Goal: Task Accomplishment & Management: Complete application form

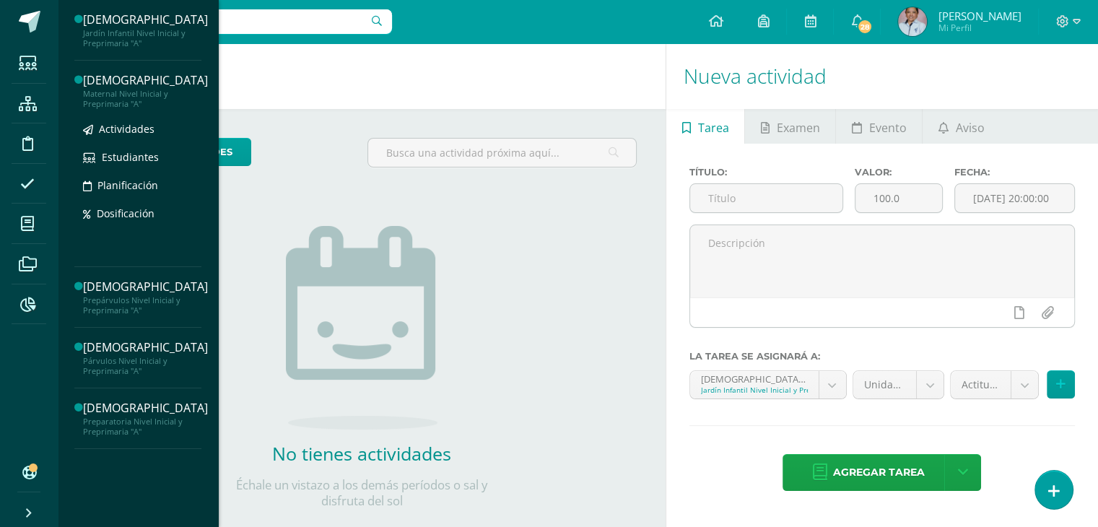
click at [125, 98] on div "Maternal Nivel Inicial y Preprimaria "A"" at bounding box center [145, 99] width 125 height 20
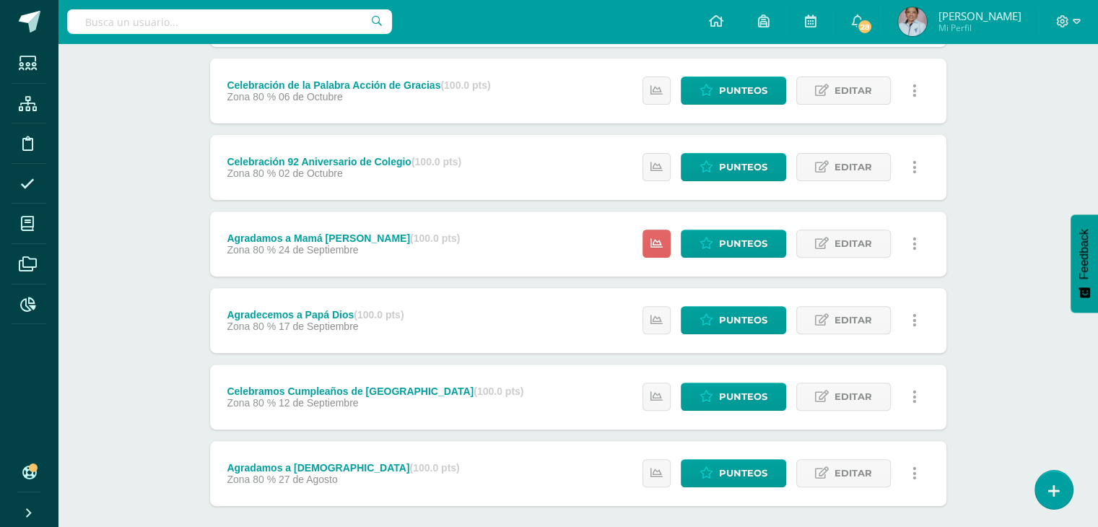
scroll to position [487, 0]
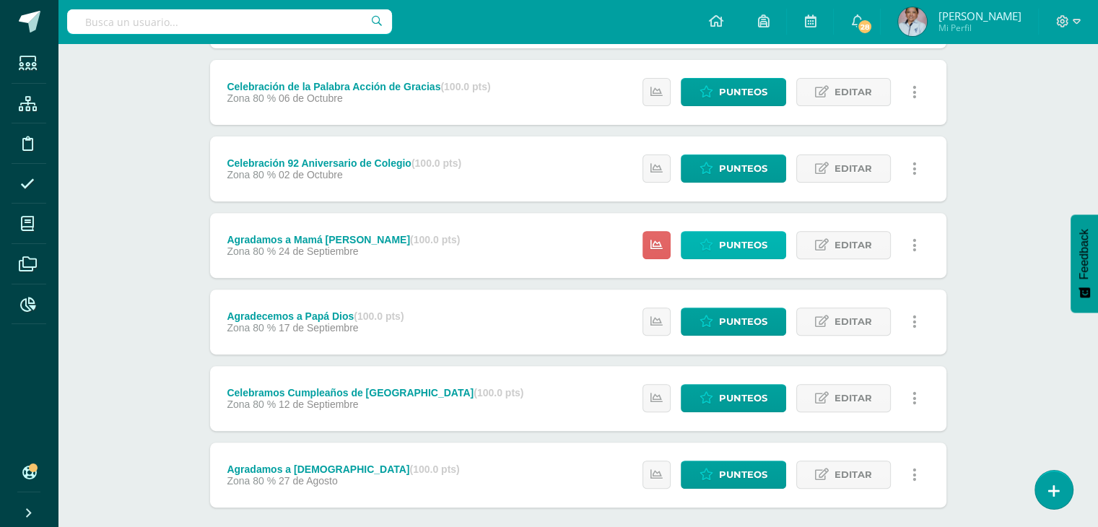
click at [731, 240] on span "Punteos" at bounding box center [743, 245] width 48 height 27
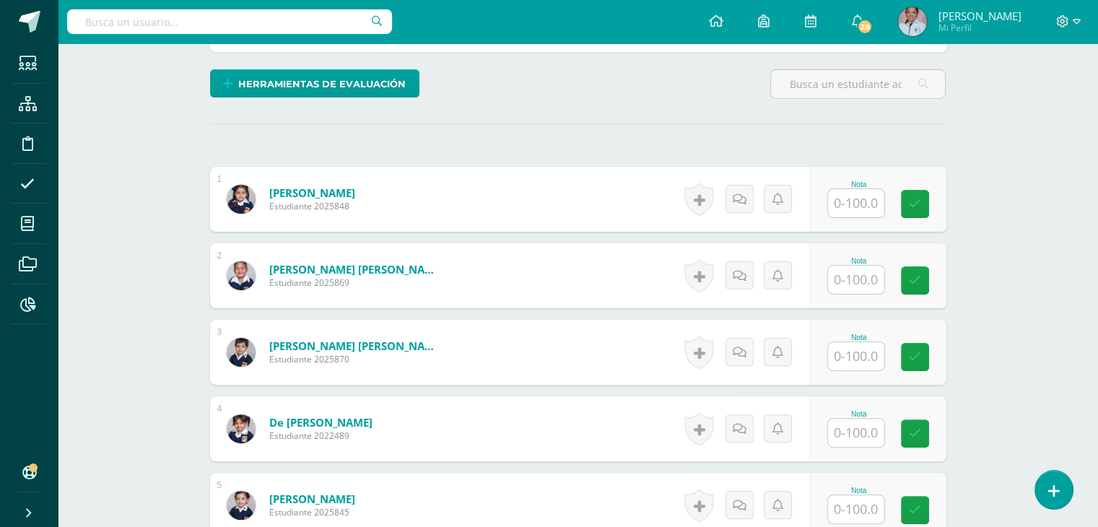
scroll to position [350, 0]
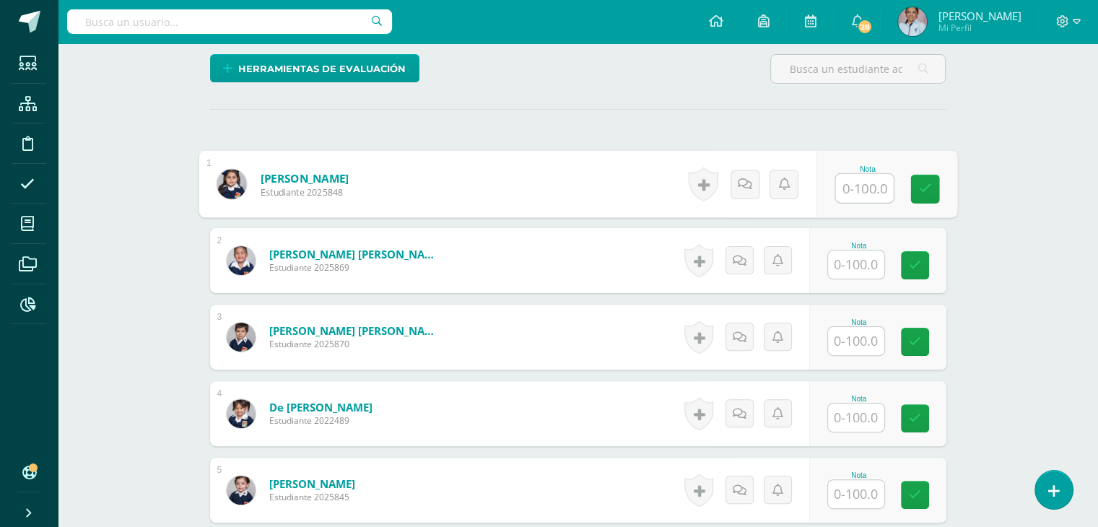
click at [854, 182] on input "text" at bounding box center [864, 188] width 58 height 29
type input "100"
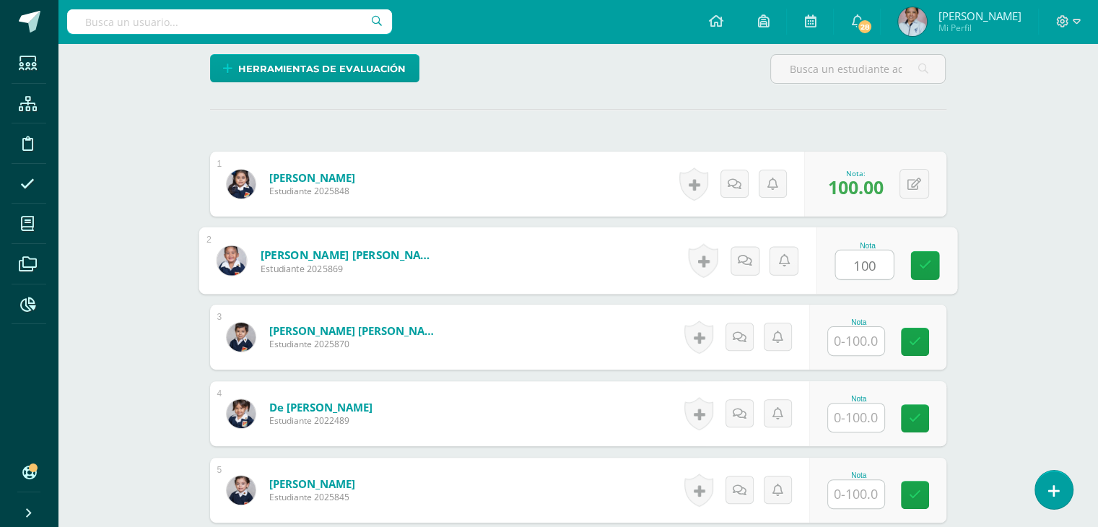
type input "100"
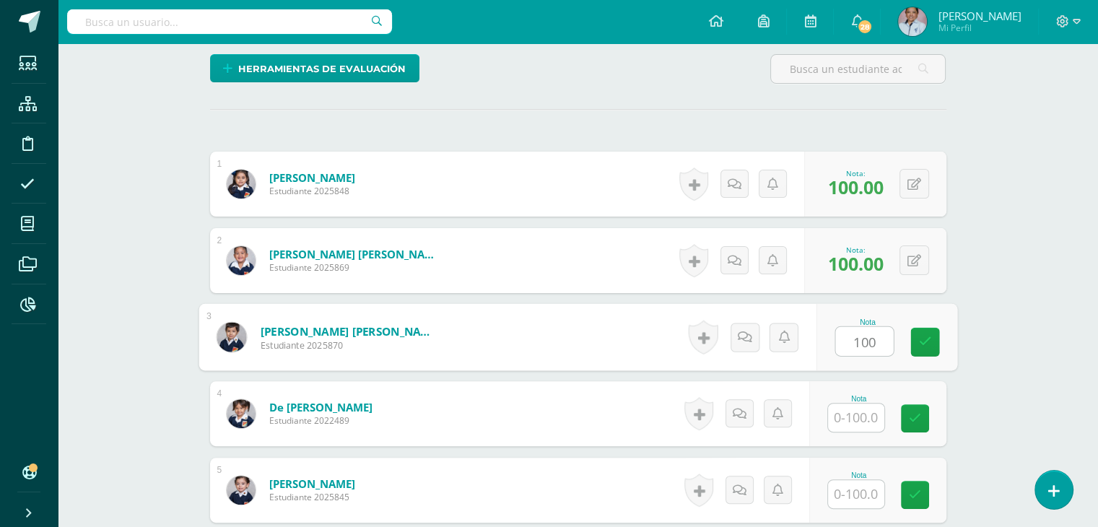
type input "100"
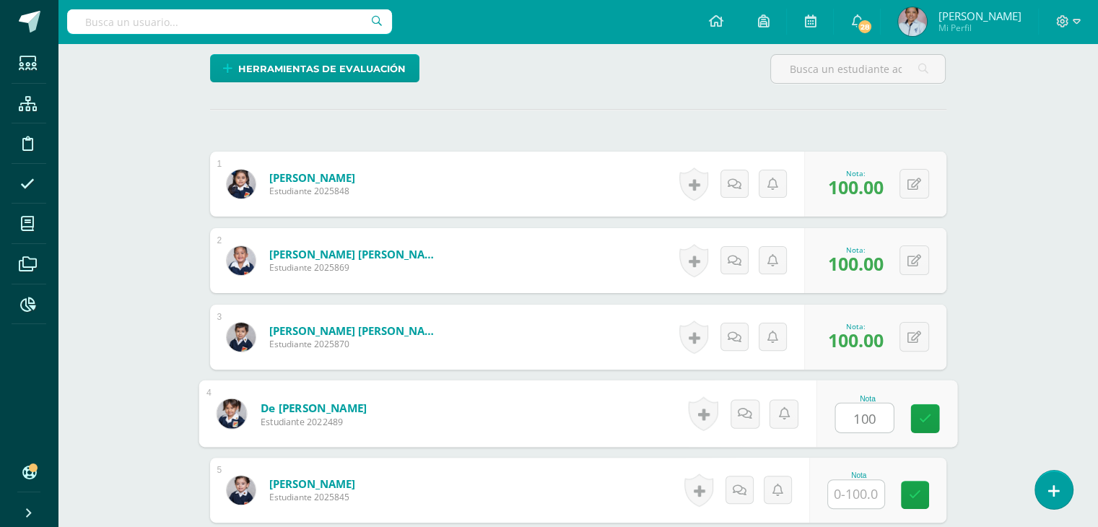
type input "100"
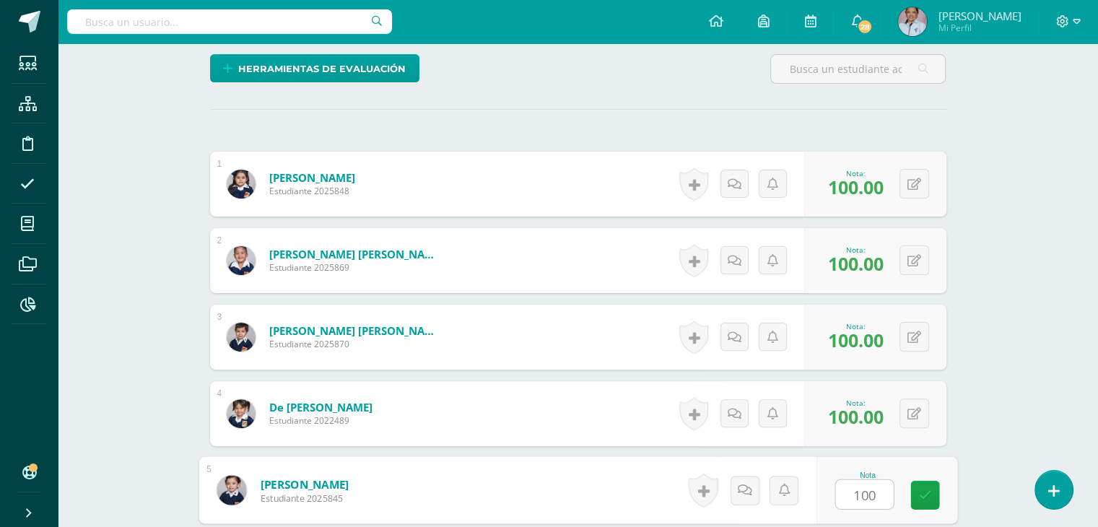
type input "100"
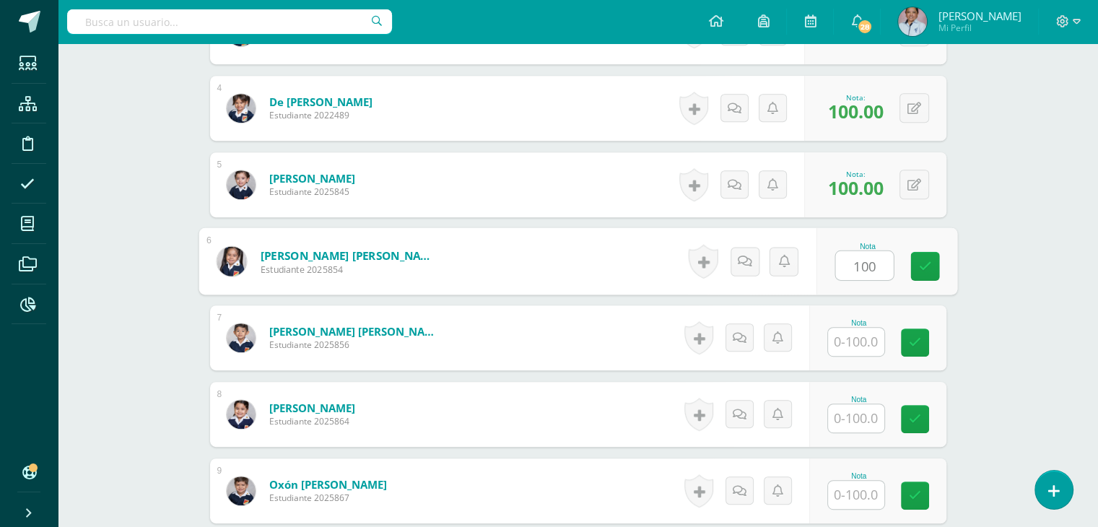
type input "100"
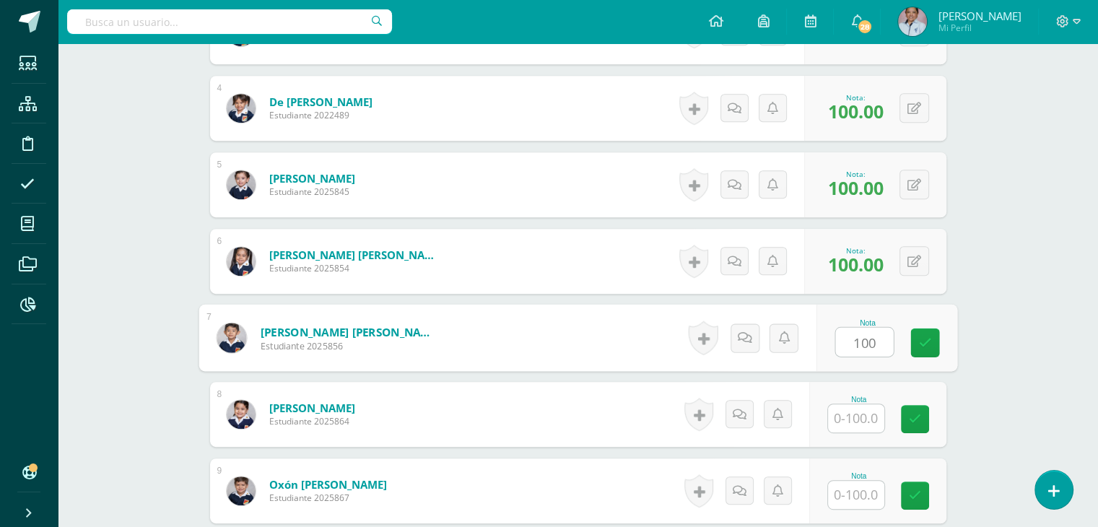
type input "100"
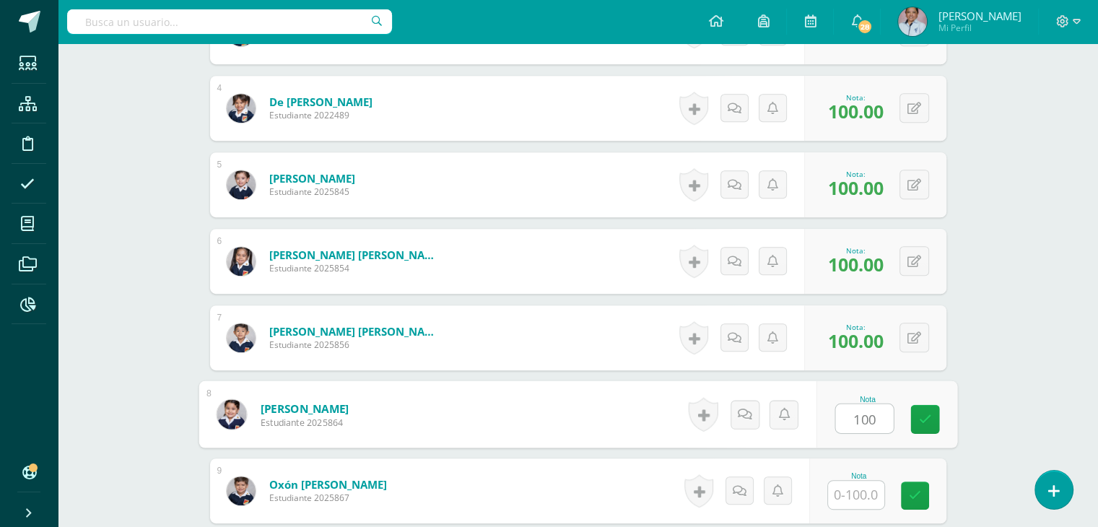
type input "100"
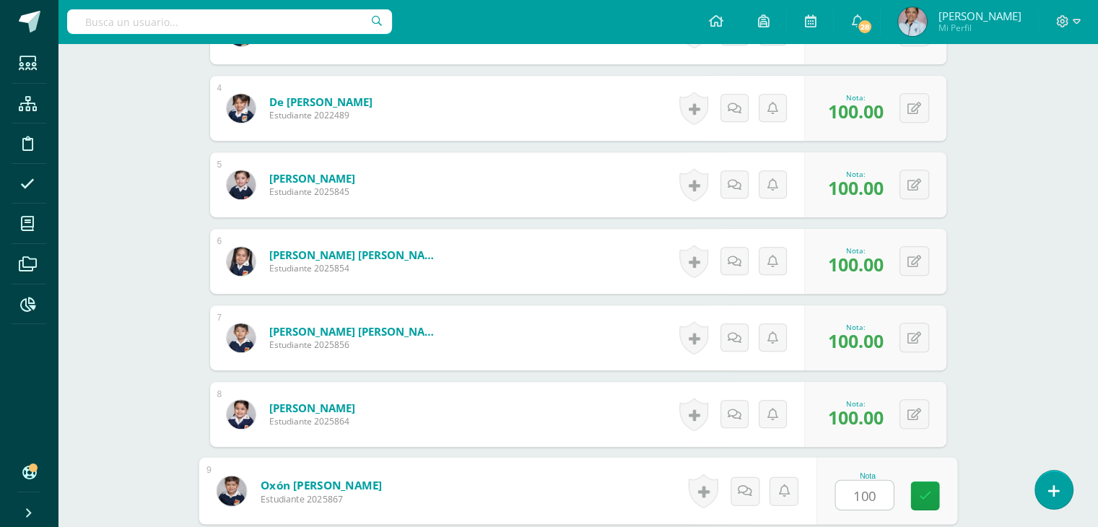
type input "100"
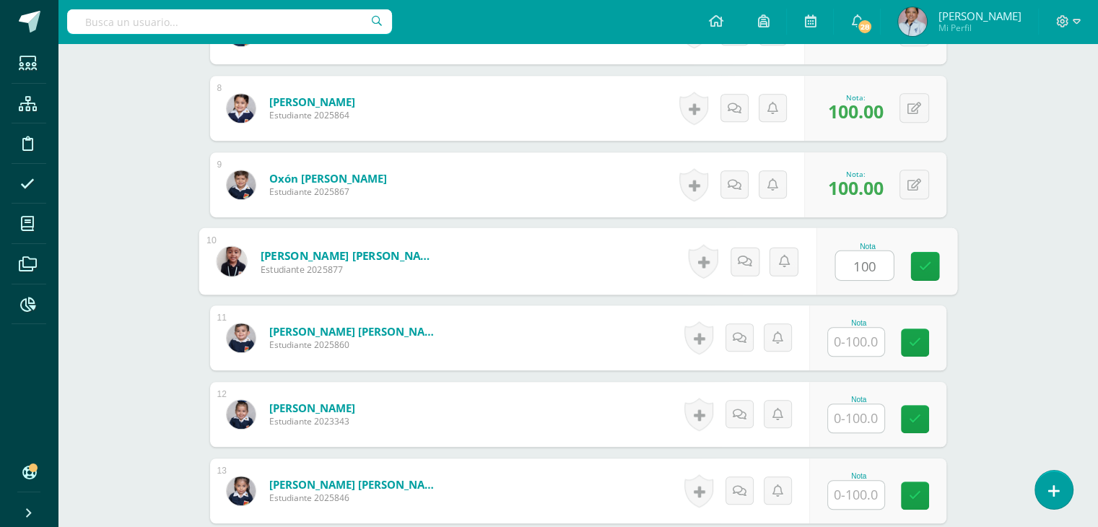
type input "100"
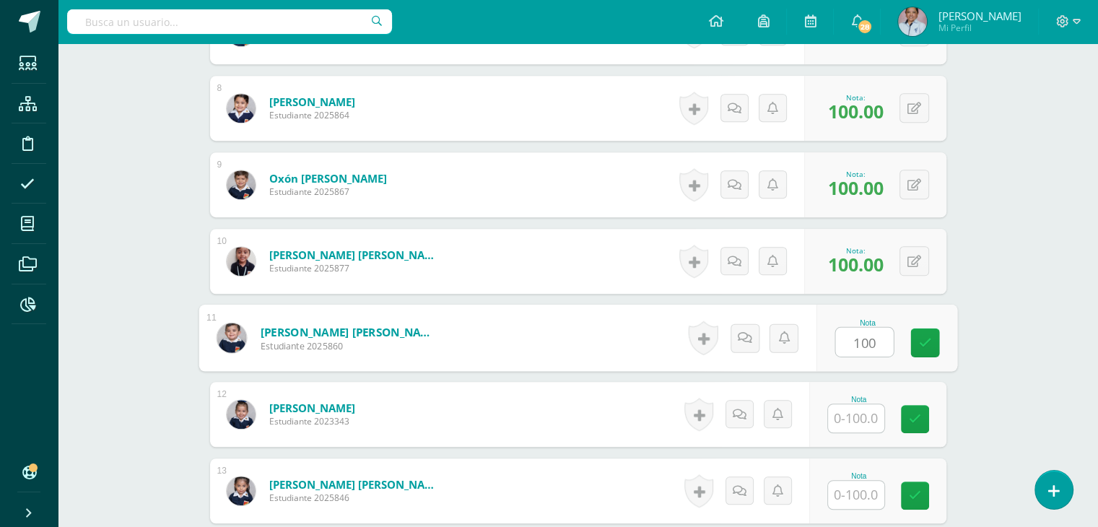
type input "100"
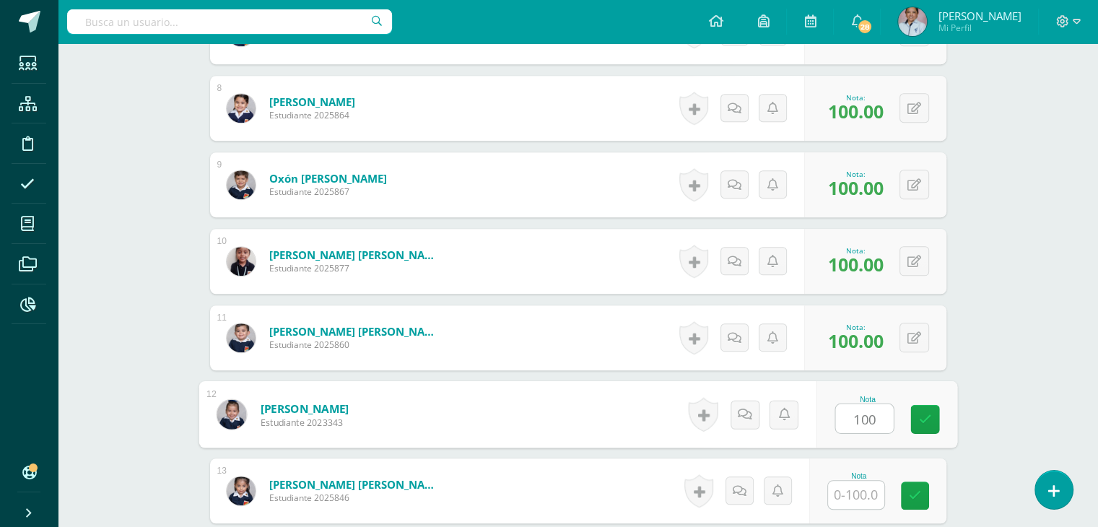
type input "100"
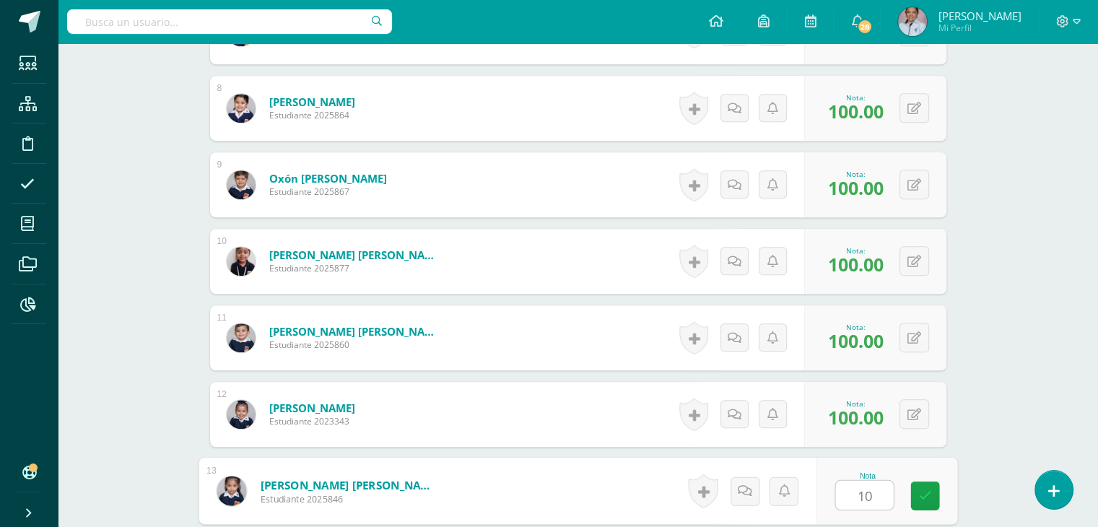
type input "100"
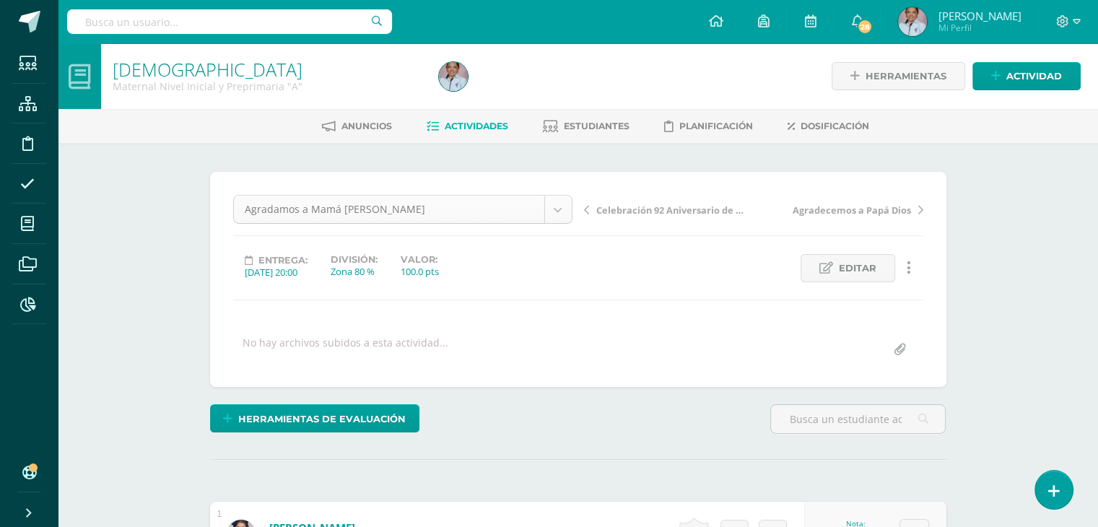
scroll to position [46, 0]
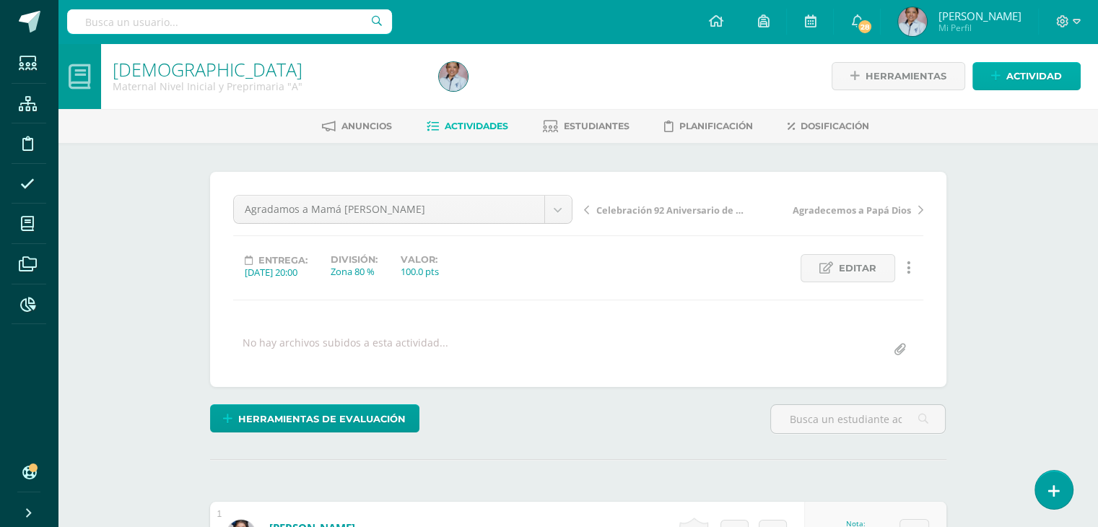
click at [1026, 73] on span "Actividad" at bounding box center [1034, 76] width 56 height 27
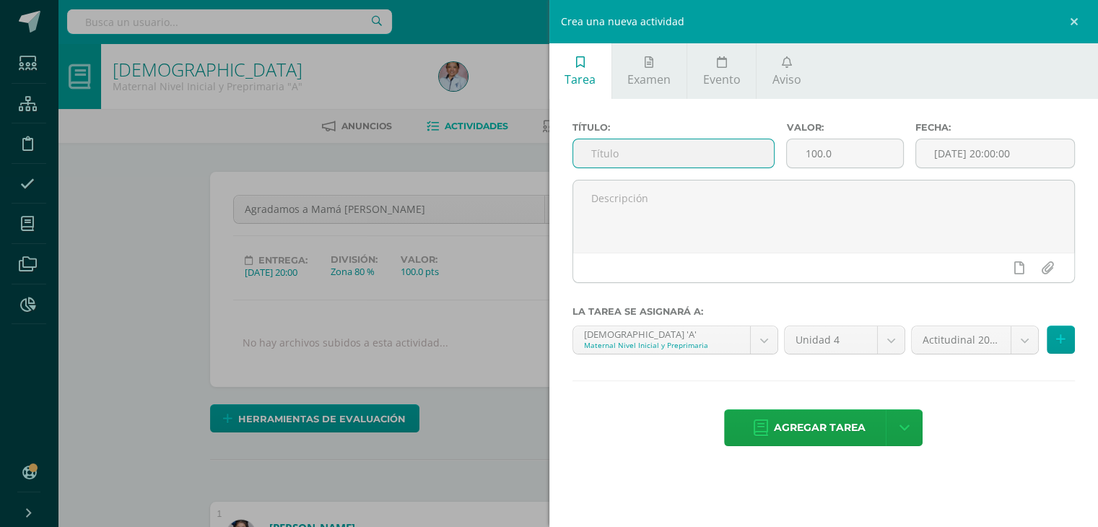
click at [607, 151] on input "text" at bounding box center [673, 153] width 201 height 28
type input "Actitudinal: Respeto,Responsabilidad, Participación, Orden y Limpieza"
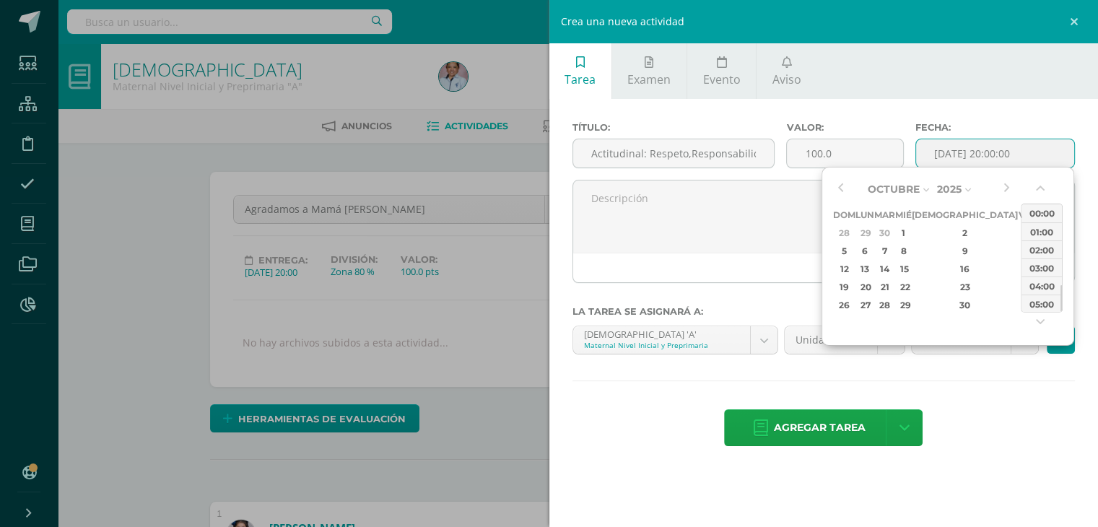
click at [961, 154] on input "[DATE] 20:00:00" at bounding box center [995, 153] width 159 height 28
click at [1019, 249] on div "10" at bounding box center [1025, 251] width 13 height 17
type input "2025-10-10 20:00"
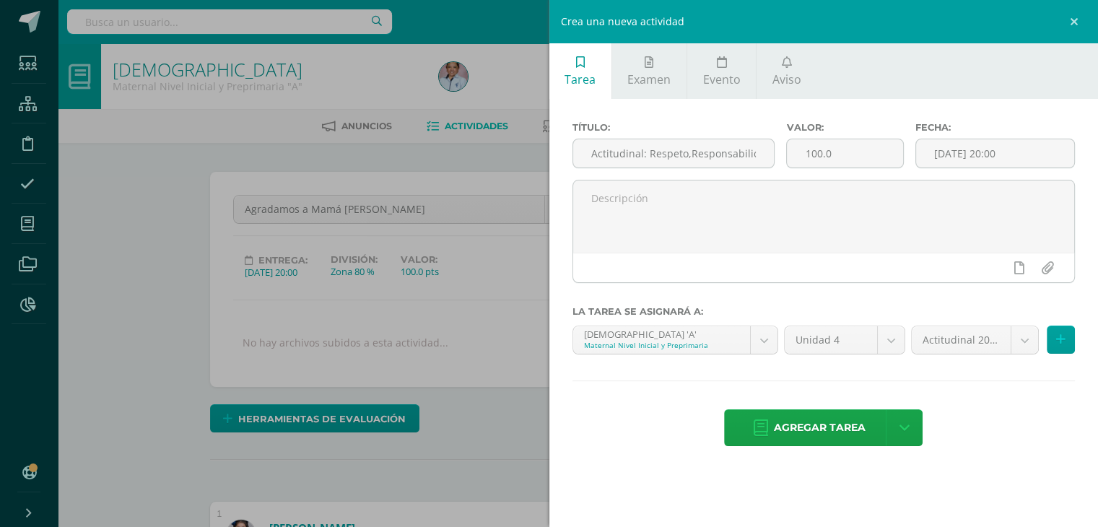
click at [1013, 421] on div "Agregar tarea Agregar tarea y ocultar" at bounding box center [823, 429] width 503 height 40
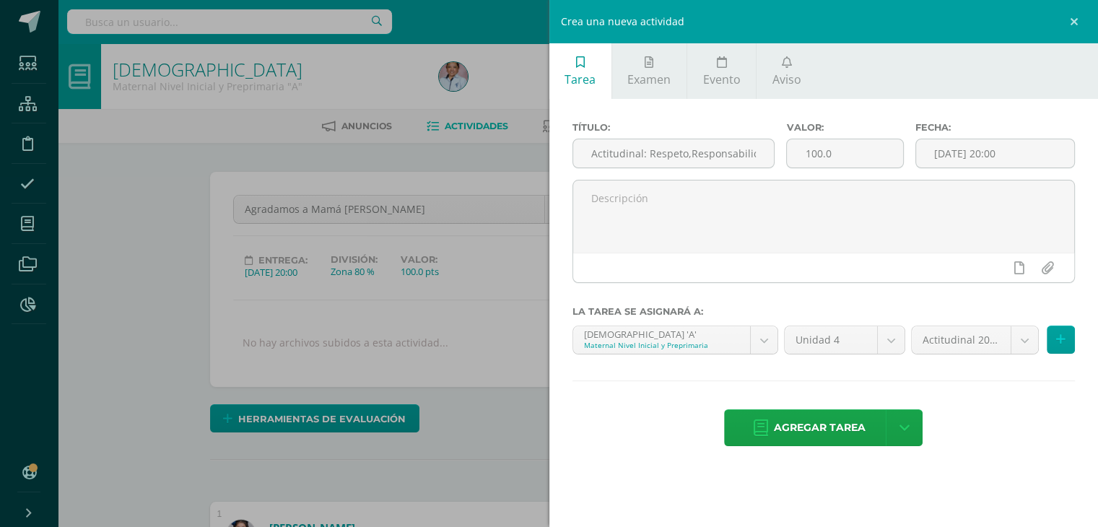
click at [842, 418] on span "Agregar tarea" at bounding box center [820, 427] width 92 height 35
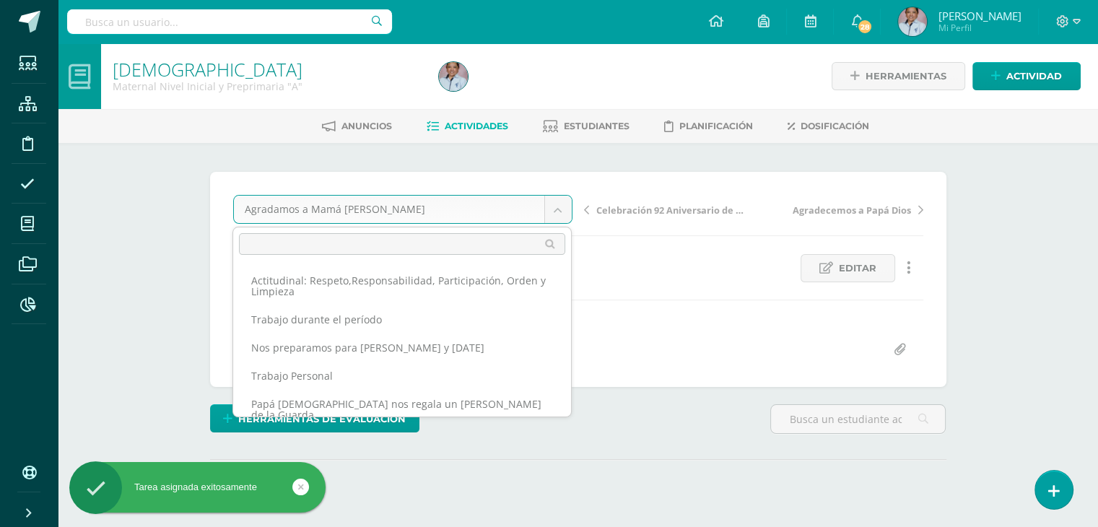
scroll to position [86, 0]
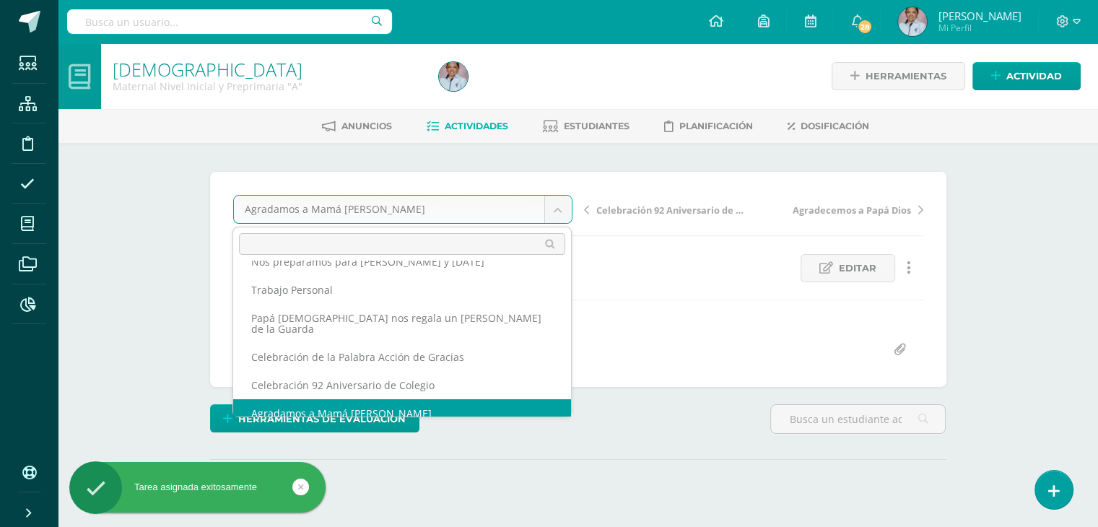
click at [559, 206] on body "Tarea asignada exitosamente Estudiantes Estructura Disciplina Asistencia Mis cu…" at bounding box center [549, 286] width 1098 height 572
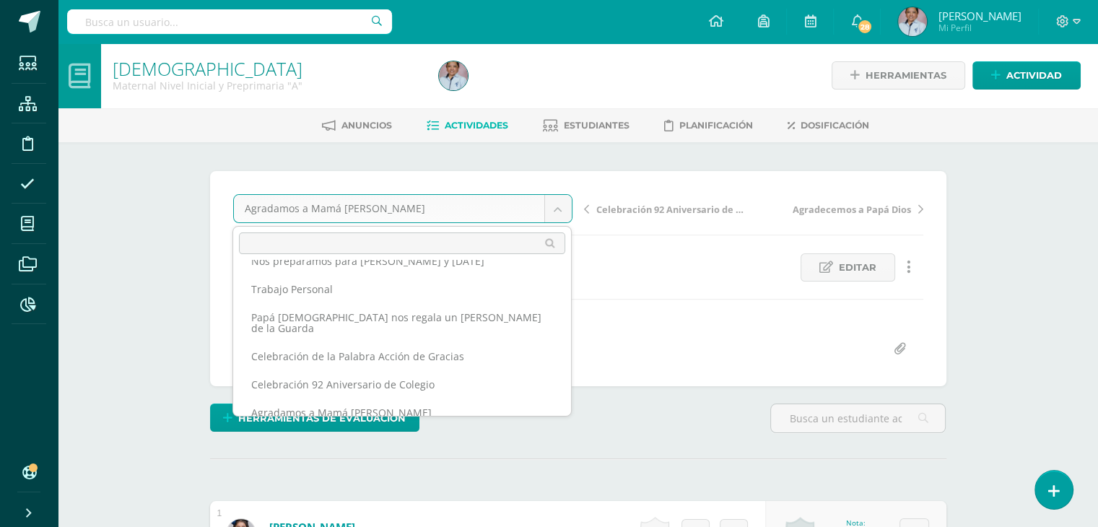
scroll to position [0, 0]
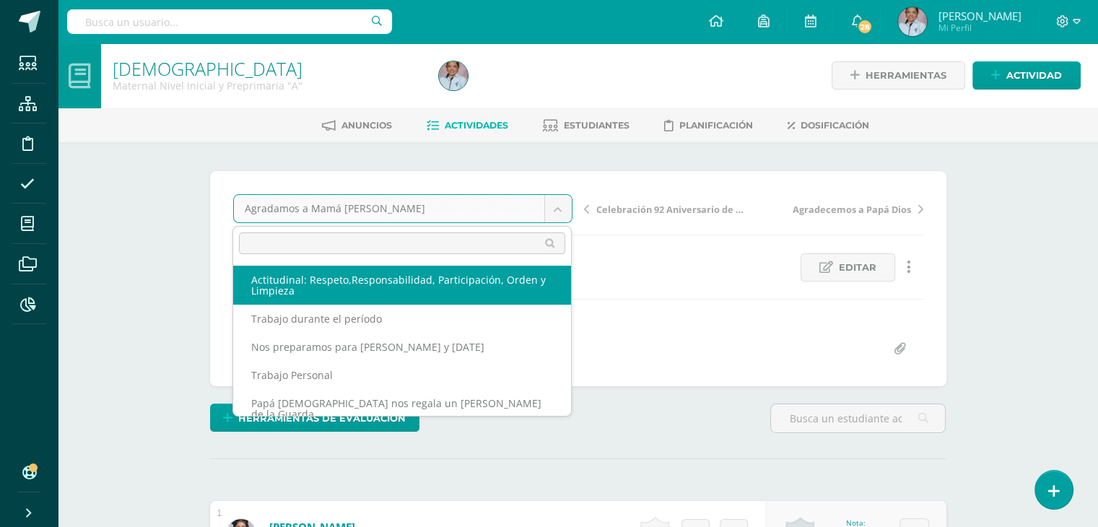
select select "/dashboard/teacher/grade-activity/130466/"
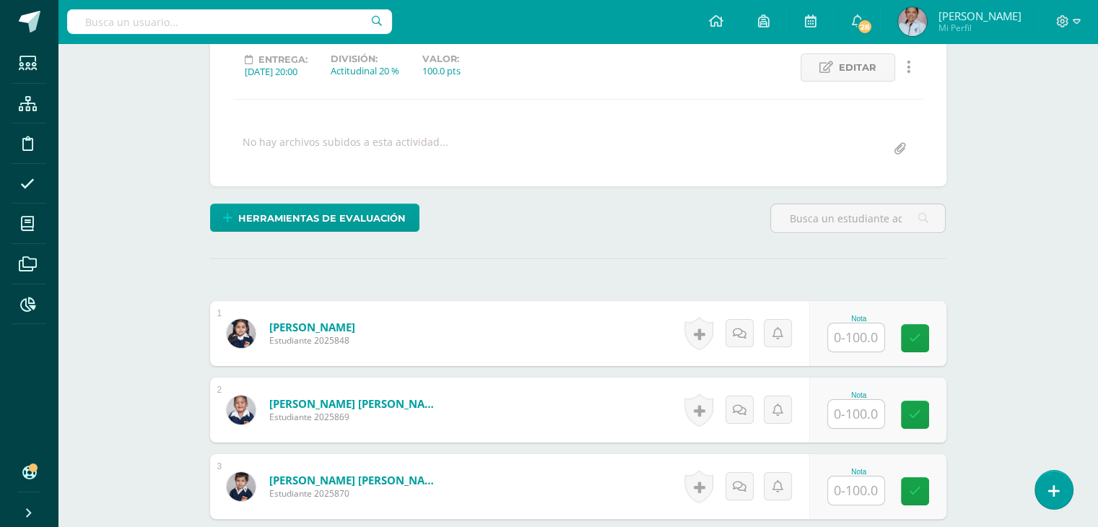
scroll to position [202, 0]
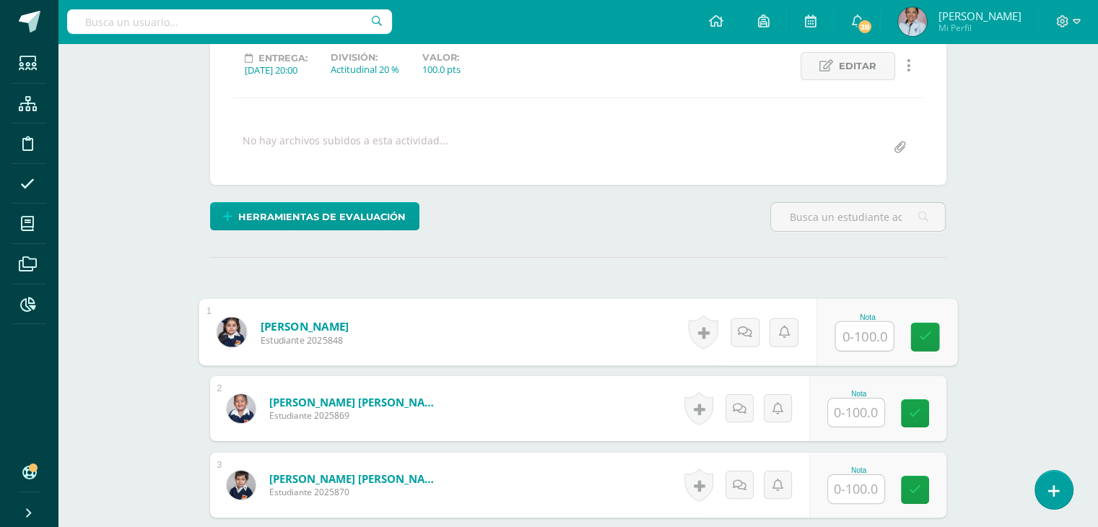
click at [857, 334] on input "text" at bounding box center [864, 336] width 58 height 29
type input "100"
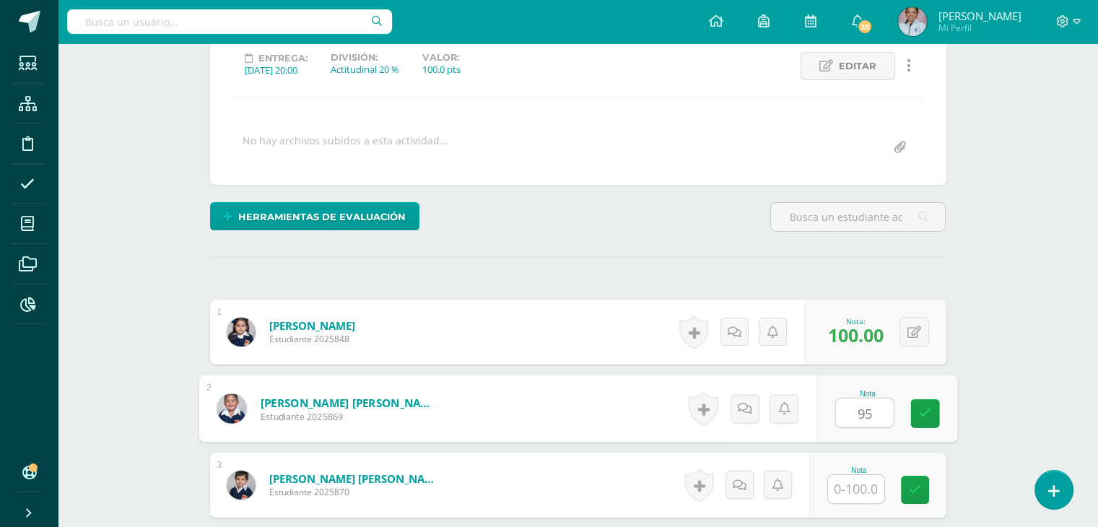
type input "95"
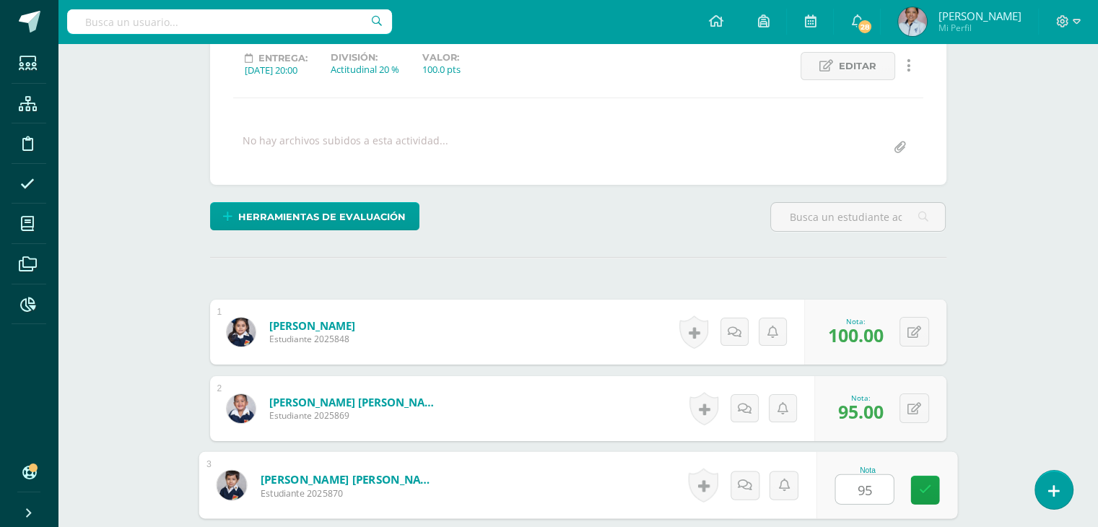
type input "95"
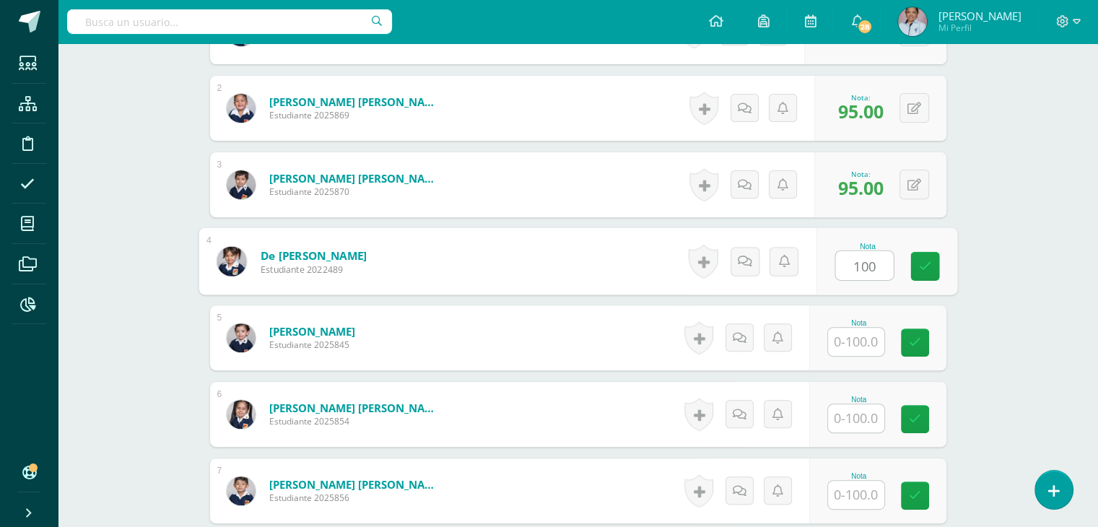
type input "100"
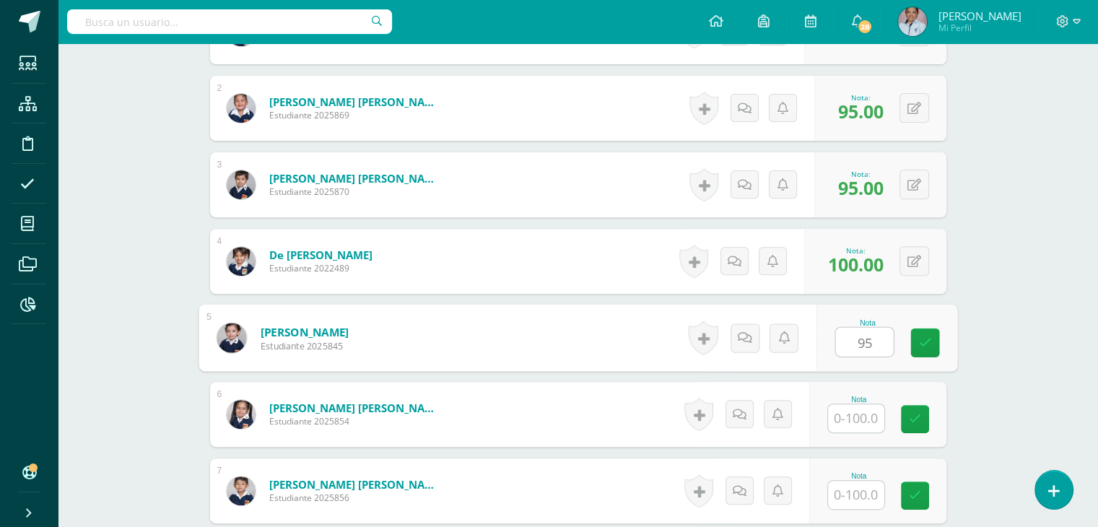
type input "95"
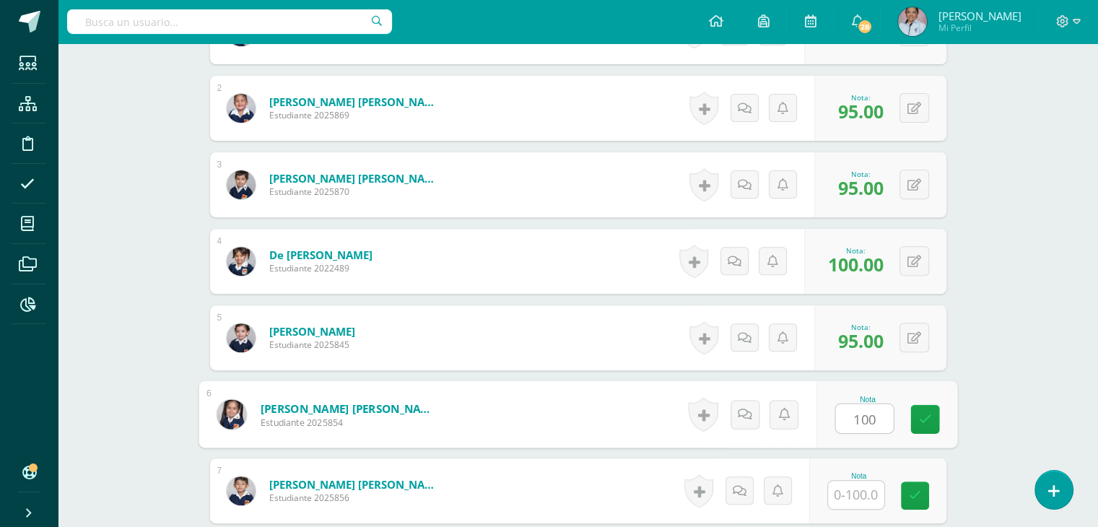
type input "100"
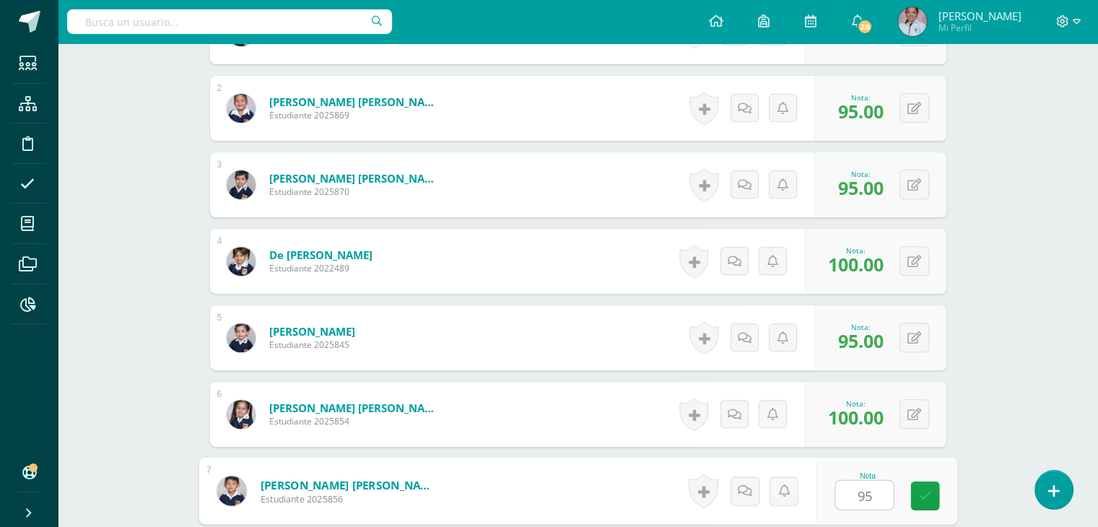
type input "95"
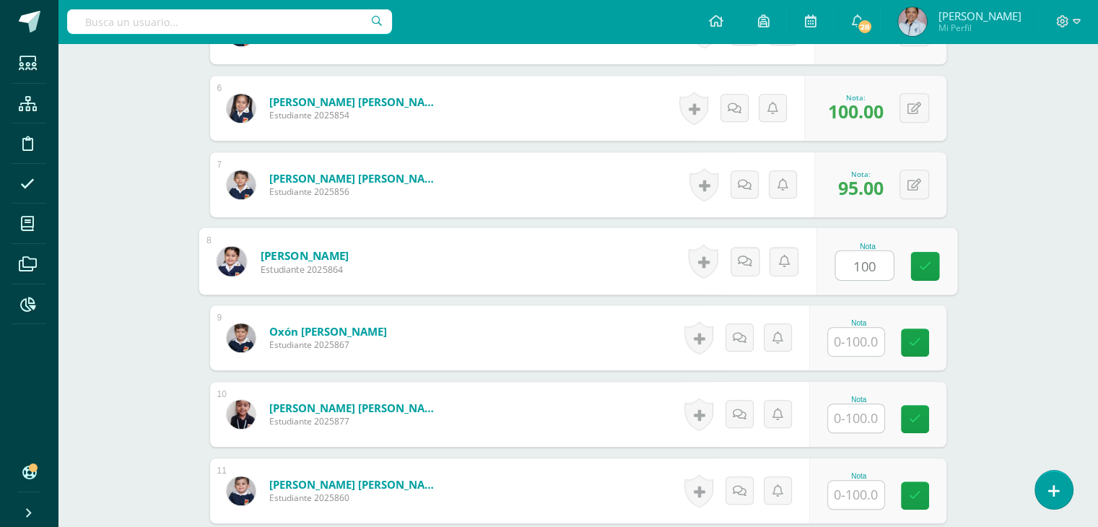
type input "100"
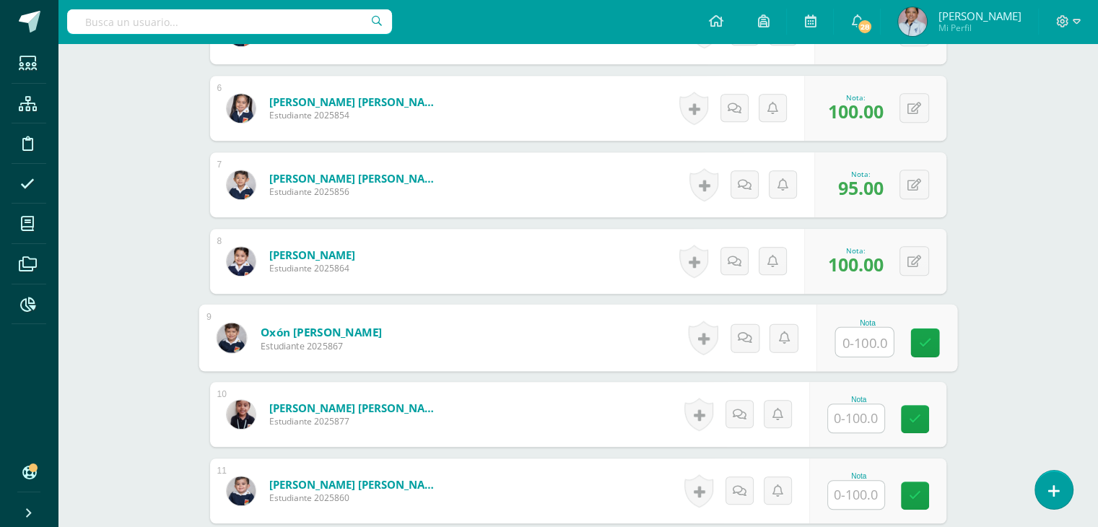
click at [866, 417] on input "text" at bounding box center [856, 418] width 56 height 28
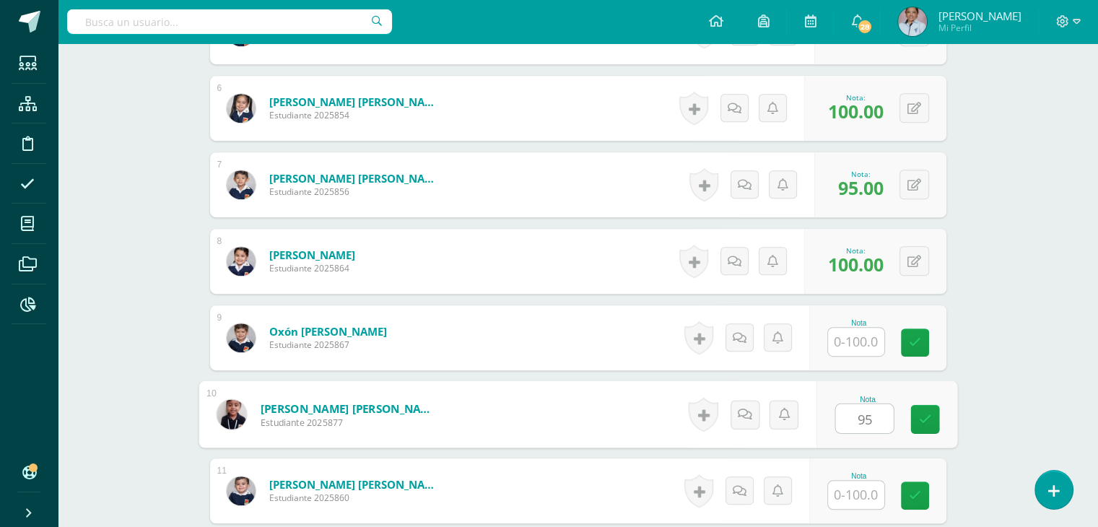
type input "95"
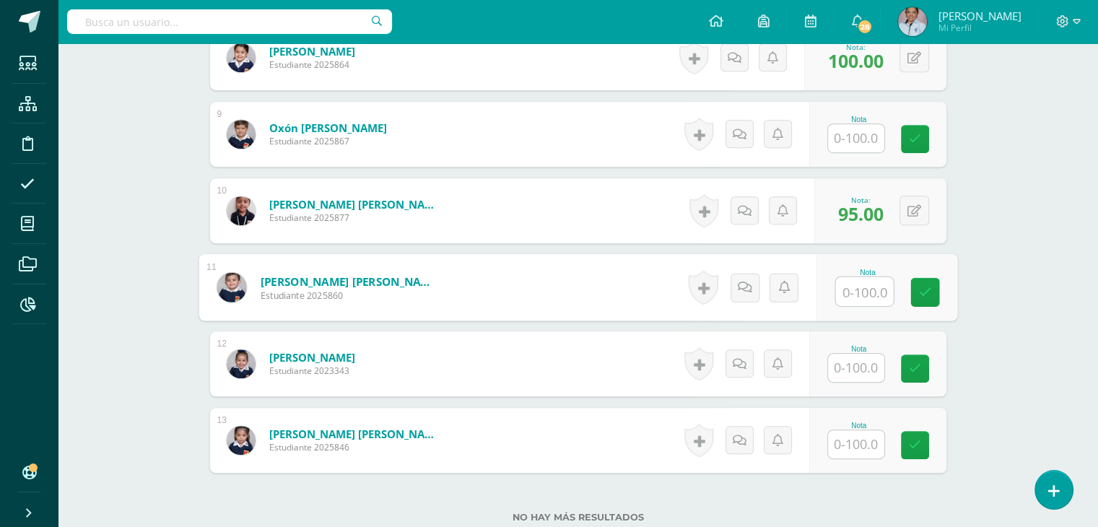
scroll to position [1025, 0]
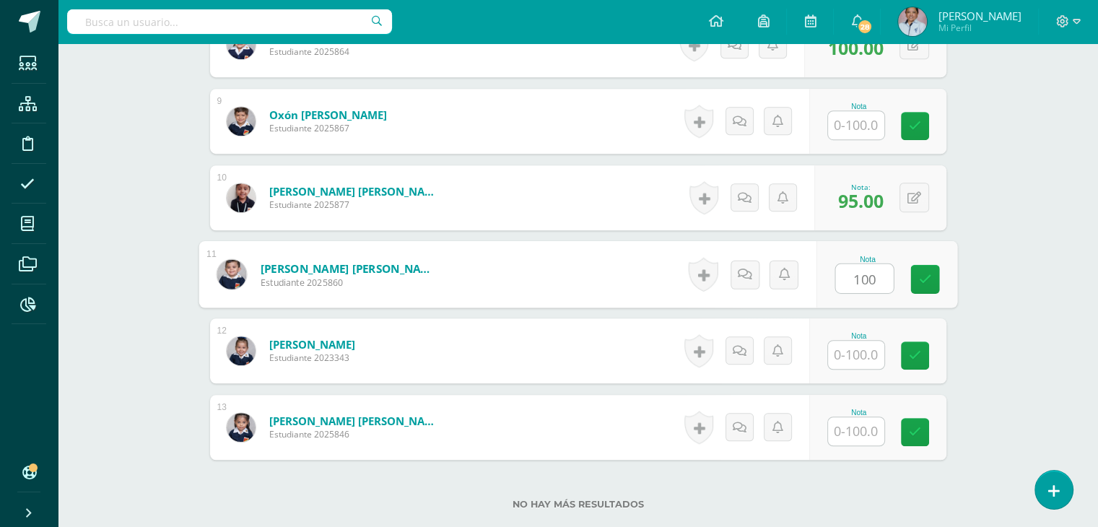
type input "100"
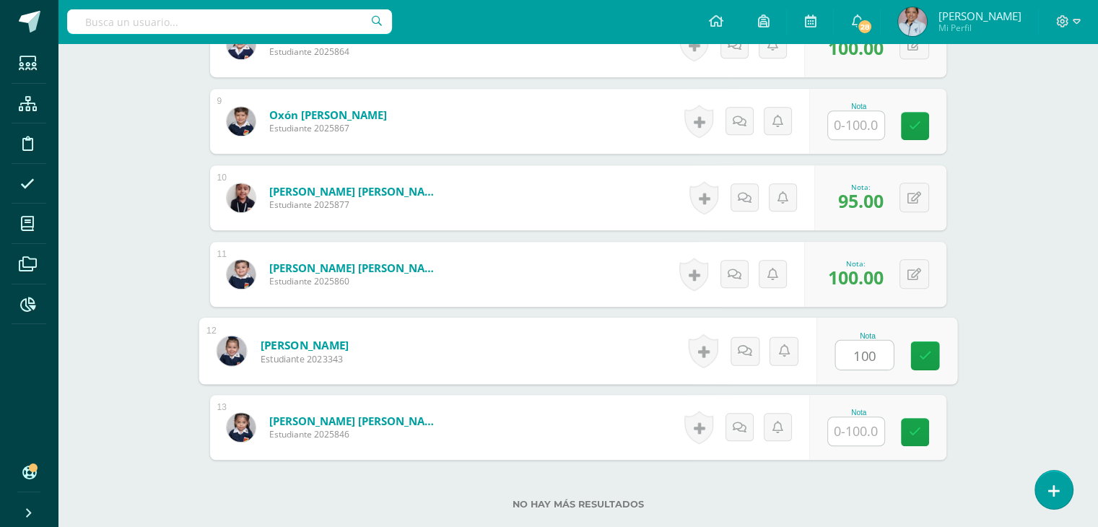
type input "100"
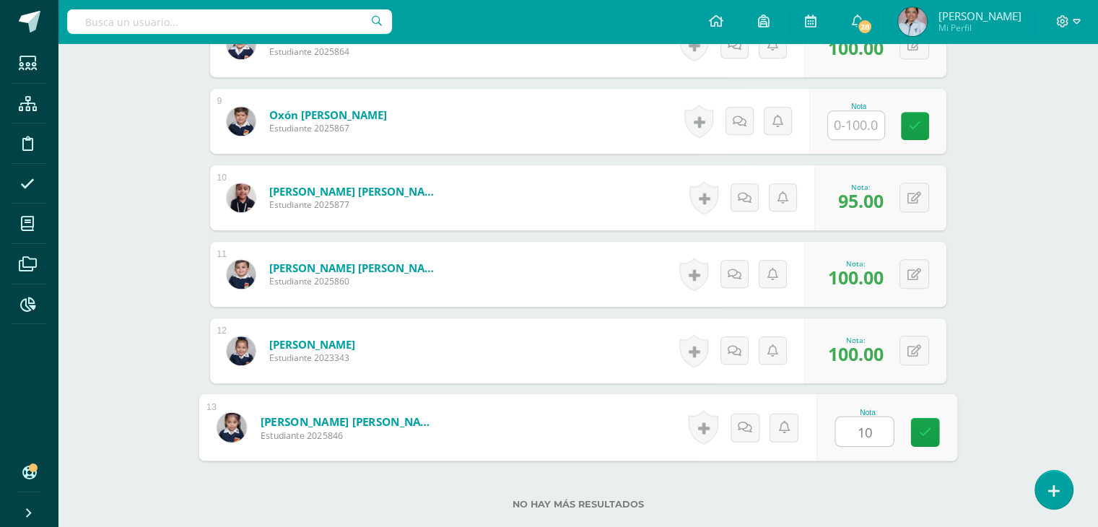
type input "100"
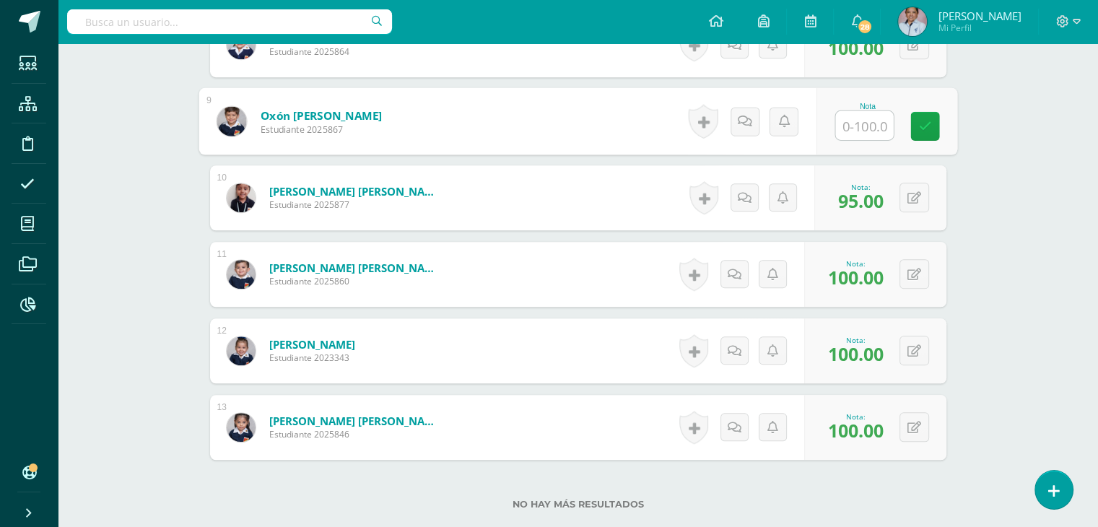
click at [863, 128] on input "text" at bounding box center [864, 125] width 58 height 29
type input "95"
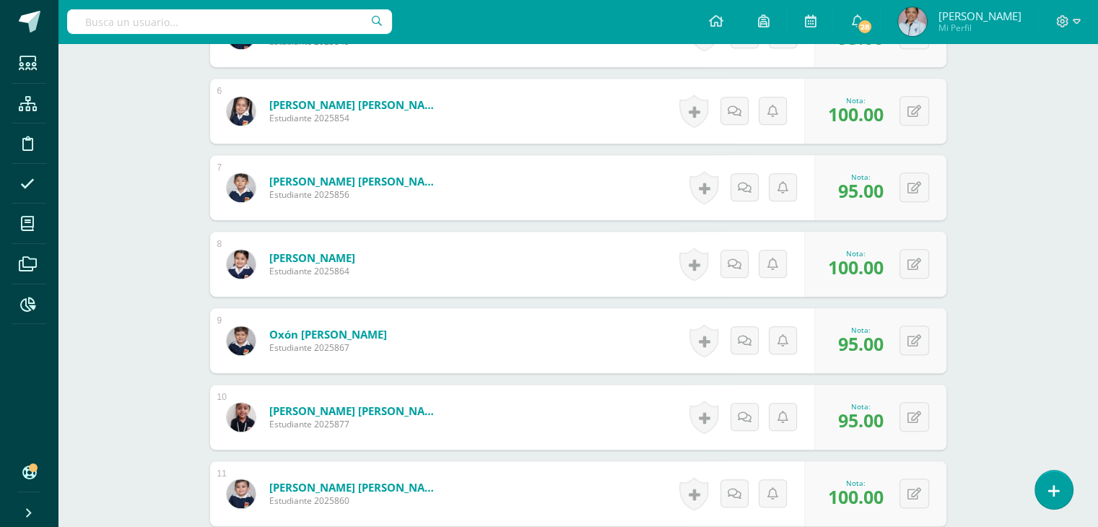
scroll to position [0, 0]
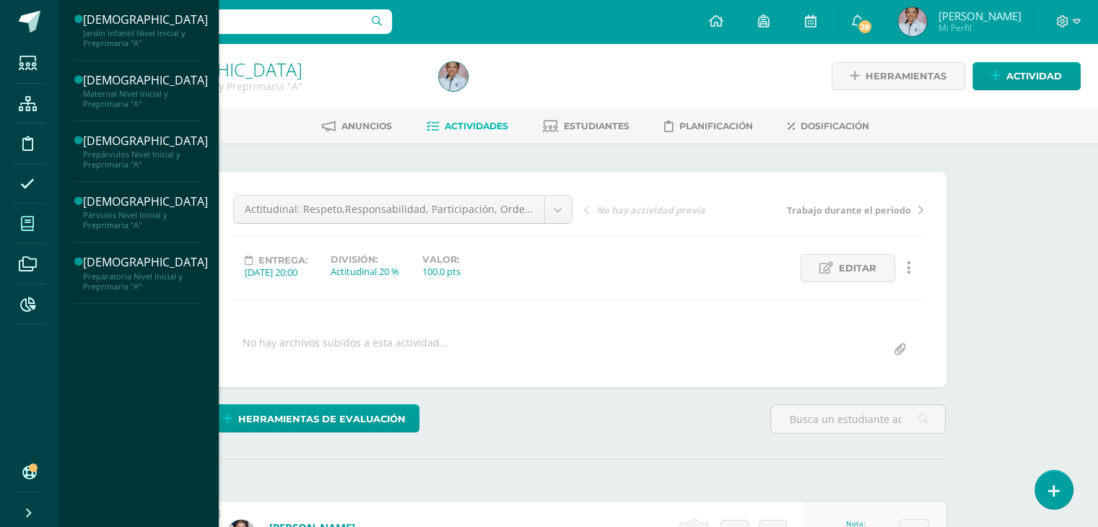
click at [27, 227] on icon at bounding box center [27, 224] width 13 height 14
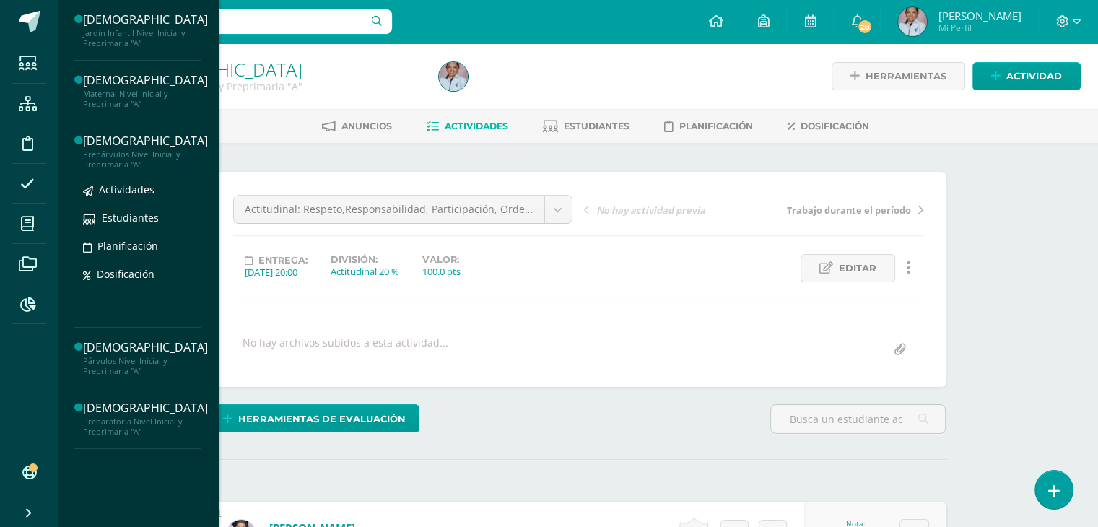
click at [118, 167] on div "Prepárvulos Nivel Inicial y Preprimaria "A"" at bounding box center [145, 159] width 125 height 20
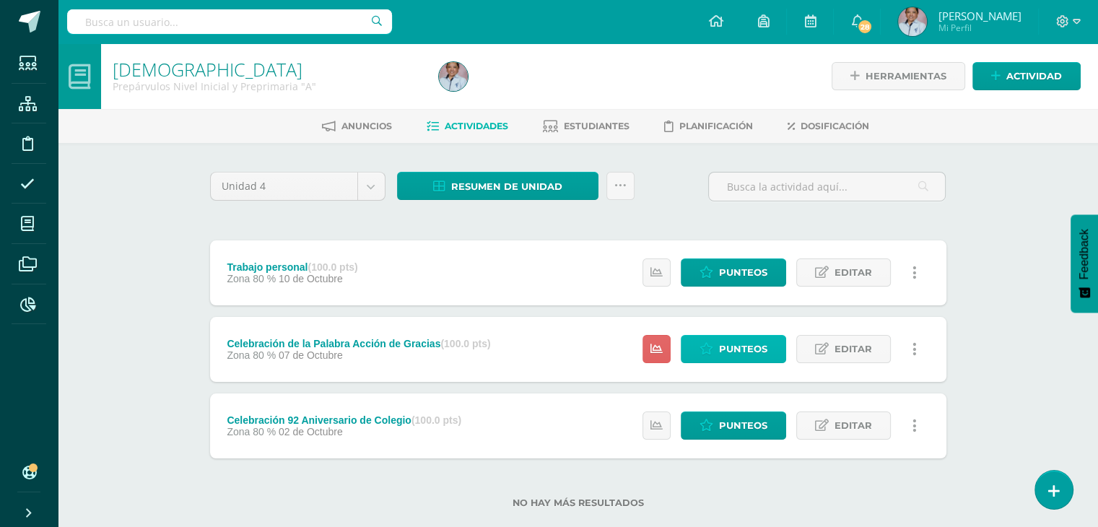
click at [718, 352] on link "Punteos" at bounding box center [733, 349] width 105 height 28
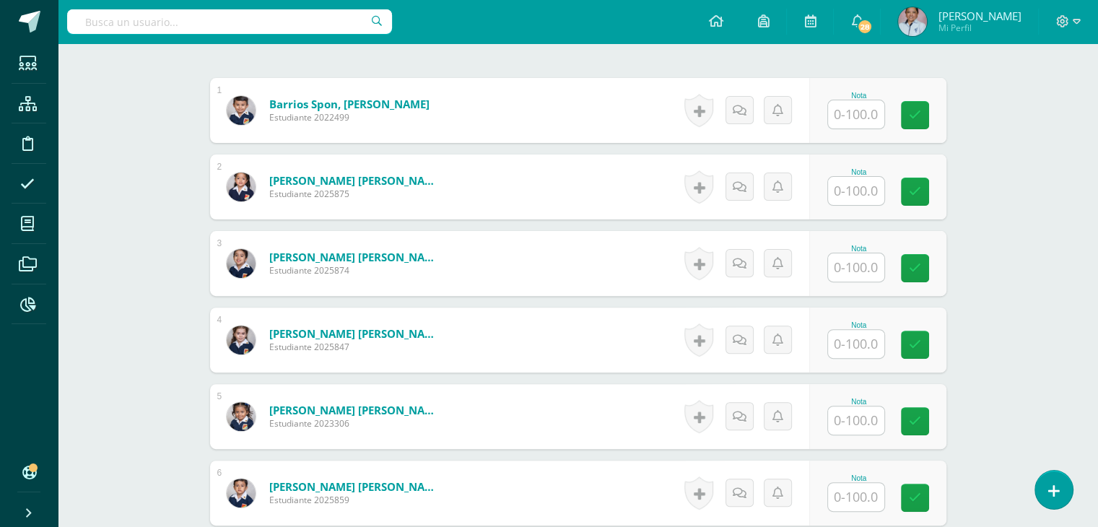
scroll to position [422, 0]
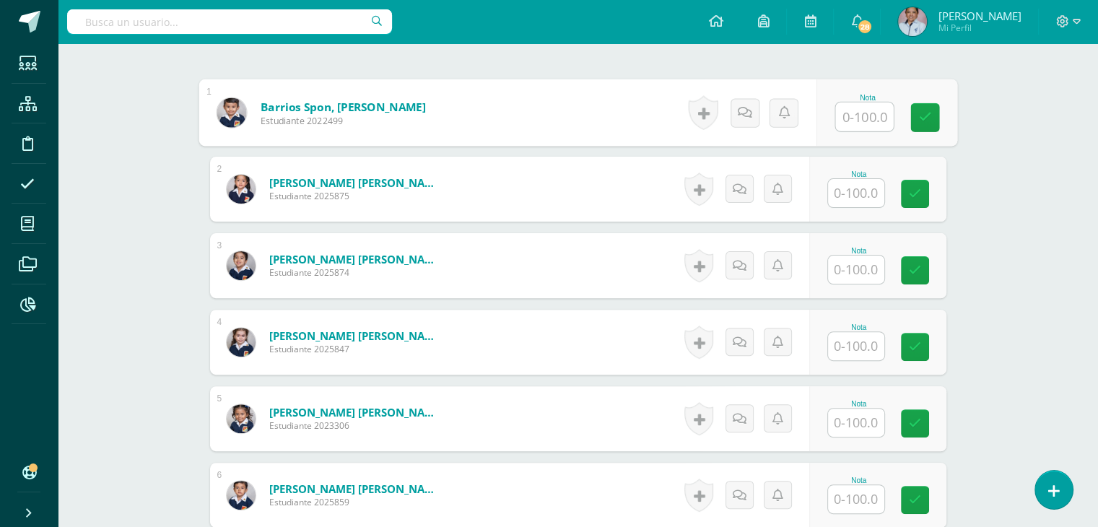
click at [849, 113] on input "text" at bounding box center [864, 117] width 58 height 29
type input "100"
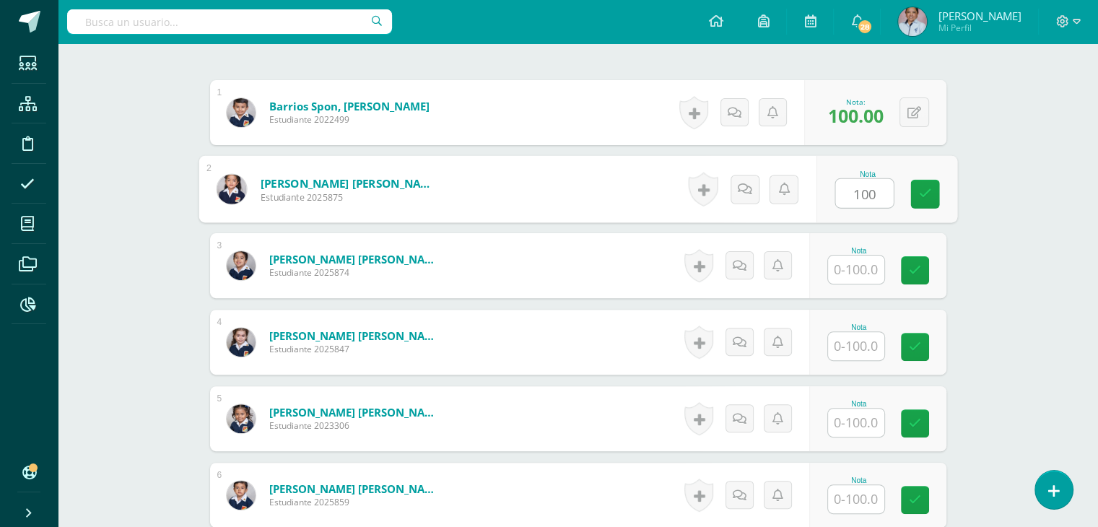
type input "100"
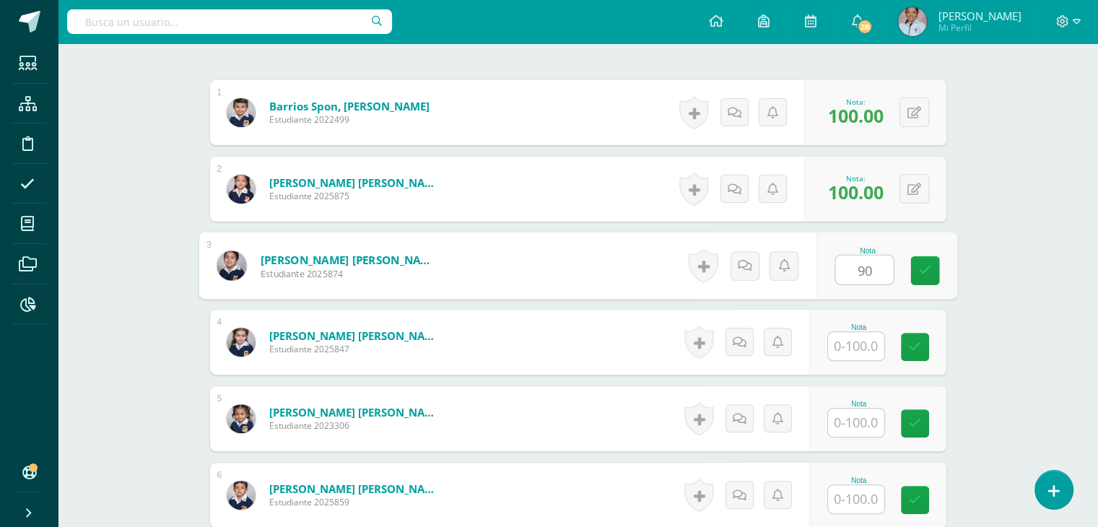
type input "90"
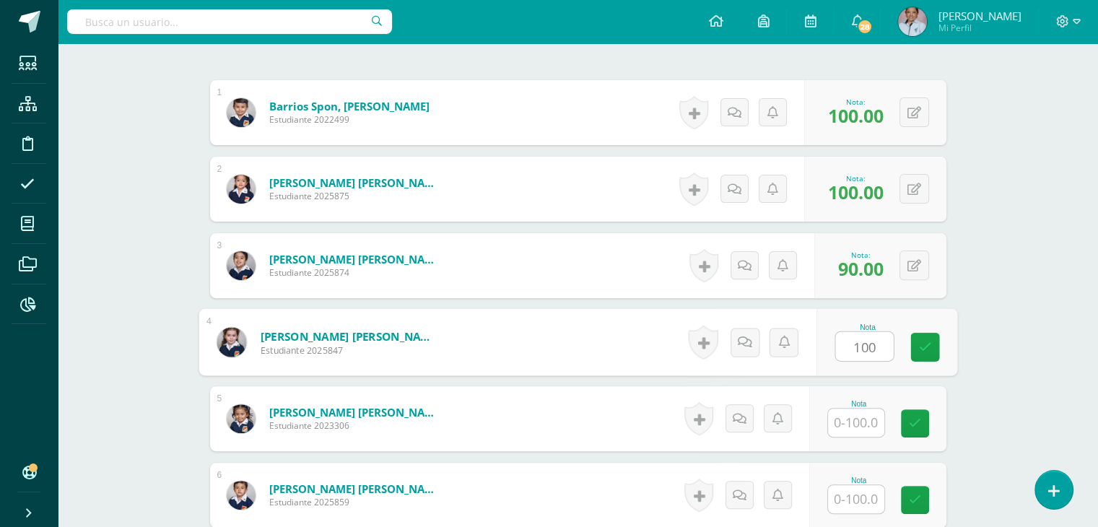
type input "100"
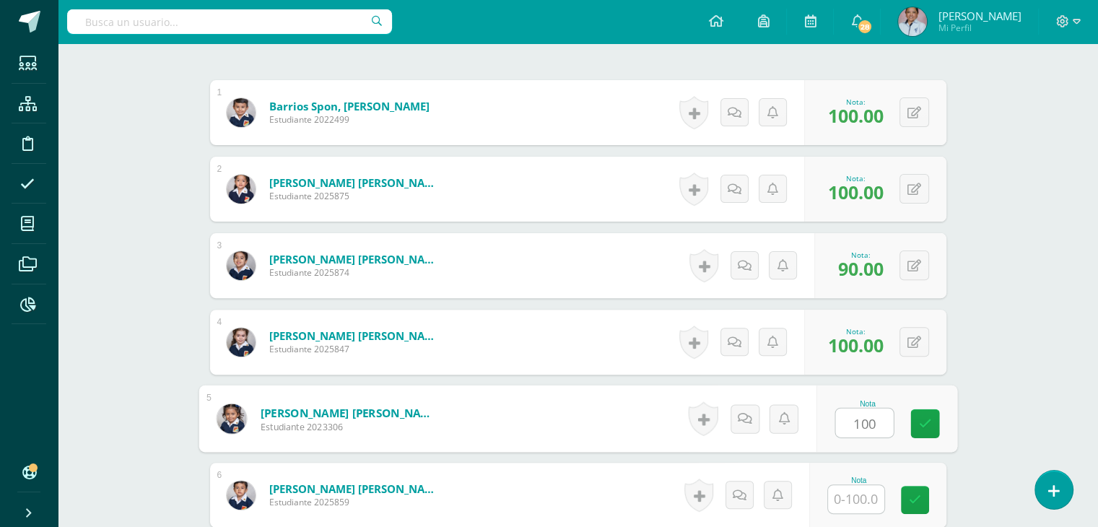
type input "100"
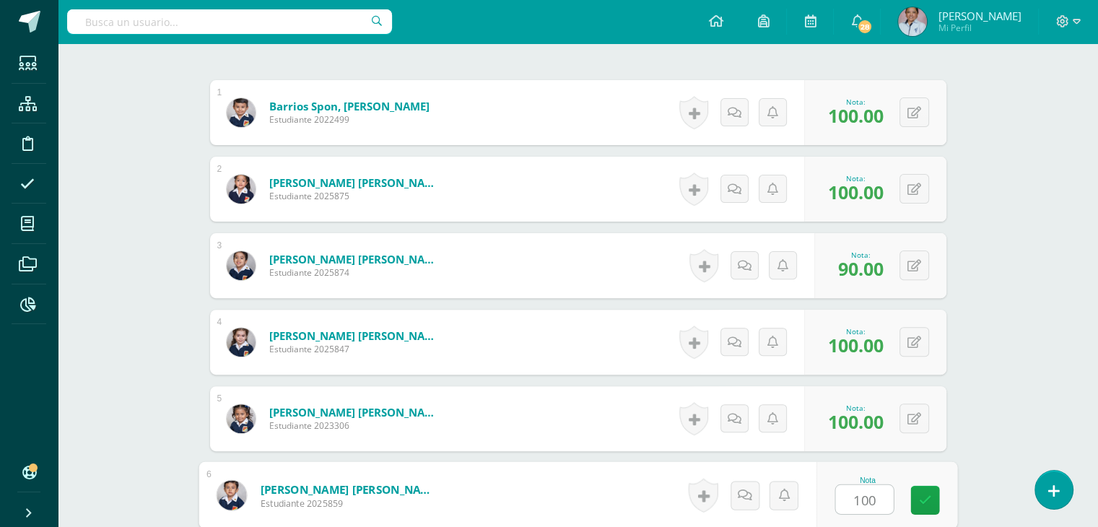
type input "100"
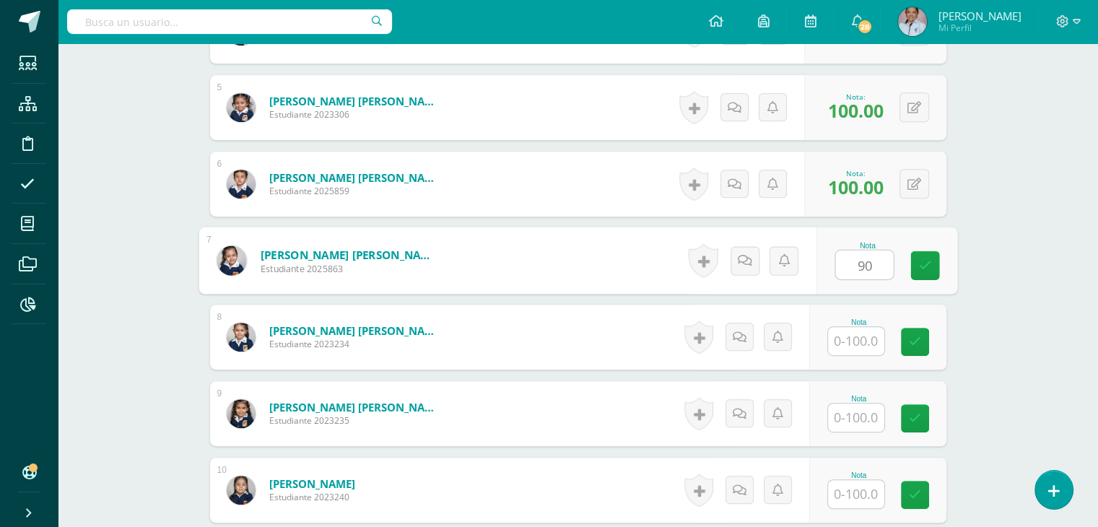
type input "90"
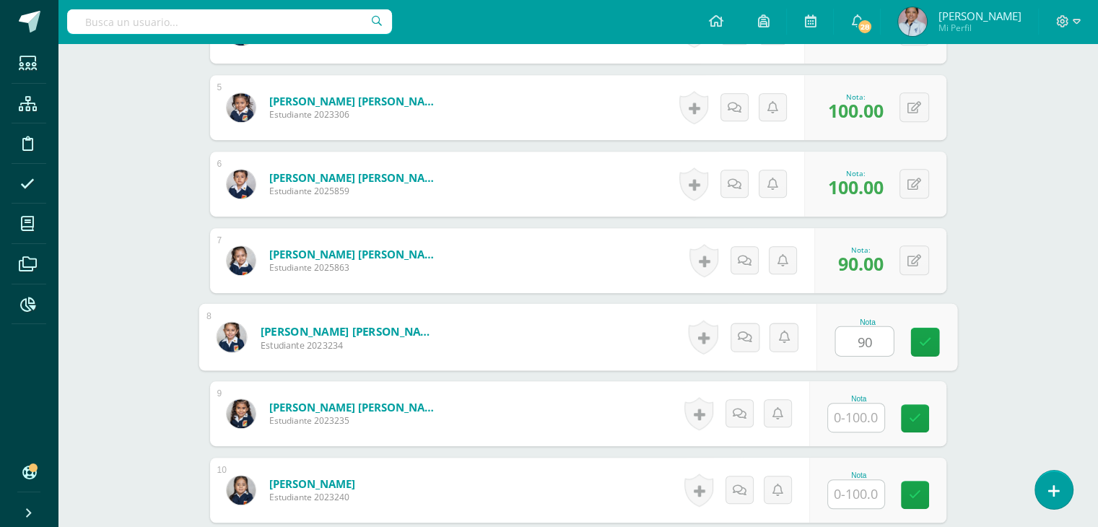
type input "90"
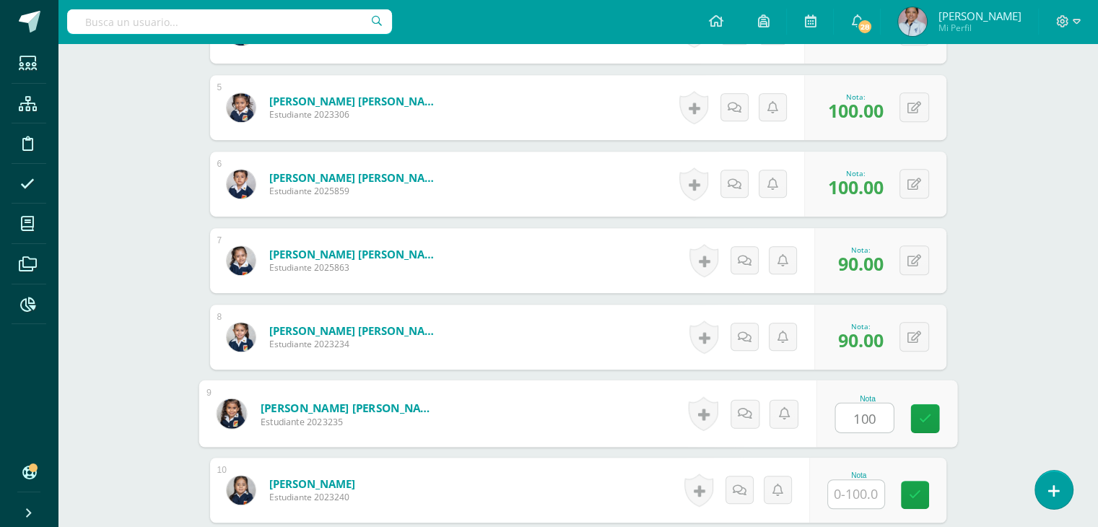
type input "100"
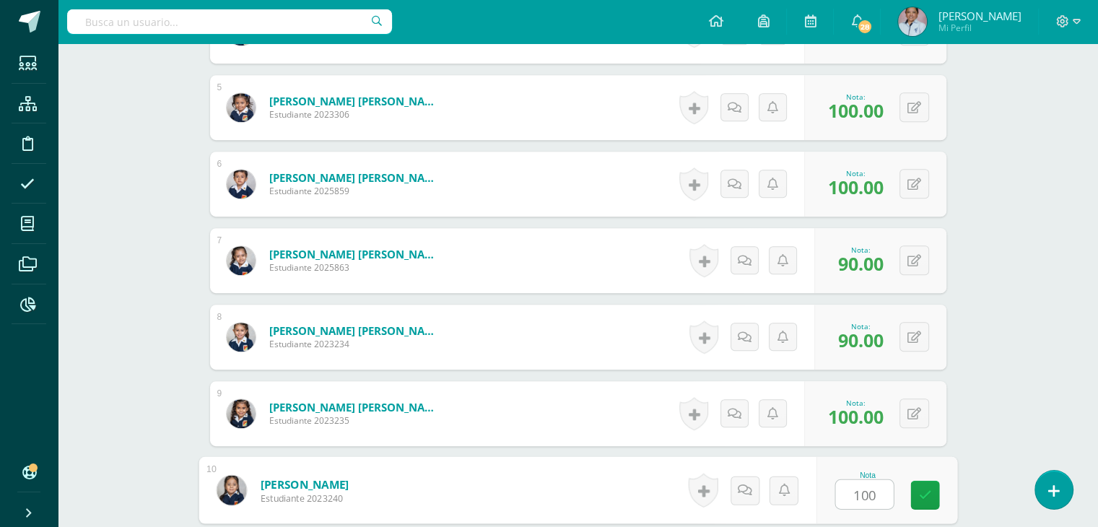
type input "100"
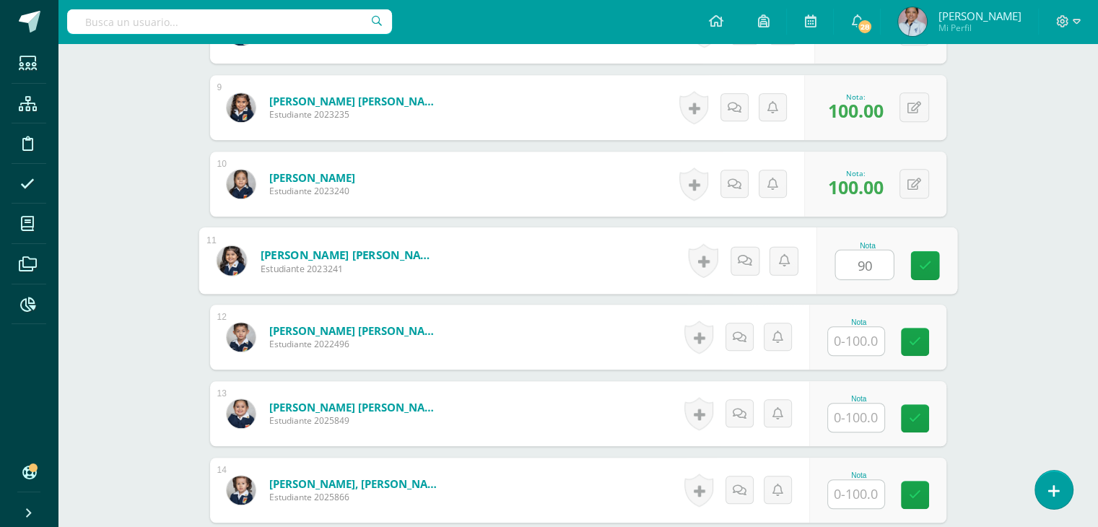
type input "90"
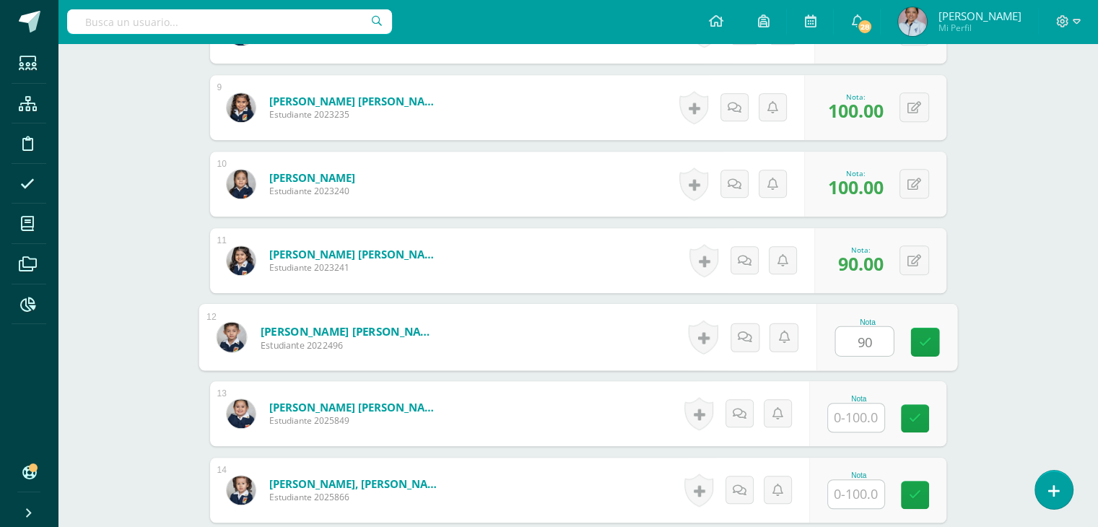
type input "90"
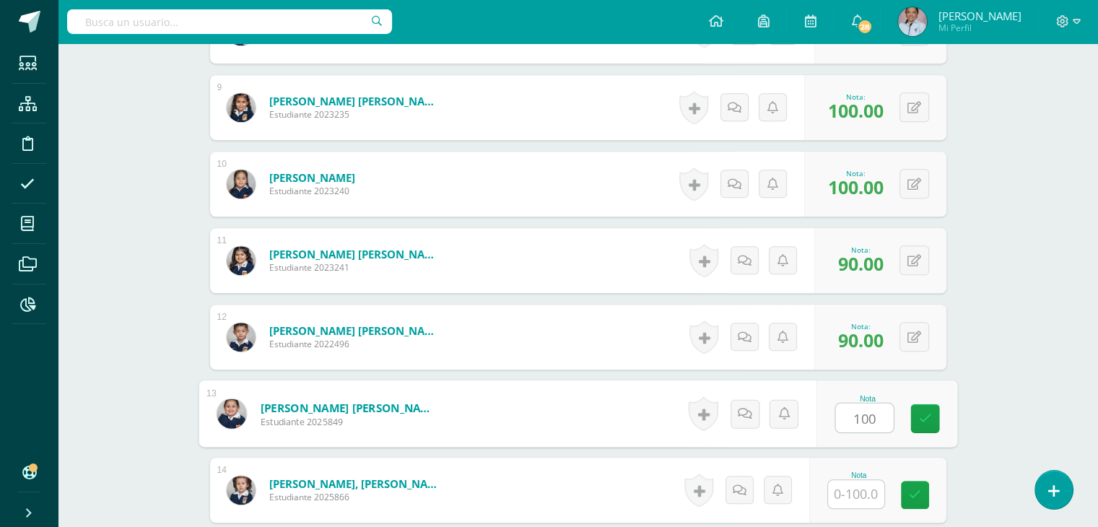
type input "100"
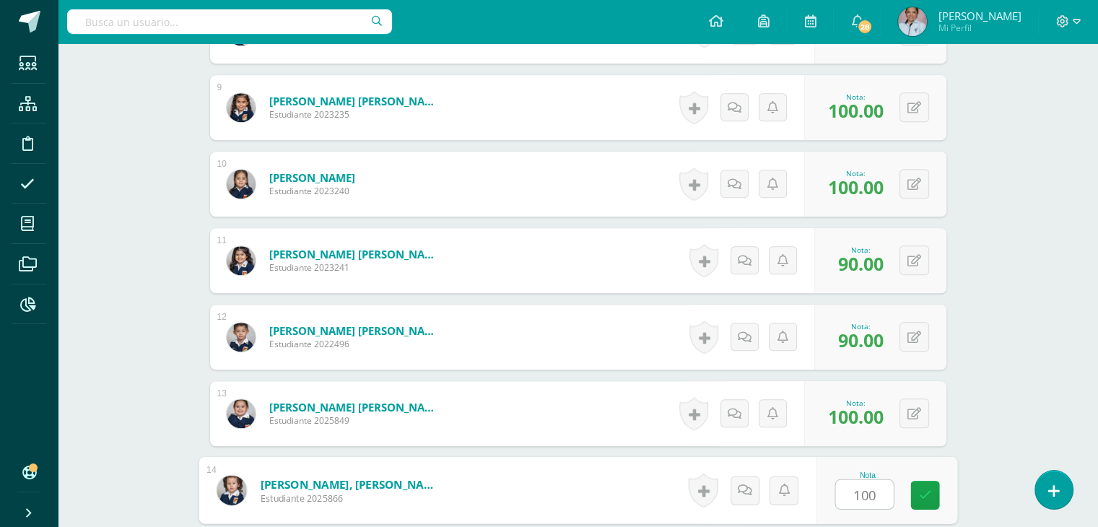
type input "100"
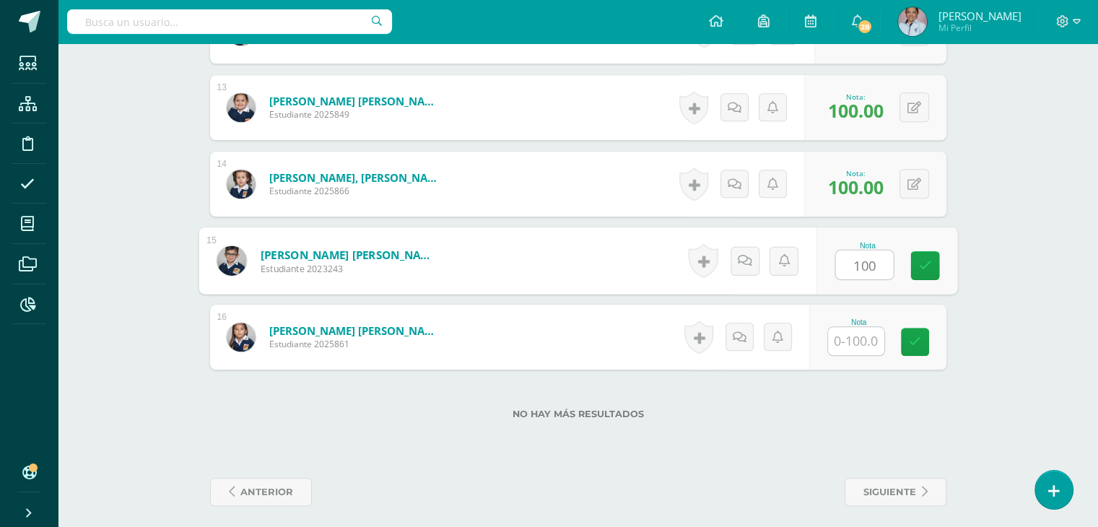
type input "100"
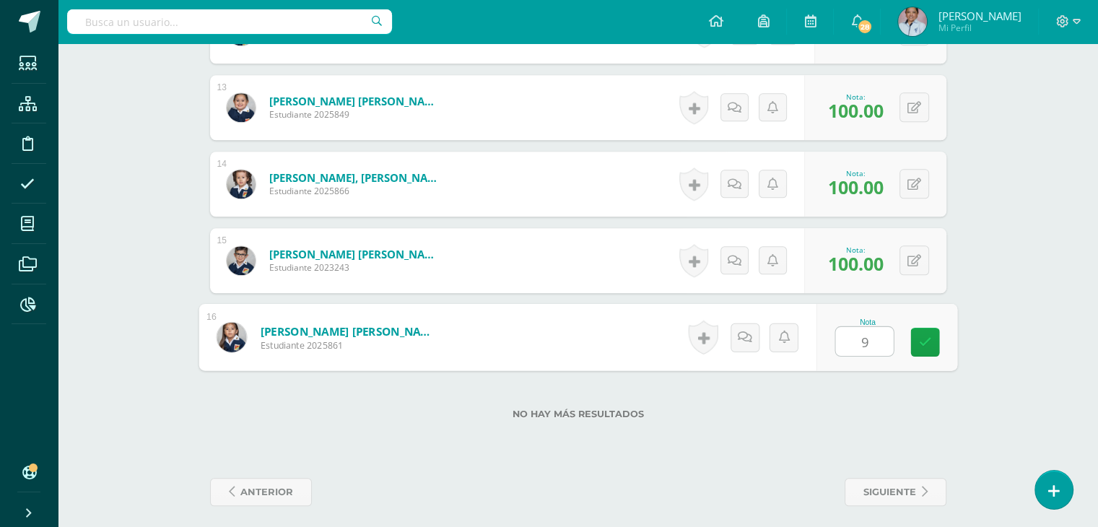
type input "90"
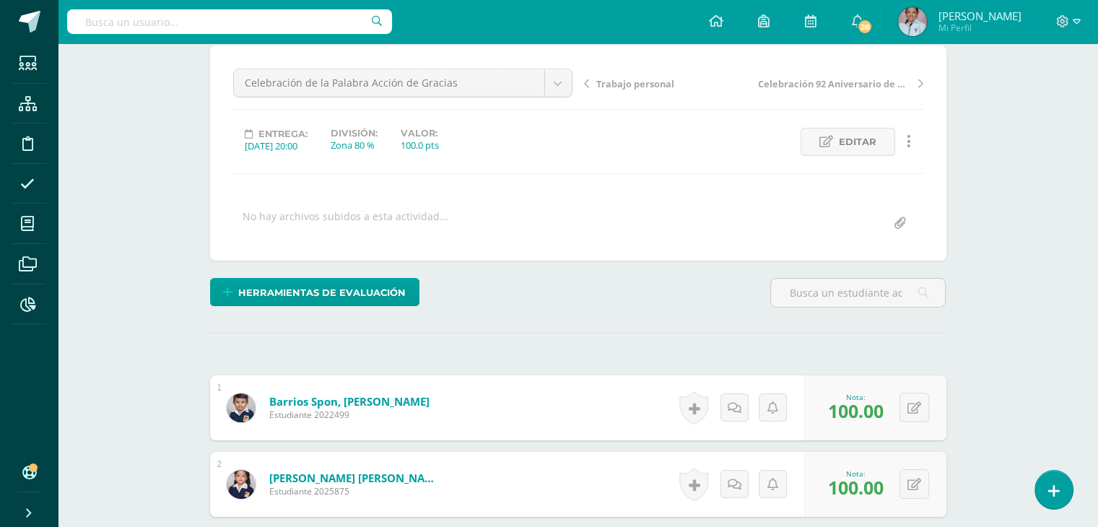
scroll to position [0, 0]
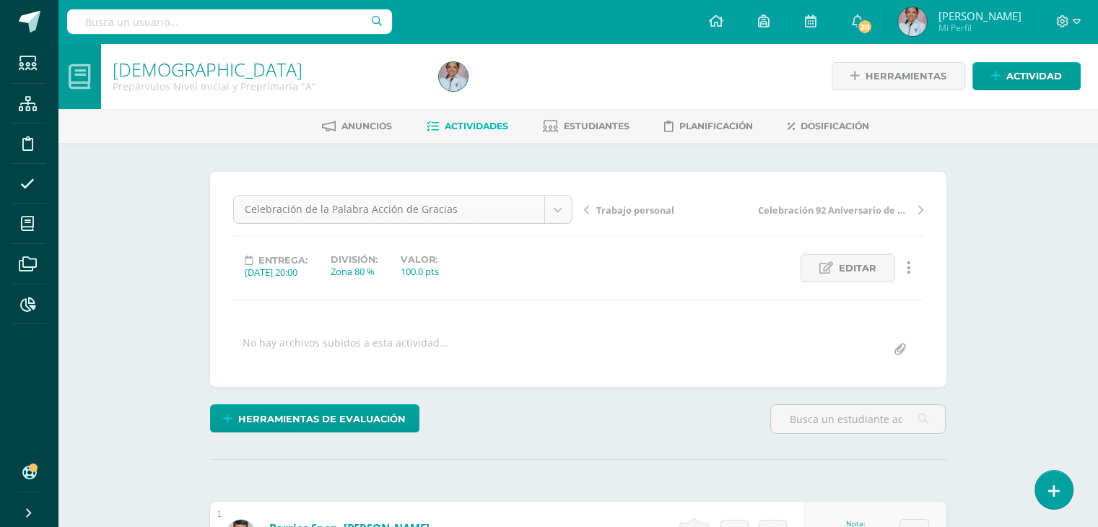
click at [1019, 69] on span "Actividad" at bounding box center [1034, 76] width 56 height 27
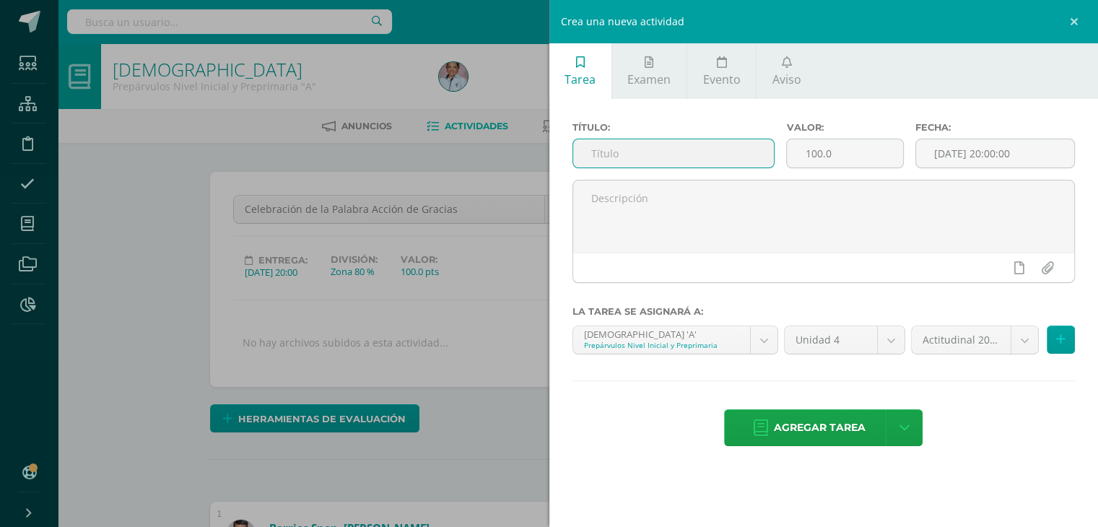
click at [614, 153] on input "text" at bounding box center [673, 153] width 201 height 28
type input "Actitudinal; Respeto, Participación, Responsabilidad Orden y Limpieza"
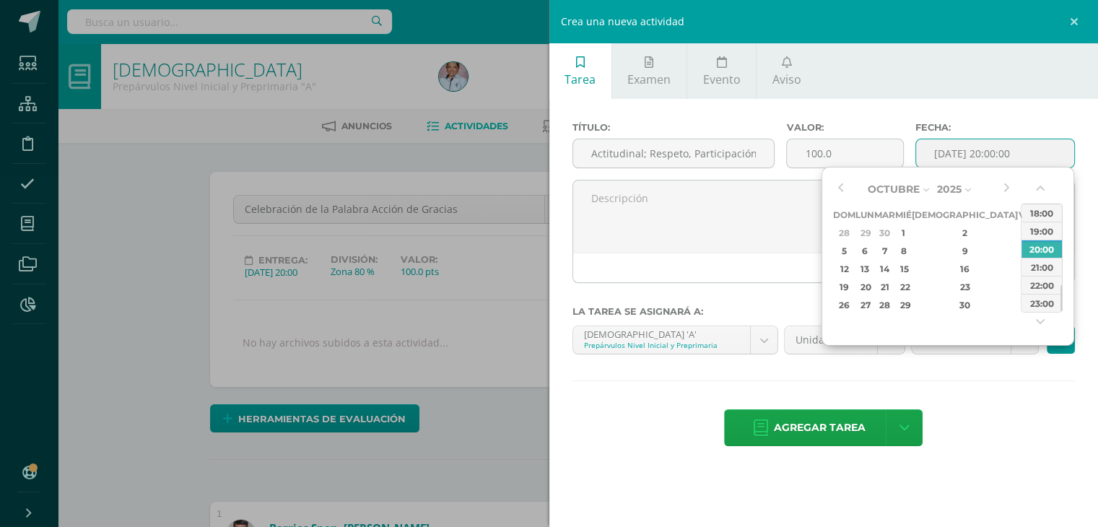
click at [993, 157] on input "[DATE] 20:00:00" at bounding box center [995, 153] width 159 height 28
click at [1019, 251] on div "10" at bounding box center [1025, 251] width 13 height 17
type input "2025-10-10 20:00"
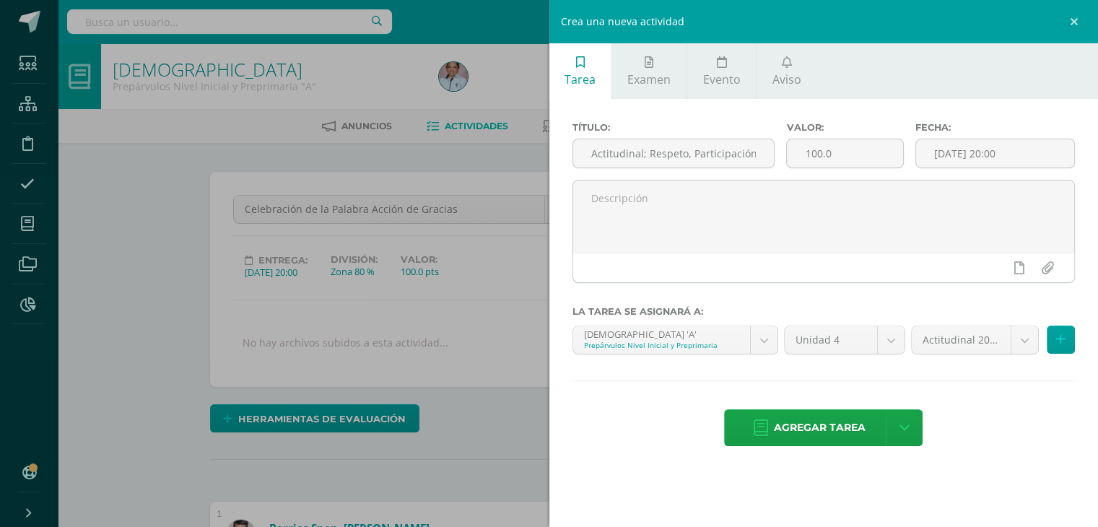
click at [1011, 414] on div "Agregar tarea Agregar tarea y ocultar" at bounding box center [823, 429] width 503 height 40
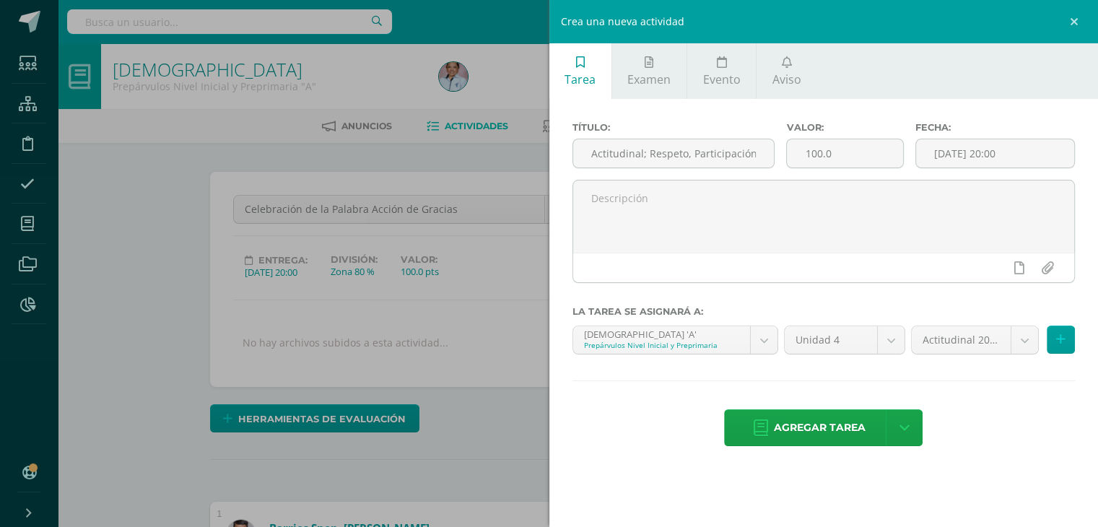
click at [847, 424] on span "Agregar tarea" at bounding box center [820, 427] width 92 height 35
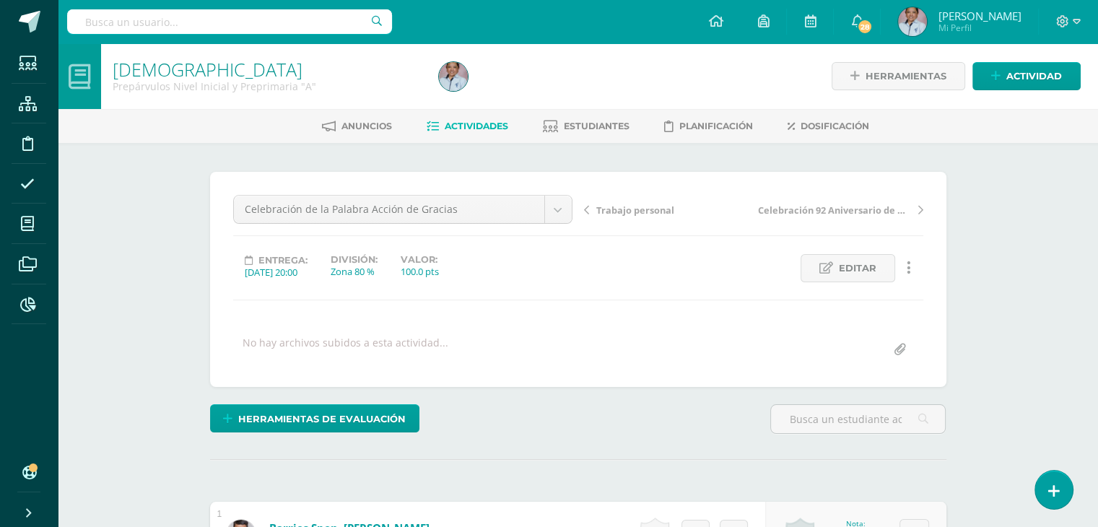
scroll to position [1, 0]
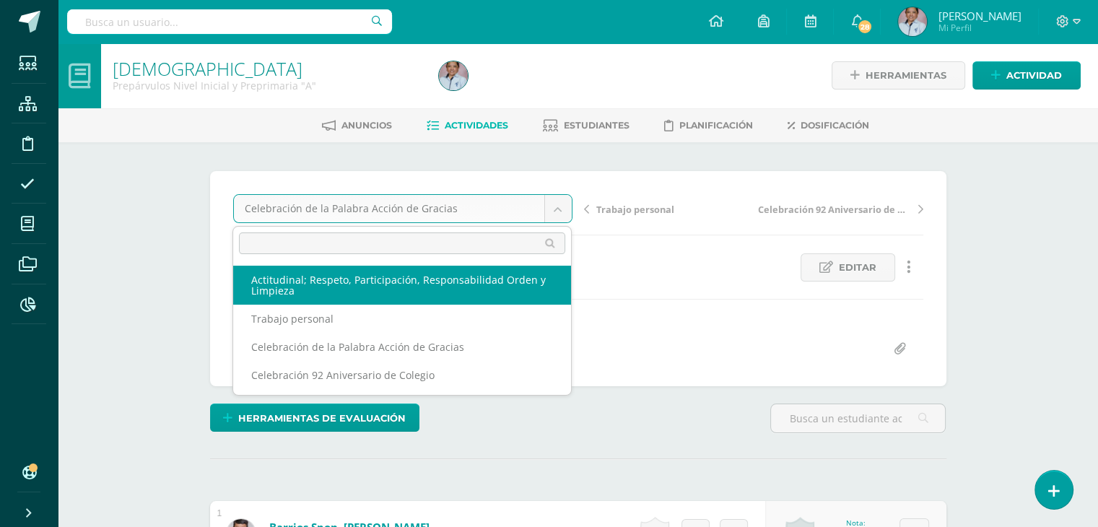
select select "/dashboard/teacher/grade-activity/130467/"
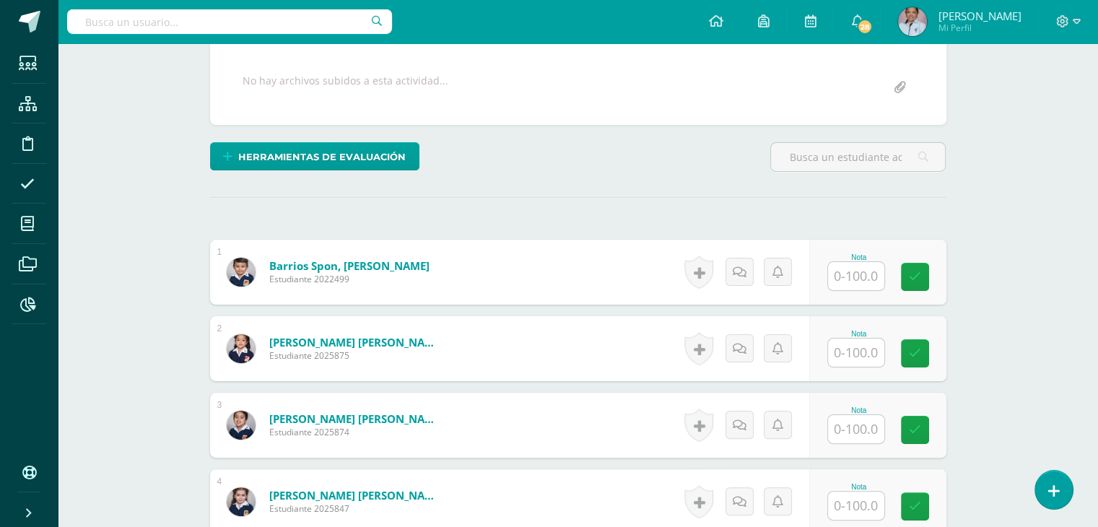
drag, startPoint x: 1108, startPoint y: 131, endPoint x: 1108, endPoint y: 324, distance: 193.5
click at [1097, 324] on html "Estudiantes Estructura Disciplina Asistencia Mis cursos Archivos Reportes Sopor…" at bounding box center [549, 446] width 1098 height 1416
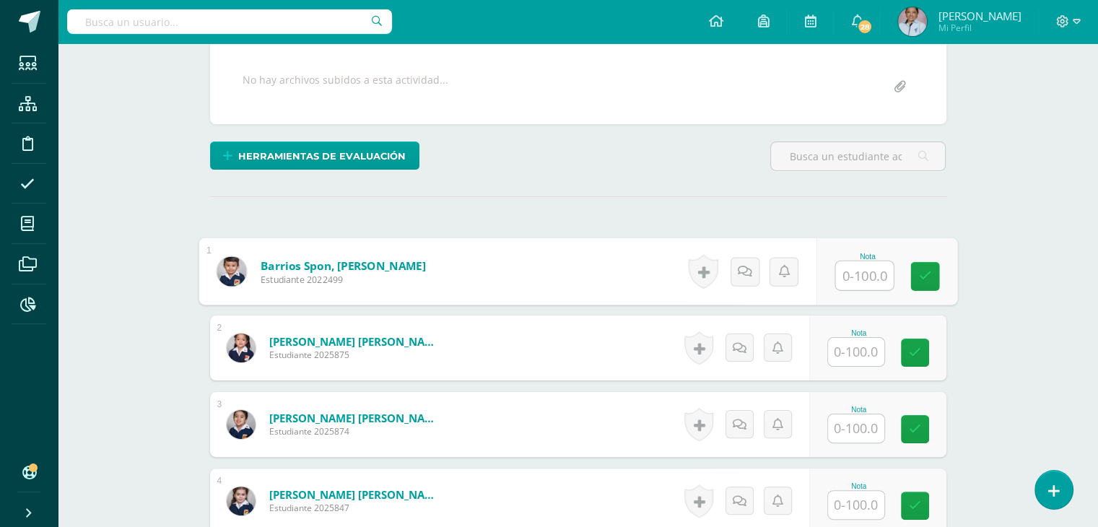
click at [855, 269] on input "text" at bounding box center [864, 275] width 58 height 29
type input "95"
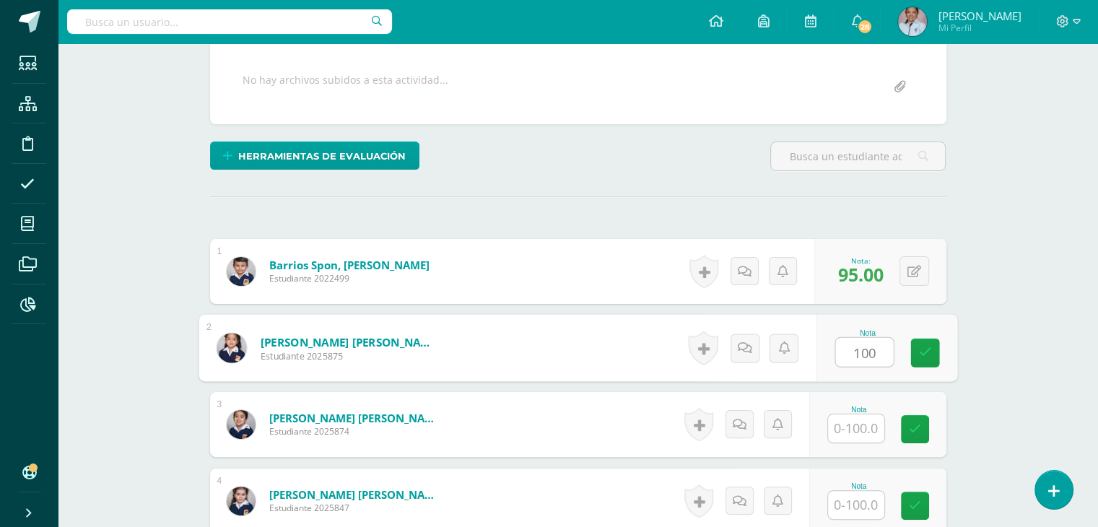
type input "100"
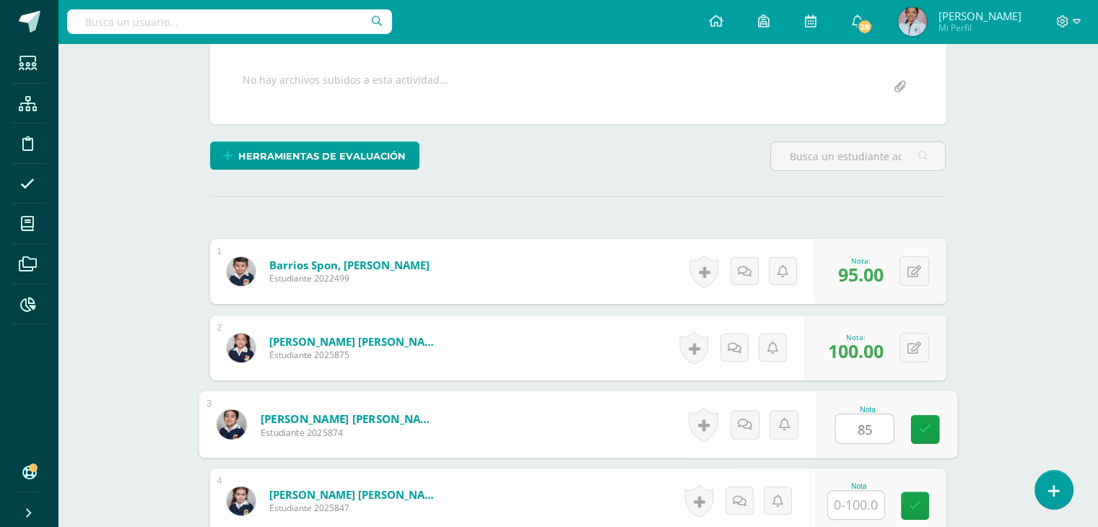
type input "85"
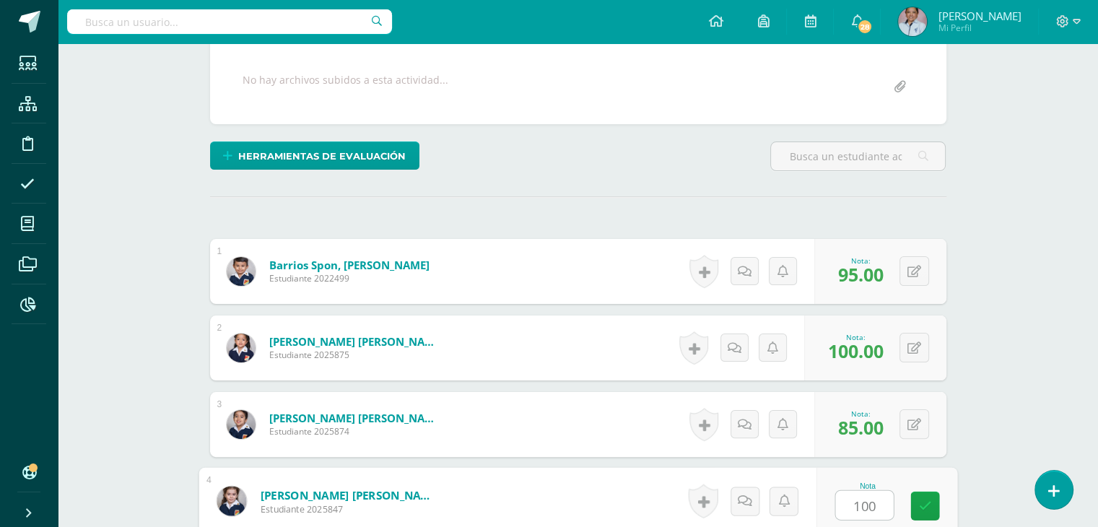
type input "100"
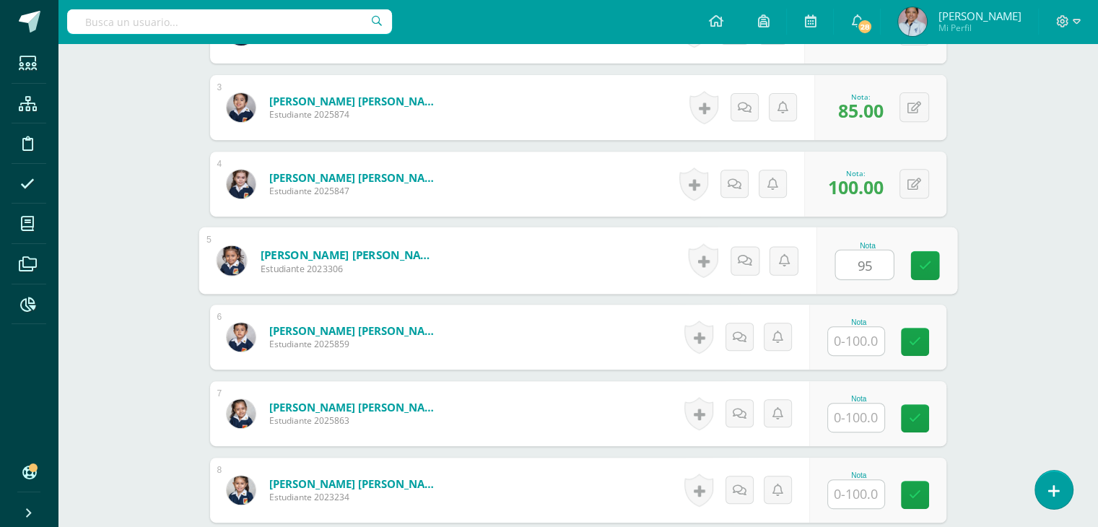
type input "95"
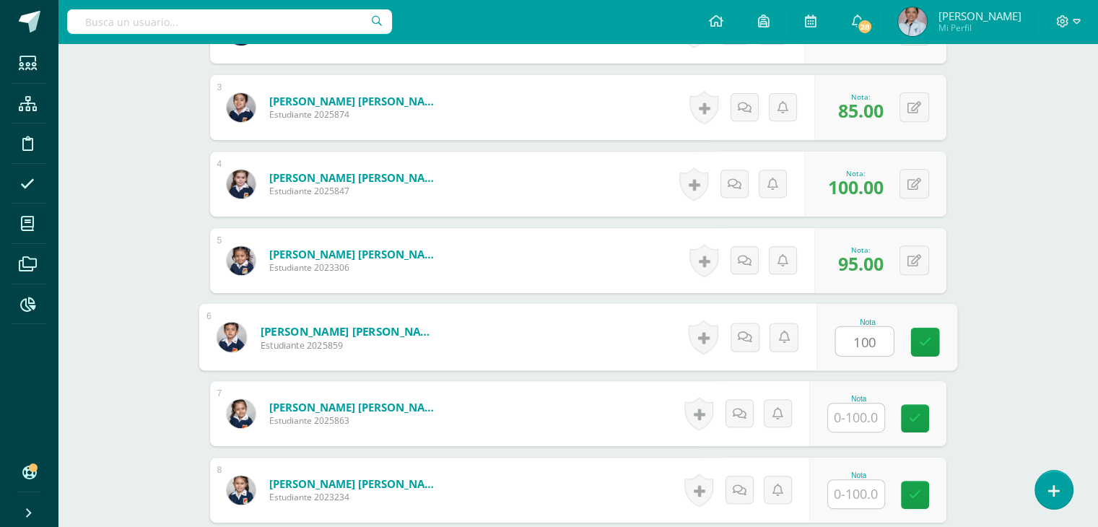
type input "100"
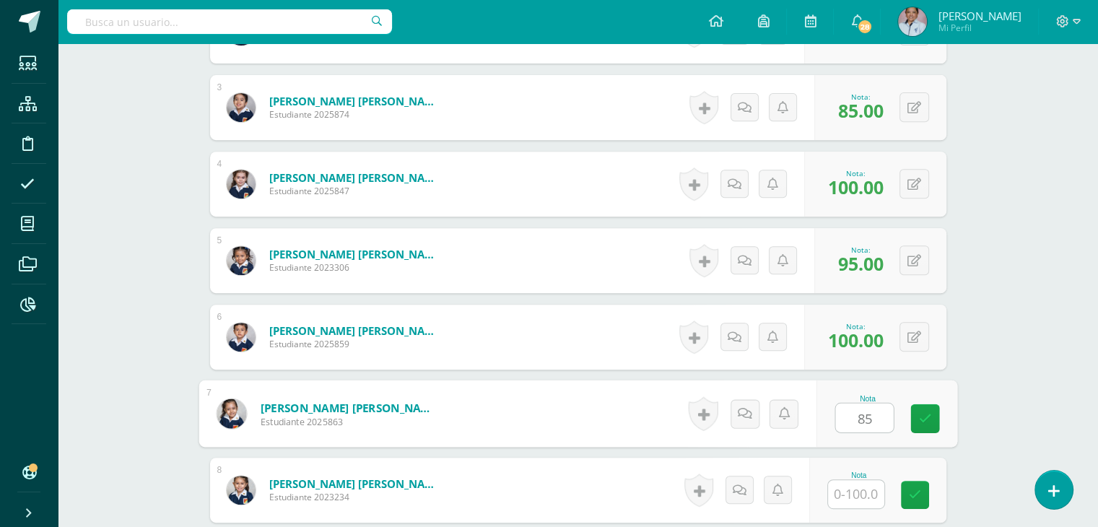
type input "85"
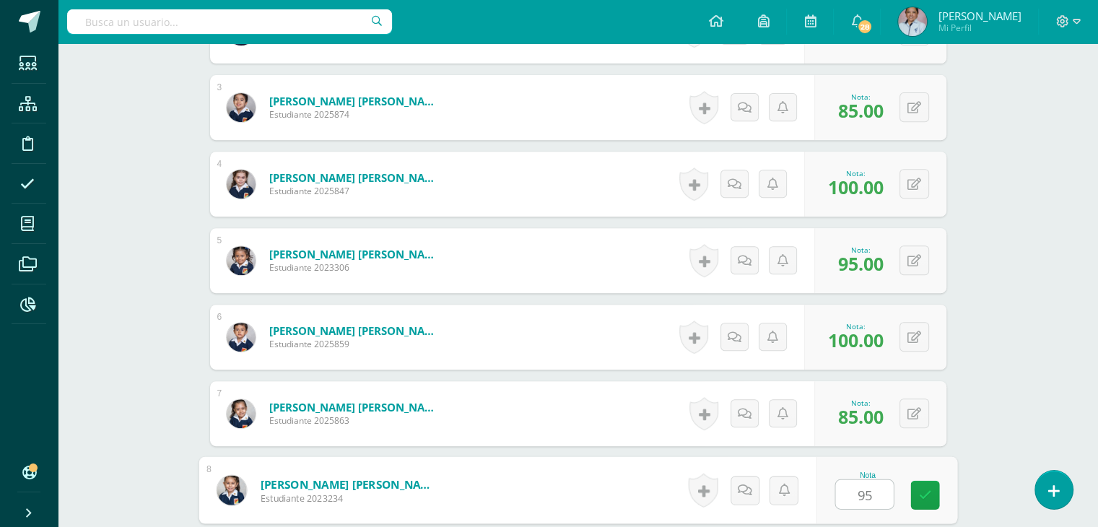
type input "95"
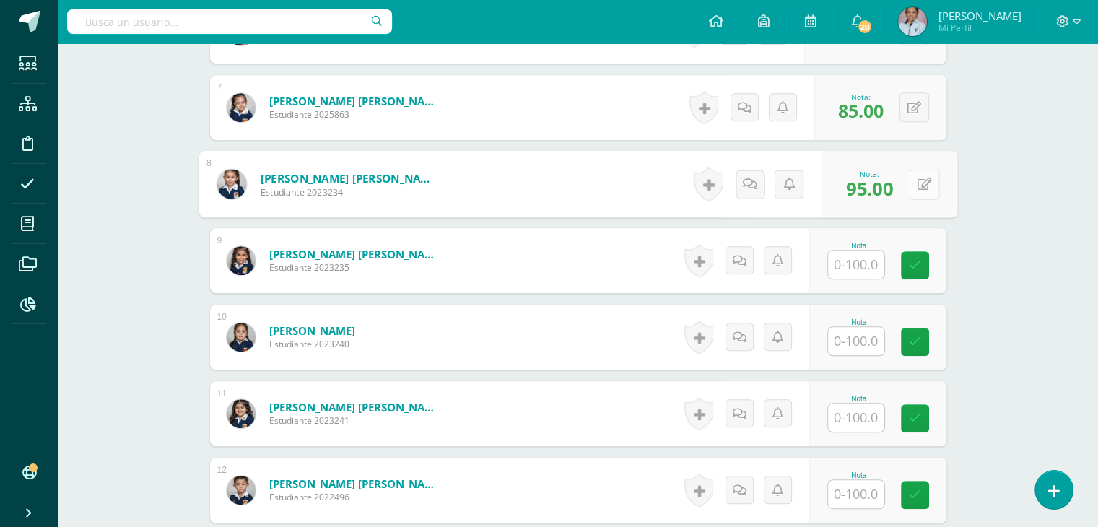
click at [919, 182] on icon at bounding box center [924, 184] width 14 height 12
type input "85"
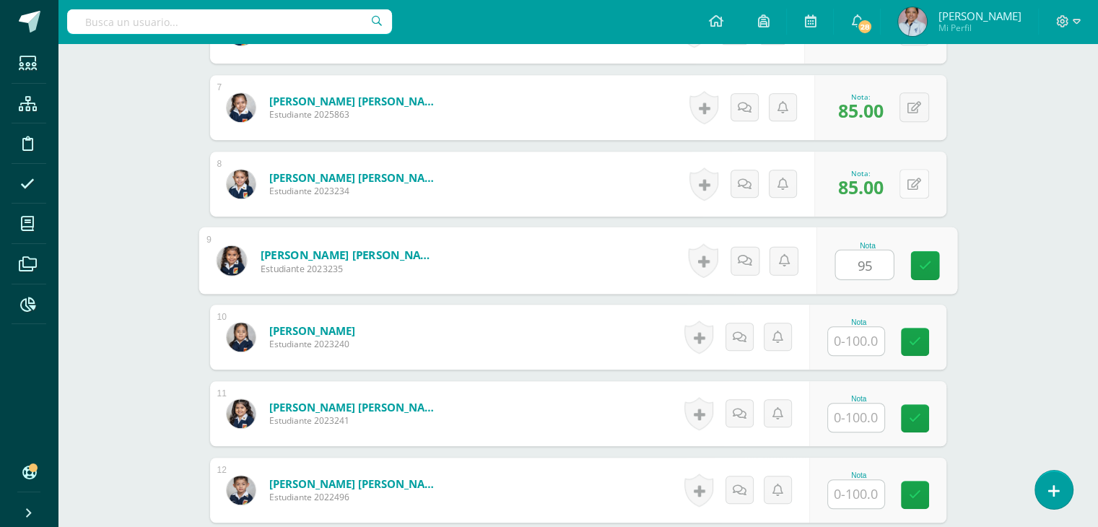
type input "95"
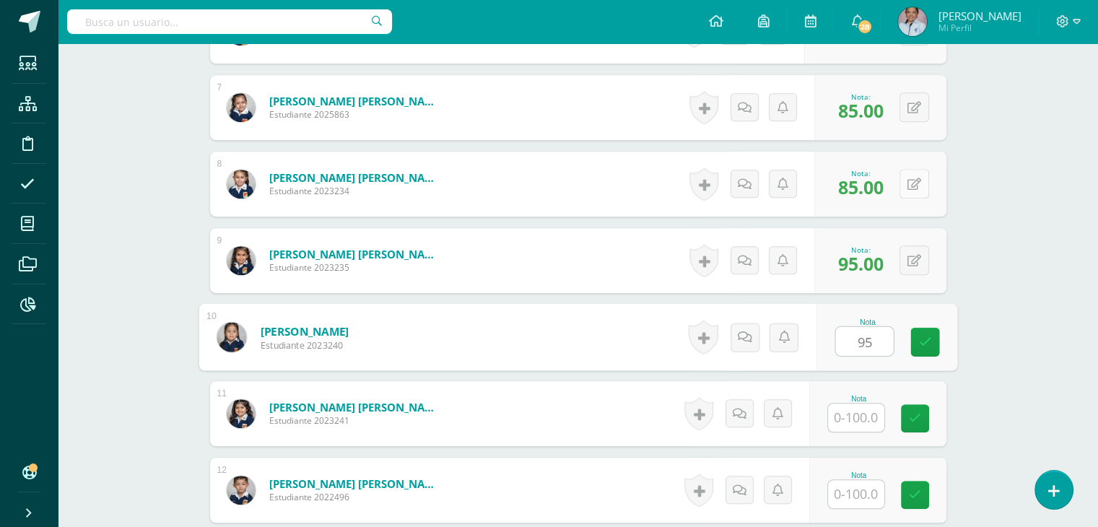
type input "95"
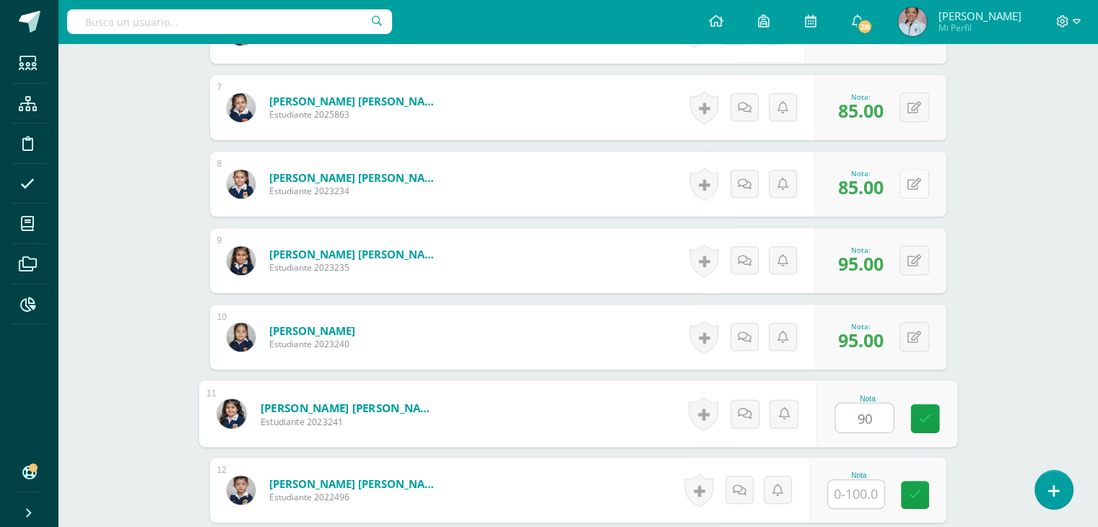
type input "90"
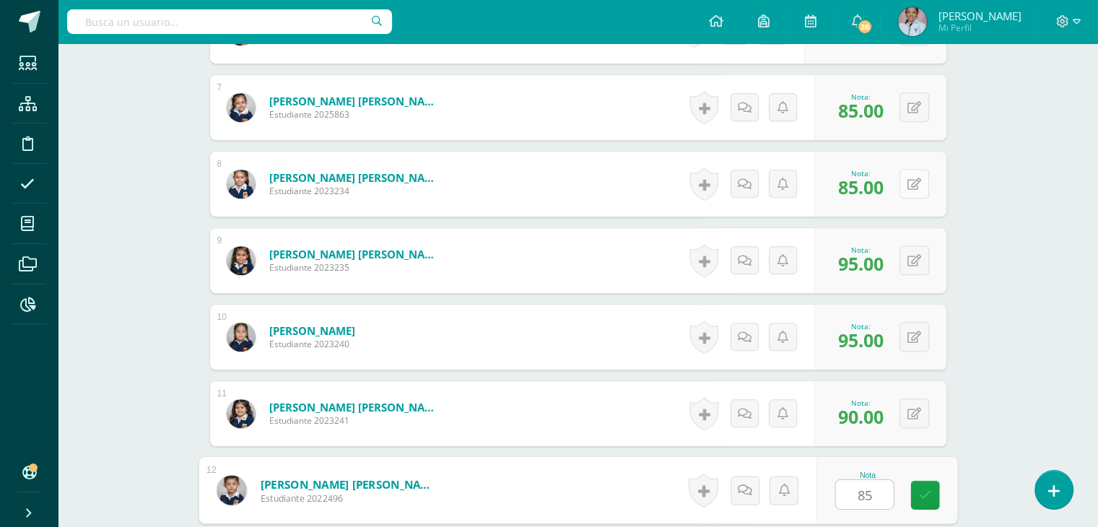
type input "85"
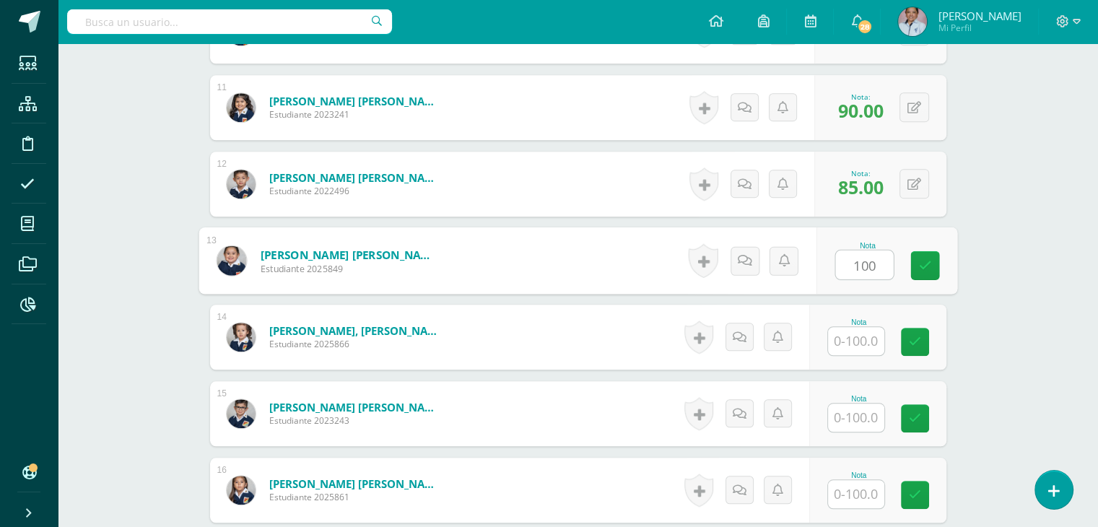
type input "100"
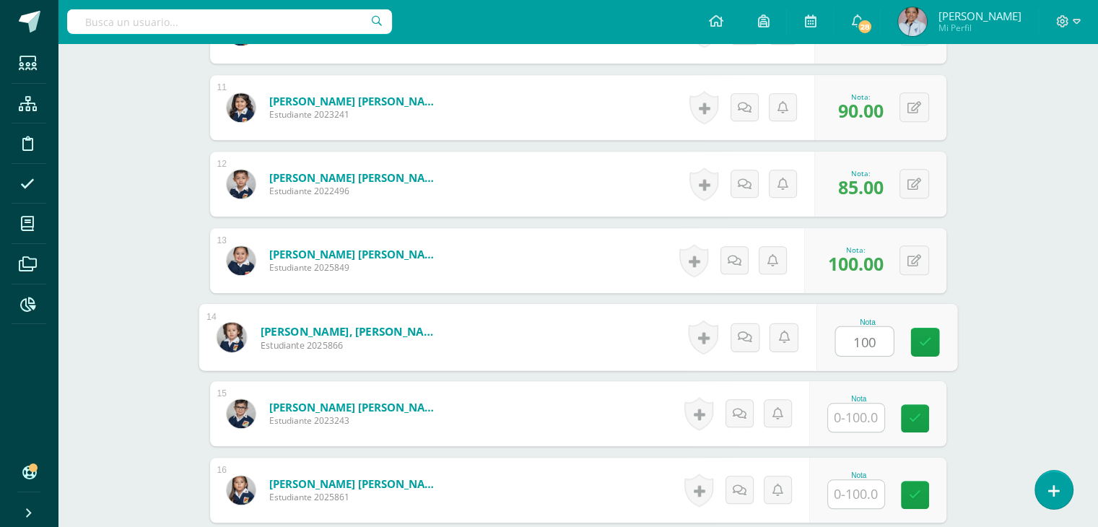
type input "100"
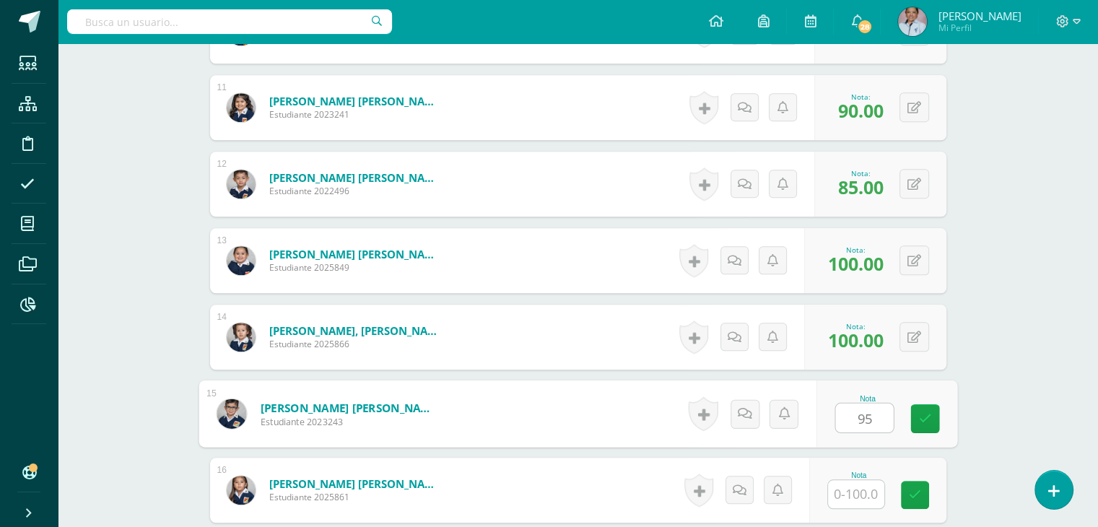
type input "95"
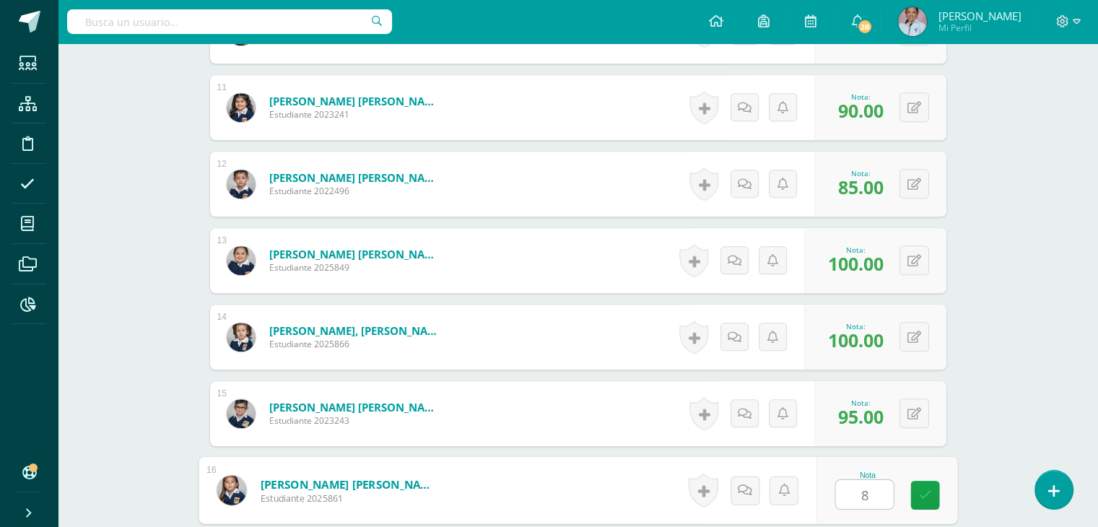
type input "85"
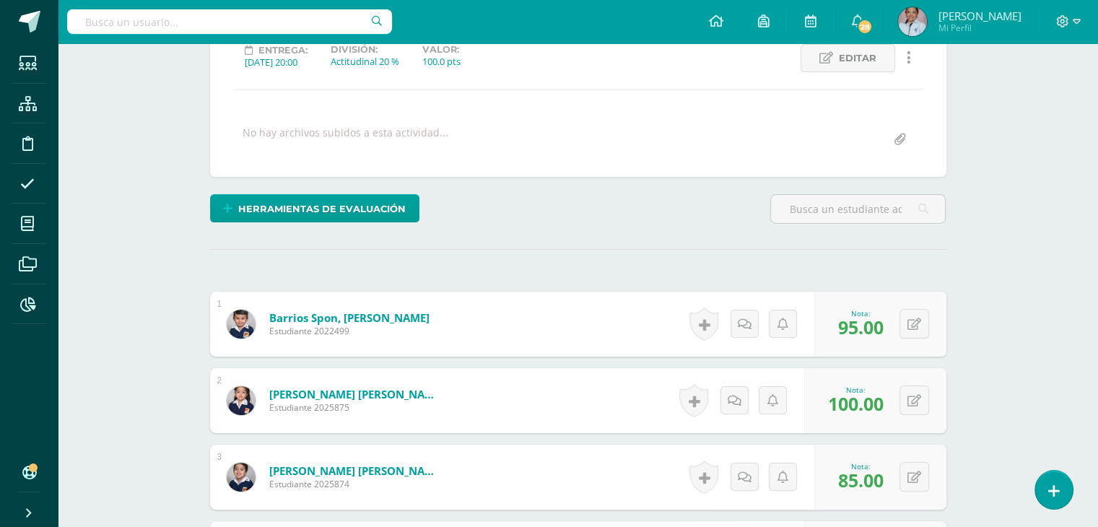
scroll to position [0, 0]
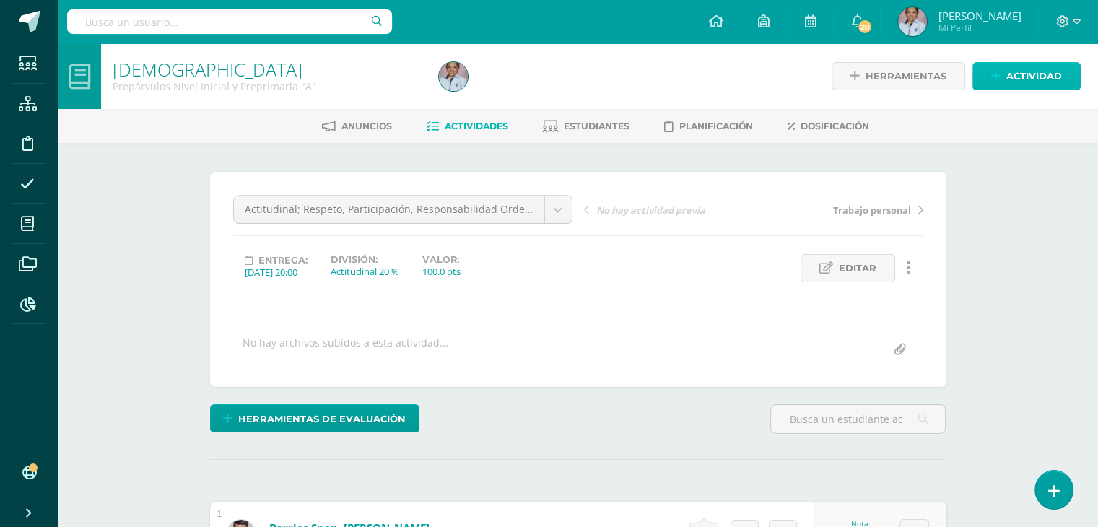
click at [1024, 76] on span "Actividad" at bounding box center [1034, 76] width 56 height 27
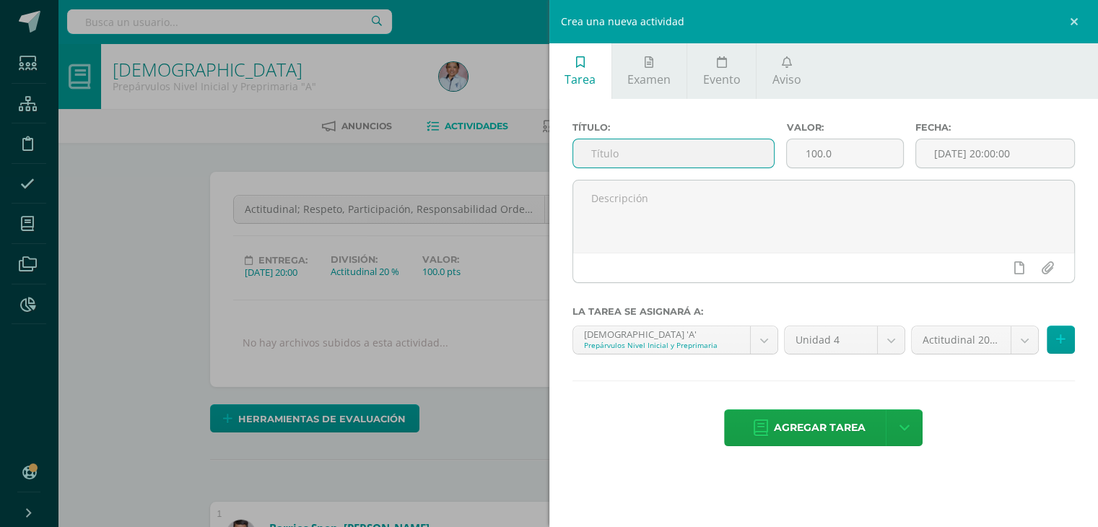
click at [598, 154] on input "text" at bounding box center [673, 153] width 201 height 28
type input "Trabajo durante el período"
click at [985, 157] on input "[DATE] 20:00:00" at bounding box center [995, 153] width 159 height 28
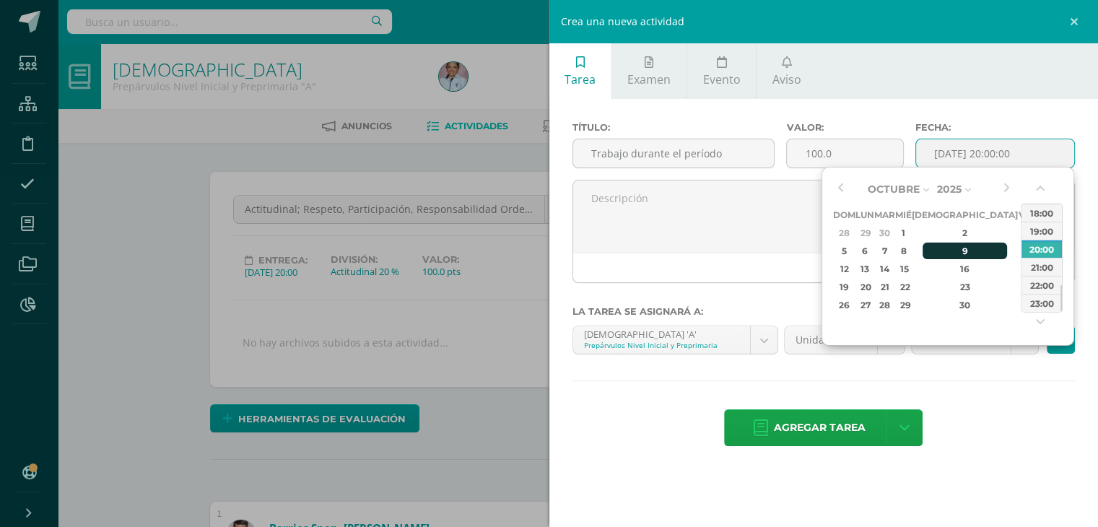
click at [941, 250] on div "9" at bounding box center [965, 251] width 85 height 17
type input "2025-10-09 20:00"
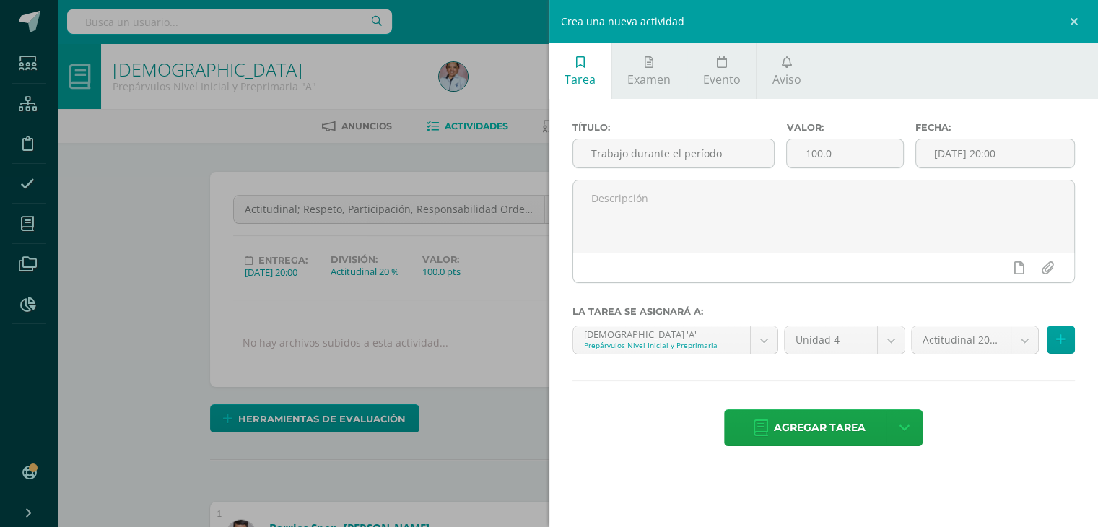
click at [984, 414] on div "Agregar tarea Agregar tarea y ocultar" at bounding box center [823, 429] width 503 height 40
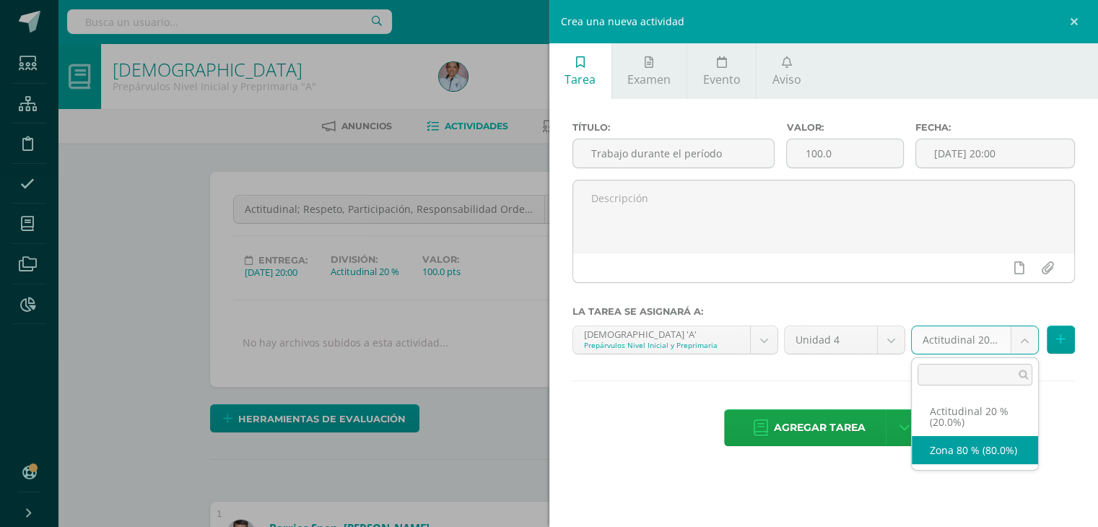
select select "129699"
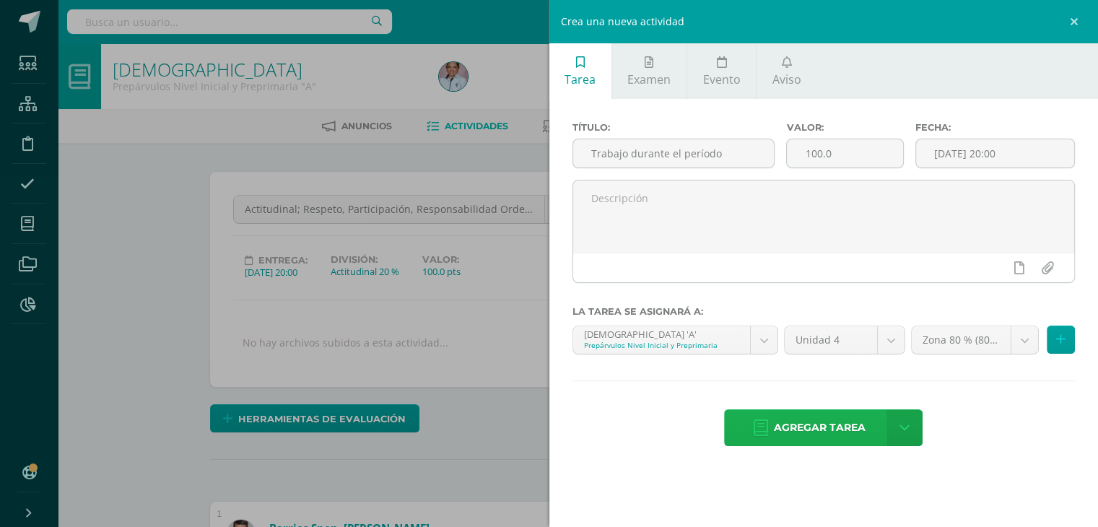
click at [836, 420] on span "Agregar tarea" at bounding box center [820, 427] width 92 height 35
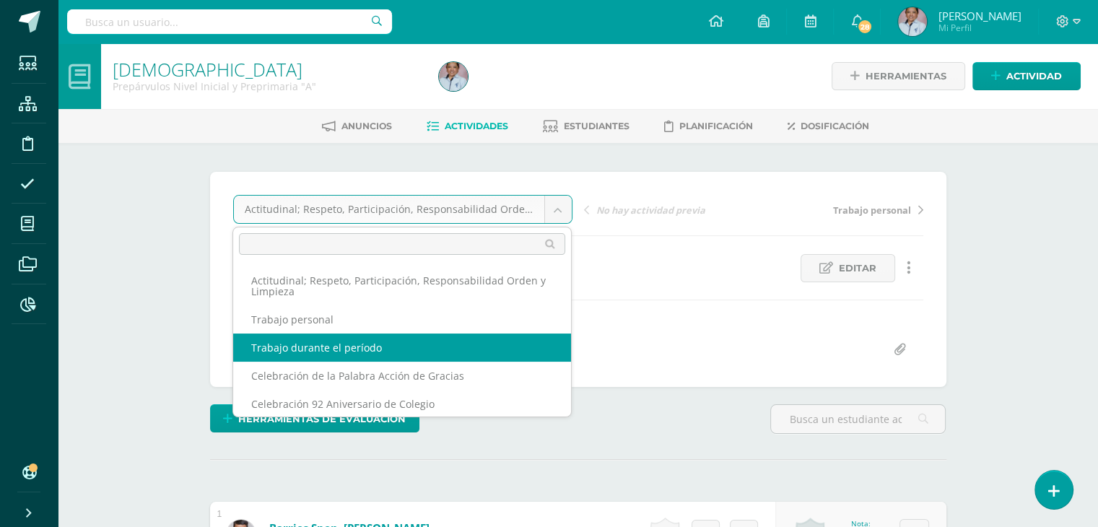
select select "/dashboard/teacher/grade-activity/130468/"
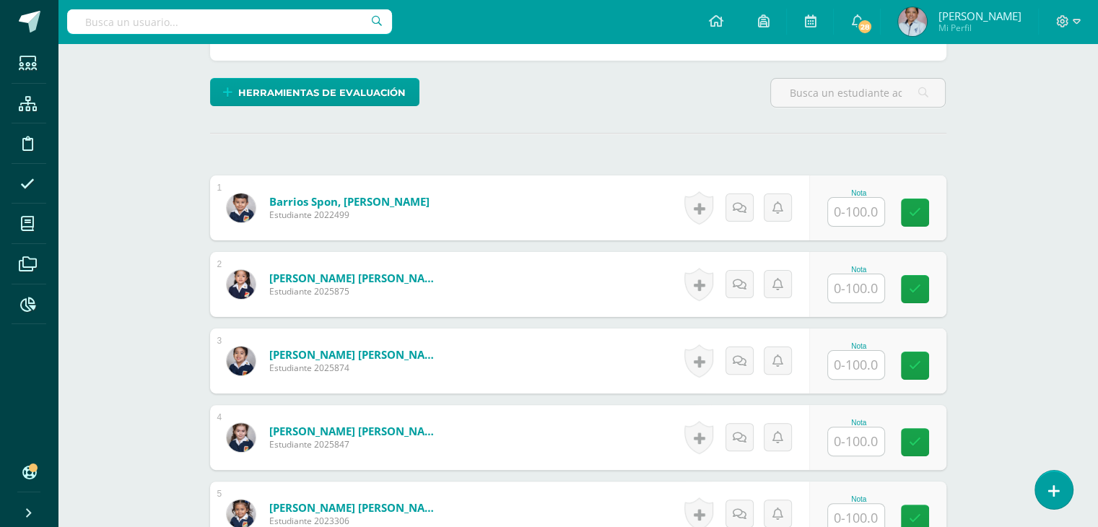
scroll to position [365, 0]
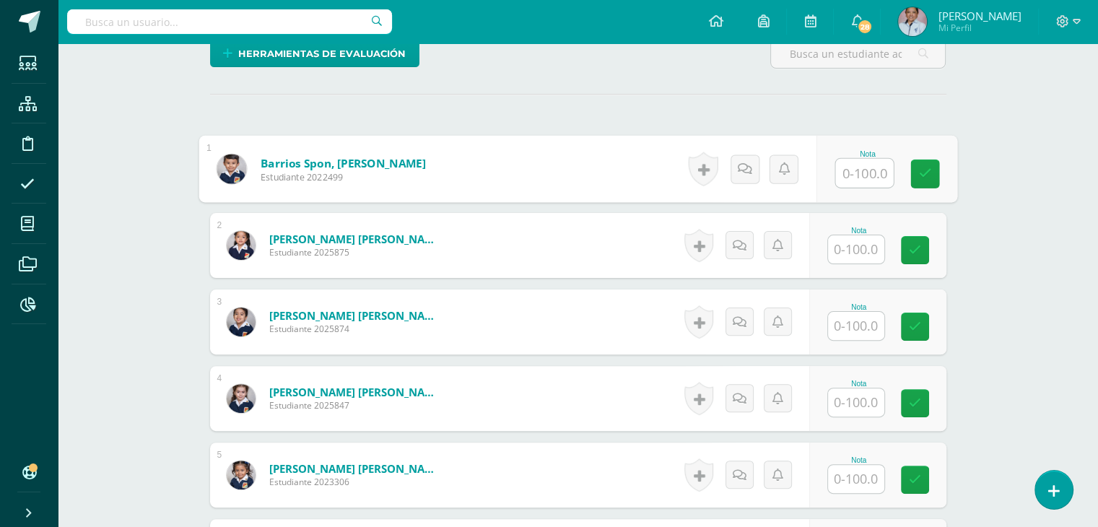
click at [860, 173] on input "text" at bounding box center [864, 173] width 58 height 29
type input "100"
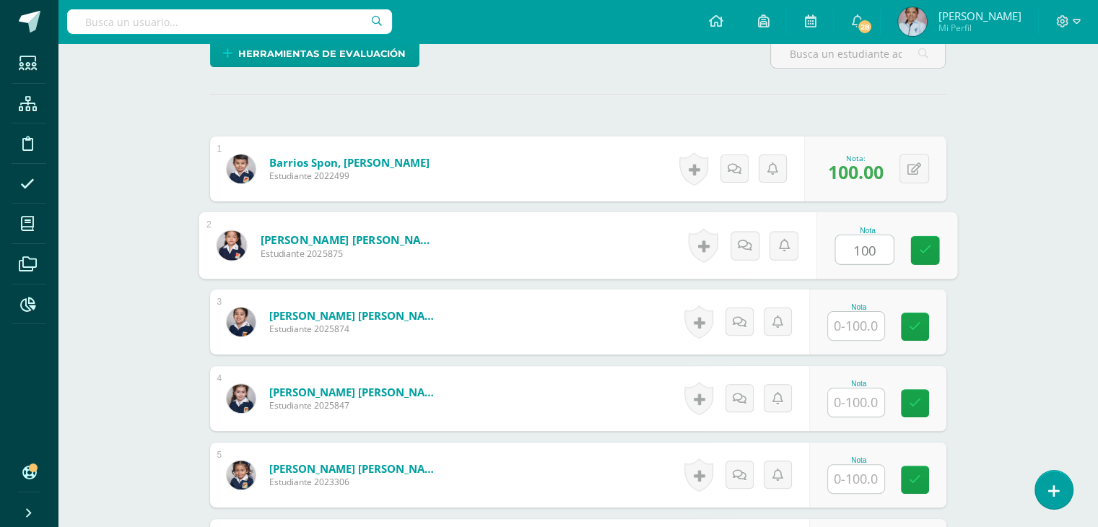
type input "100"
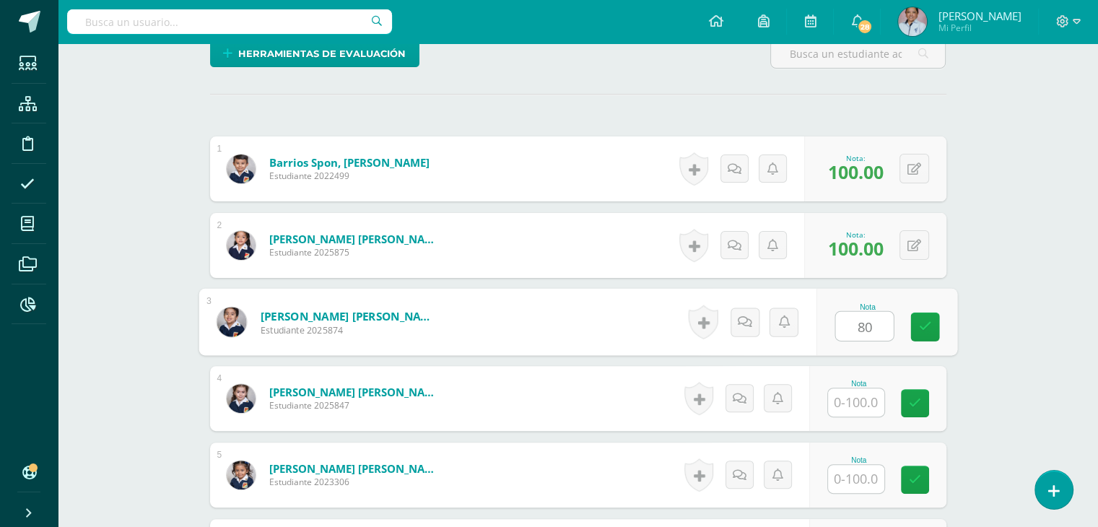
type input "80"
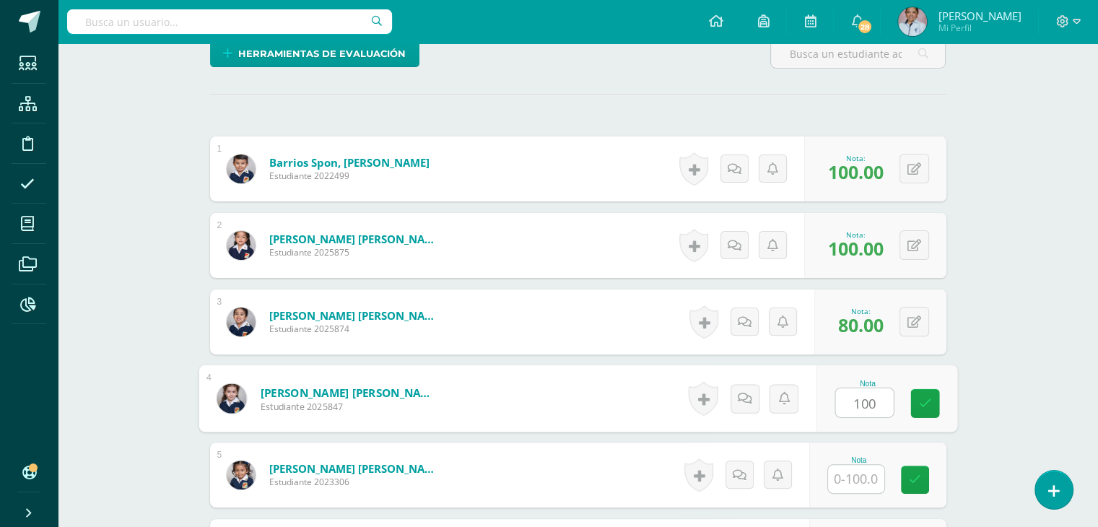
type input "100"
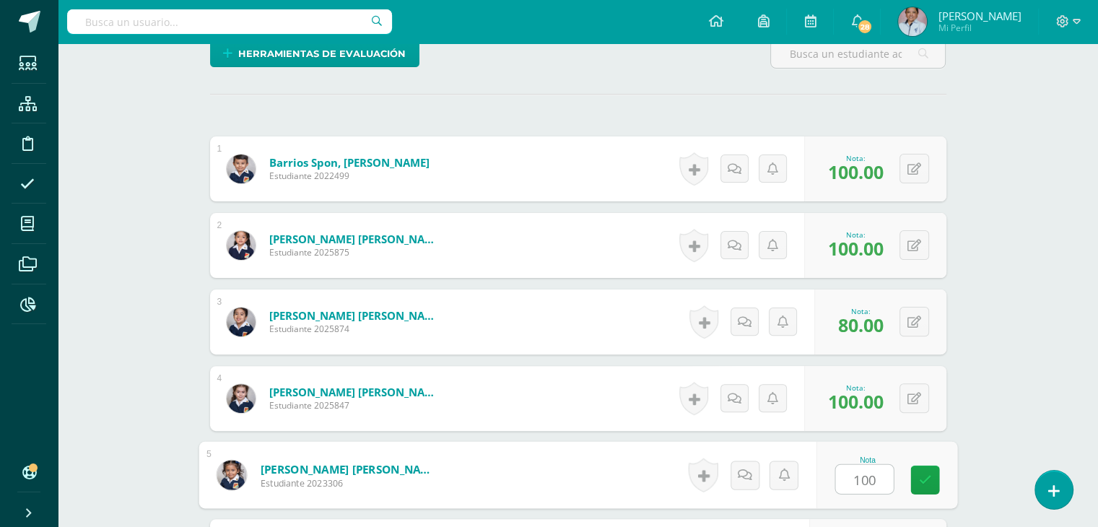
type input "100"
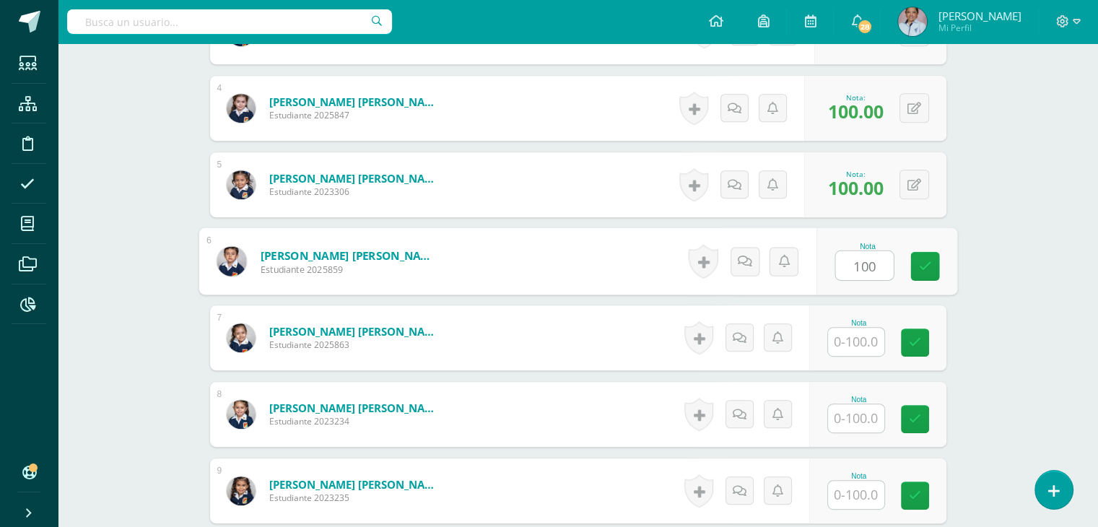
type input "100"
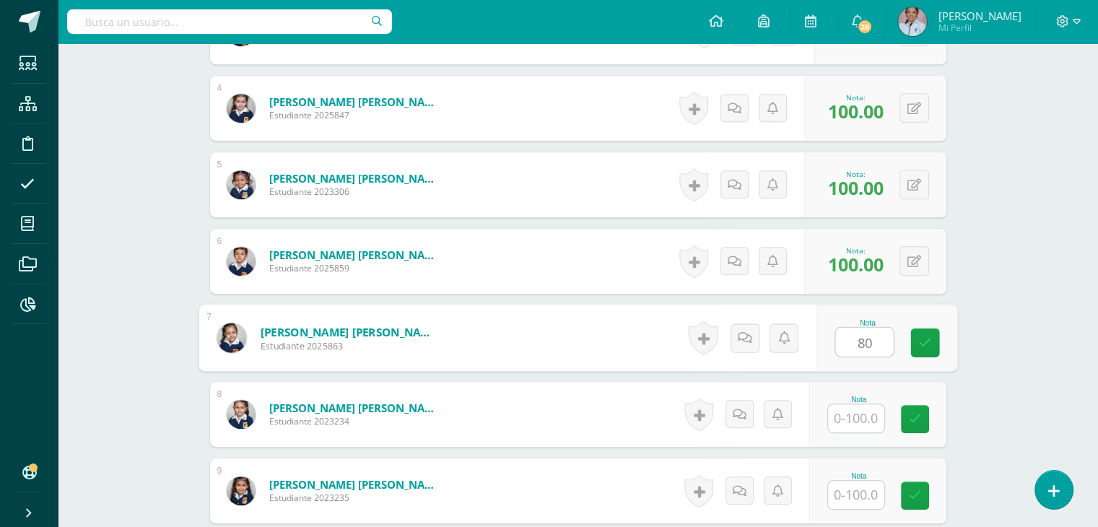
type input "80"
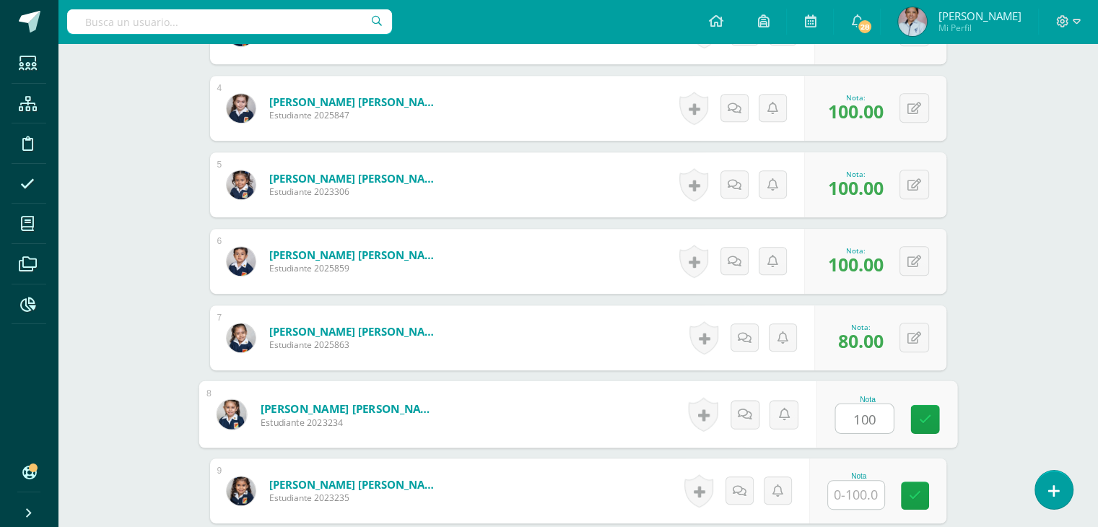
type input "100"
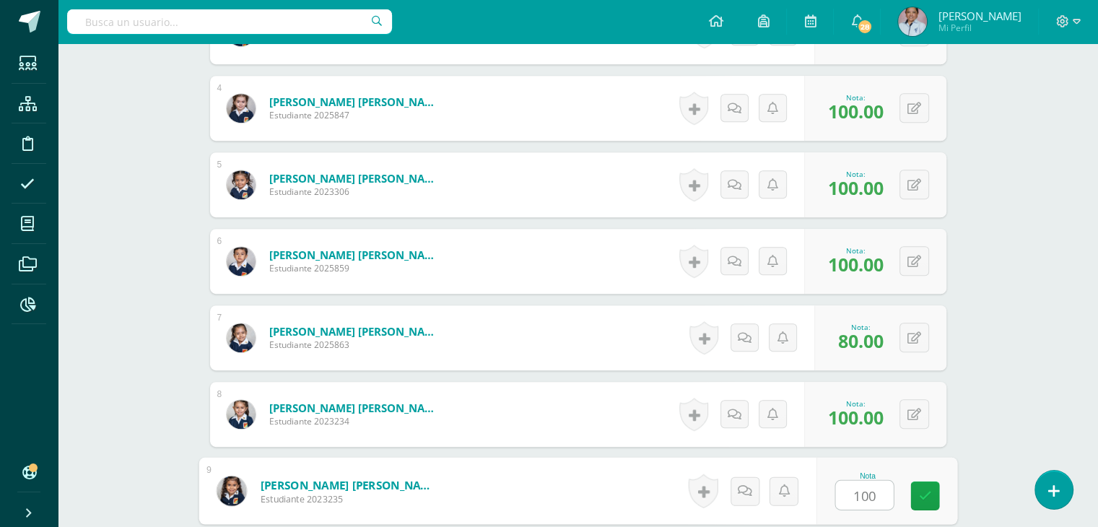
type input "100"
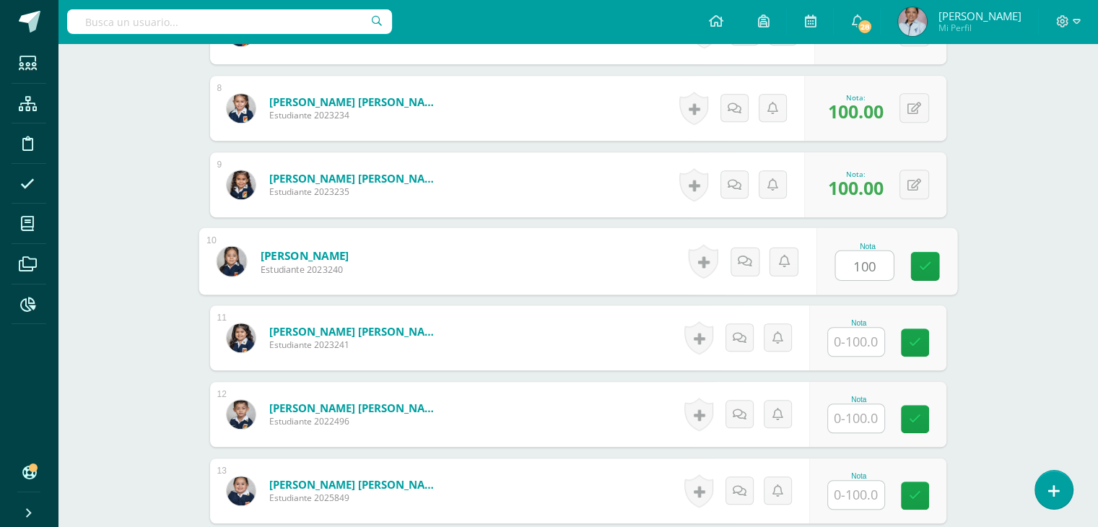
type input "100"
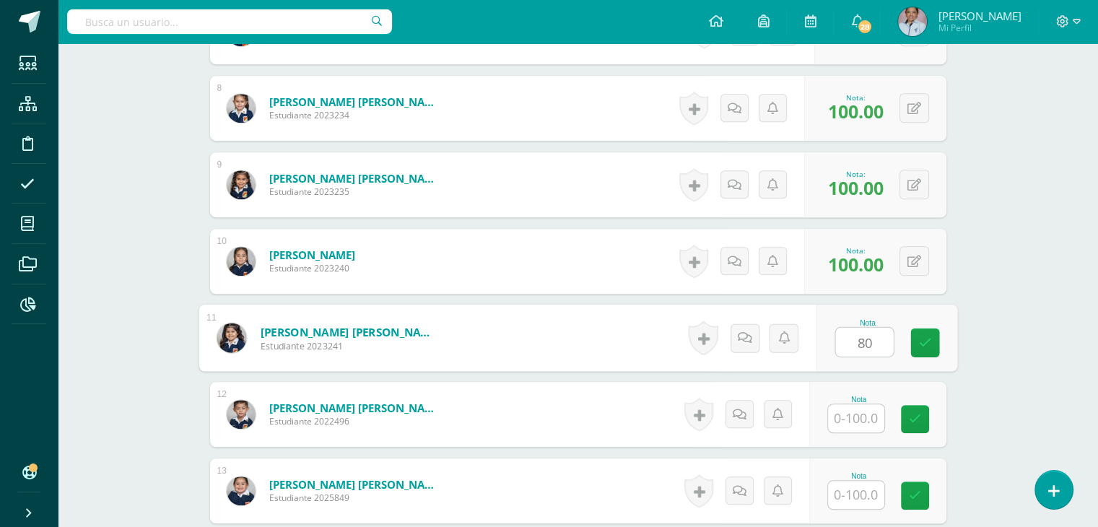
type input "80"
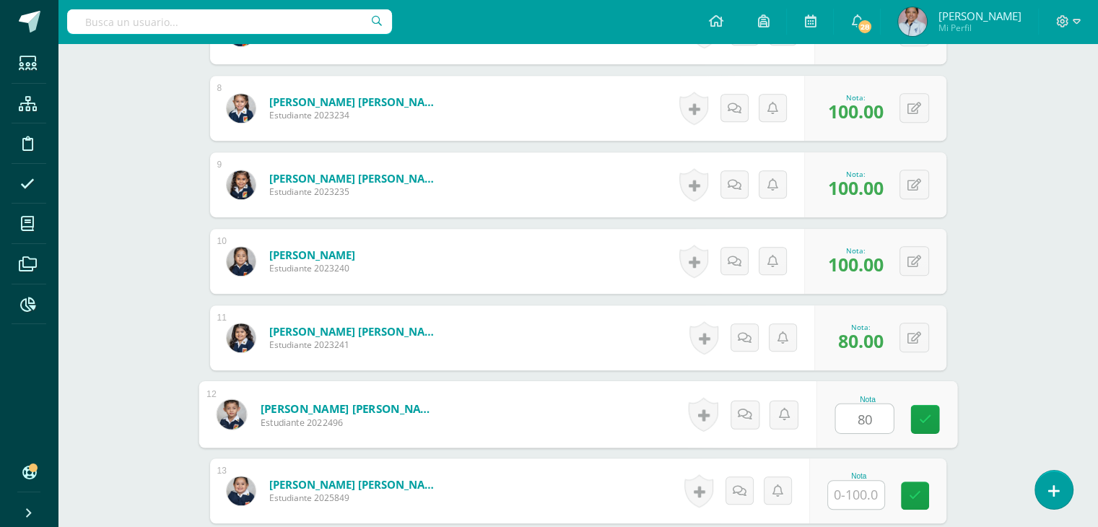
type input "80"
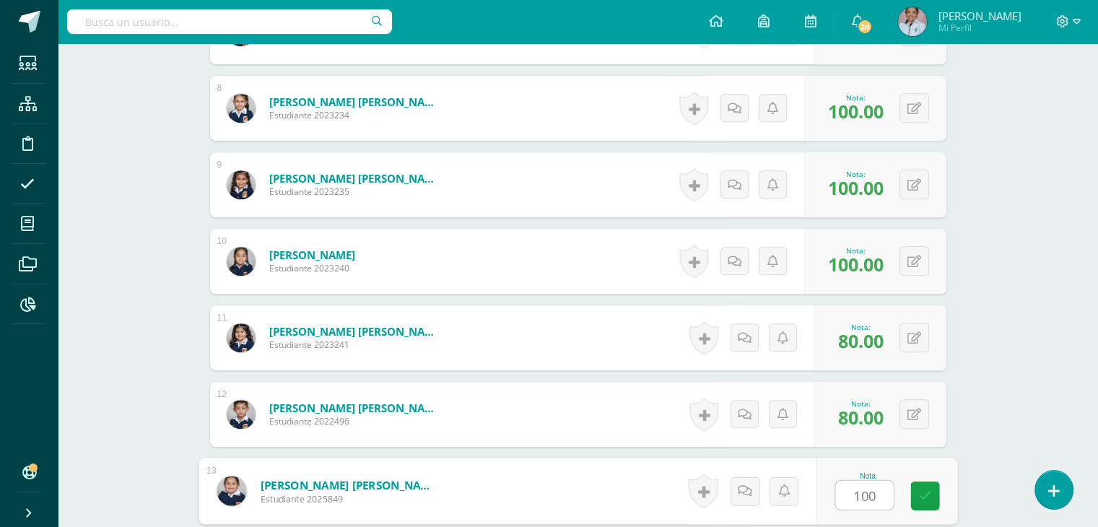
type input "100"
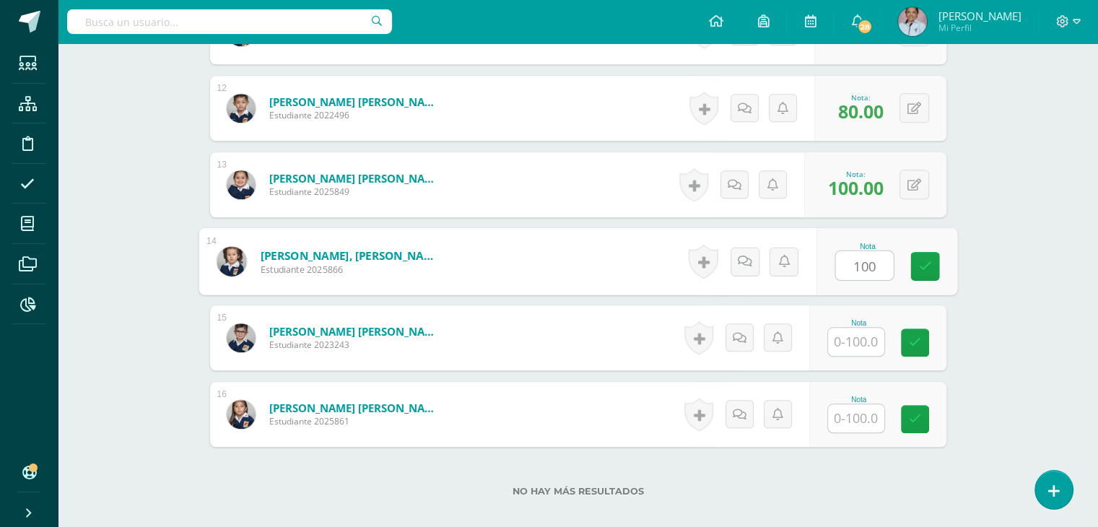
type input "100"
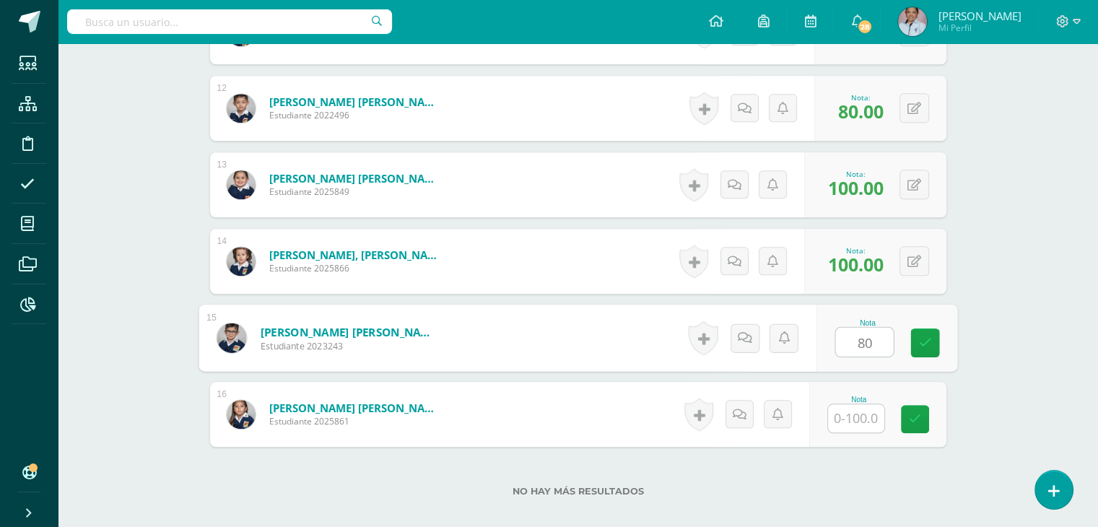
type input "80"
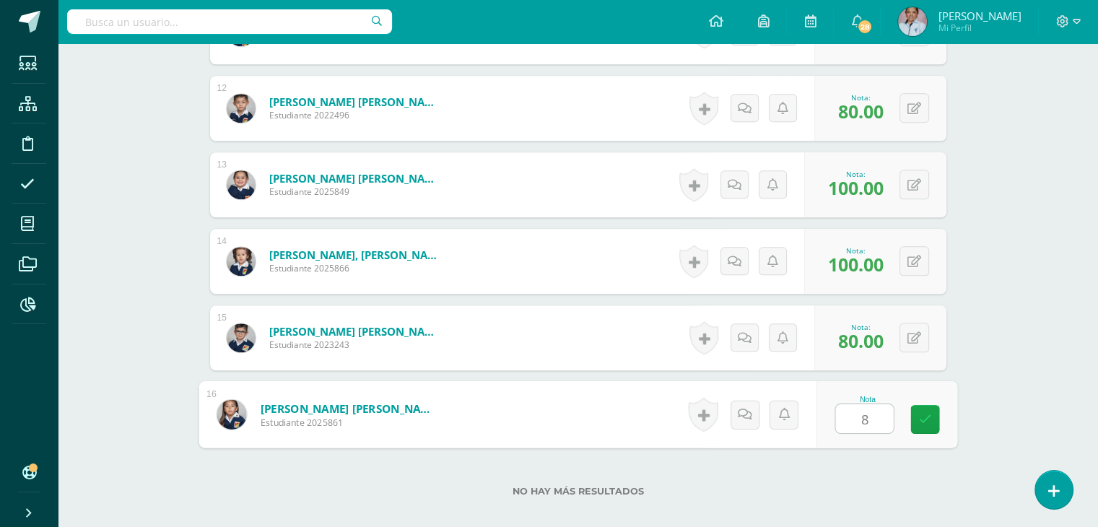
type input "80"
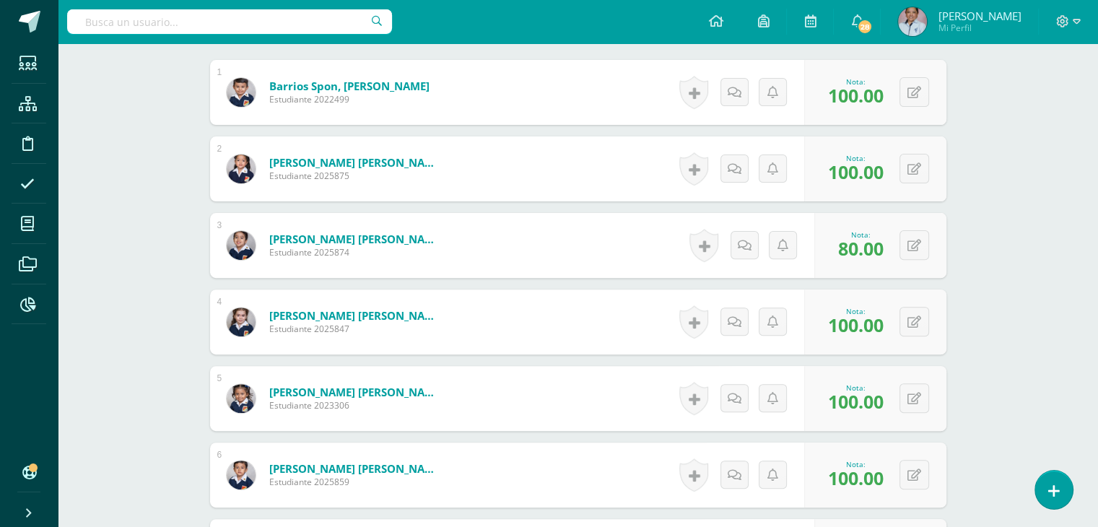
scroll to position [0, 0]
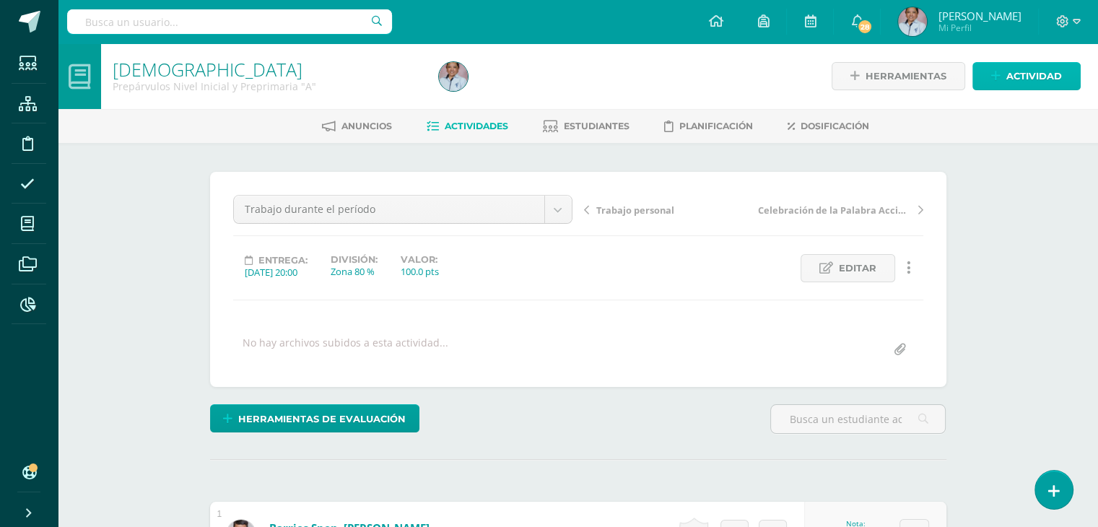
click at [1016, 73] on span "Actividad" at bounding box center [1034, 76] width 56 height 27
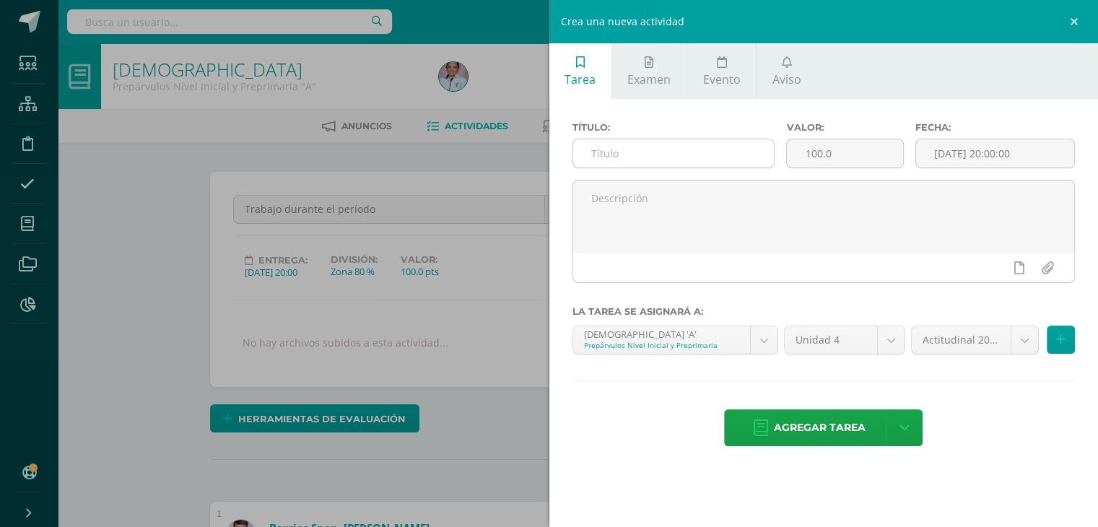
click at [603, 156] on input "text" at bounding box center [673, 153] width 201 height 28
click at [592, 154] on input "text" at bounding box center [673, 153] width 201 height 28
type input "Agrado a Mamá [PERSON_NAME]"
click at [972, 151] on input "[DATE] 20:00:00" at bounding box center [995, 153] width 159 height 28
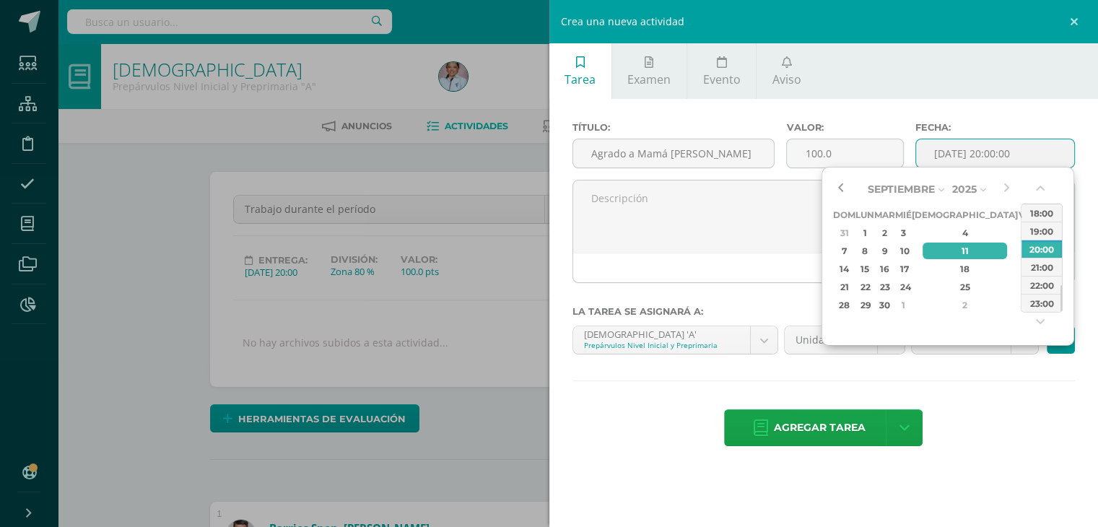
click at [842, 188] on button "button" at bounding box center [840, 189] width 14 height 22
click at [1008, 188] on button "button" at bounding box center [1006, 189] width 14 height 22
click at [910, 264] on div "17" at bounding box center [903, 269] width 13 height 17
type input "2025-09-17 20:00"
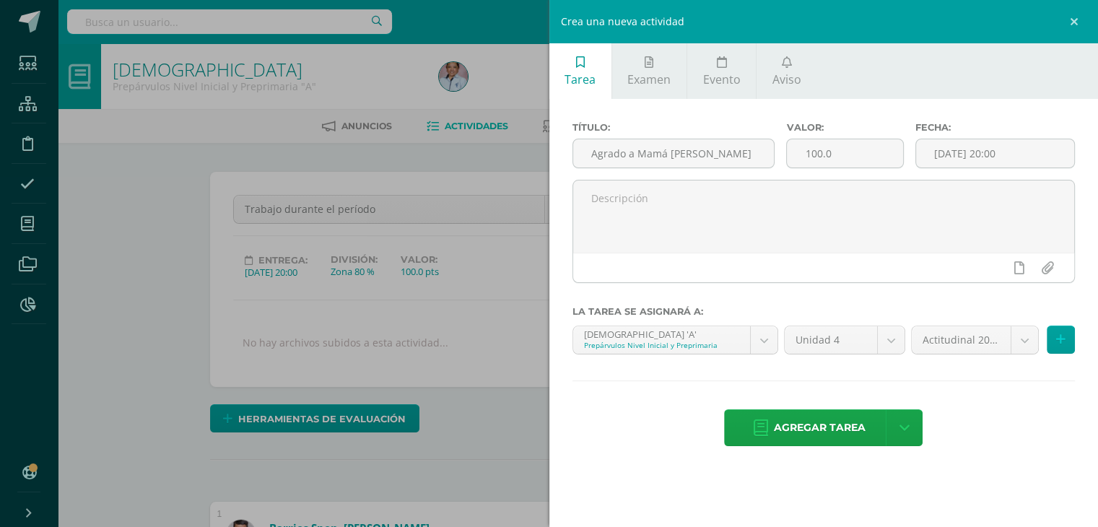
click at [1006, 428] on div "Agregar tarea Agregar tarea y ocultar" at bounding box center [823, 429] width 503 height 40
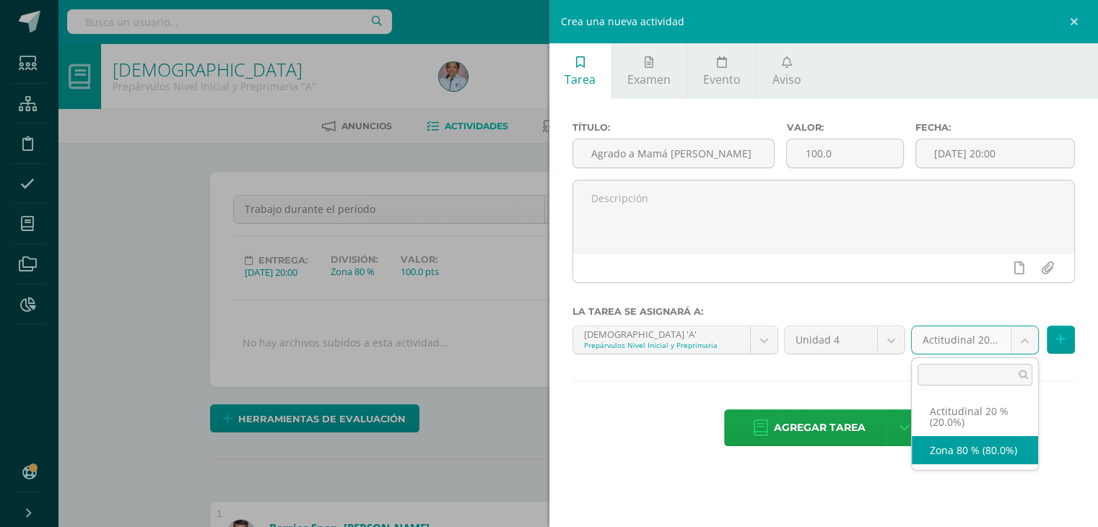
select select "129699"
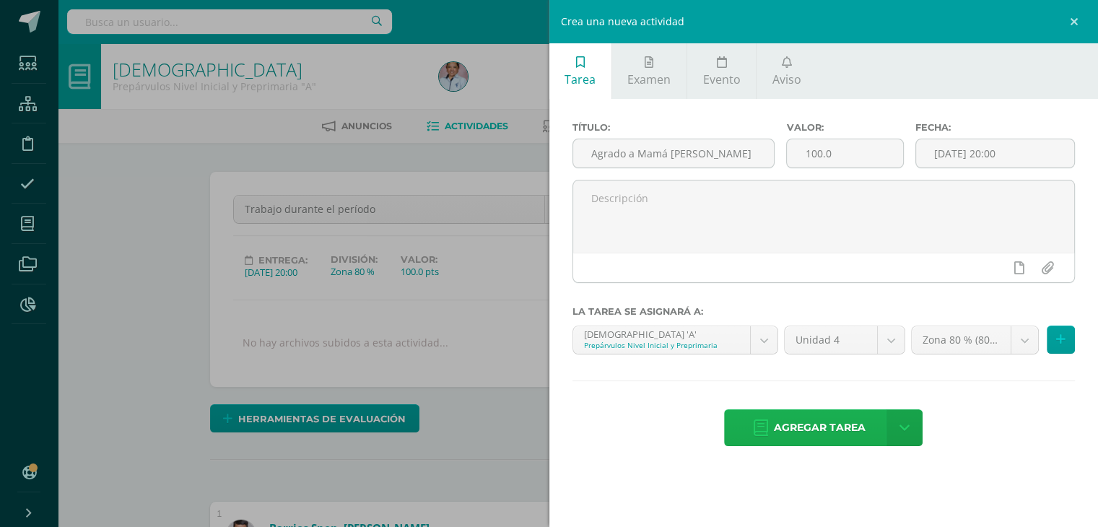
click at [829, 411] on span "Agregar tarea" at bounding box center [820, 427] width 92 height 35
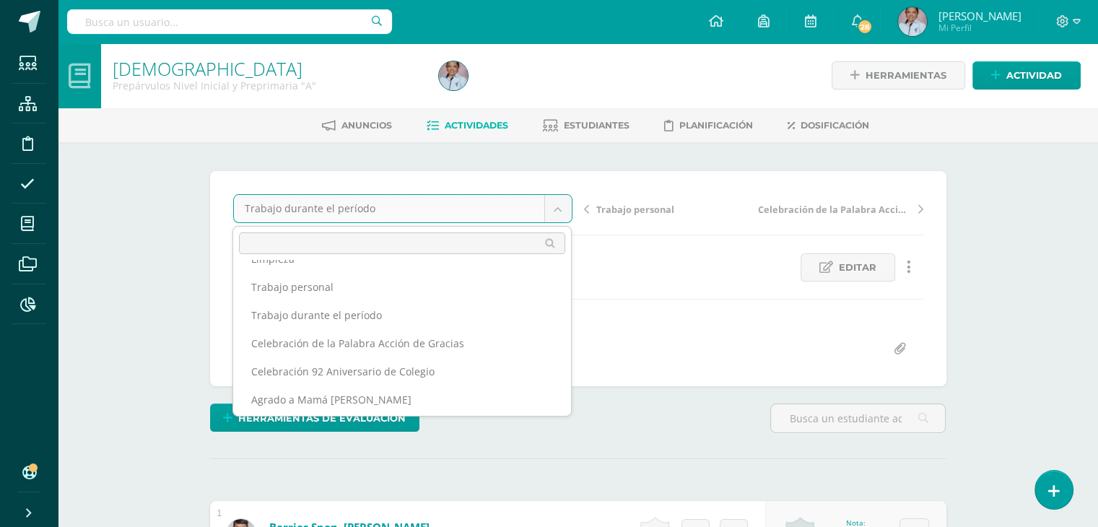
scroll to position [35, 0]
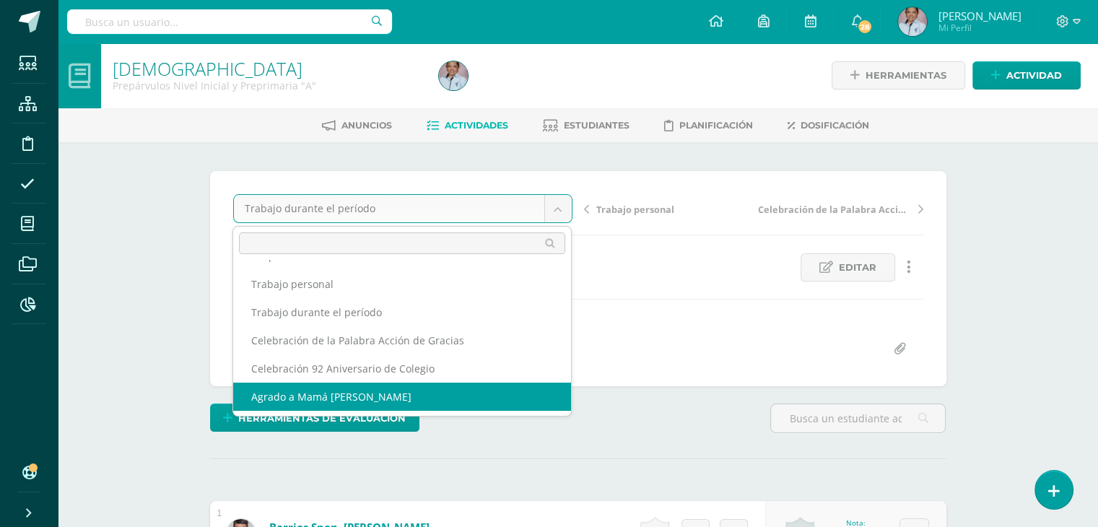
select select "/dashboard/teacher/grade-activity/130469/"
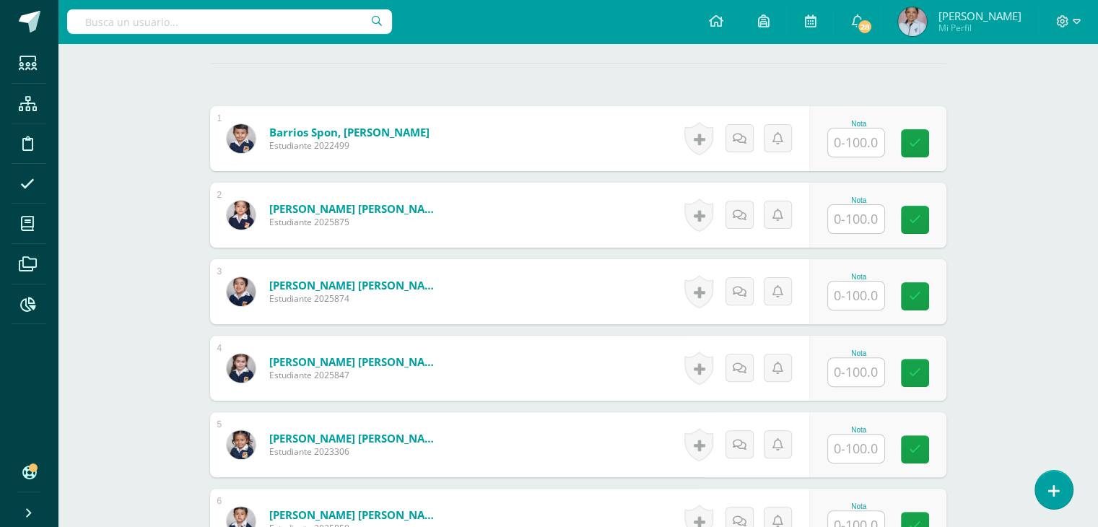
scroll to position [402, 0]
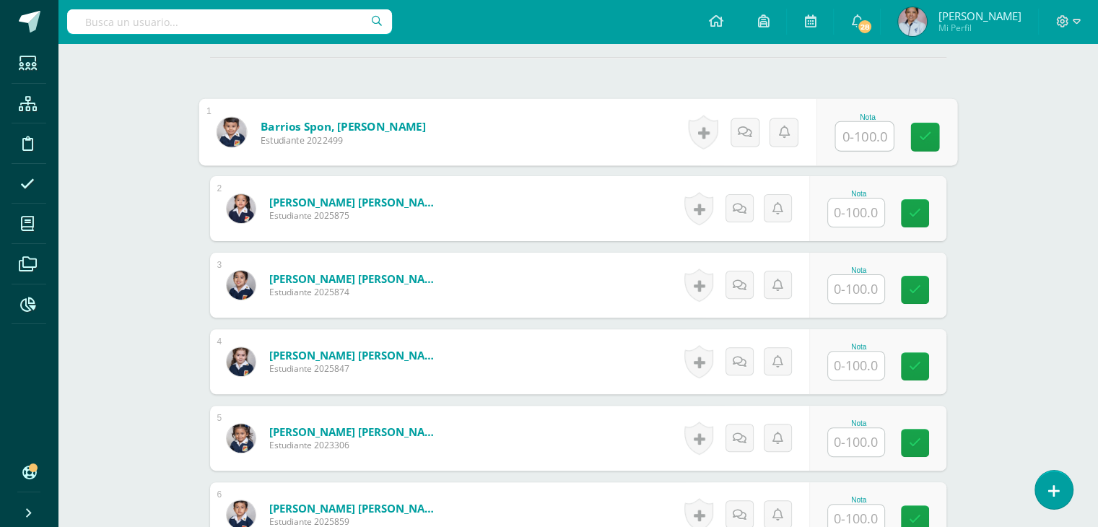
click at [852, 136] on input "text" at bounding box center [864, 136] width 58 height 29
type input "100"
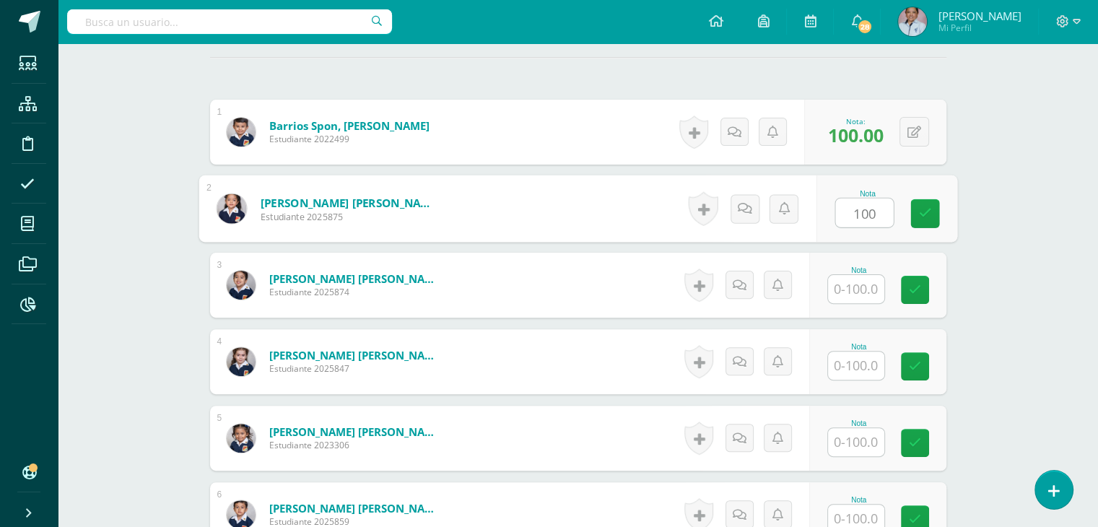
type input "100"
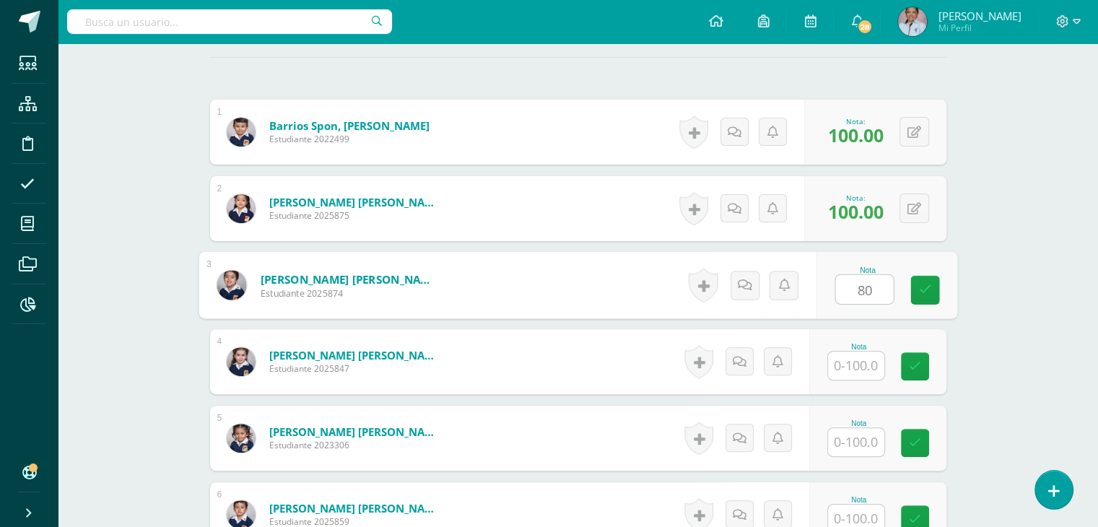
type input "80"
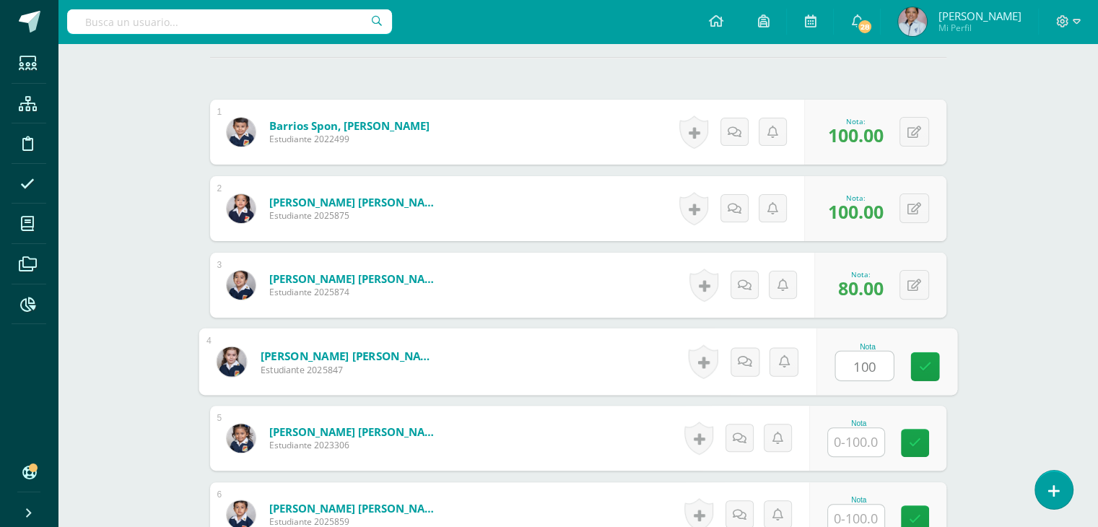
type input "100"
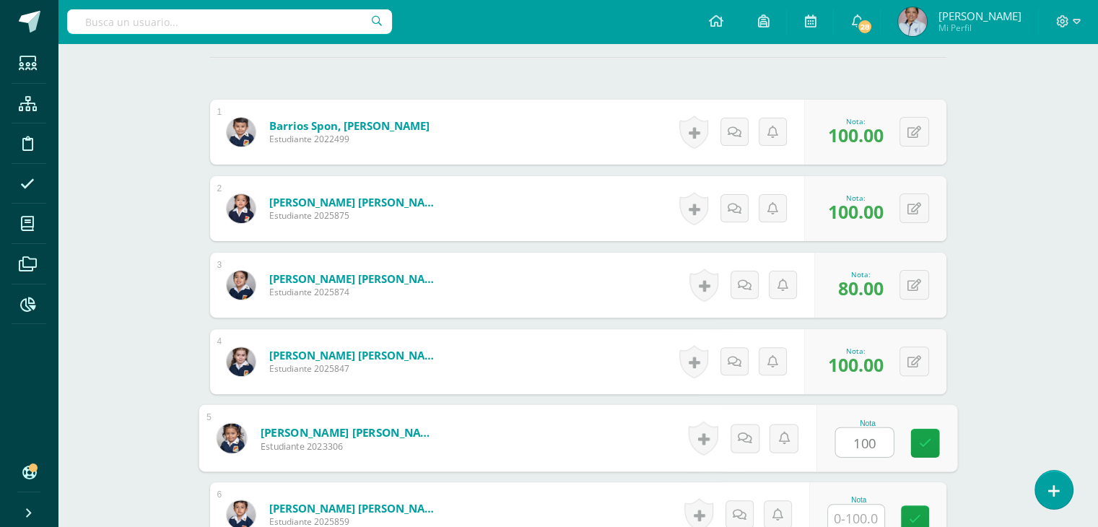
type input "100"
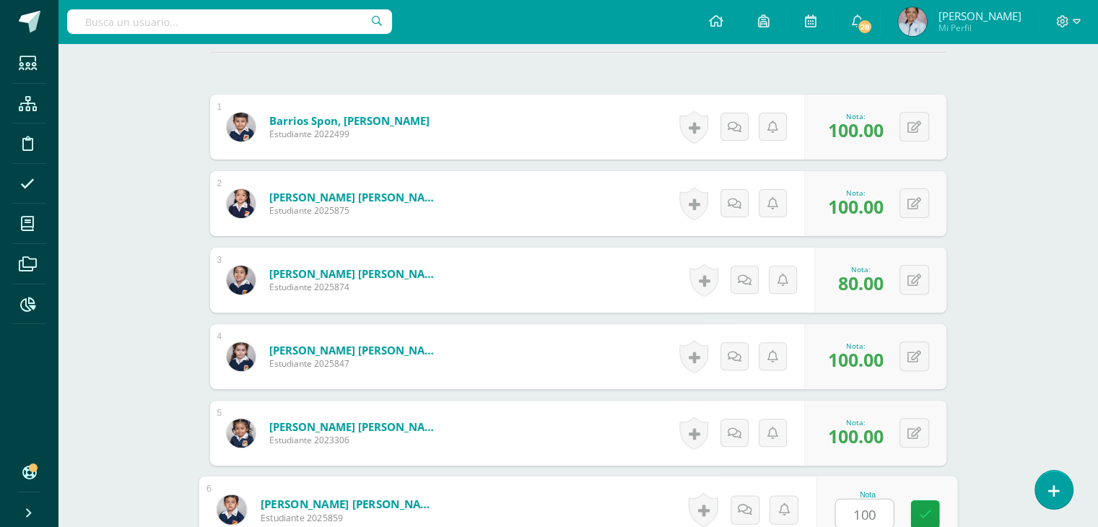
type input "100"
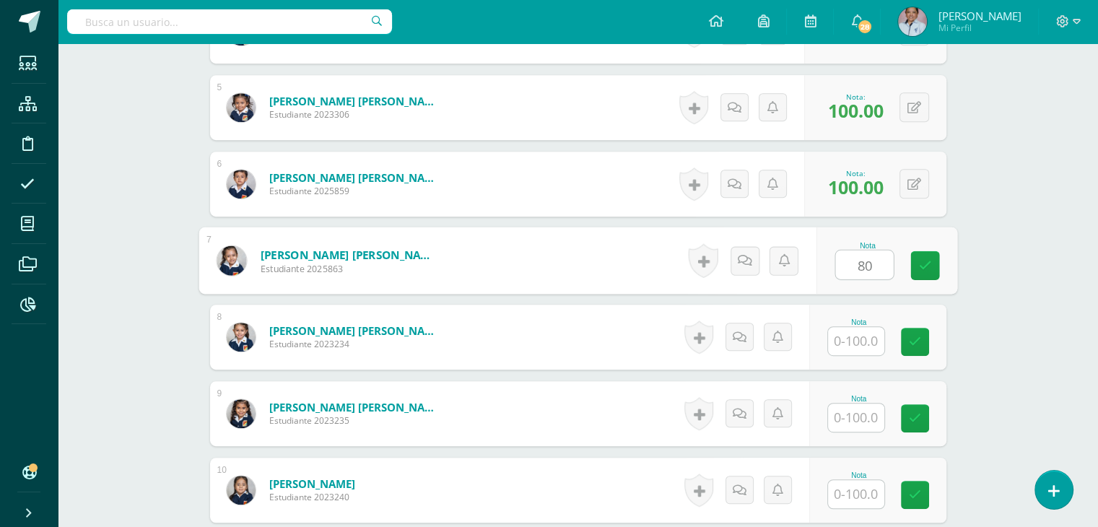
type input "80"
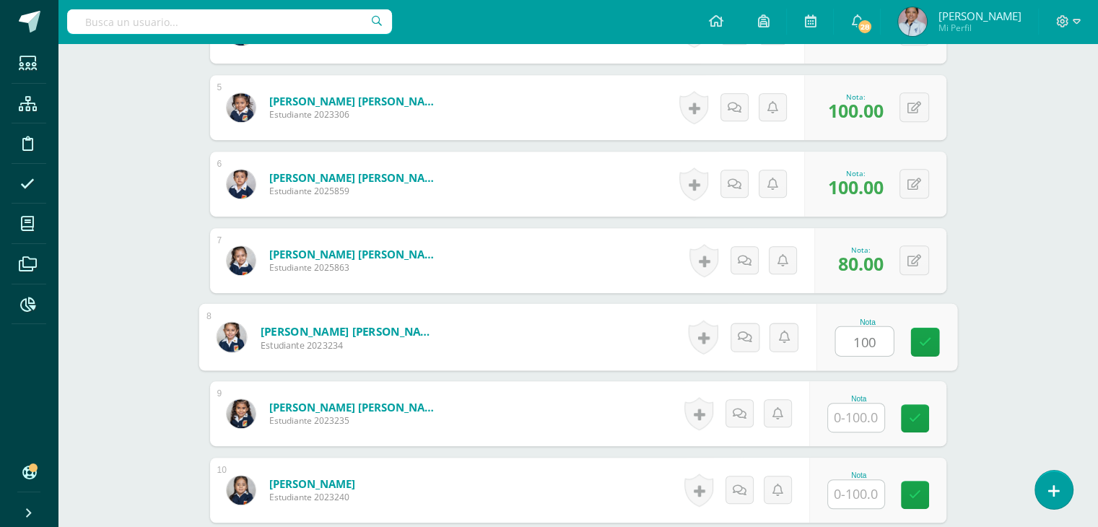
type input "100"
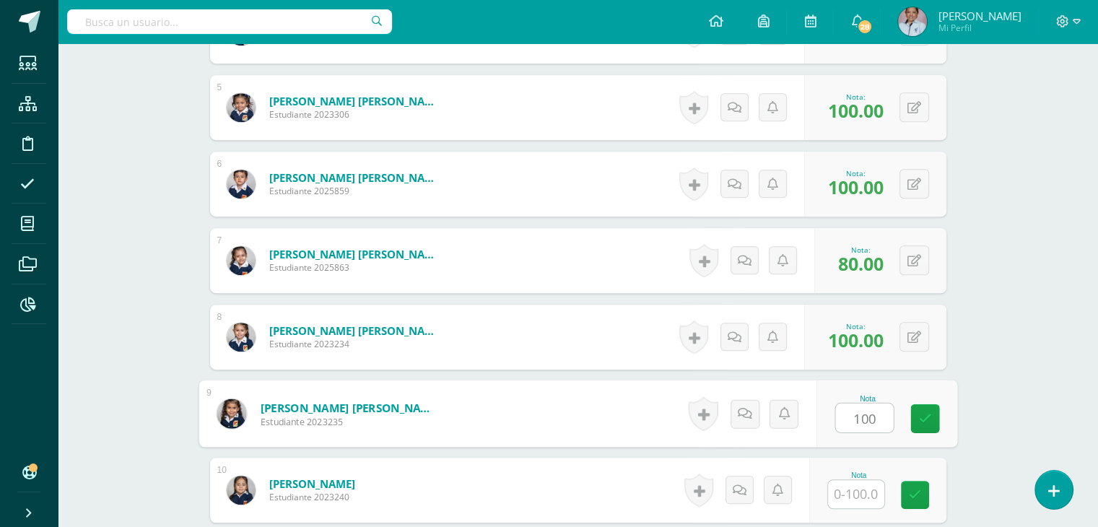
type input "100"
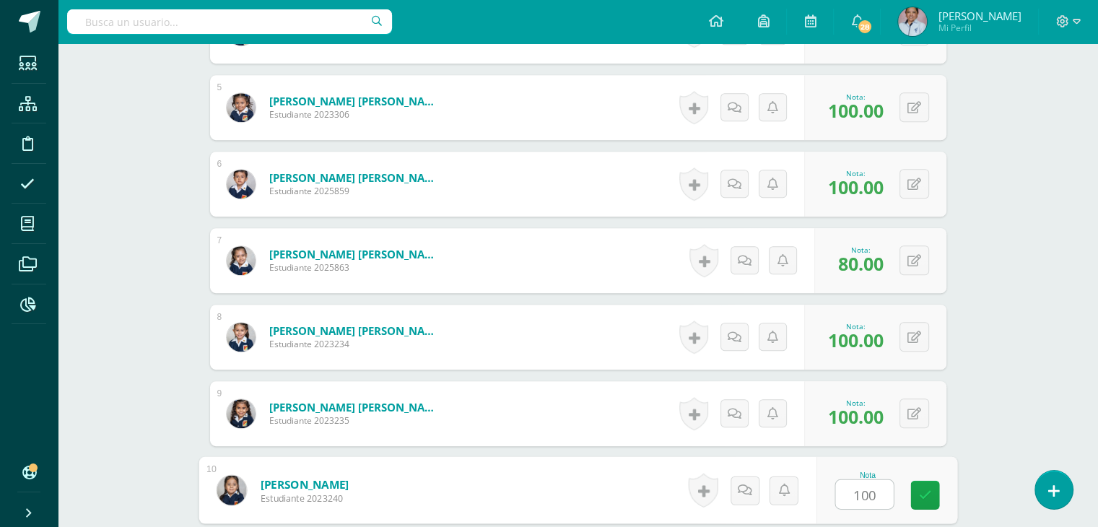
type input "100"
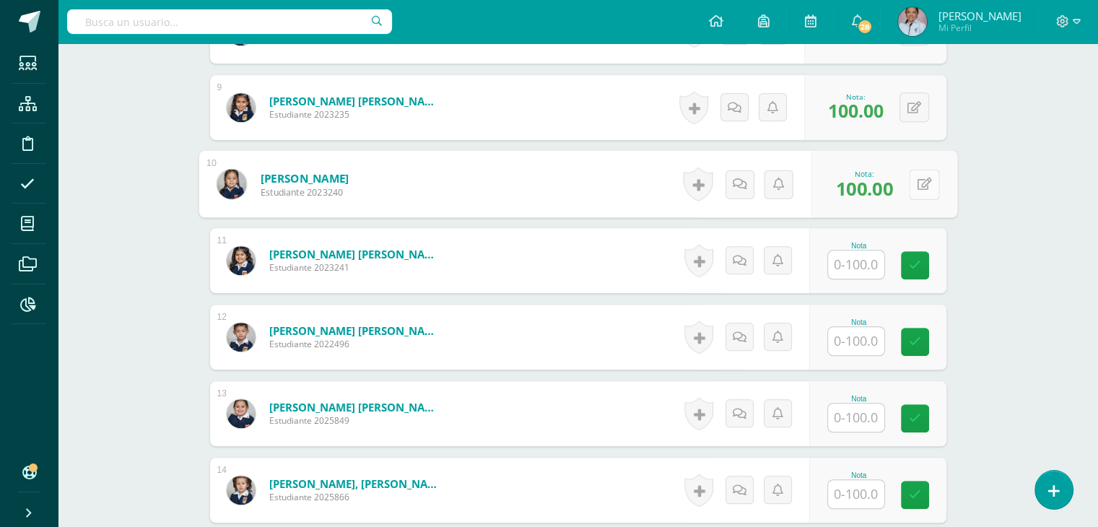
click at [915, 179] on button at bounding box center [924, 184] width 30 height 30
type input "90"
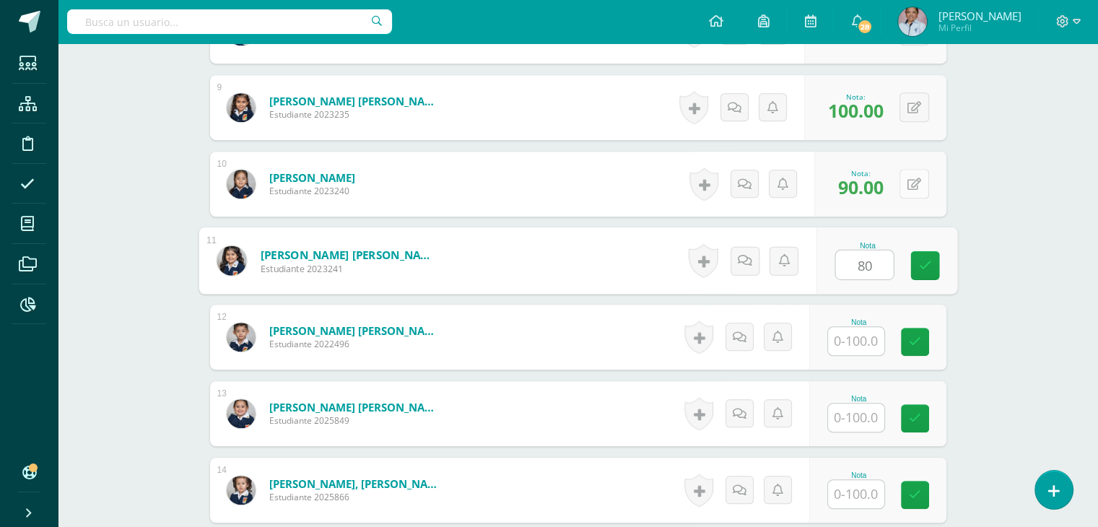
type input "80"
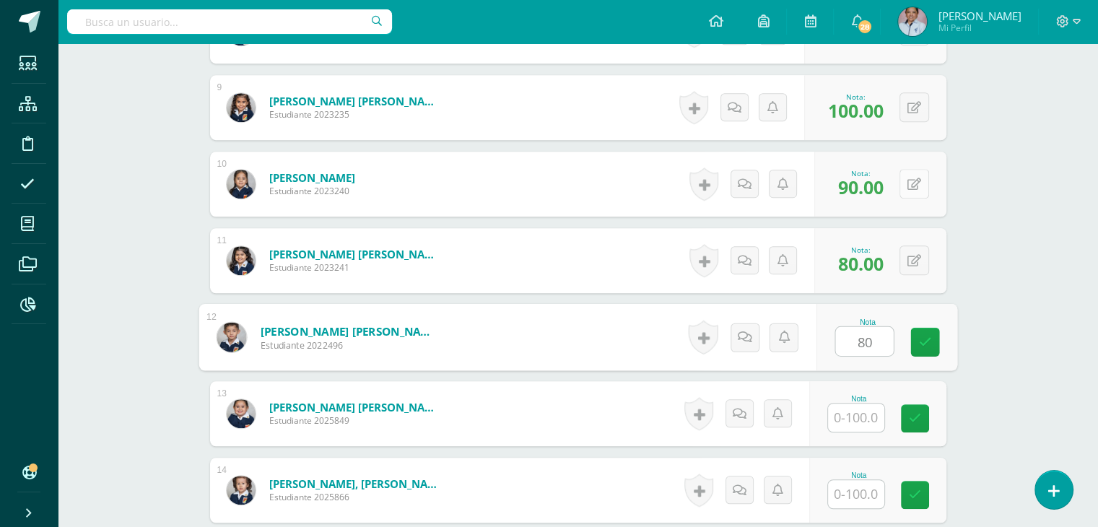
type input "80"
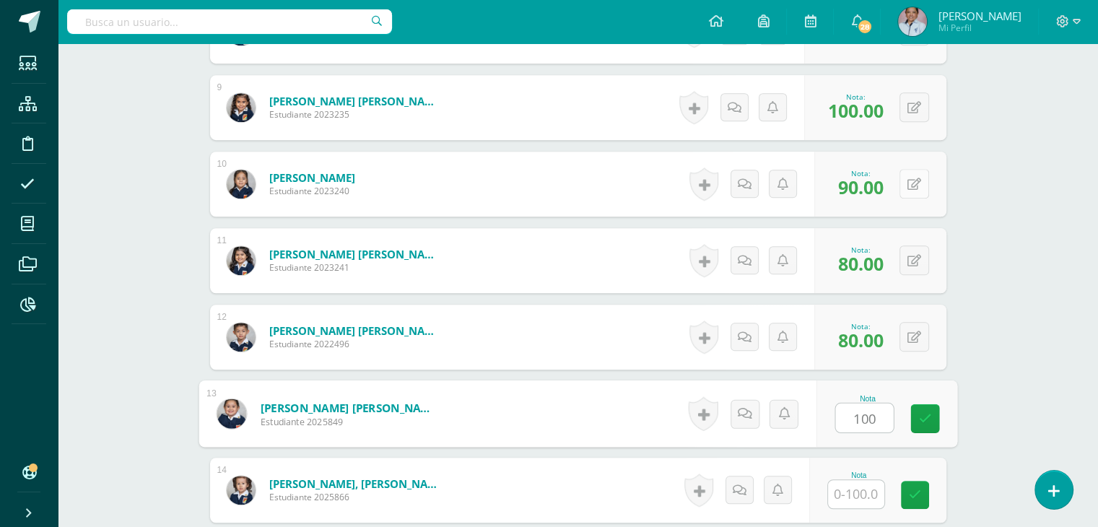
type input "100"
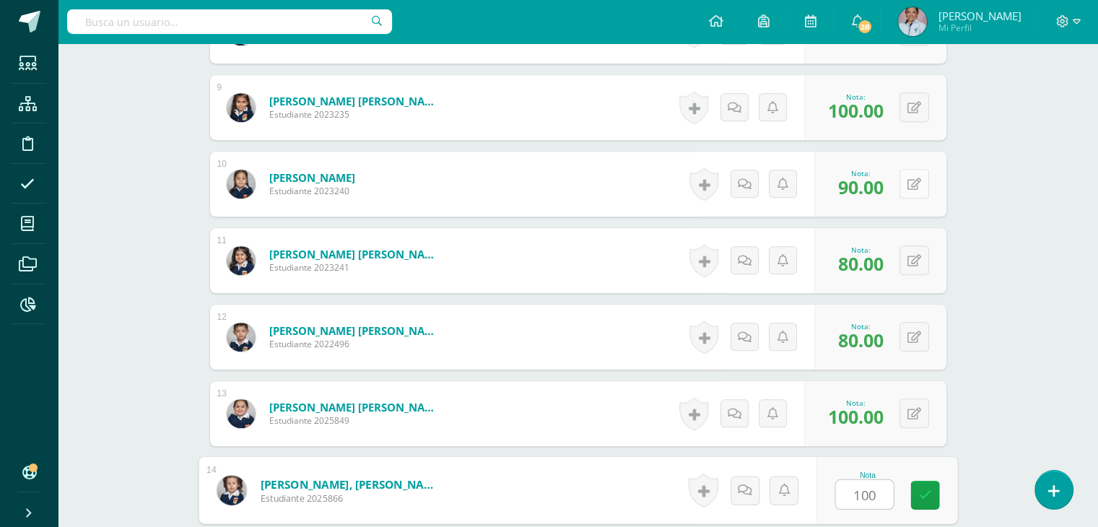
type input "100"
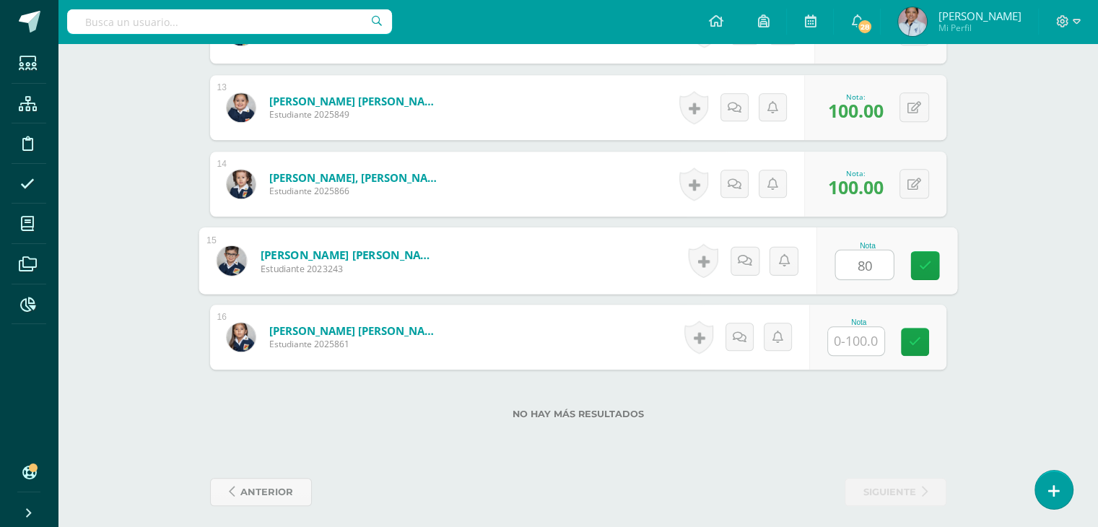
type input "80"
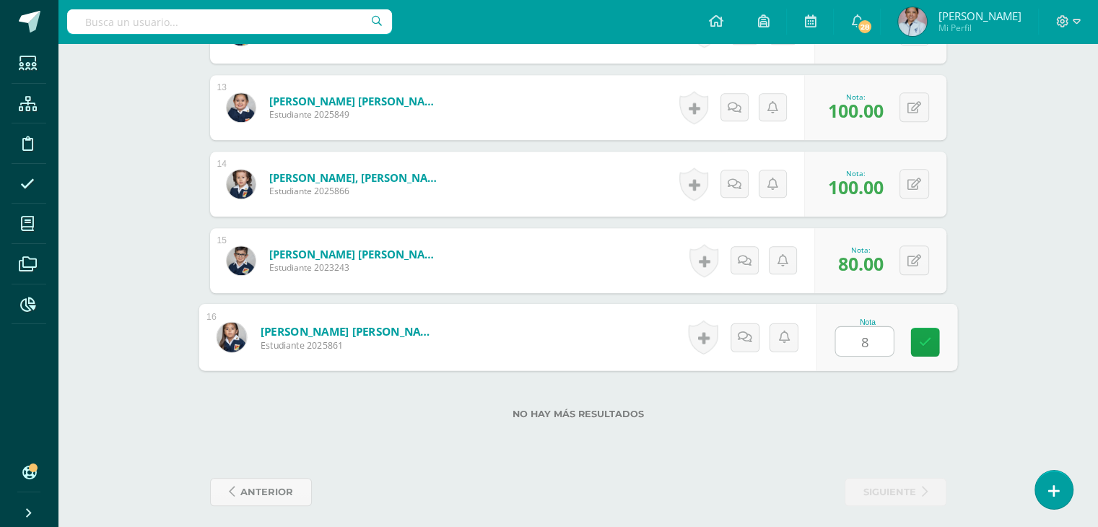
type input "80"
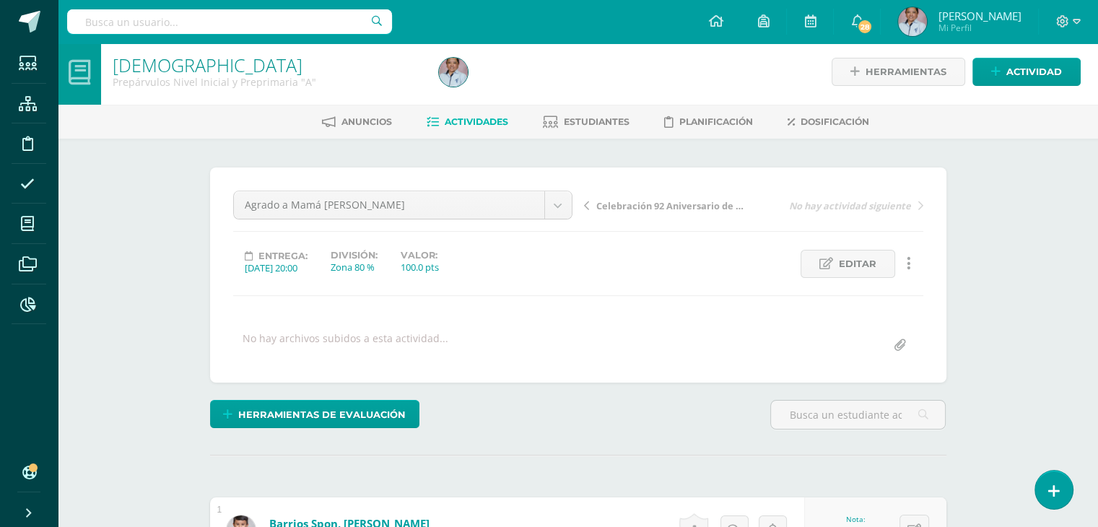
scroll to position [0, 0]
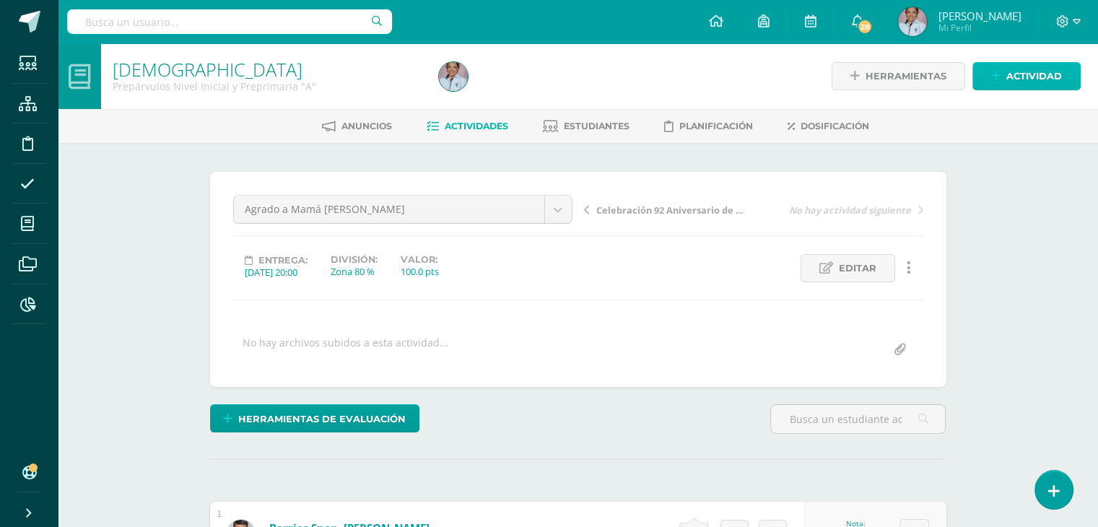
click at [1027, 76] on span "Actividad" at bounding box center [1034, 76] width 56 height 27
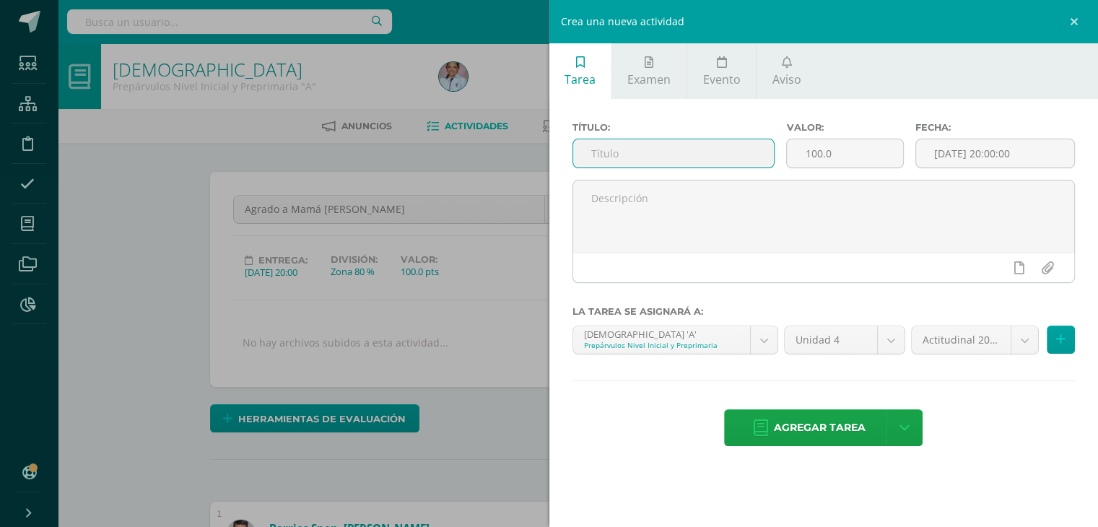
click at [632, 153] on input "text" at bounding box center [673, 153] width 201 height 28
type input "Papá [DEMOGRAPHIC_DATA] nos regala el [PERSON_NAME] de la Guarda"
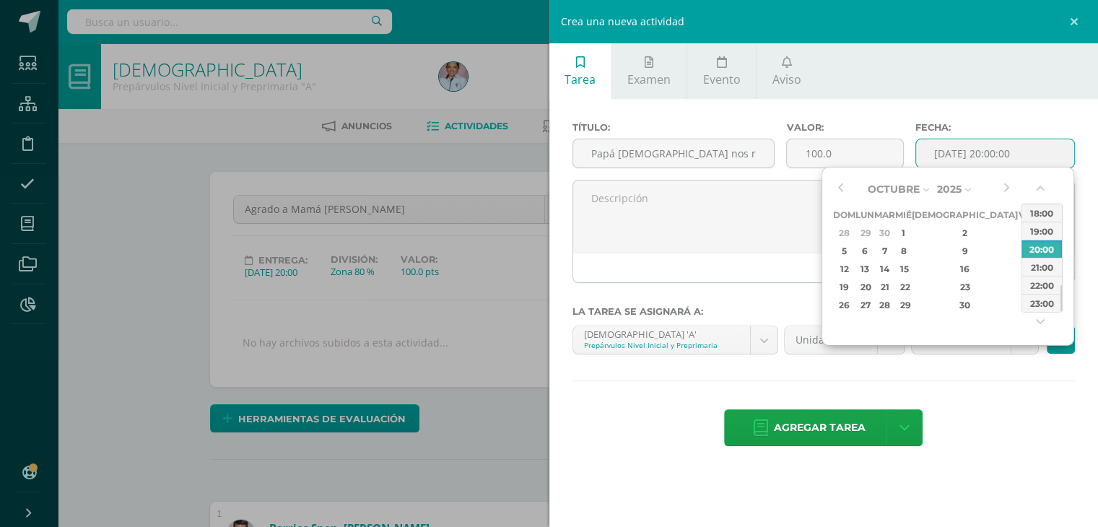
click at [982, 154] on input "[DATE] 20:00:00" at bounding box center [995, 153] width 159 height 28
click at [910, 246] on div "8" at bounding box center [903, 251] width 13 height 17
type input "[DATE] 20:00"
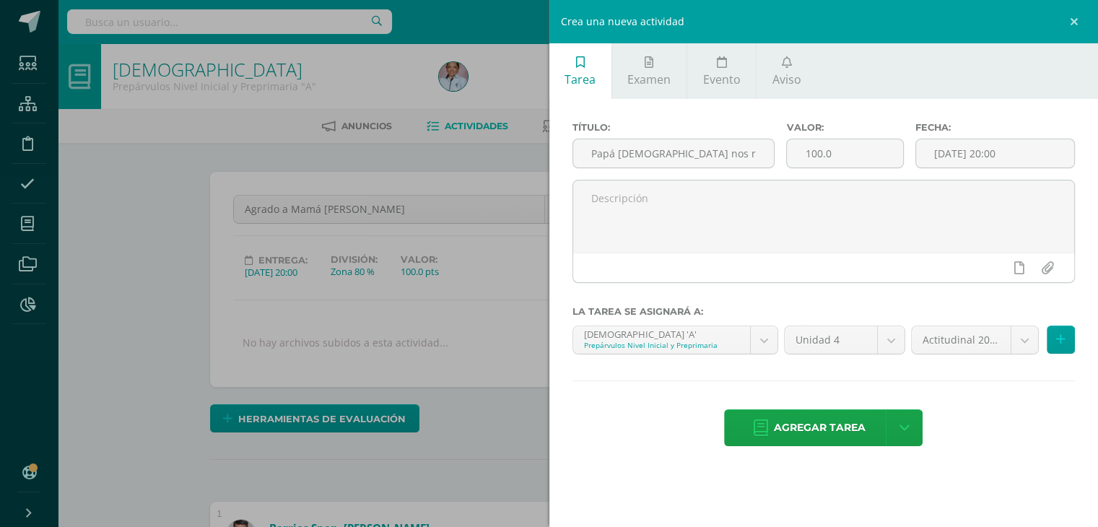
click at [1016, 405] on div "Título: Papá Dios nos regala el [PERSON_NAME] de la Guarda Valor: 100.0 Fecha: …" at bounding box center [823, 285] width 549 height 373
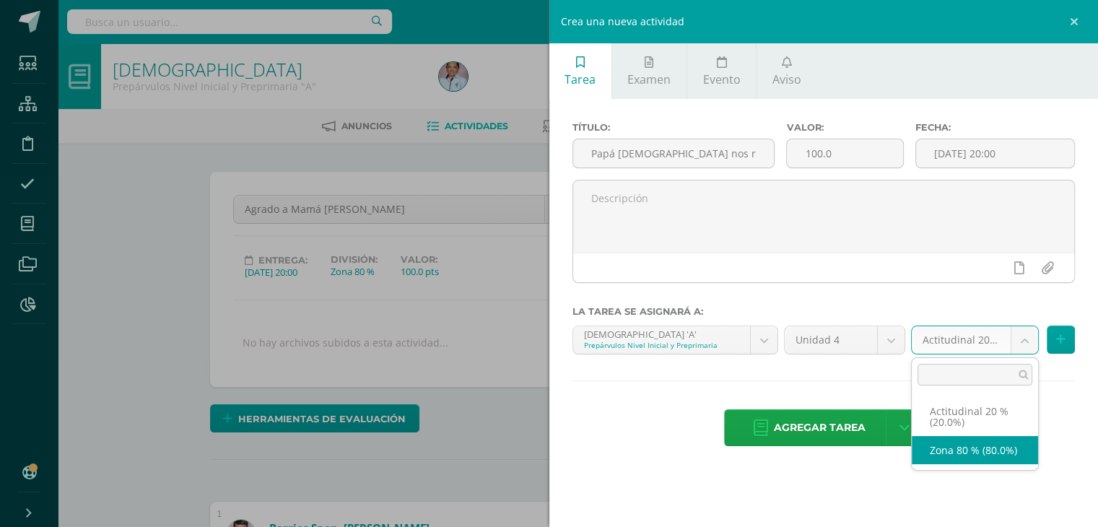
select select "129699"
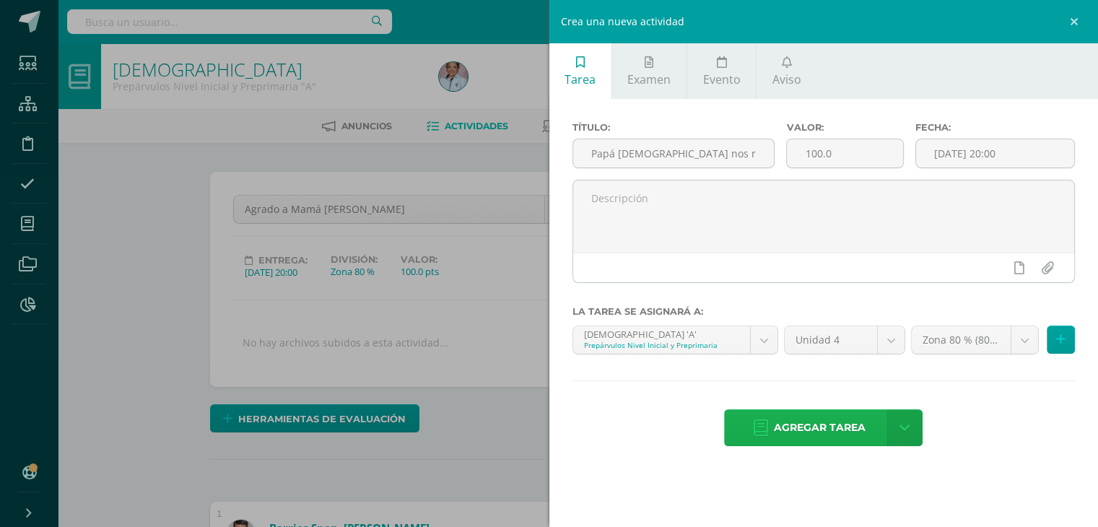
click at [832, 423] on span "Agregar tarea" at bounding box center [820, 427] width 92 height 35
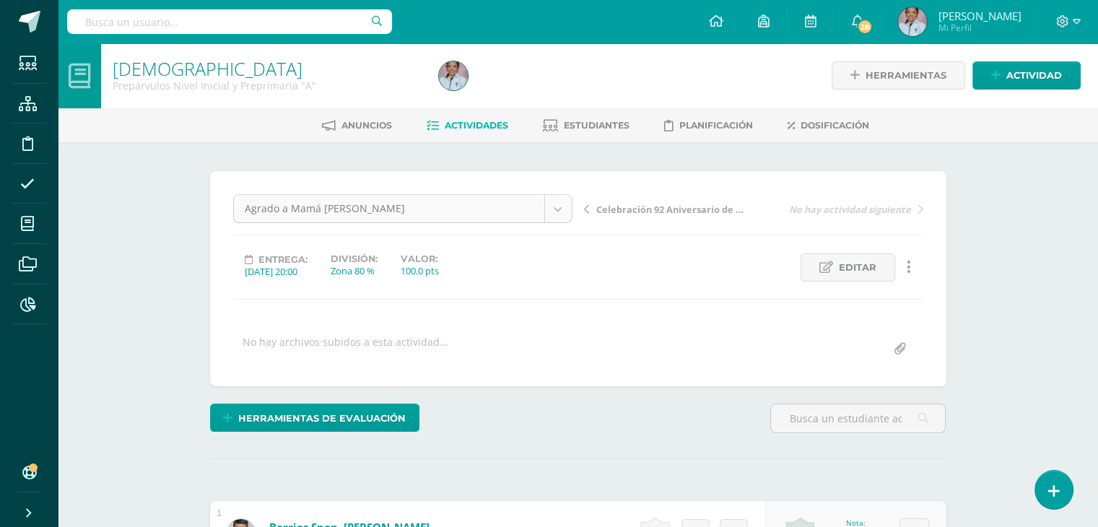
scroll to position [58, 0]
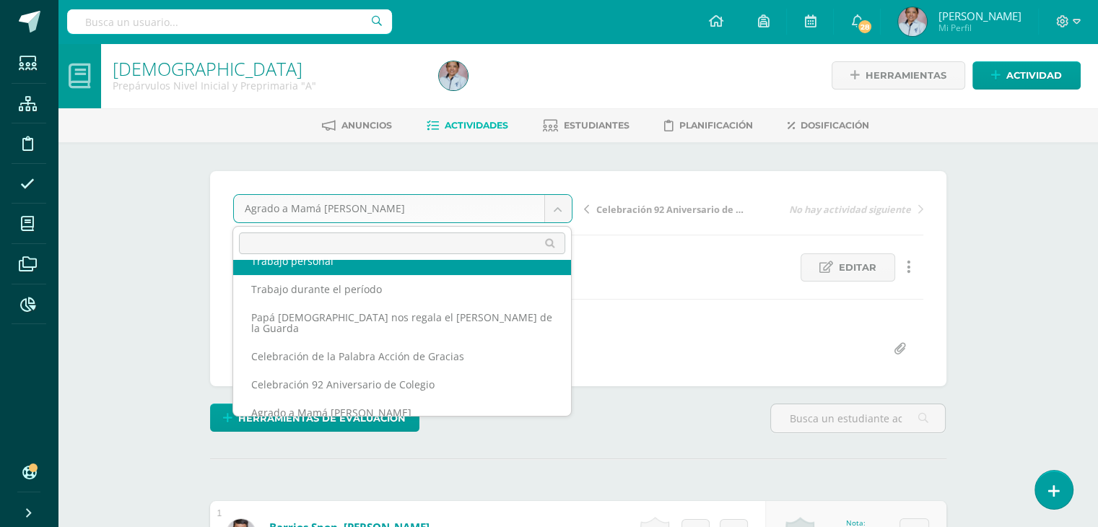
scroll to position [45, 0]
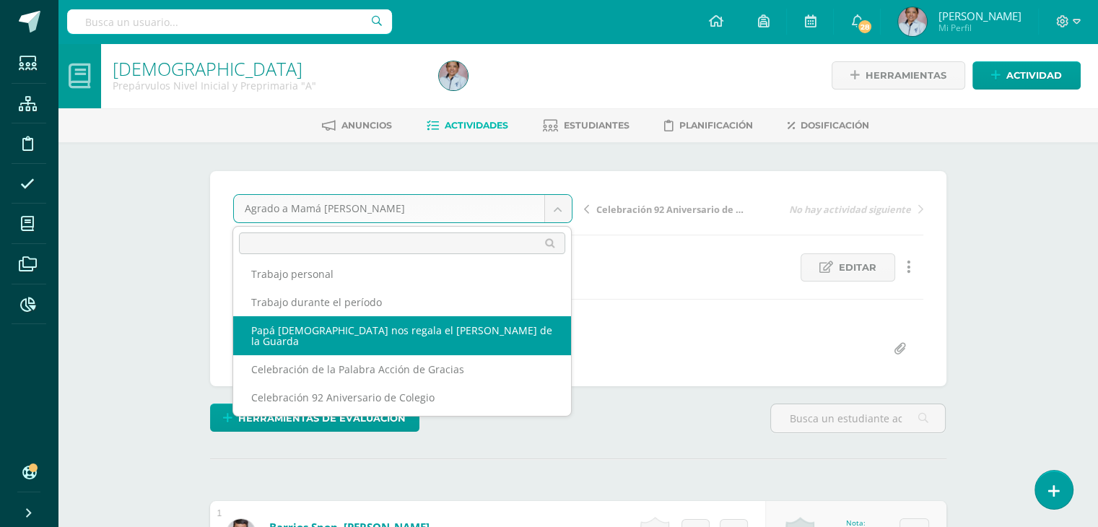
select select "/dashboard/teacher/grade-activity/130470/"
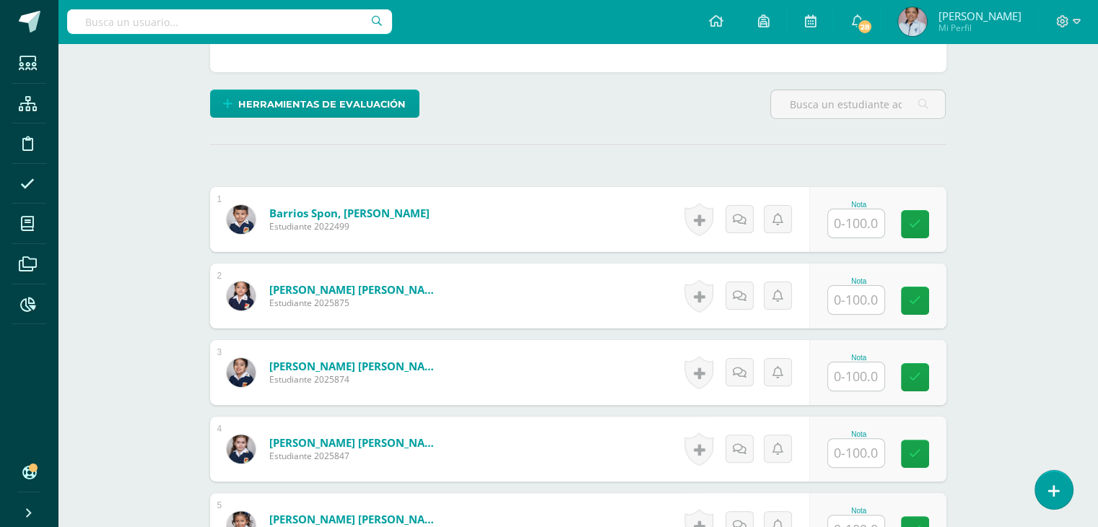
scroll to position [320, 0]
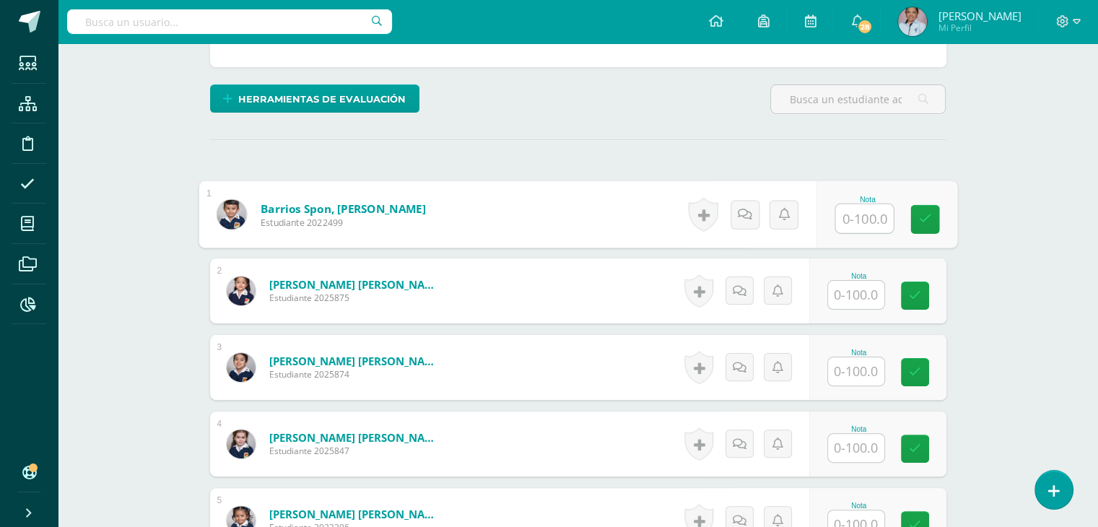
click at [853, 221] on input "text" at bounding box center [864, 218] width 58 height 29
type input "100"
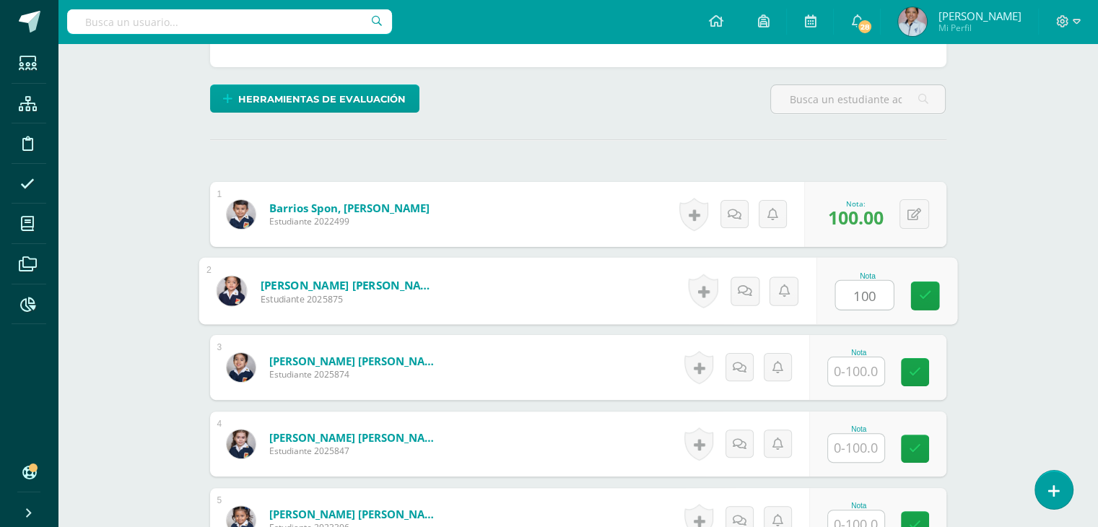
type input "100"
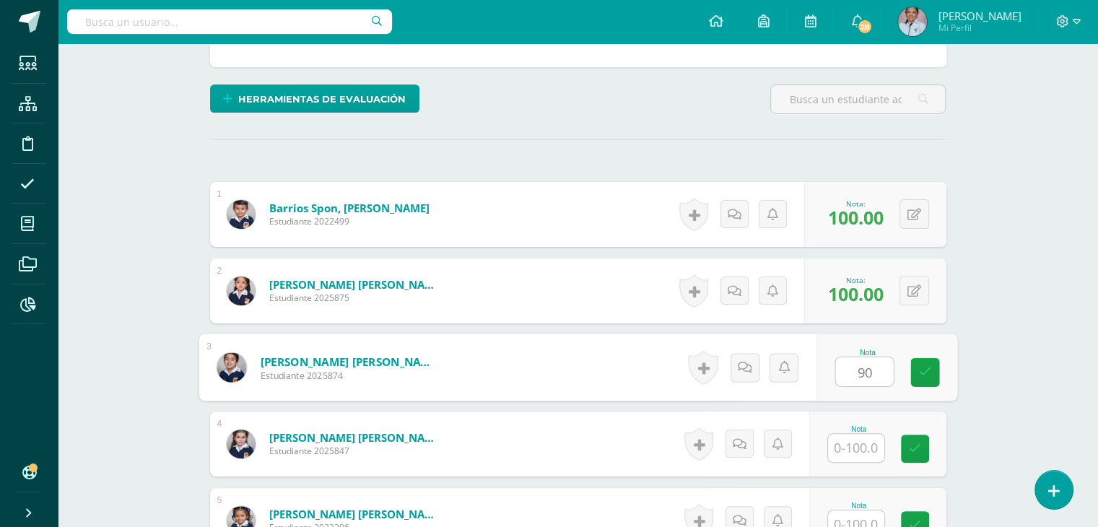
type input "90"
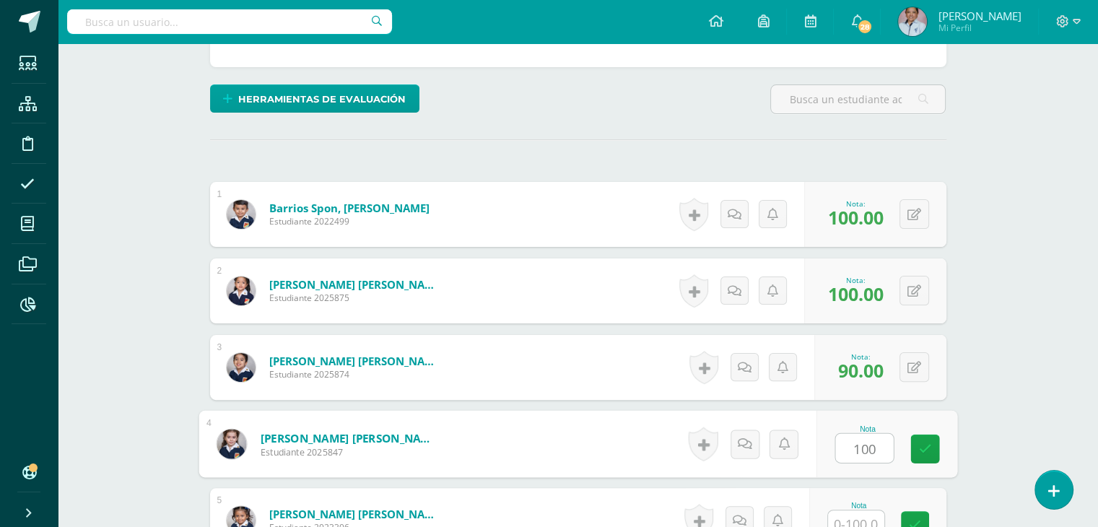
type input "100"
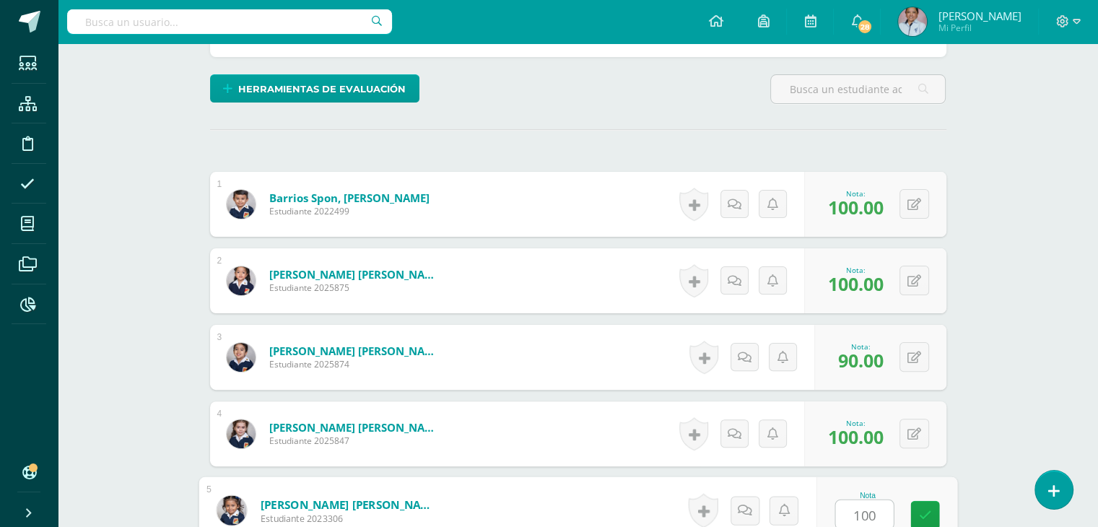
type input "100"
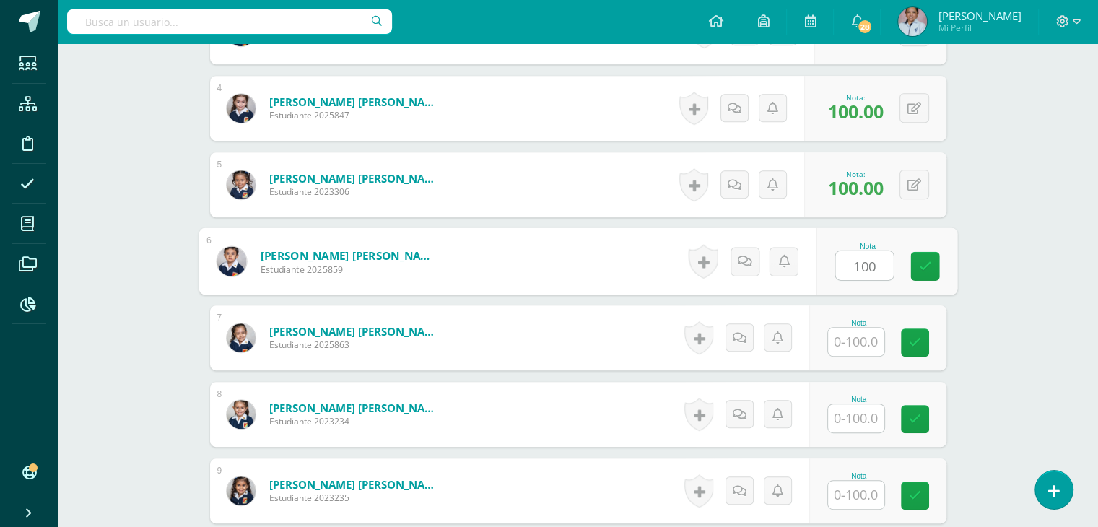
type input "100"
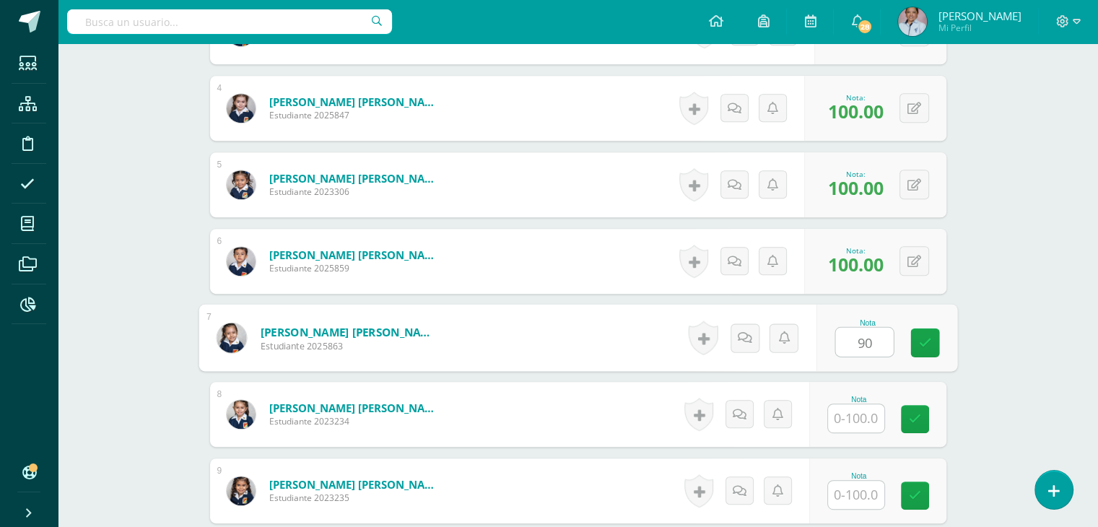
type input "90"
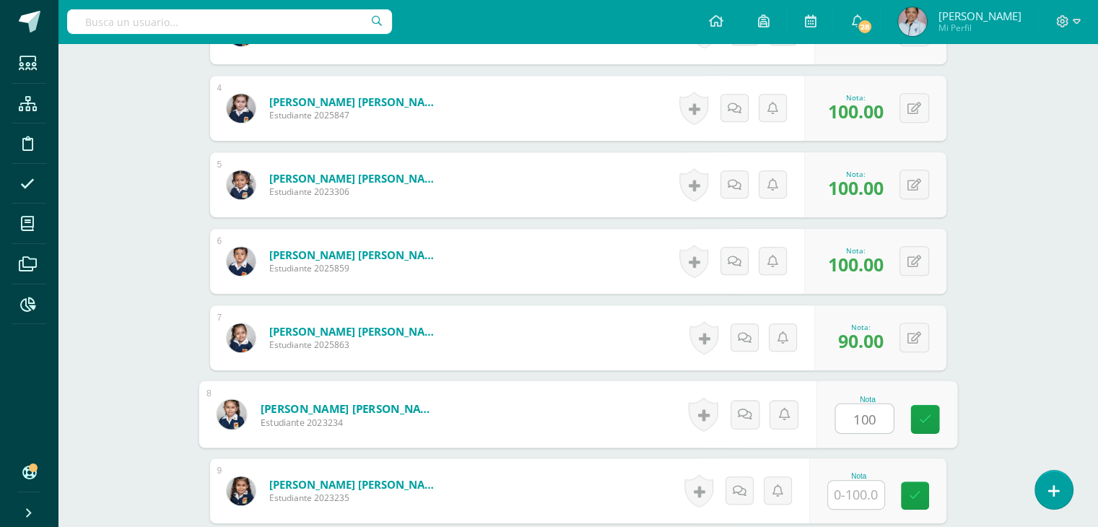
type input "100"
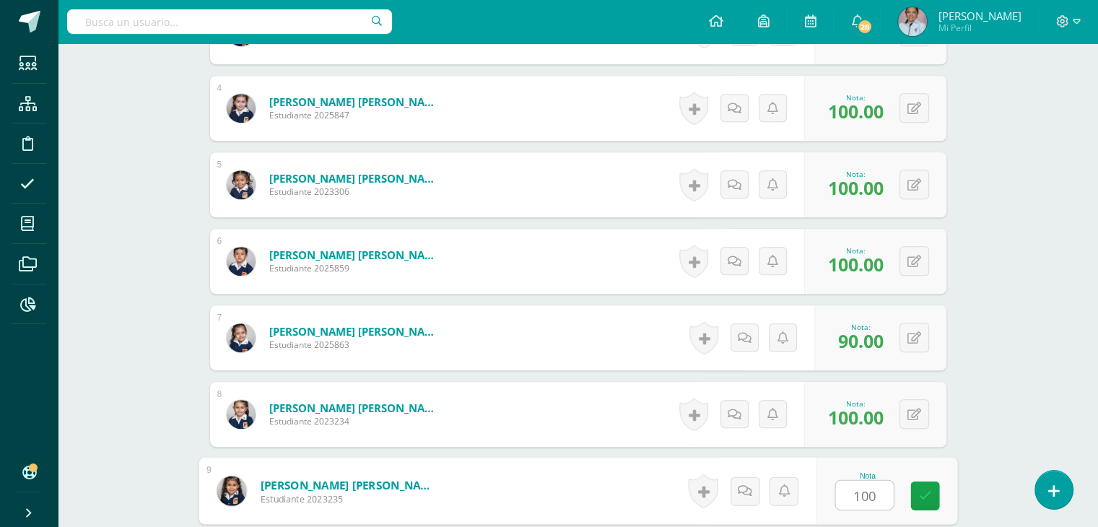
type input "100"
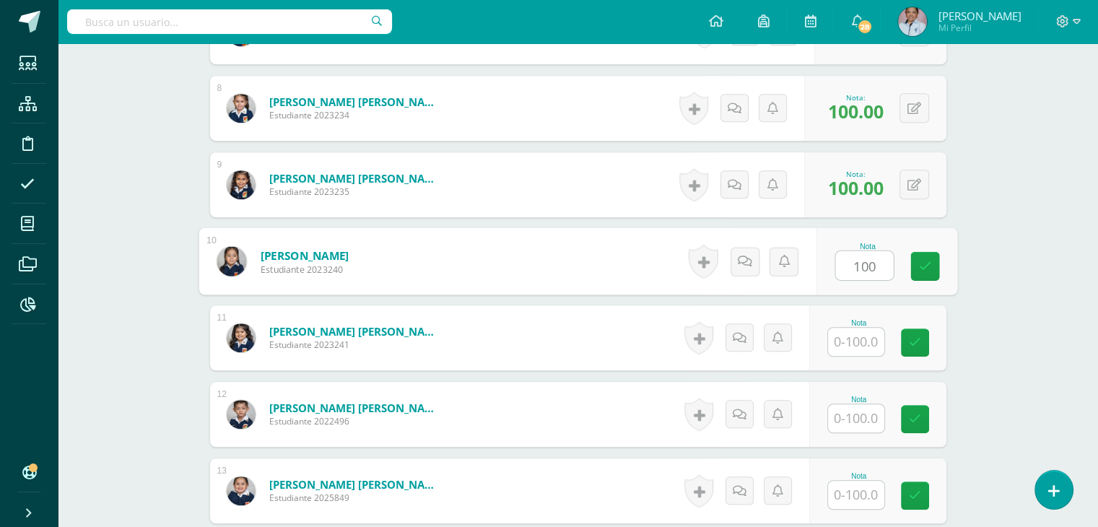
type input "100"
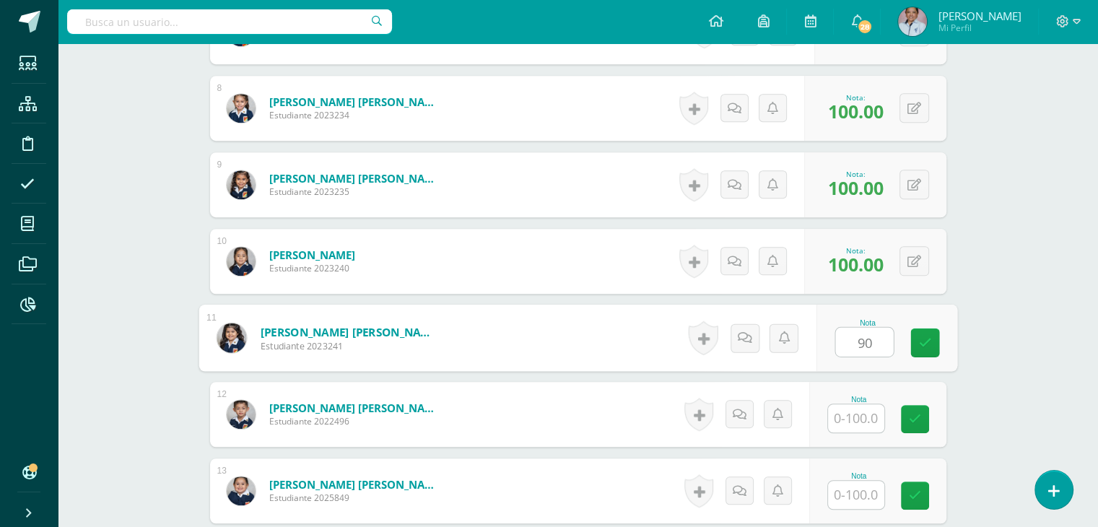
type input "90"
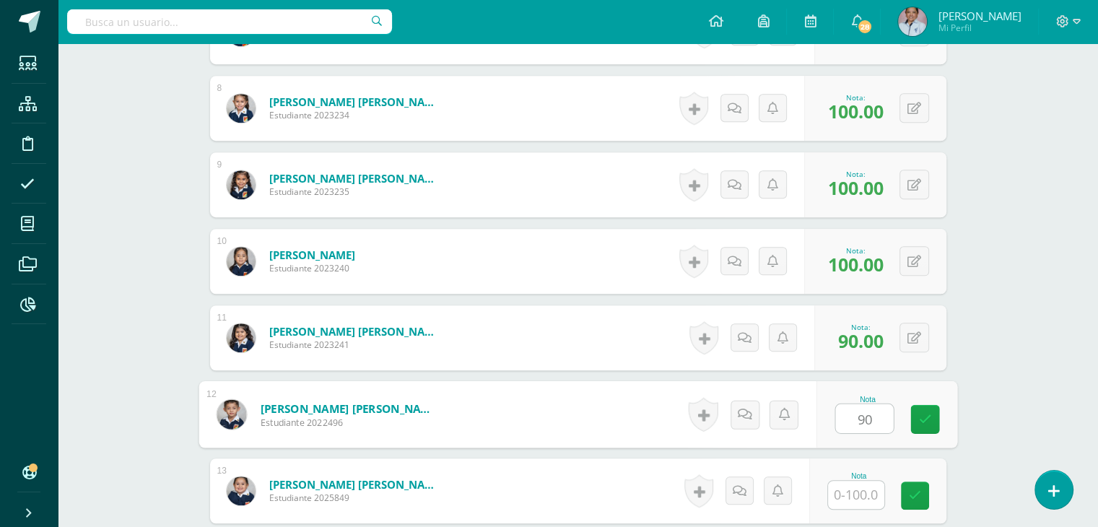
type input "90"
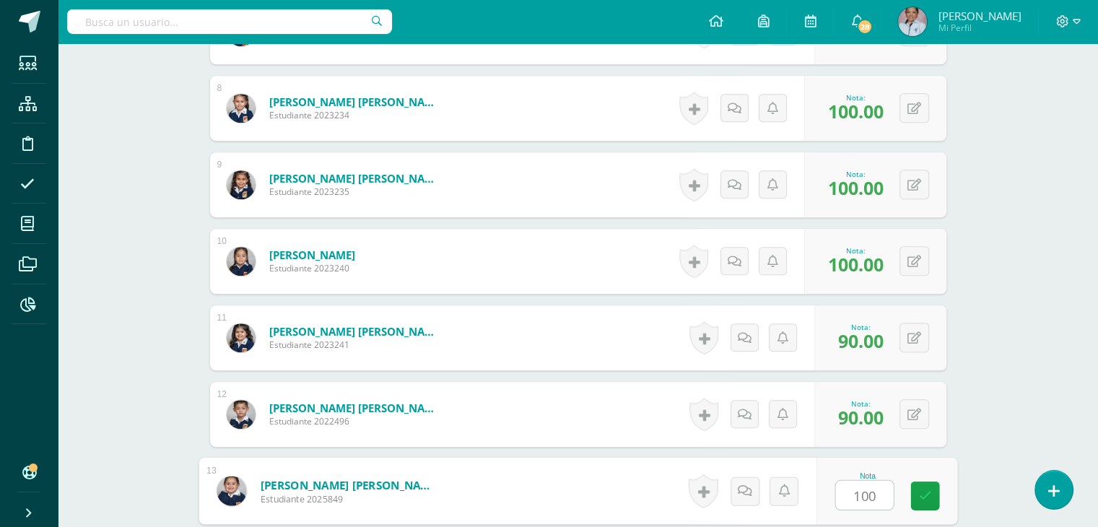
type input "100"
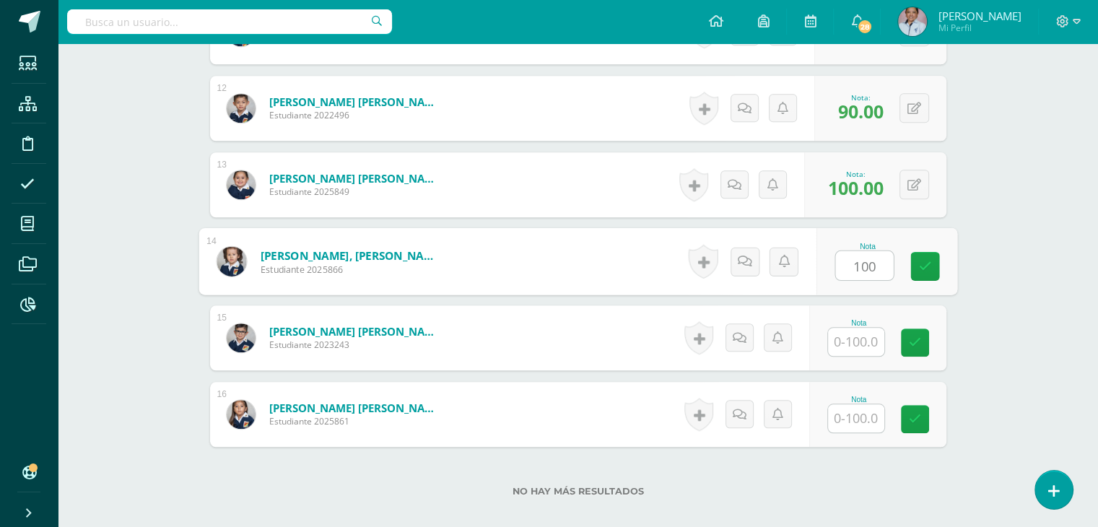
type input "100"
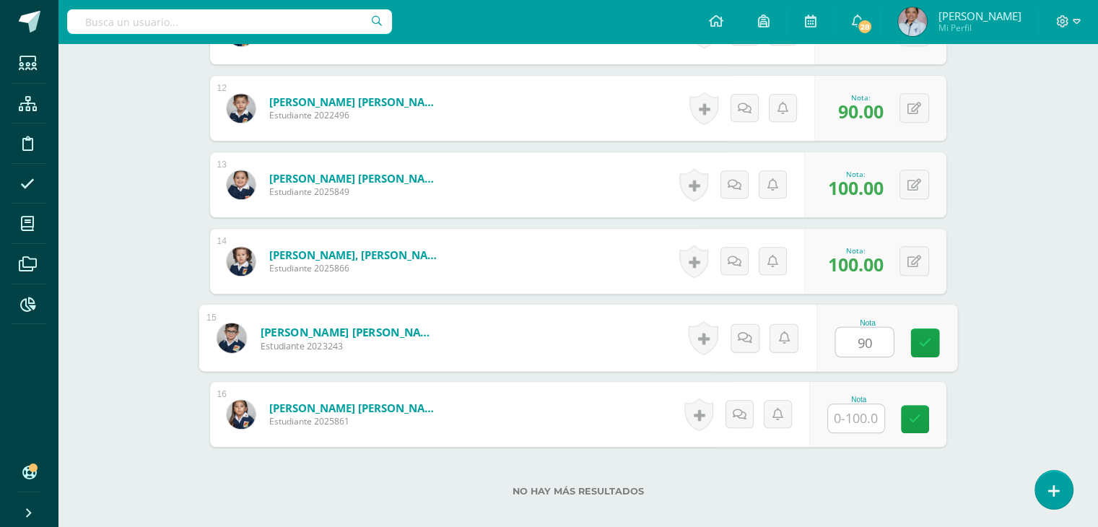
type input "90"
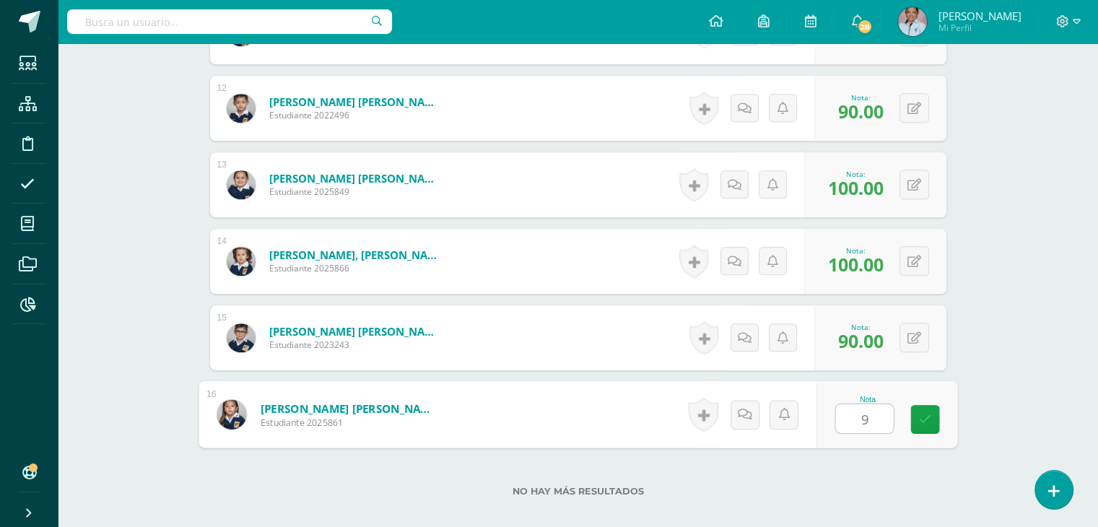
type input "90"
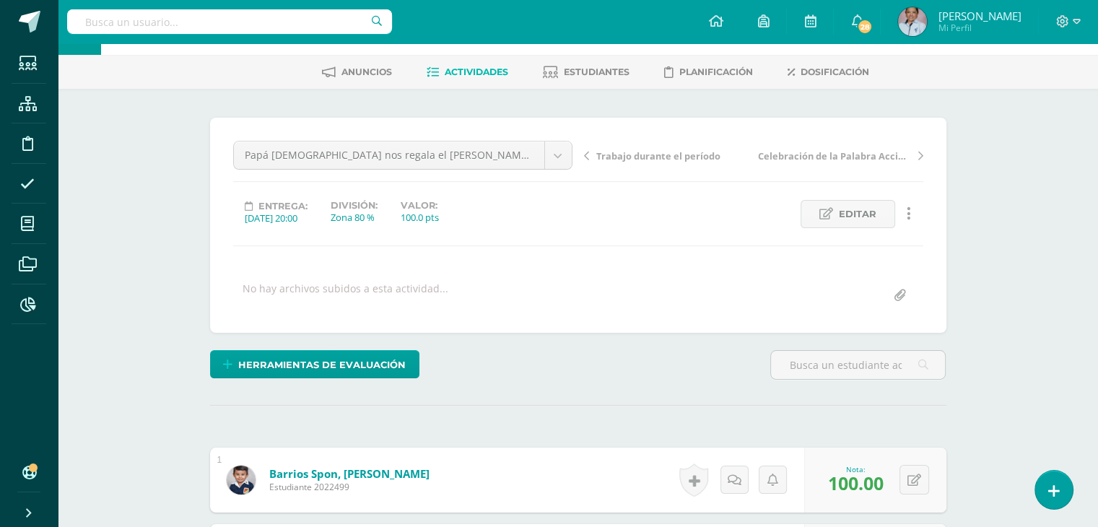
scroll to position [0, 0]
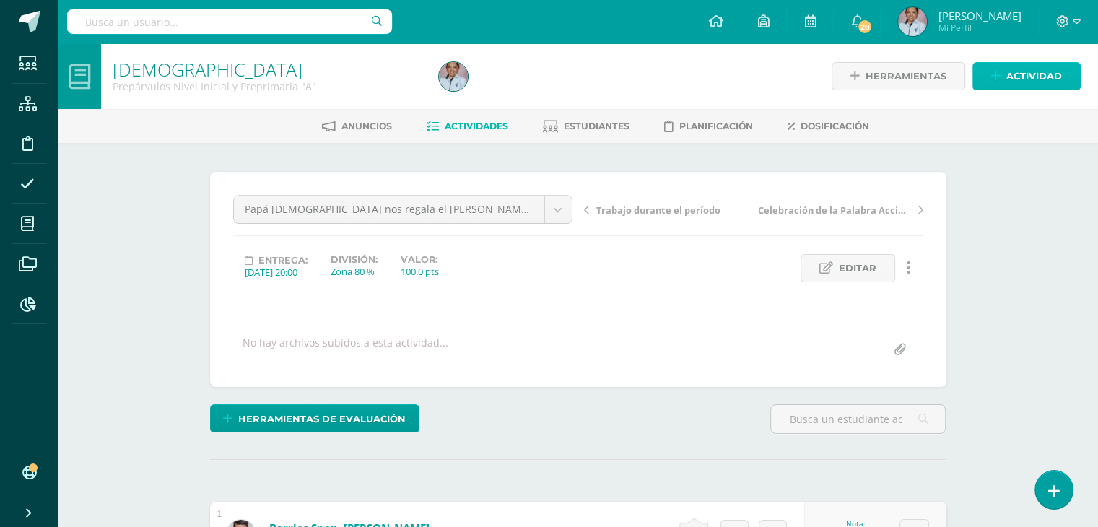
click at [1017, 70] on span "Actividad" at bounding box center [1034, 76] width 56 height 27
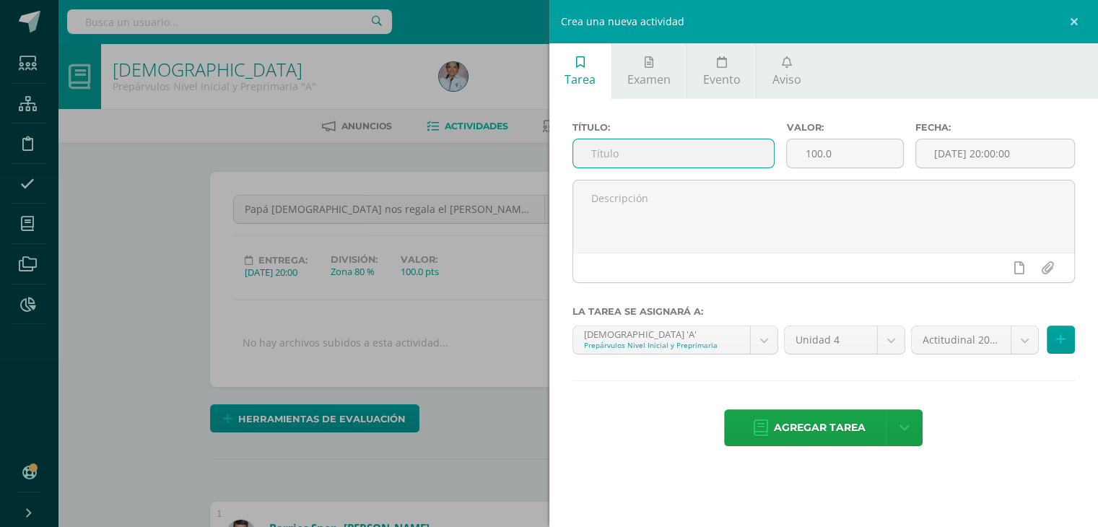
click at [609, 152] on input "text" at bounding box center [673, 153] width 201 height 28
type input "[DEMOGRAPHIC_DATA] el Buen Pastor"
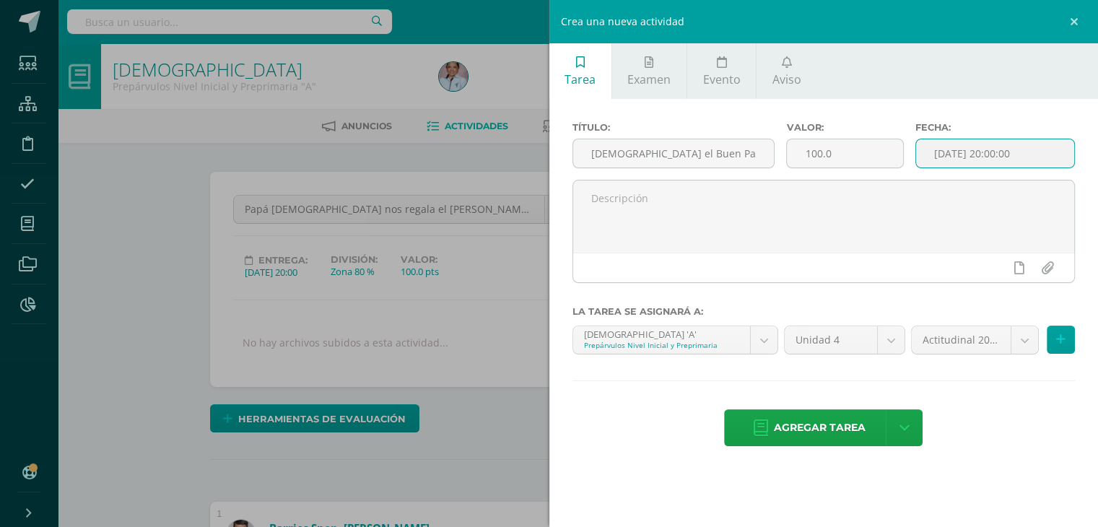
click at [968, 146] on input "[DATE] 20:00:00" at bounding box center [995, 153] width 159 height 28
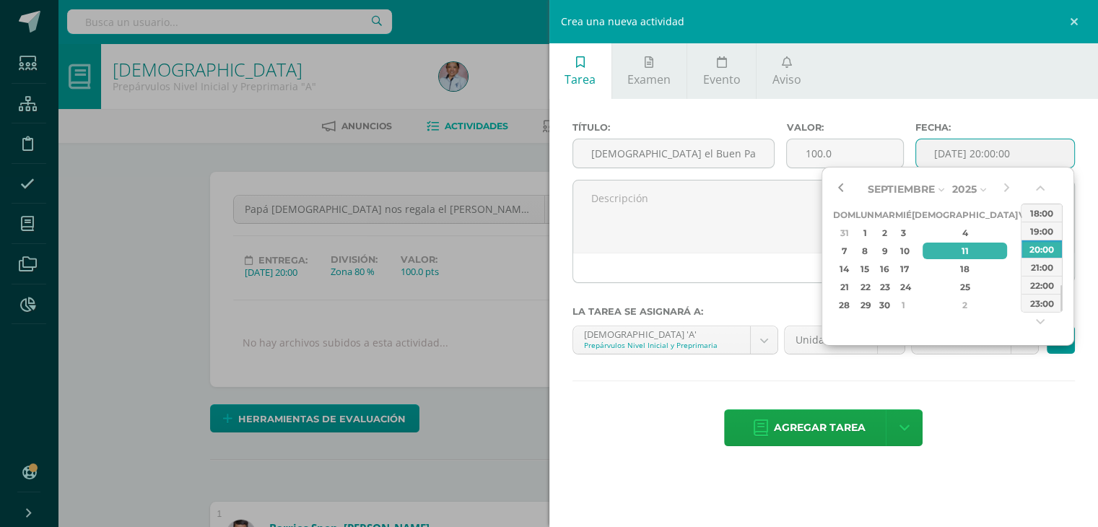
click at [837, 186] on button "button" at bounding box center [840, 189] width 14 height 22
click at [1019, 283] on div "26" at bounding box center [1025, 287] width 13 height 17
type input "2025-09-26 20:00"
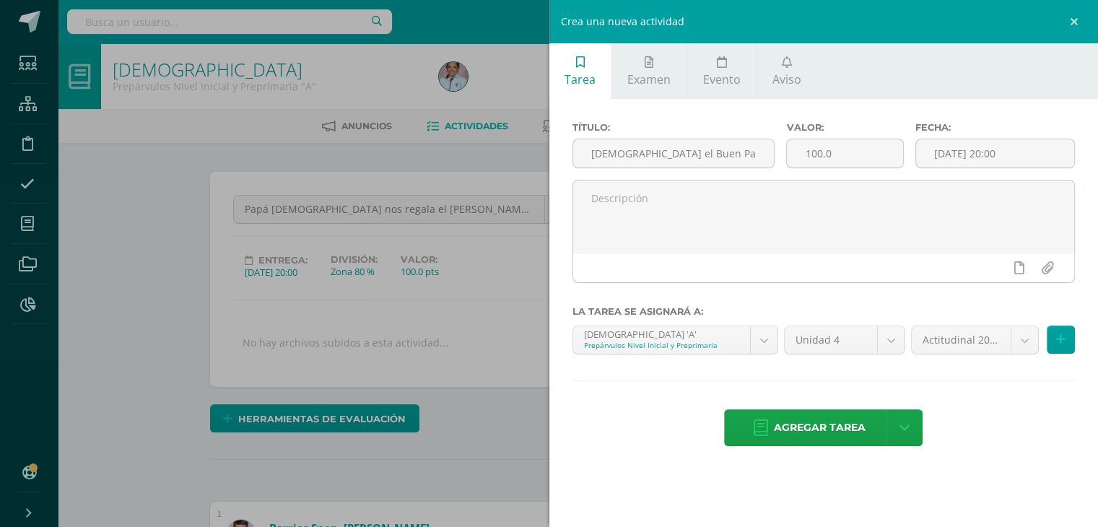
click at [996, 411] on div "Agregar tarea Agregar tarea y ocultar" at bounding box center [823, 429] width 503 height 40
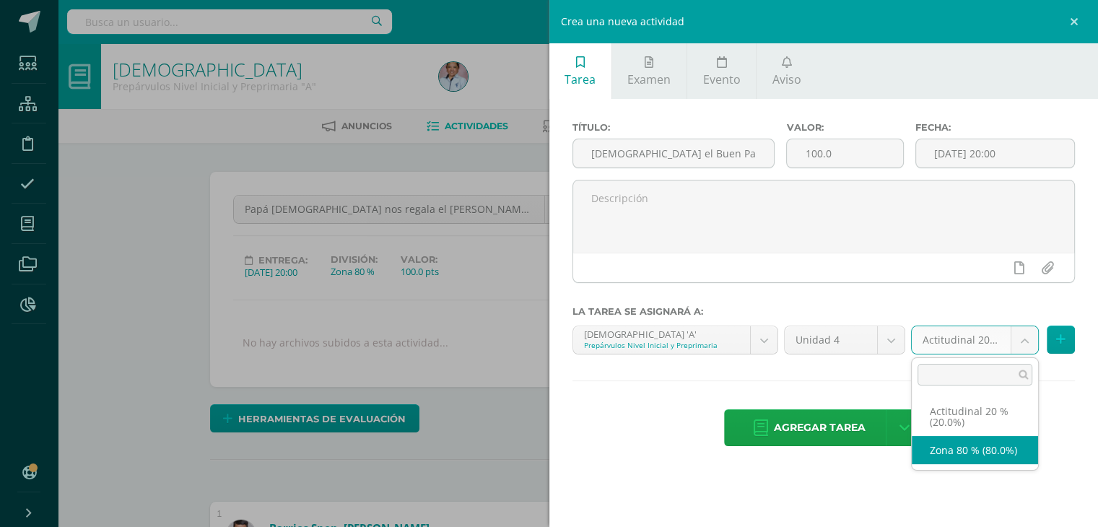
select select "129699"
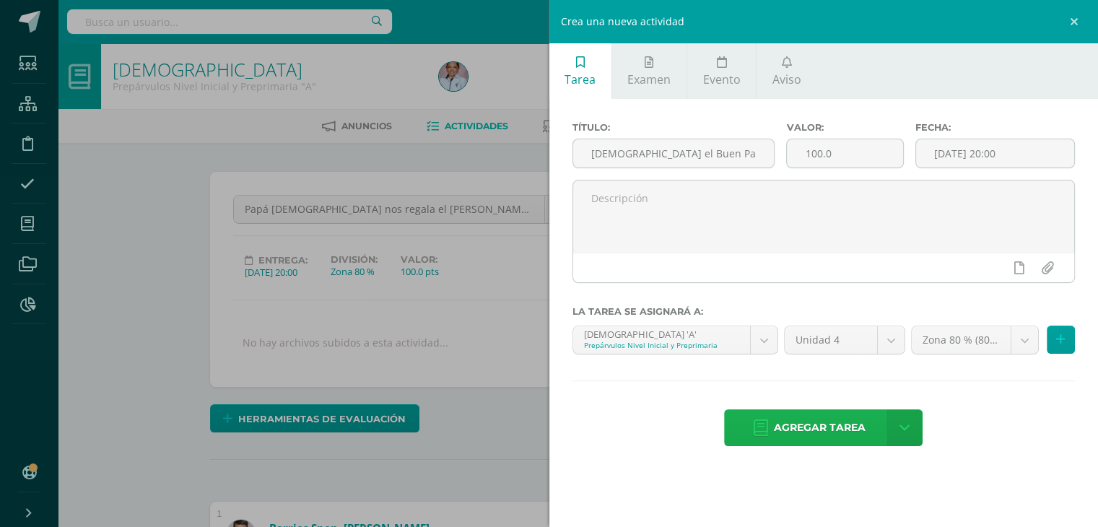
click at [816, 432] on span "Agregar tarea" at bounding box center [820, 427] width 92 height 35
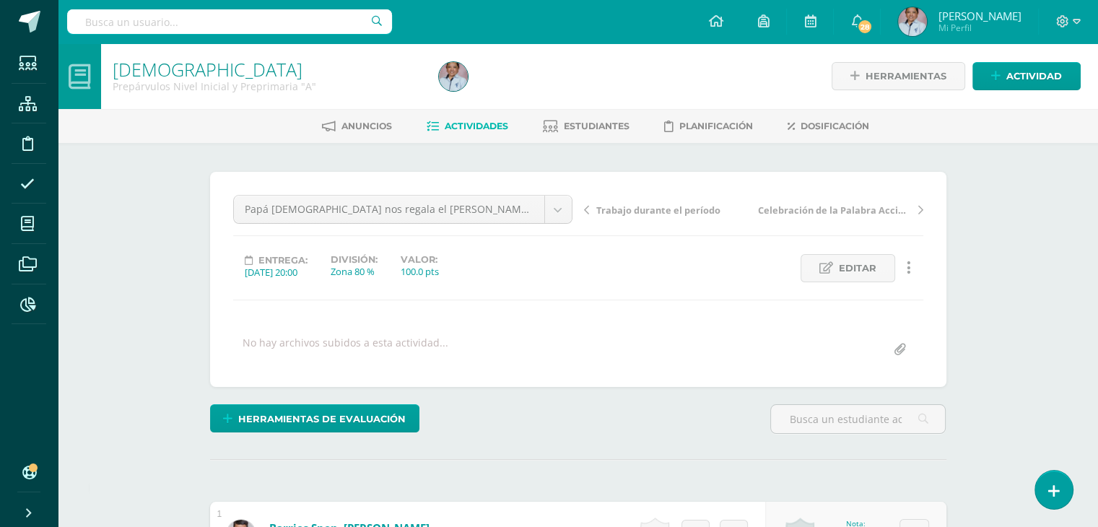
scroll to position [1, 0]
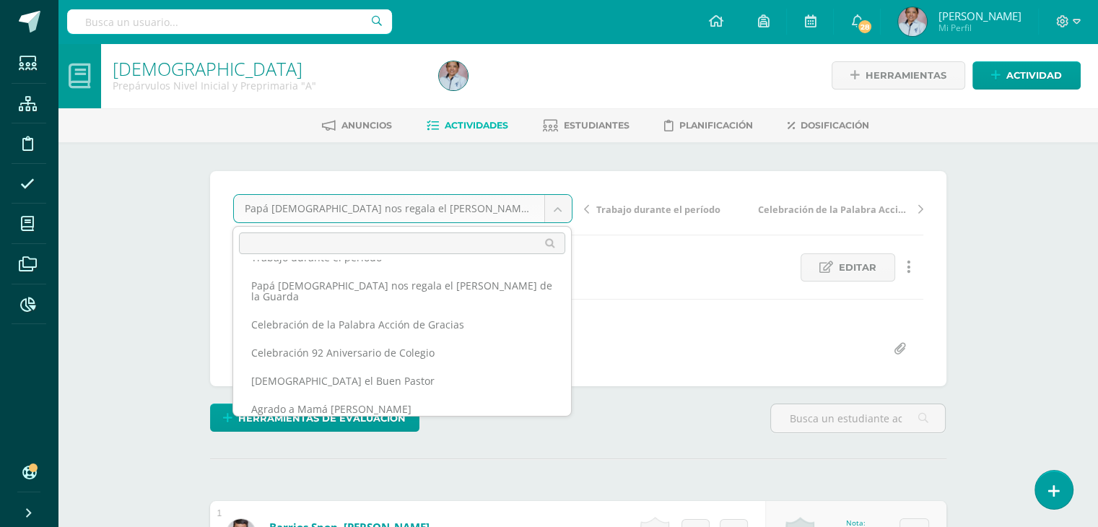
scroll to position [91, 0]
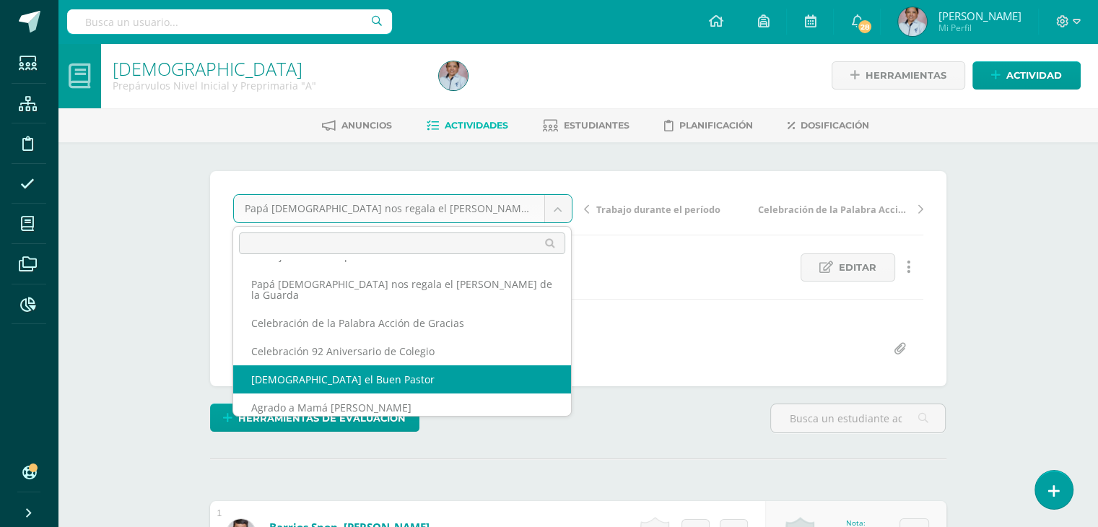
select select "/dashboard/teacher/grade-activity/130471/"
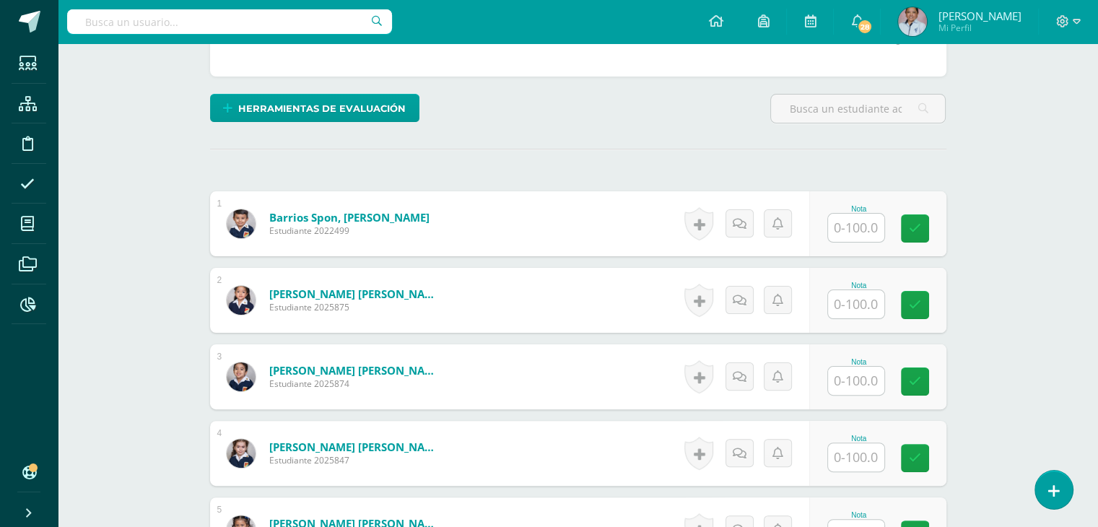
scroll to position [311, 0]
click at [850, 226] on input "text" at bounding box center [864, 227] width 58 height 29
type input "100"
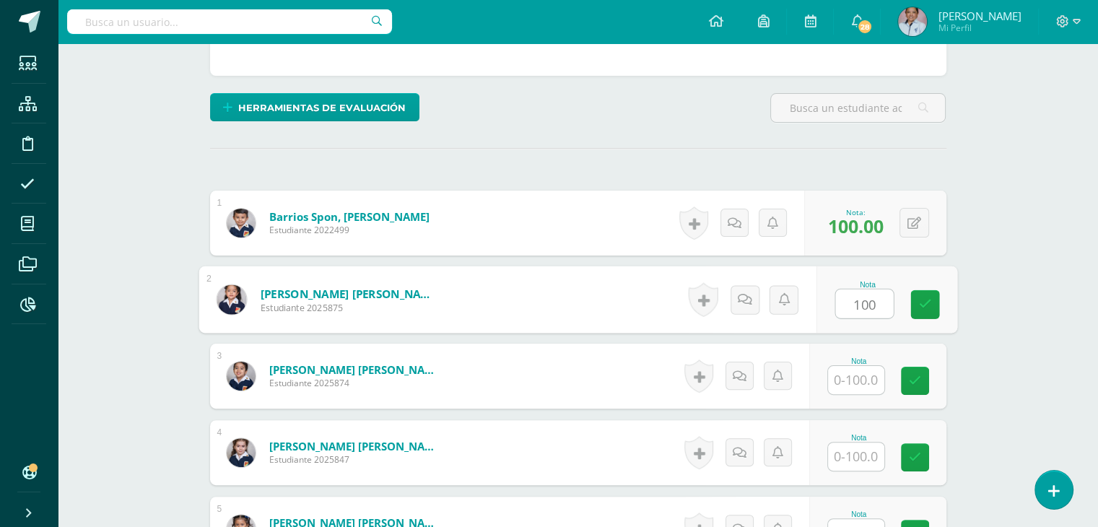
type input "100"
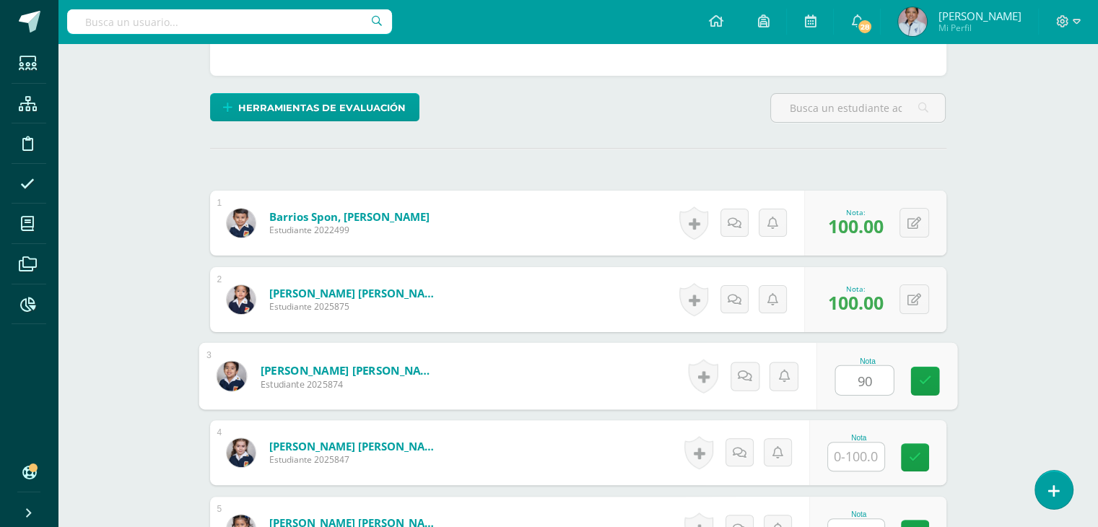
type input "90"
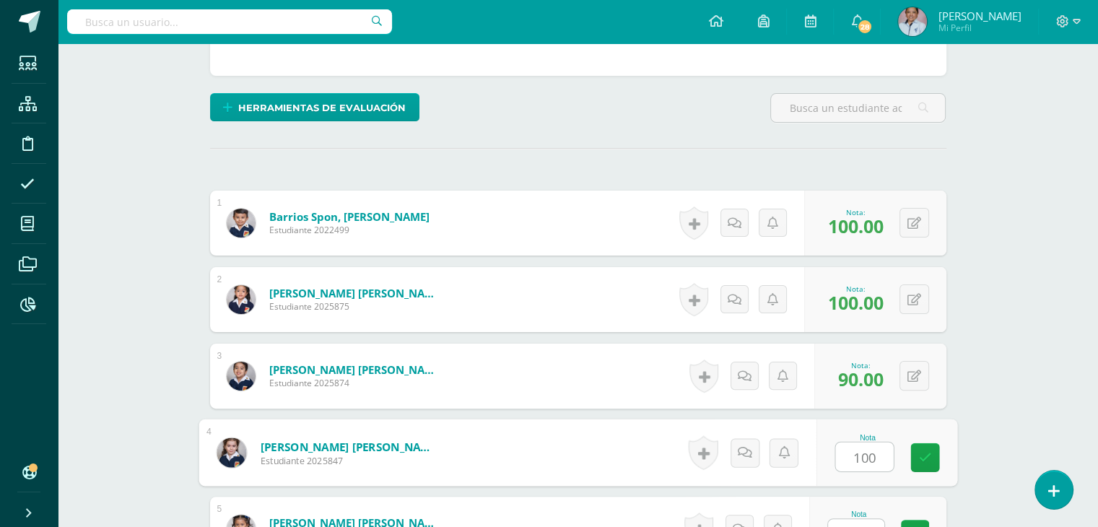
type input "100"
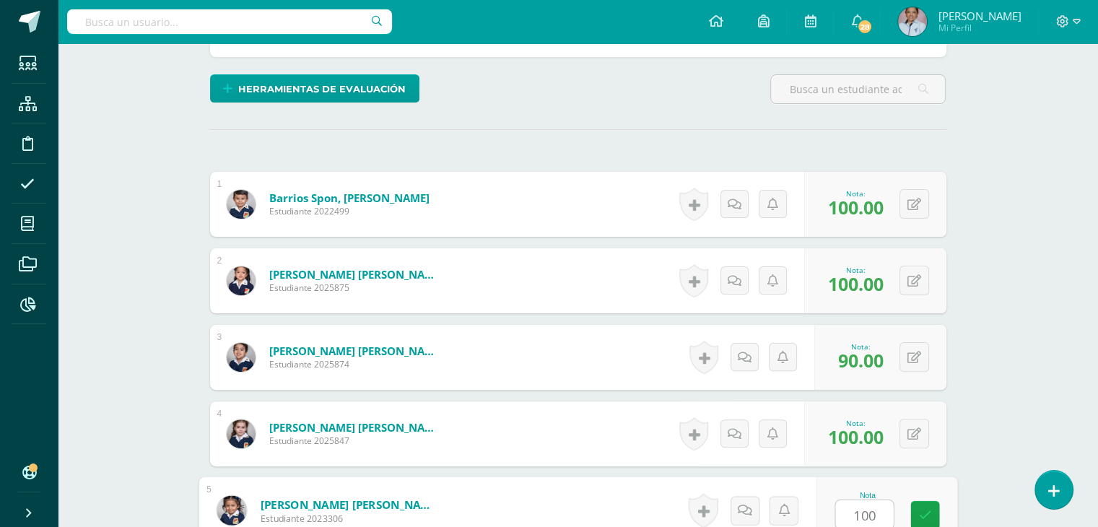
type input "100"
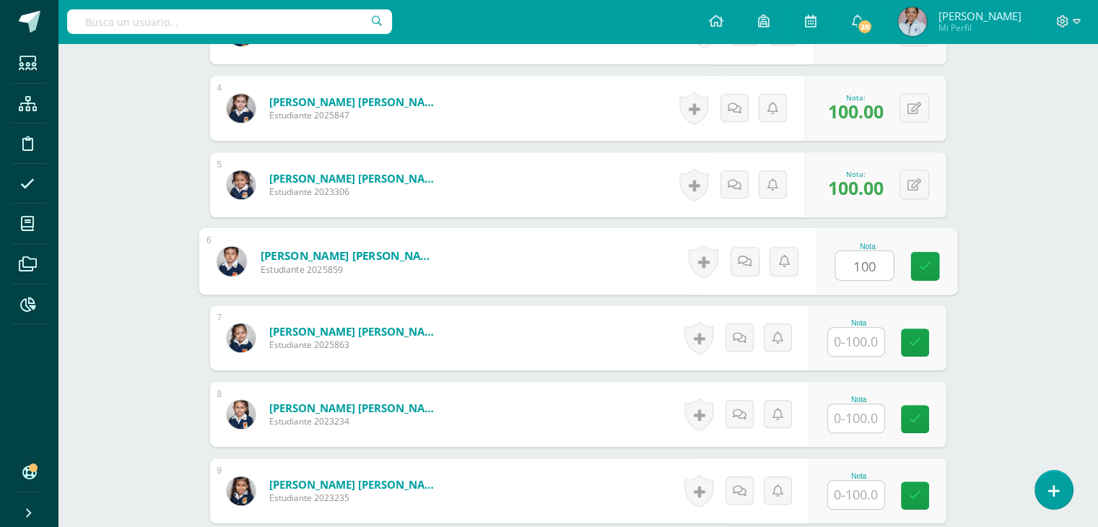
type input "100"
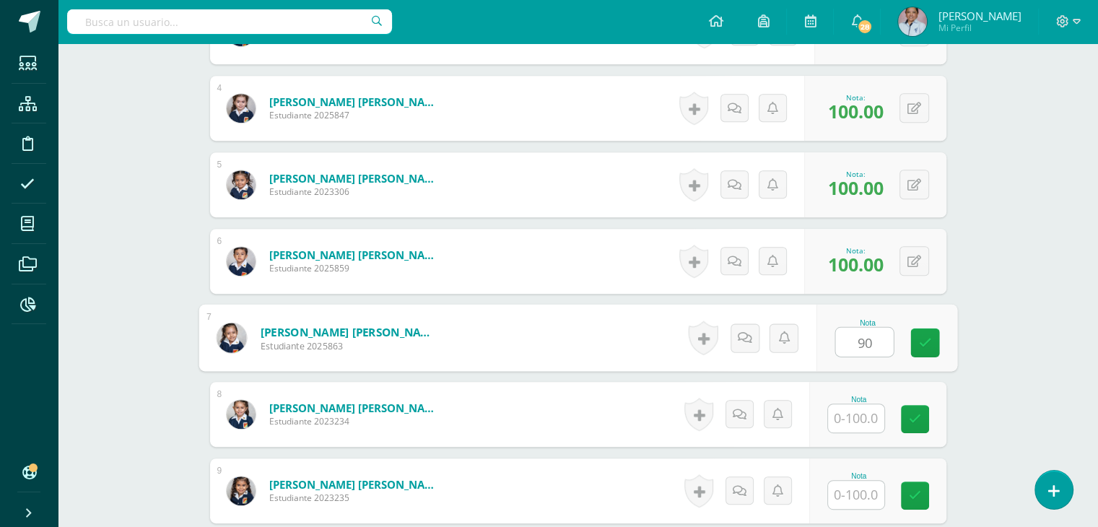
type input "90"
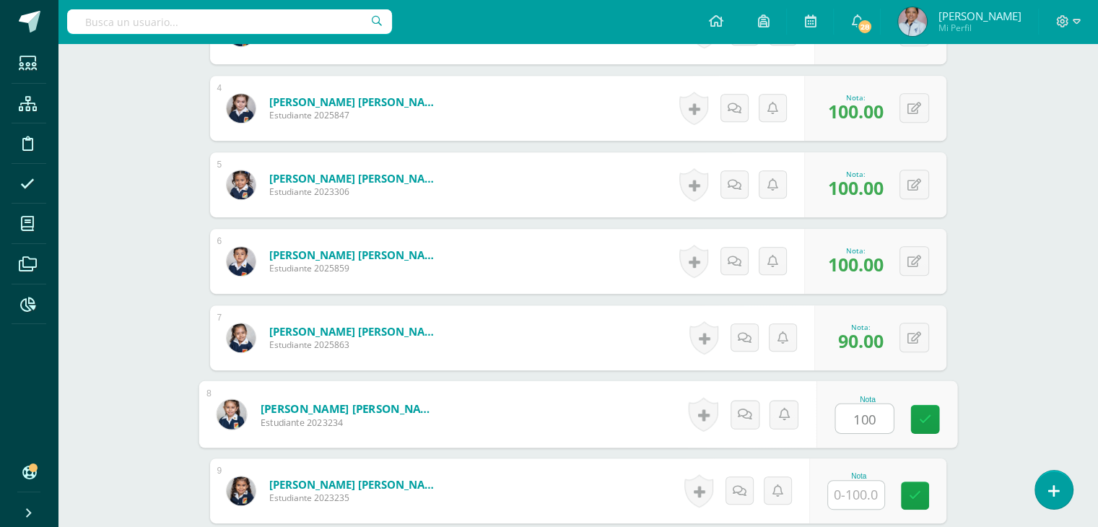
type input "100"
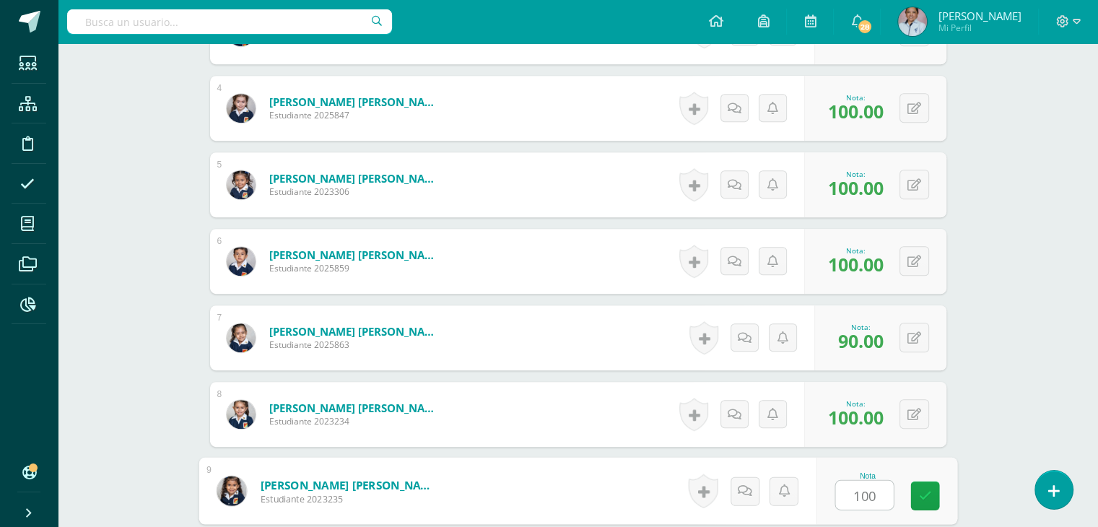
type input "100"
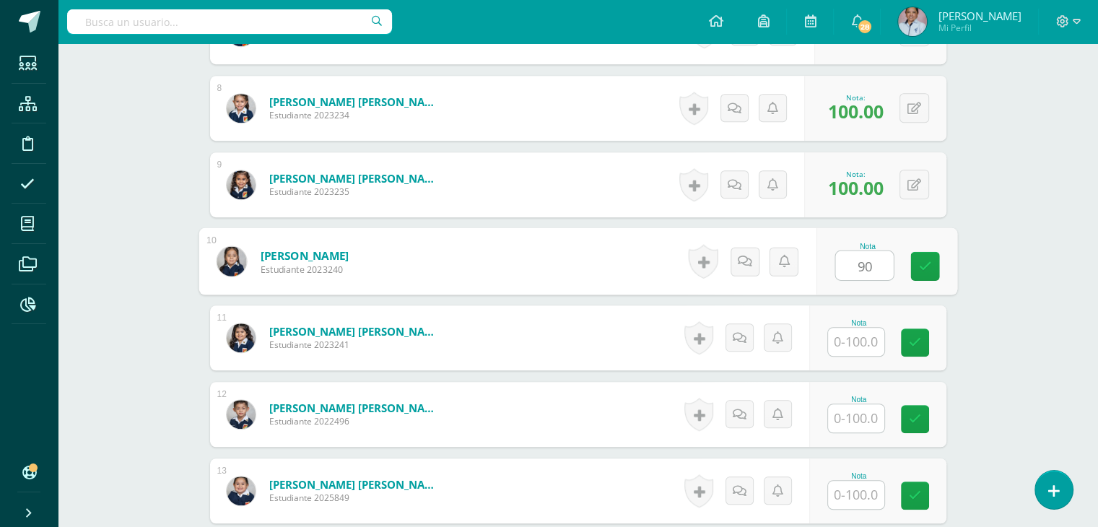
type input "90"
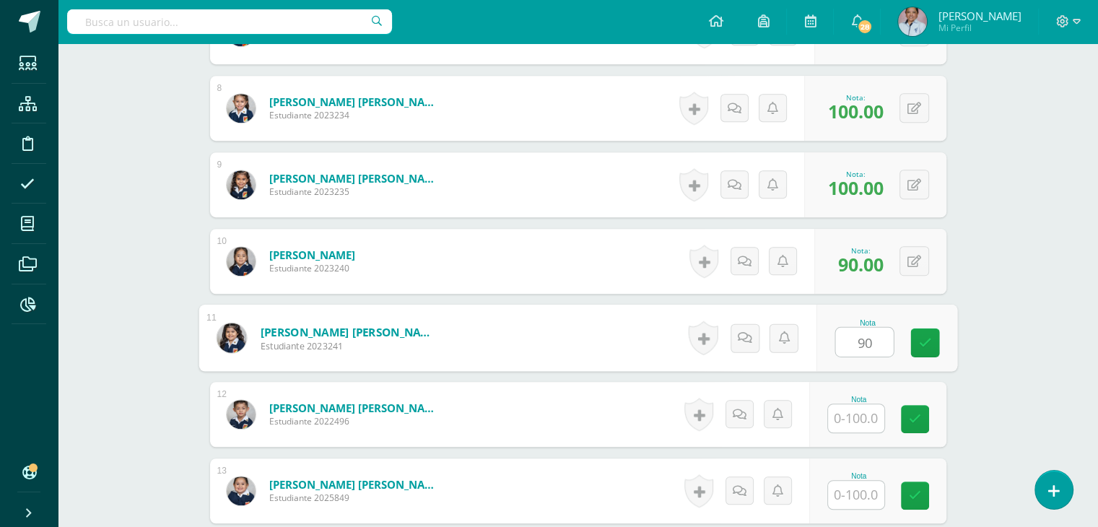
type input "90"
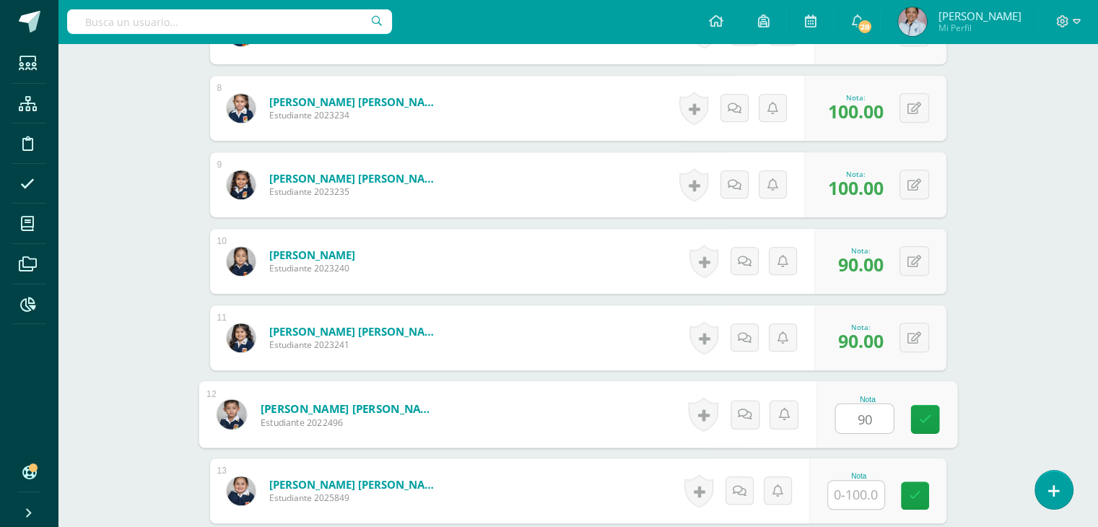
type input "90"
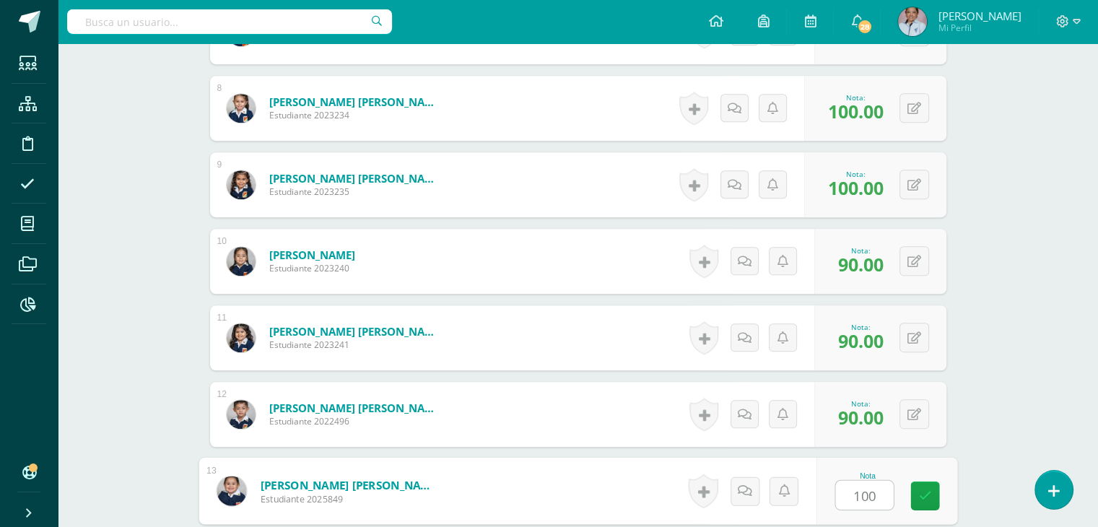
type input "100"
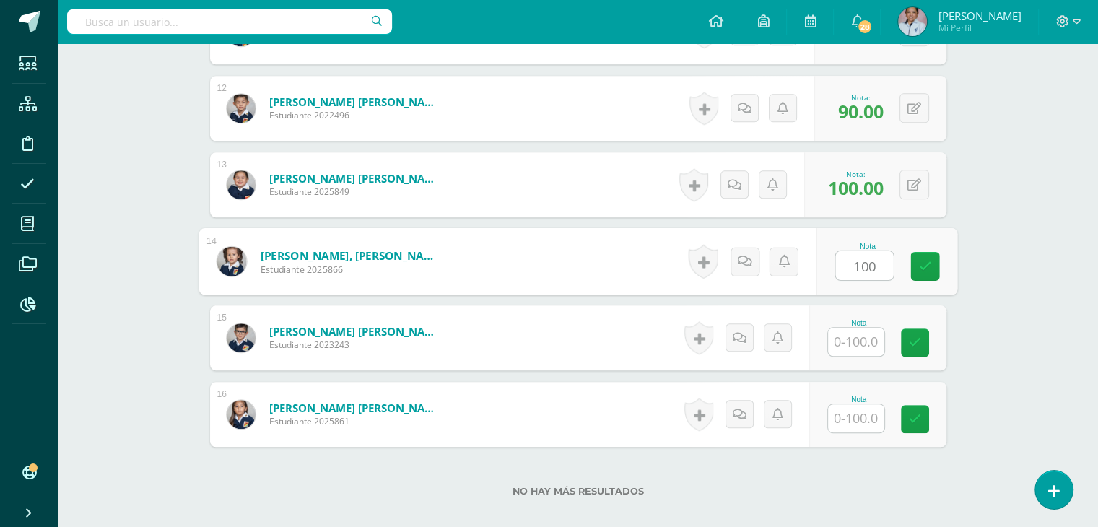
type input "100"
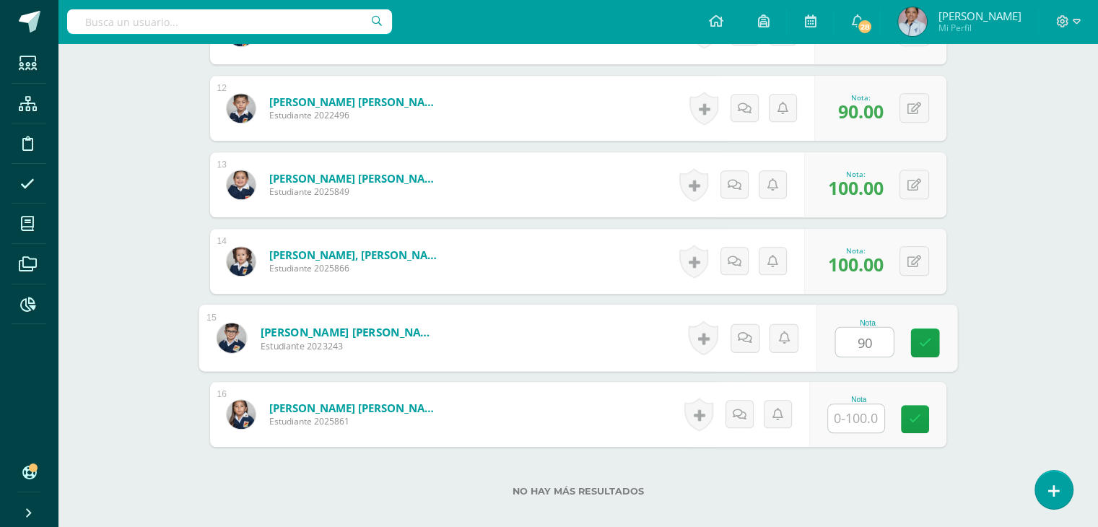
type input "90"
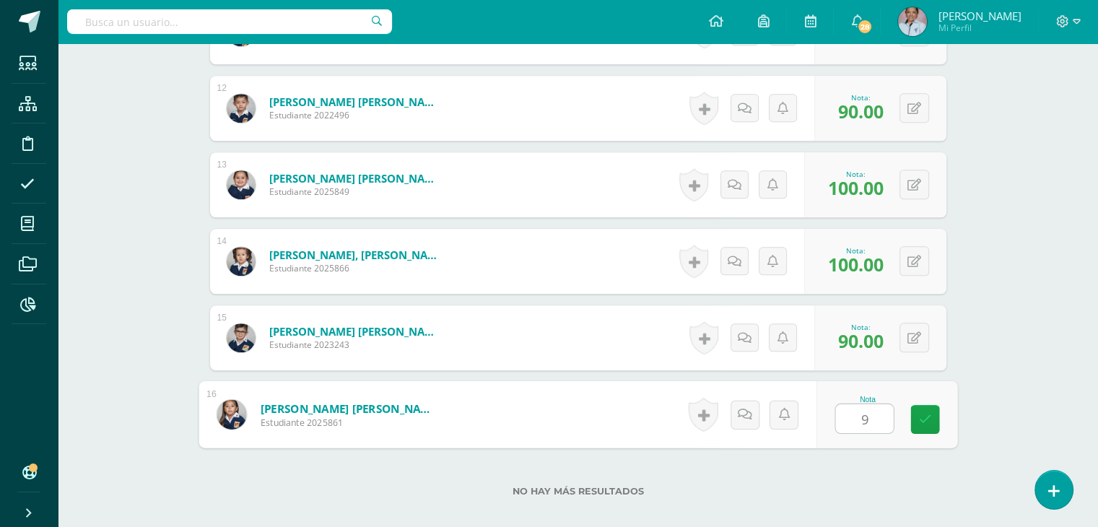
type input "90"
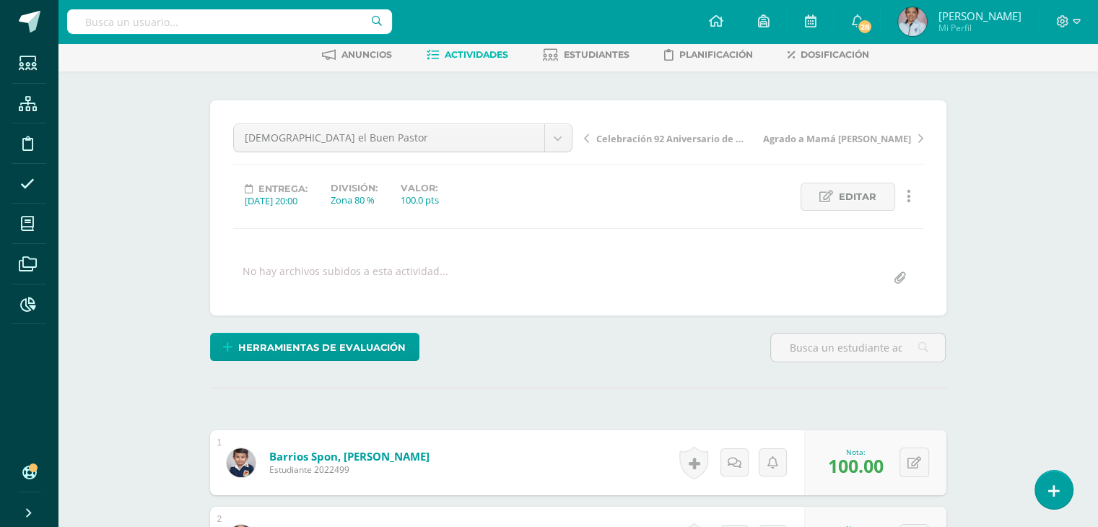
scroll to position [0, 0]
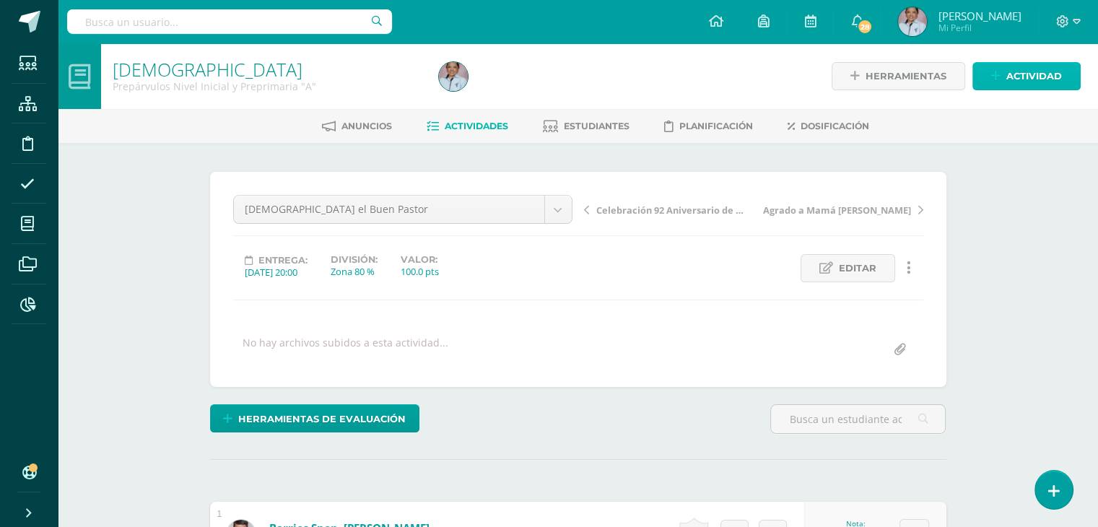
click at [1009, 76] on span "Actividad" at bounding box center [1034, 76] width 56 height 27
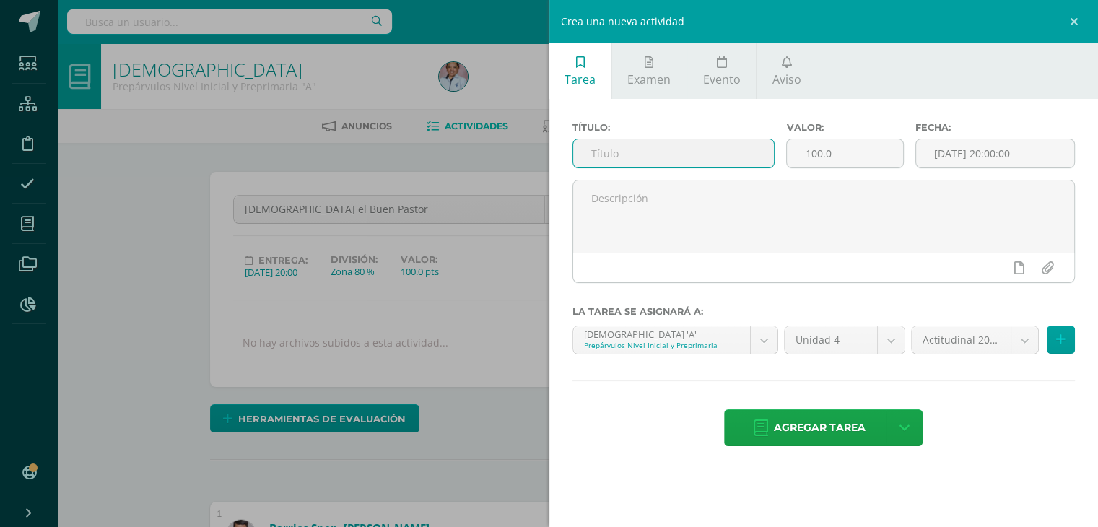
click at [648, 148] on input "text" at bounding box center [673, 153] width 201 height 28
click at [690, 154] on input "Jes+us el Buen Sembtador" at bounding box center [673, 153] width 201 height 28
type input "Jes+us el Buen Sembrador"
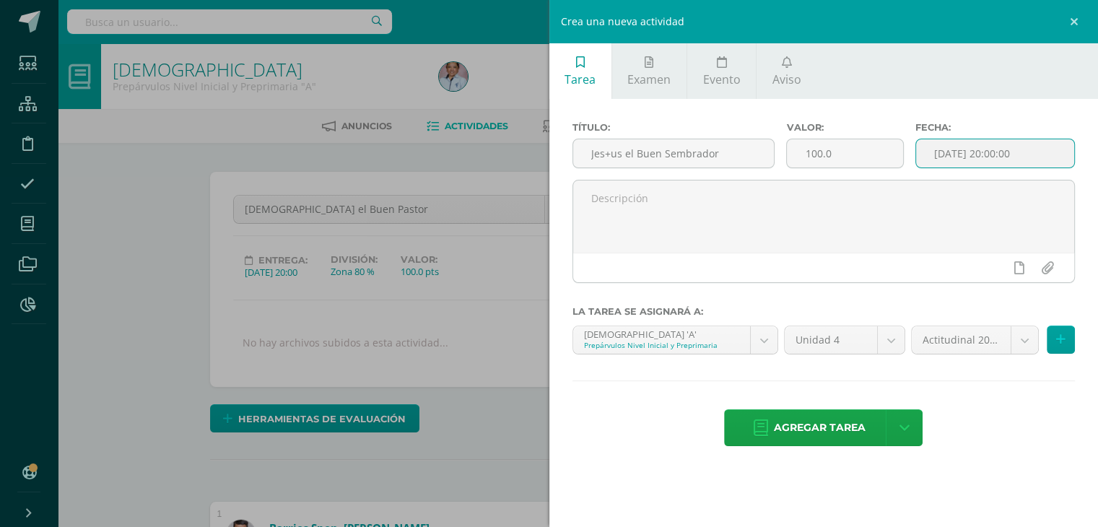
click at [954, 149] on input "[DATE] 20:00:00" at bounding box center [995, 153] width 159 height 28
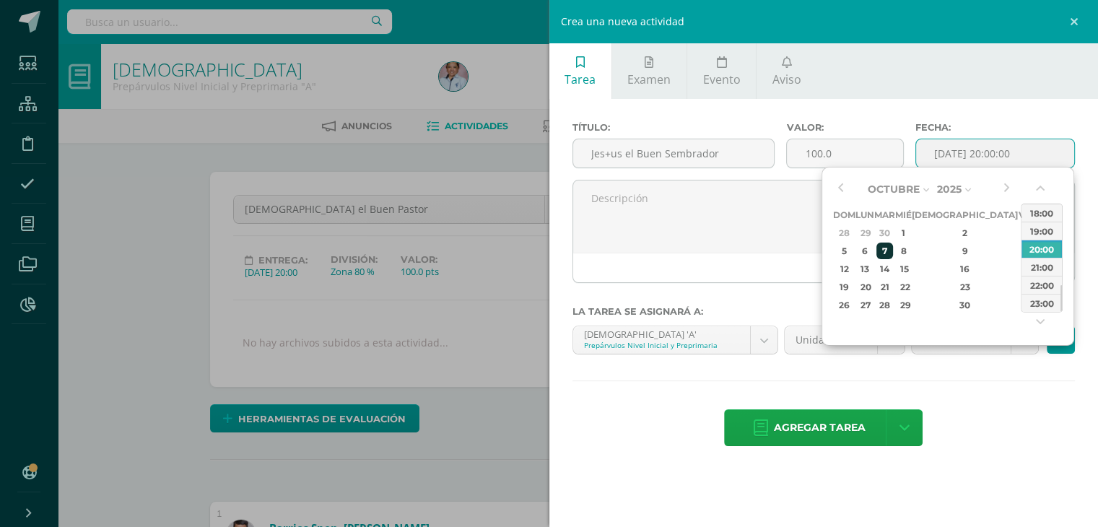
click at [893, 249] on div "7" at bounding box center [884, 251] width 17 height 17
type input "2025-10-07 20:00"
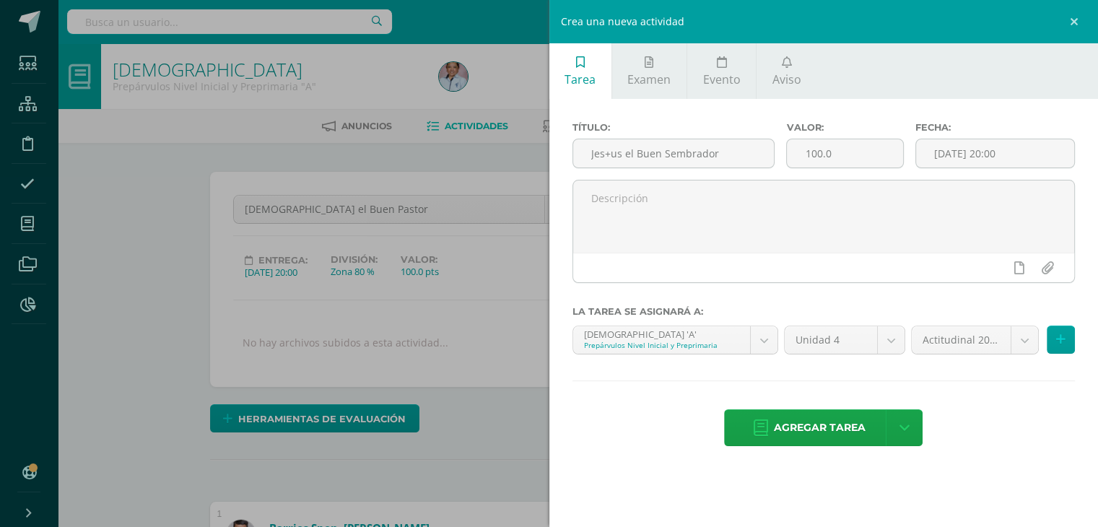
click at [994, 395] on div "Título: Jes+us el Buen Sembrador Valor: 100.0 Fecha: 2025-10-07 20:00 La tarea …" at bounding box center [823, 285] width 549 height 373
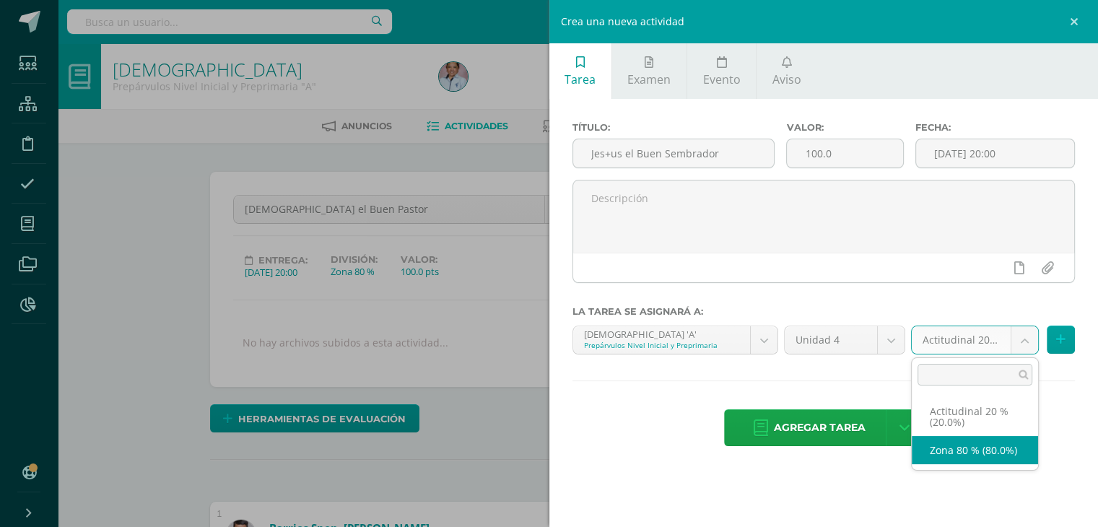
select select "129699"
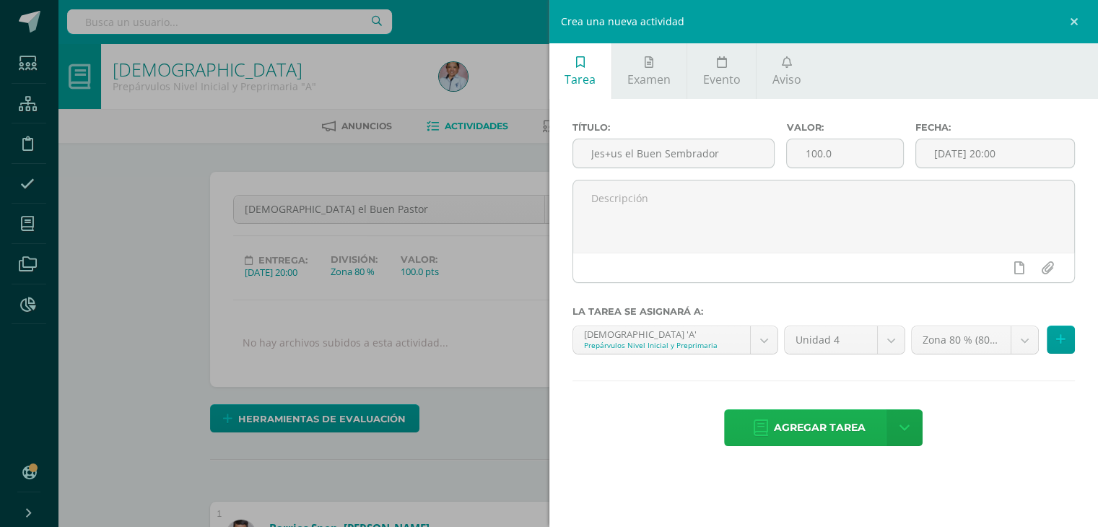
click at [837, 422] on span "Agregar tarea" at bounding box center [820, 427] width 92 height 35
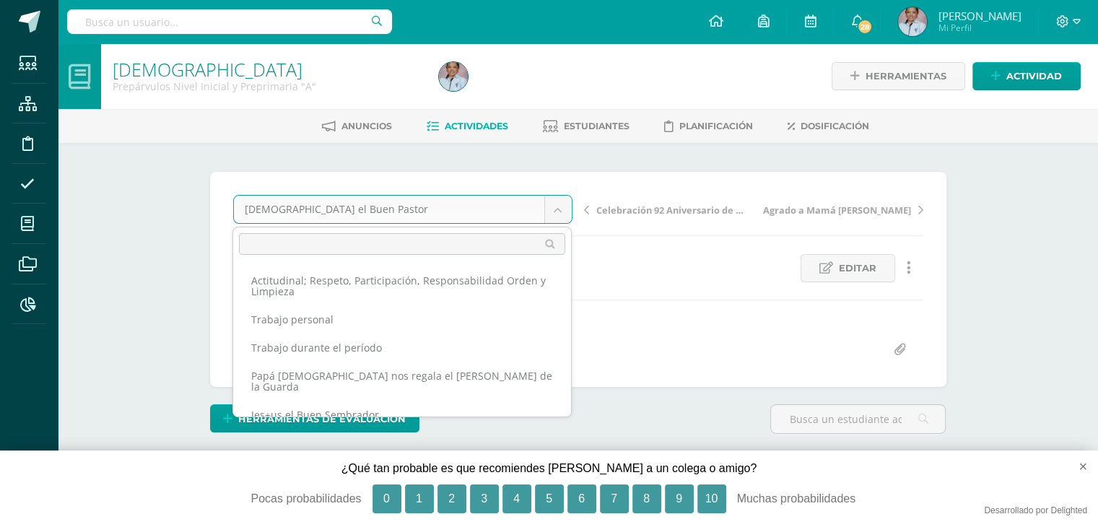
scroll to position [86, 0]
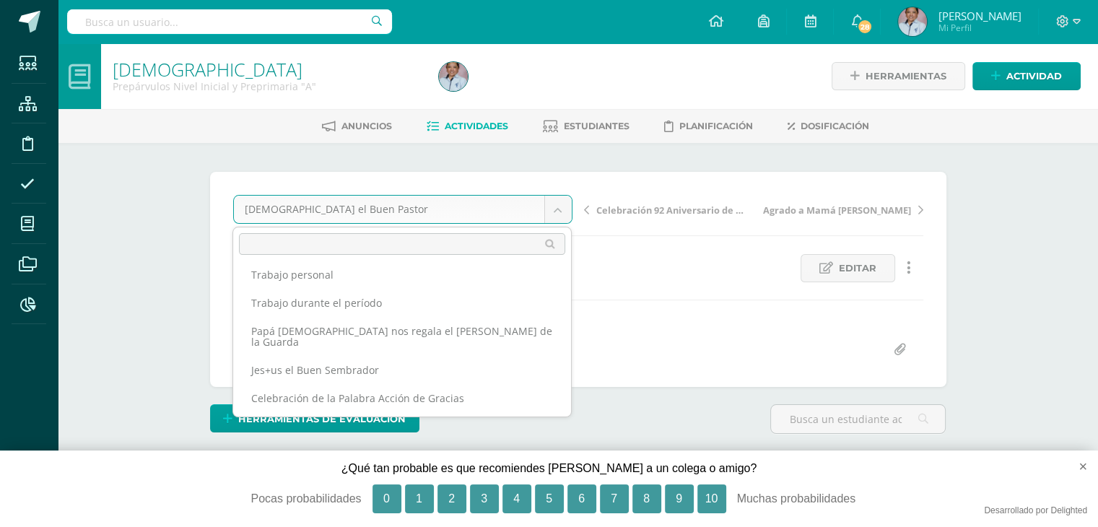
scroll to position [46, 0]
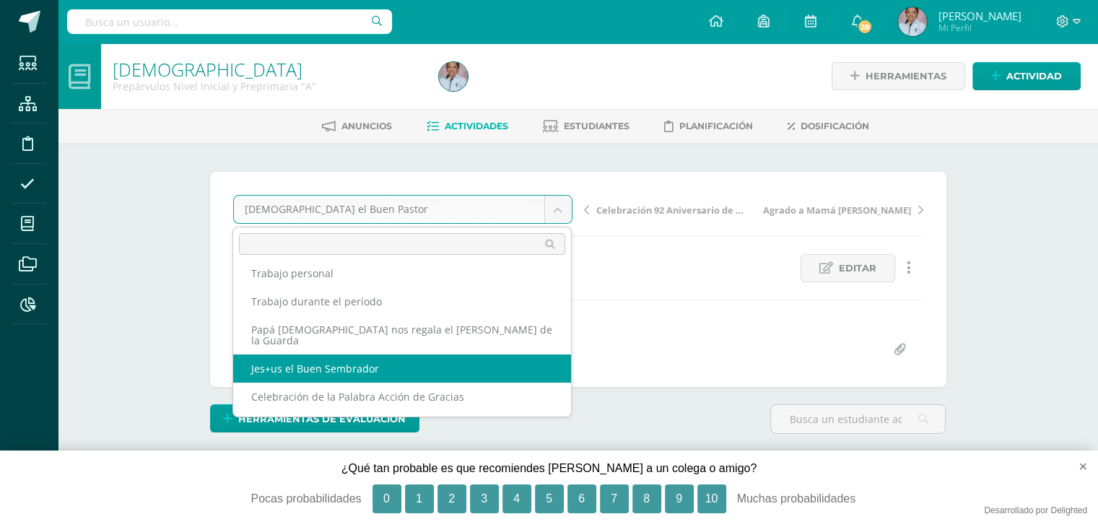
select select "/dashboard/teacher/grade-activity/130472/"
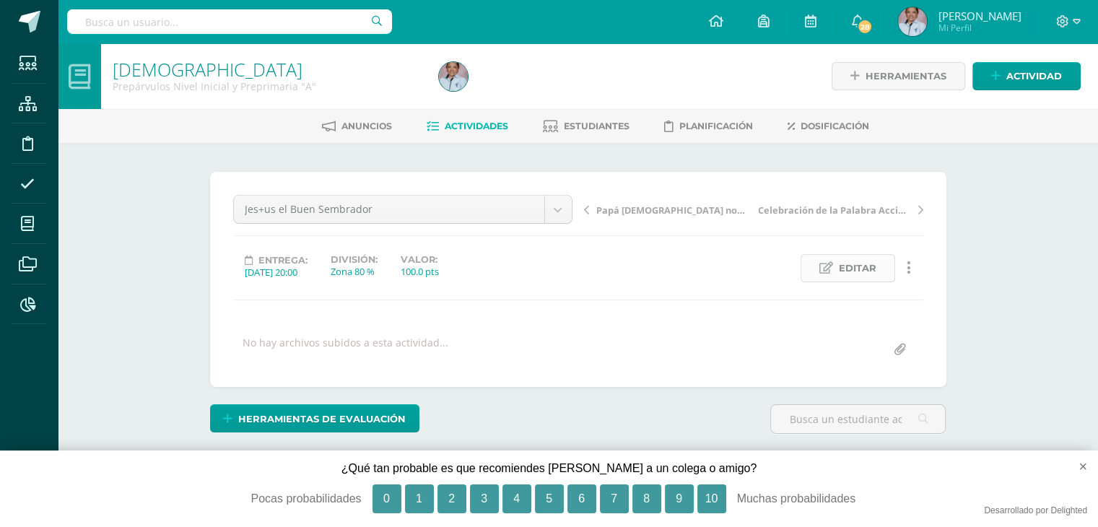
click at [863, 266] on span "Editar" at bounding box center [858, 268] width 38 height 27
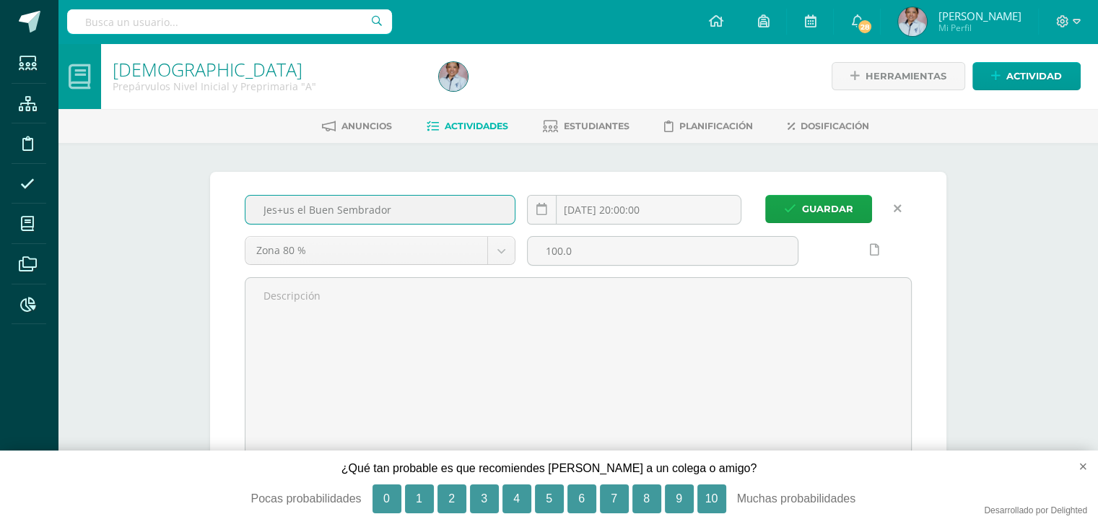
click at [289, 206] on input "Jes+us el Buen Sembrador" at bounding box center [380, 210] width 270 height 28
type input "[DEMOGRAPHIC_DATA] el Buen Sembrador"
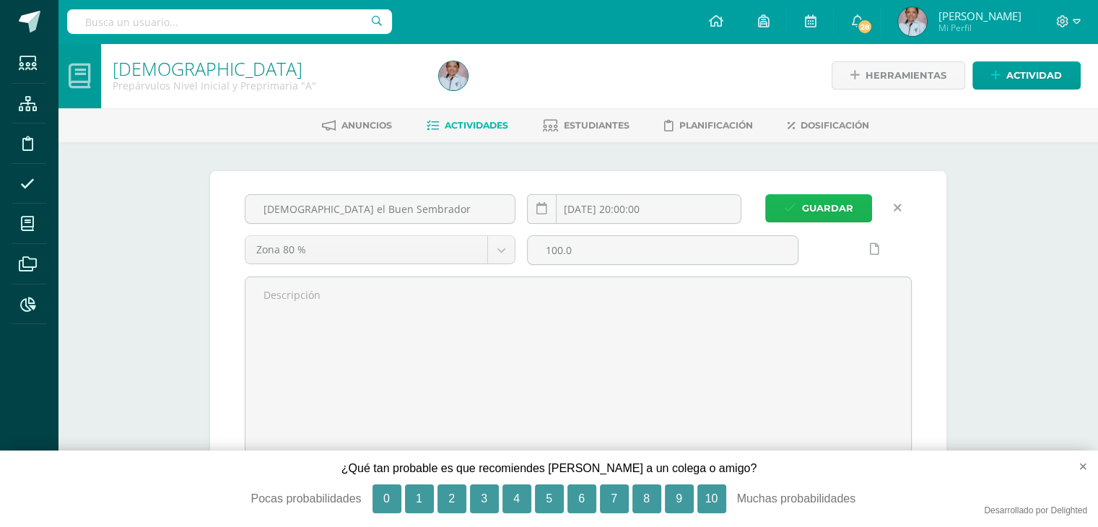
click at [798, 199] on button "Guardar" at bounding box center [818, 208] width 107 height 28
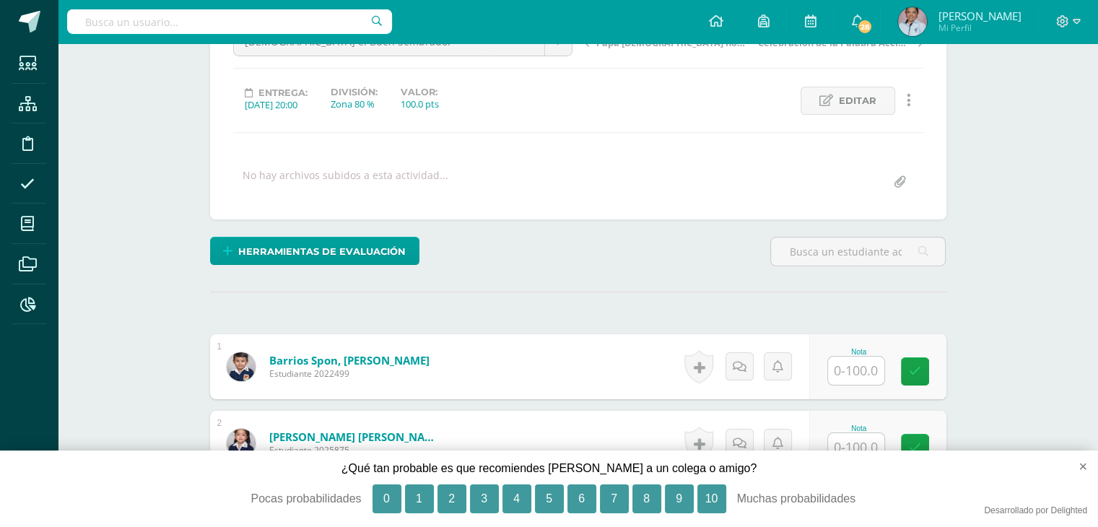
scroll to position [167, 0]
click at [860, 362] on input "text" at bounding box center [864, 371] width 58 height 29
type input "100"
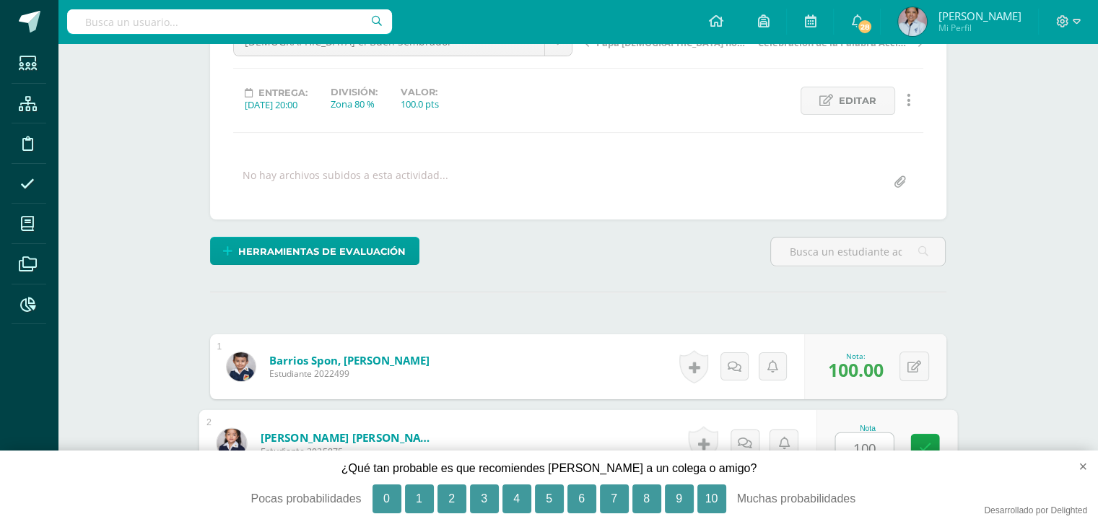
type input "100"
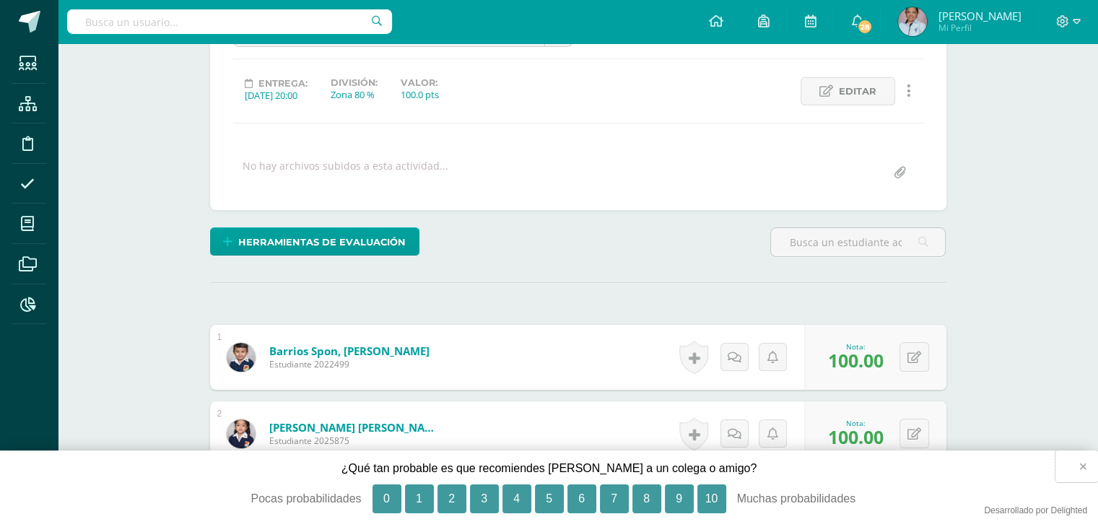
click at [1078, 460] on button "×" at bounding box center [1076, 466] width 43 height 32
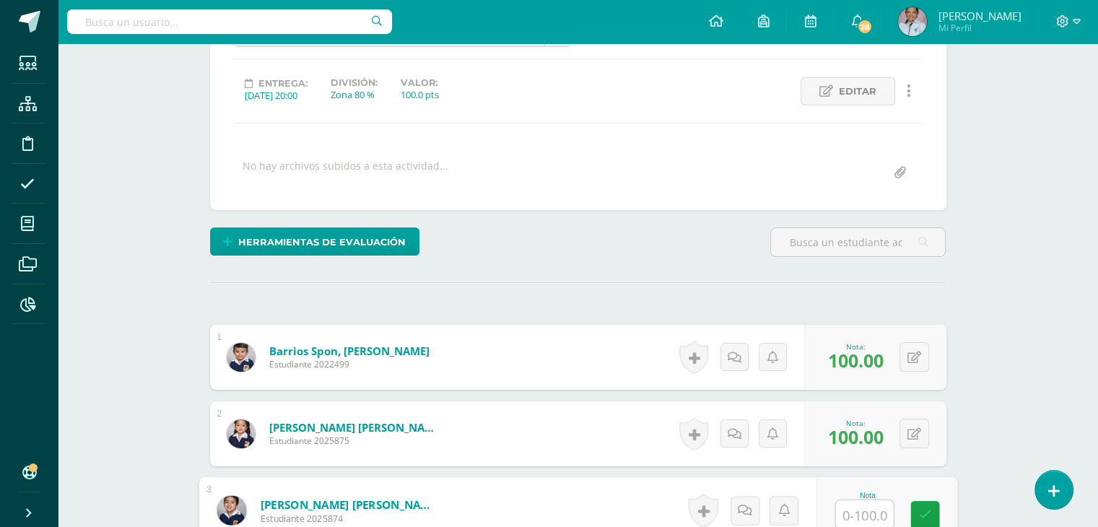
click at [859, 517] on input "text" at bounding box center [864, 514] width 58 height 29
type input "90"
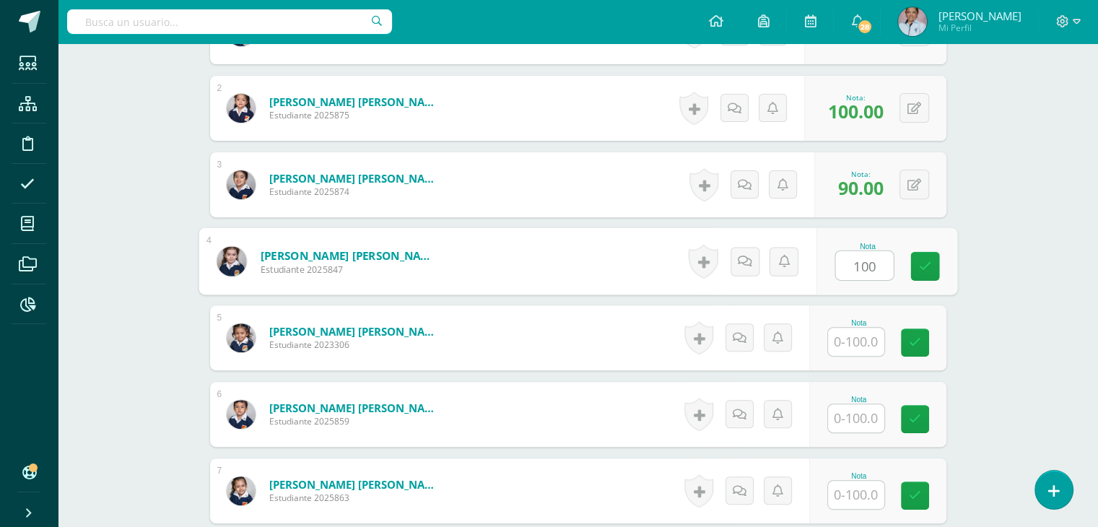
type input "100"
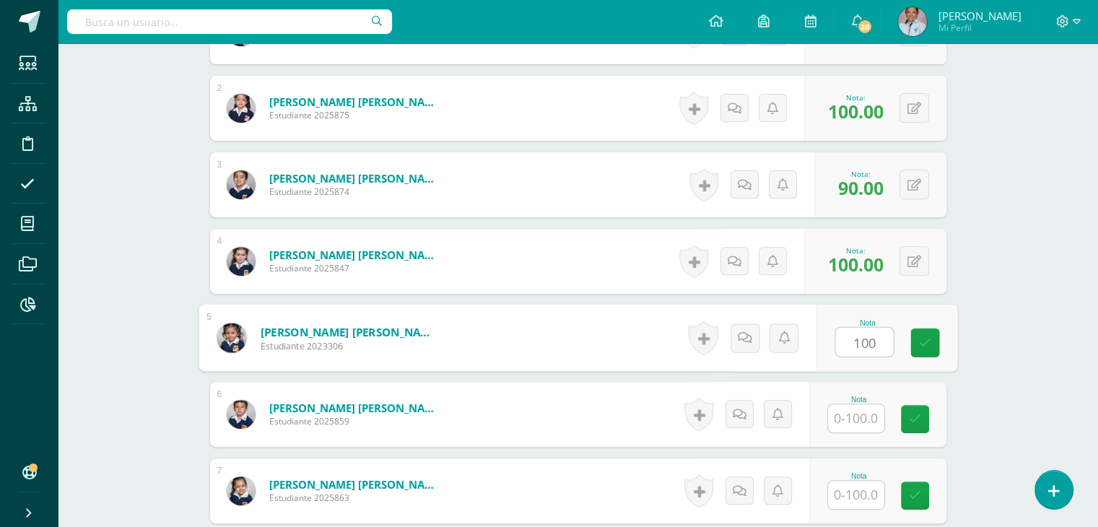
type input "100"
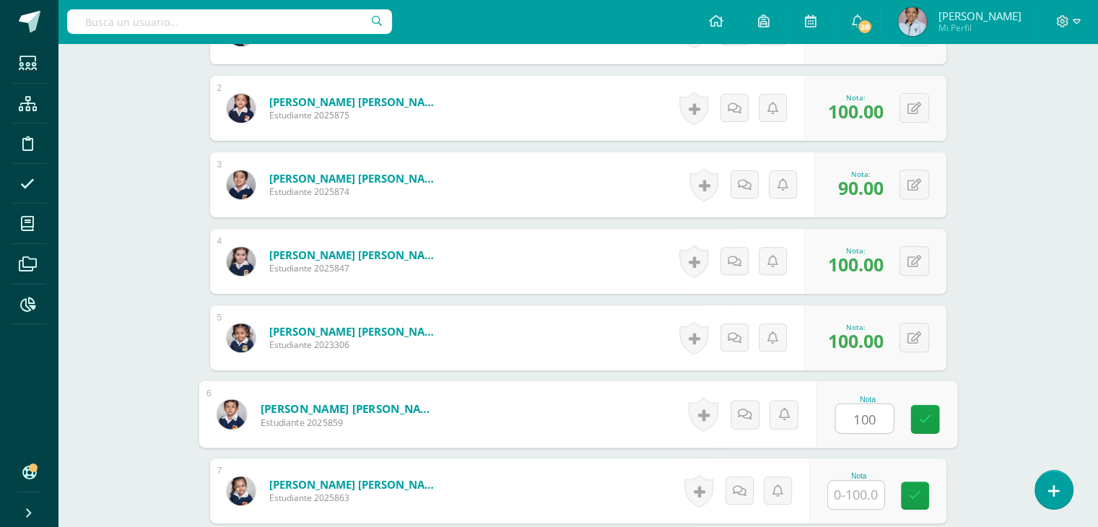
type input "100"
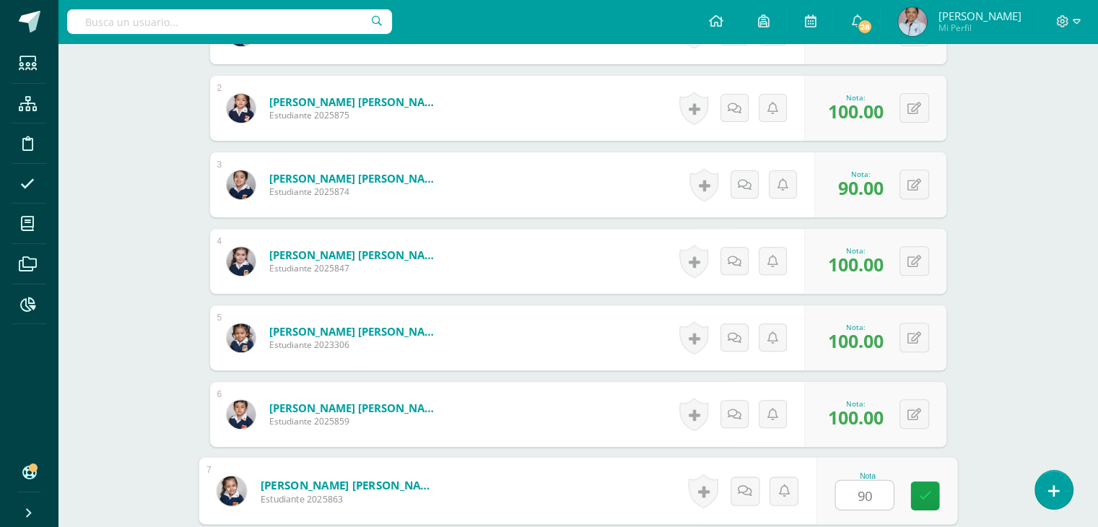
type input "90"
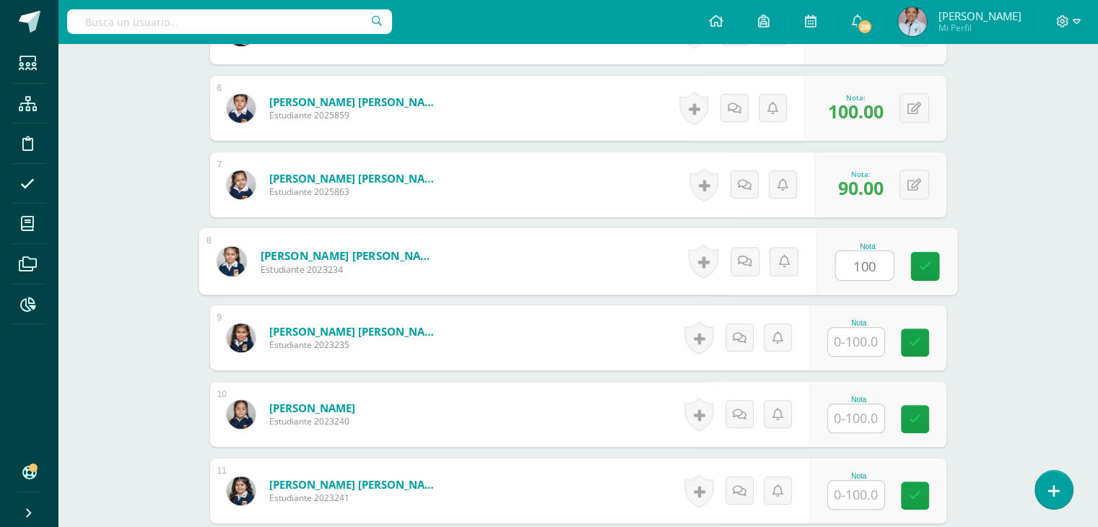
type input "100"
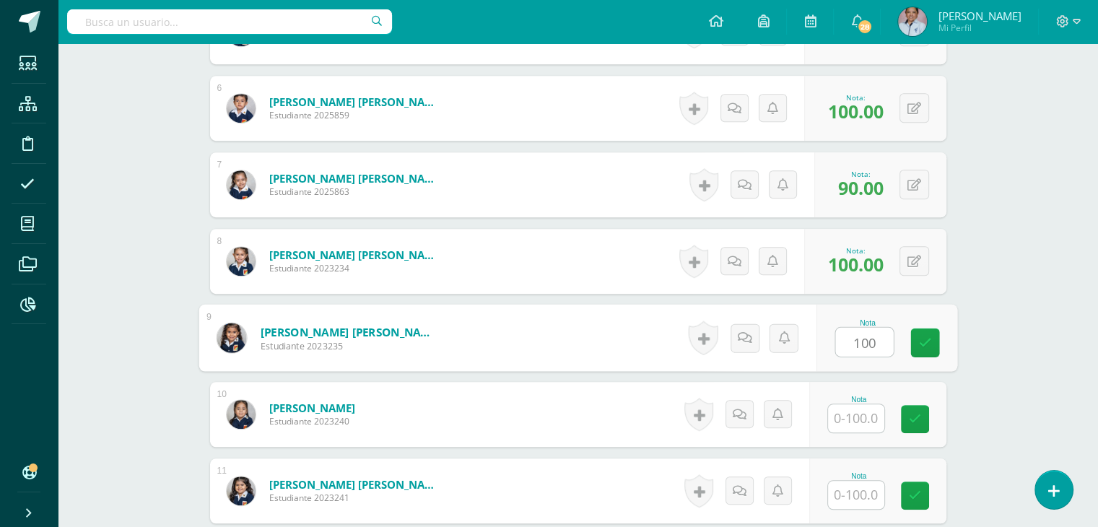
type input "100"
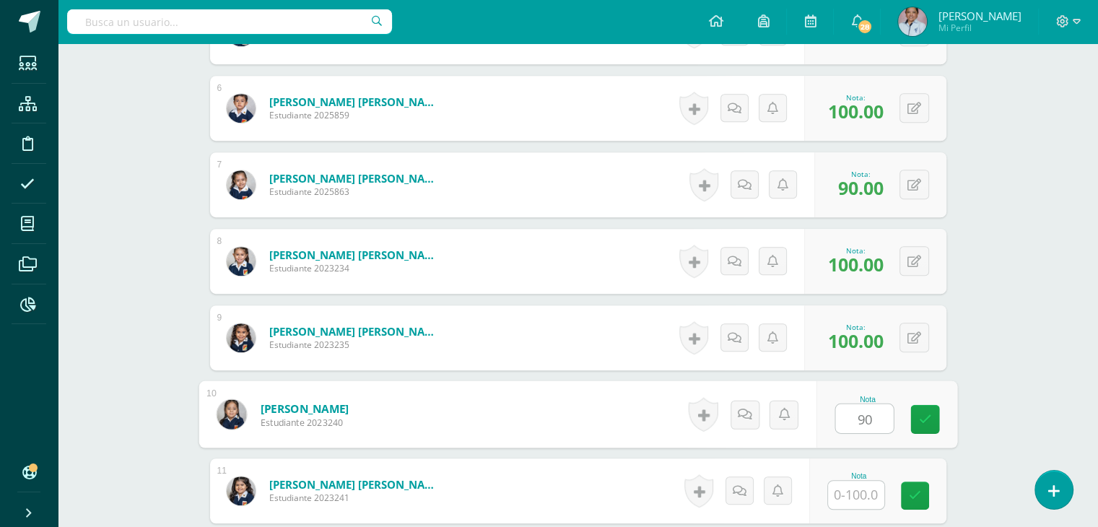
type input "90"
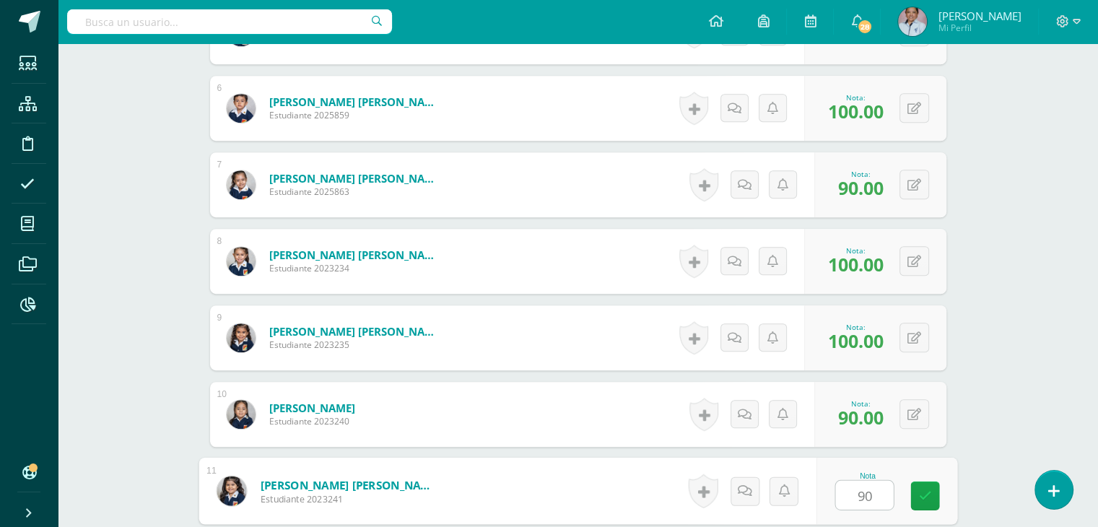
type input "90"
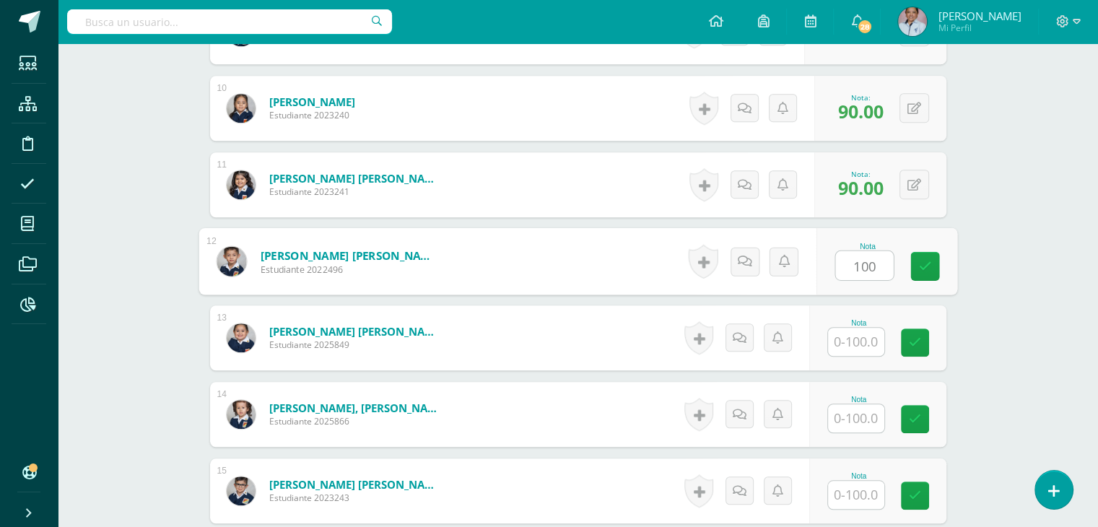
type input "100"
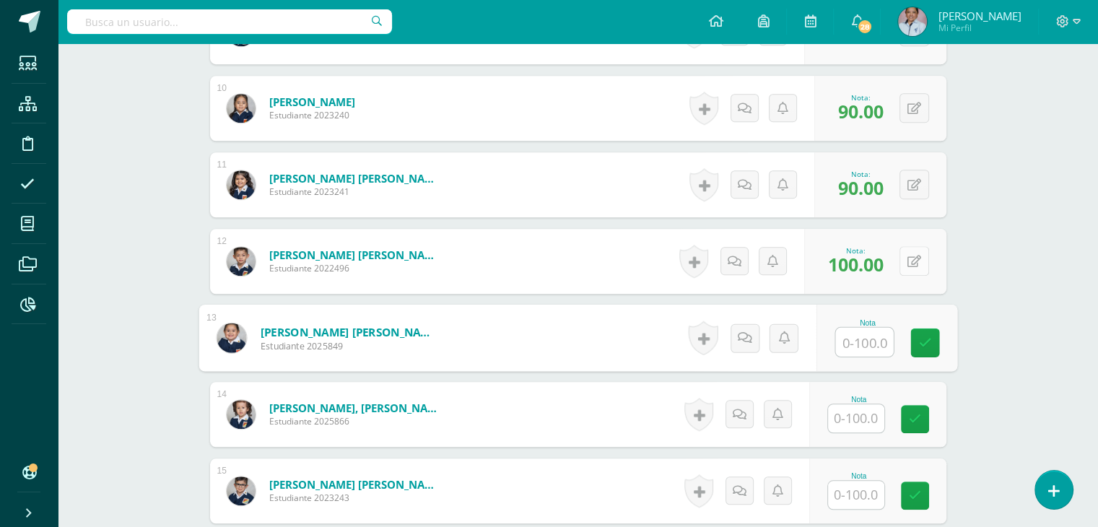
click at [910, 259] on button at bounding box center [914, 261] width 30 height 30
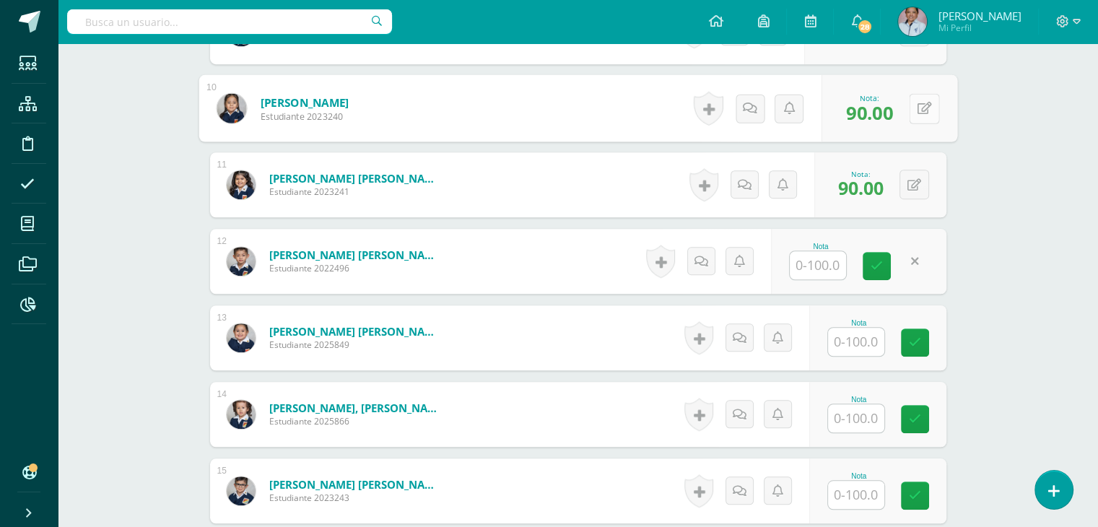
click at [912, 100] on button at bounding box center [924, 108] width 30 height 30
type input "100"
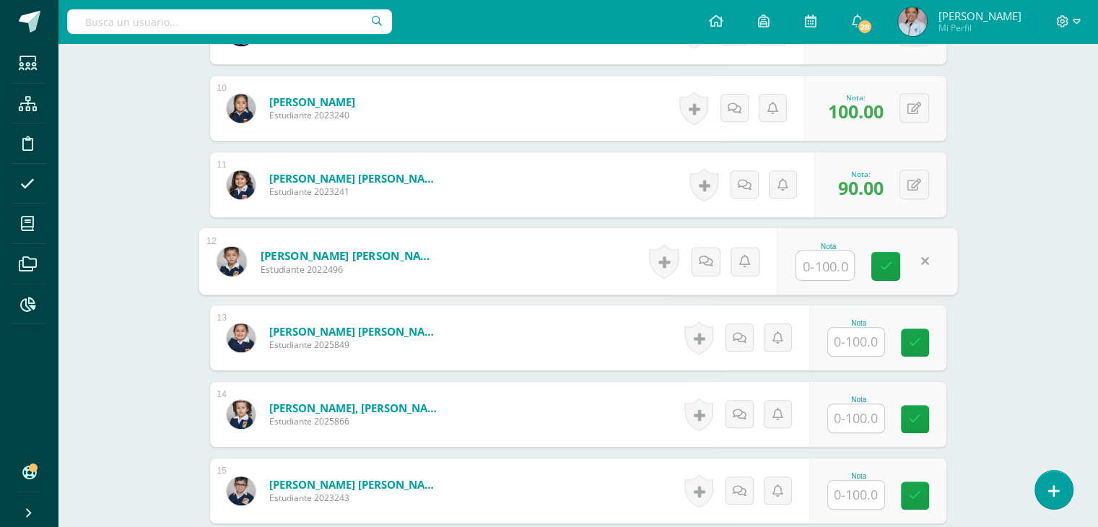
click at [824, 261] on input "text" at bounding box center [825, 265] width 58 height 29
type input "90"
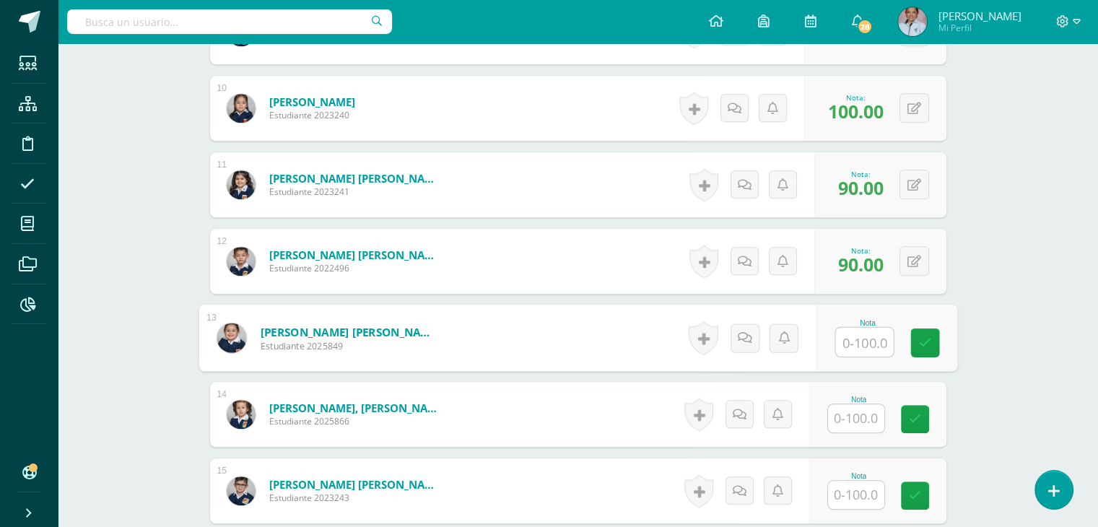
click at [875, 339] on input "text" at bounding box center [864, 342] width 58 height 29
type input "100"
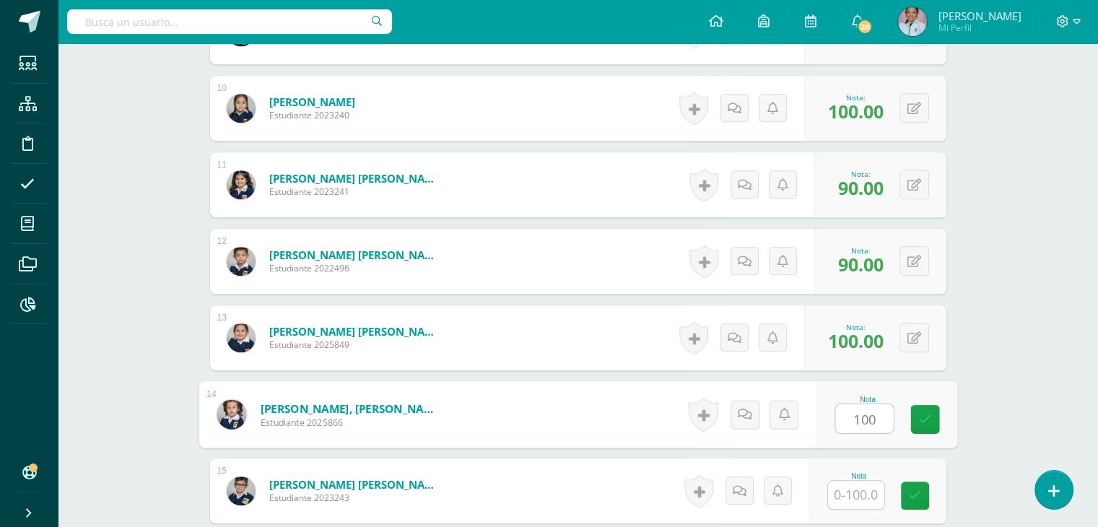
type input "100"
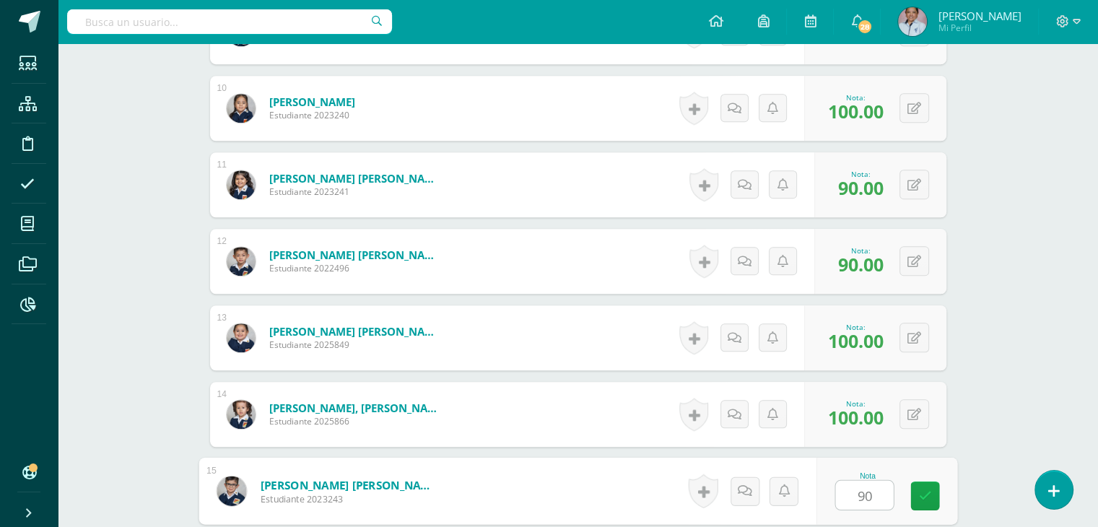
type input "90"
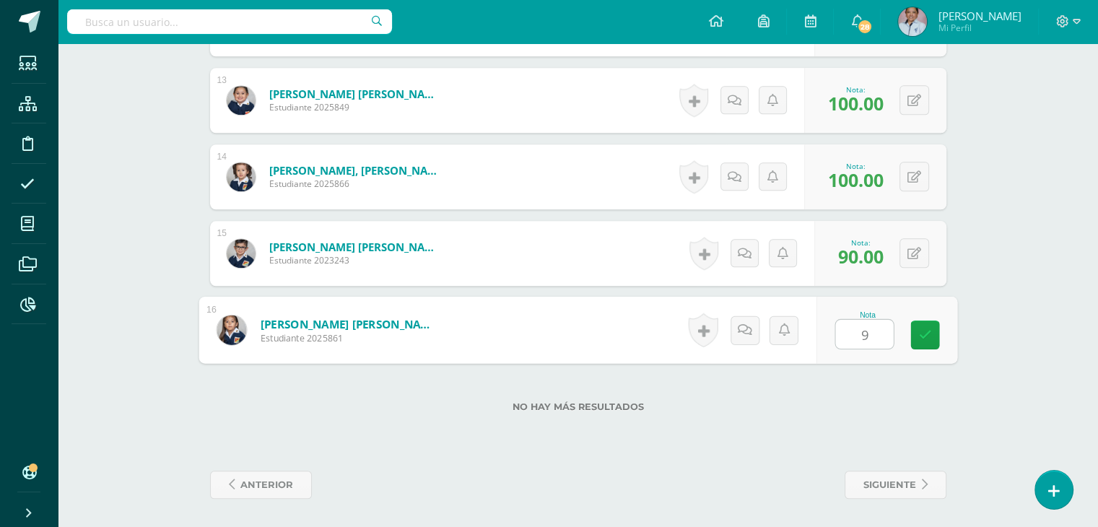
type input "90"
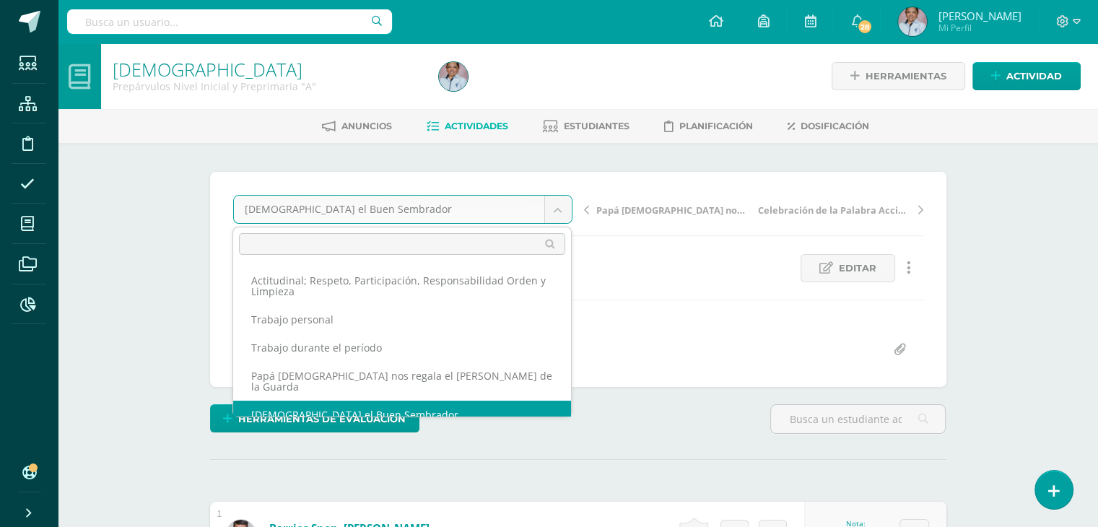
scroll to position [1, 0]
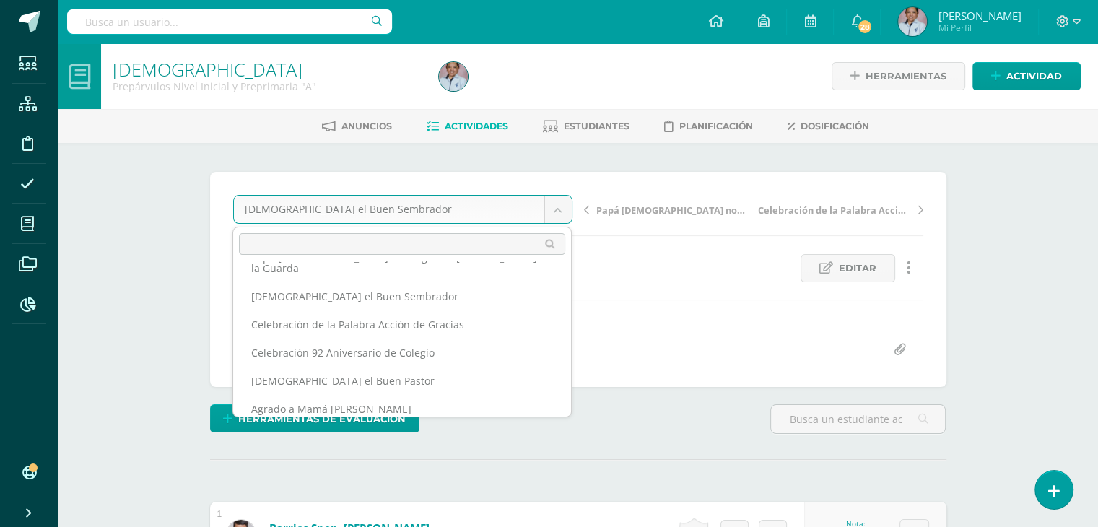
scroll to position [119, 0]
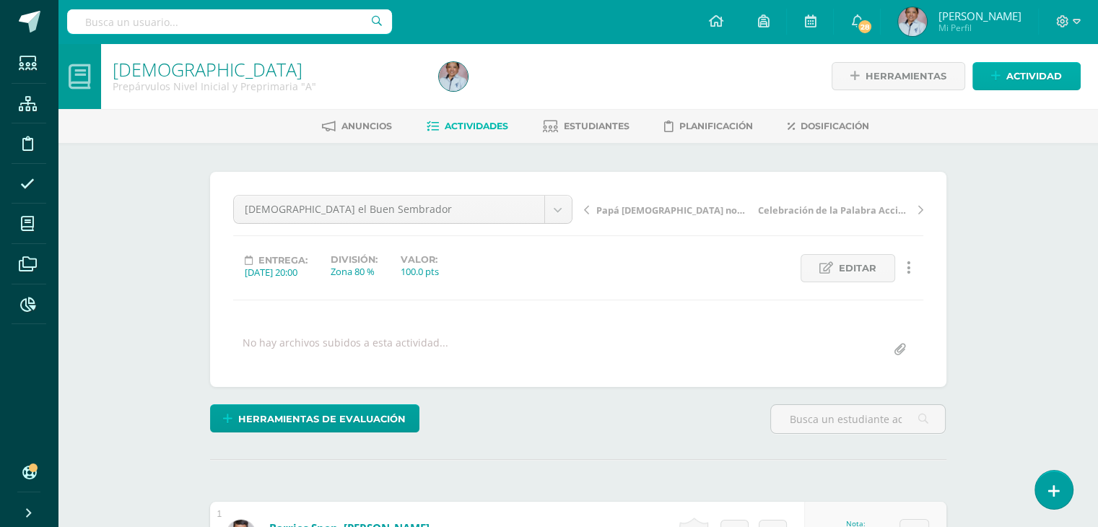
click at [1006, 77] on span "Actividad" at bounding box center [1034, 76] width 56 height 27
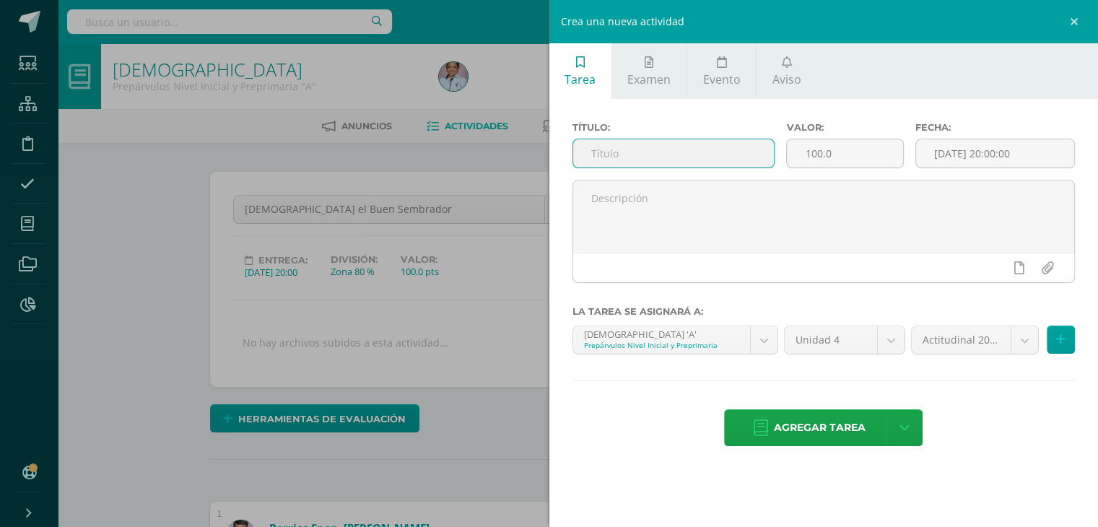
click at [596, 154] on input "text" at bounding box center [673, 153] width 201 height 28
click at [701, 158] on input "Me divierto jugando y respetandoa los demás" at bounding box center [673, 153] width 201 height 28
type input "Me divierto jugando y respetando a los demás"
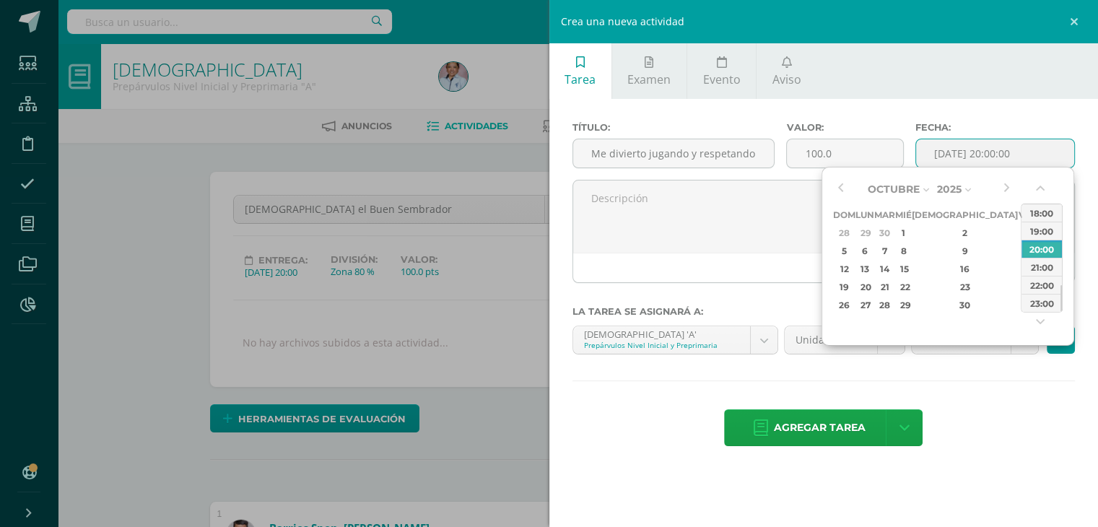
click at [946, 144] on input "[DATE] 20:00:00" at bounding box center [995, 153] width 159 height 28
click at [910, 232] on div "1" at bounding box center [903, 233] width 13 height 17
type input "2025-10-01 20:00"
click at [988, 430] on div "Agregar tarea Agregar tarea y ocultar" at bounding box center [823, 429] width 503 height 40
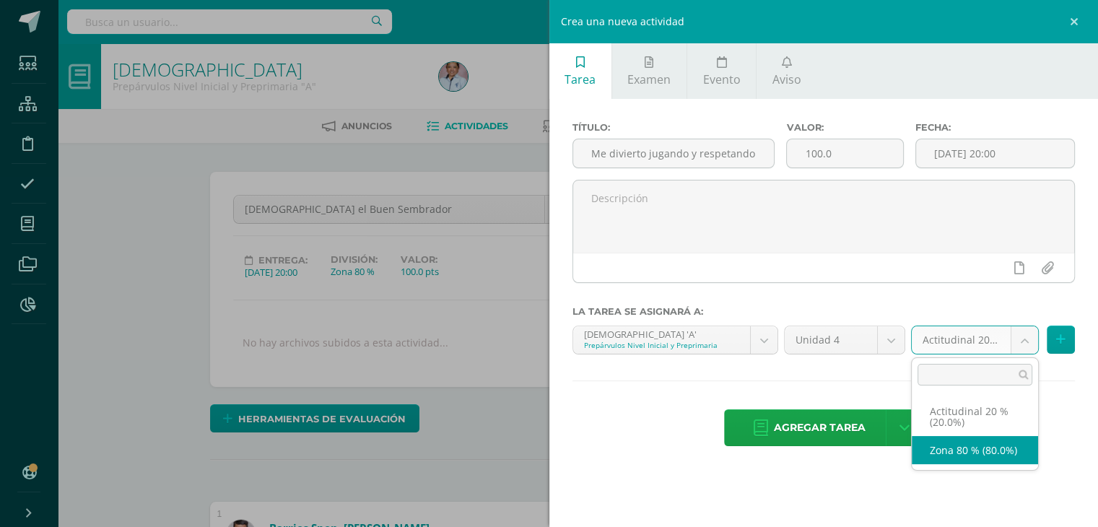
select select "129699"
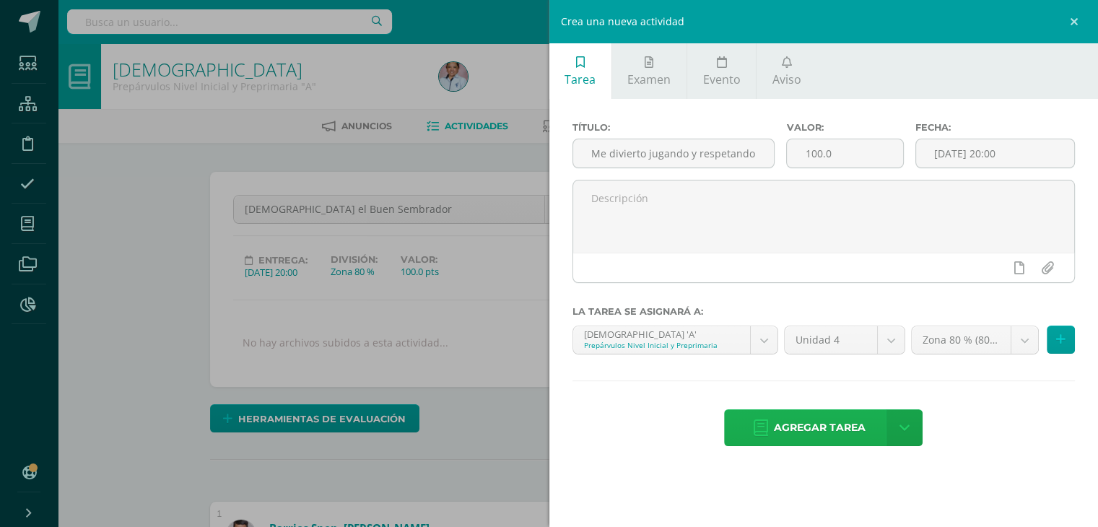
click at [834, 427] on span "Agregar tarea" at bounding box center [820, 427] width 92 height 35
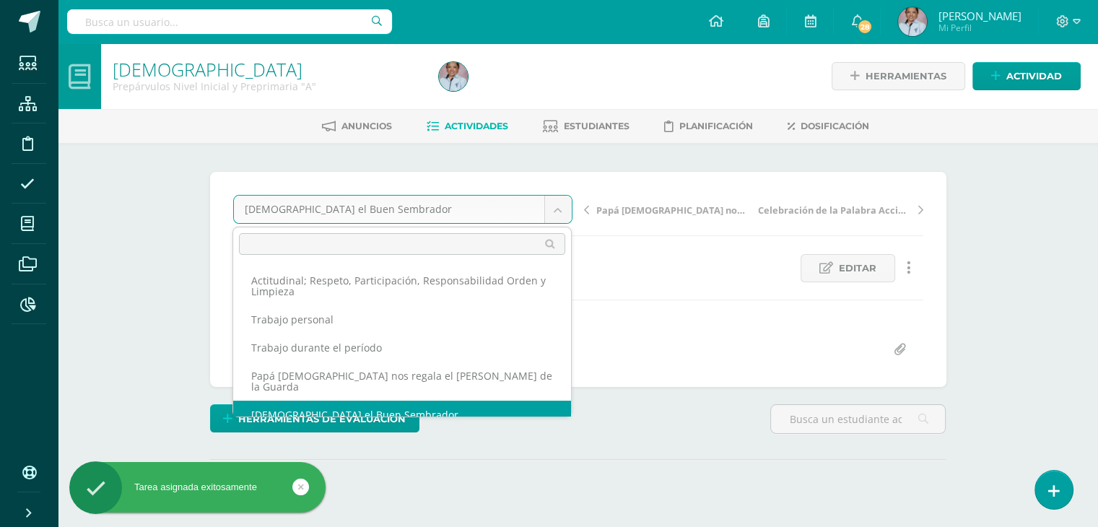
click at [554, 201] on body "Tarea asignada exitosamente Estudiantes Estructura Disciplina Asistencia Mis cu…" at bounding box center [549, 286] width 1098 height 572
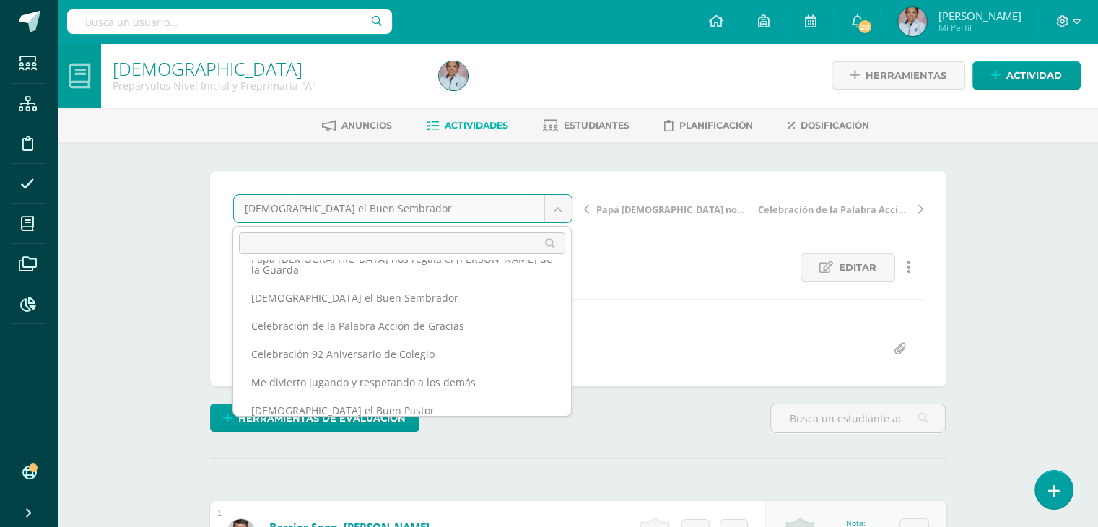
scroll to position [119, 0]
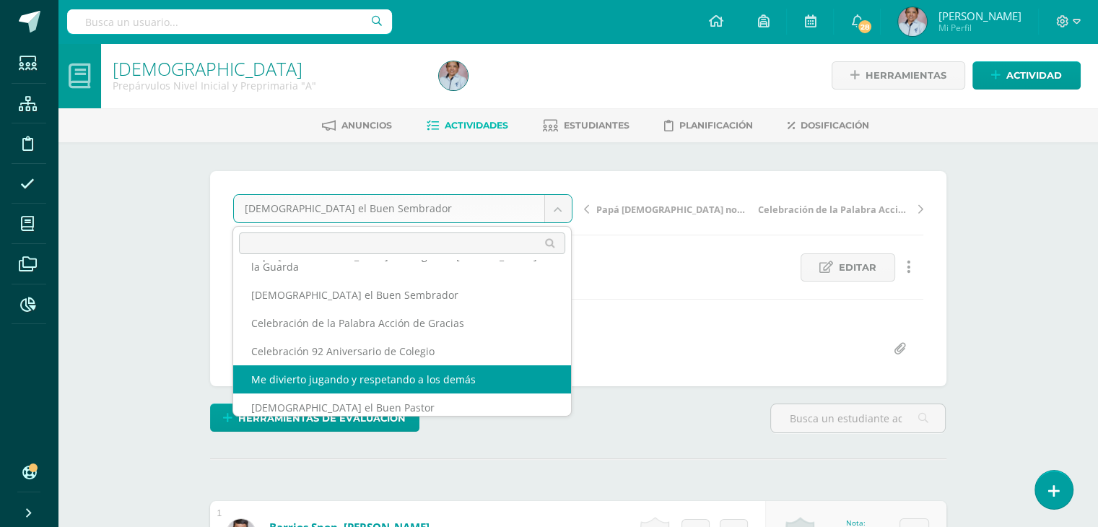
select select "/dashboard/teacher/grade-activity/130473/"
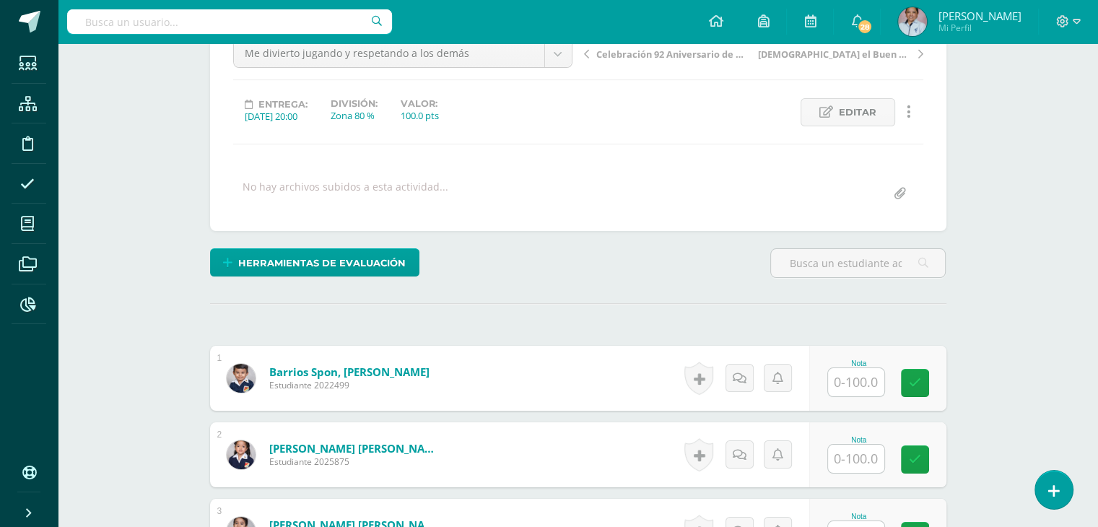
scroll to position [175, 0]
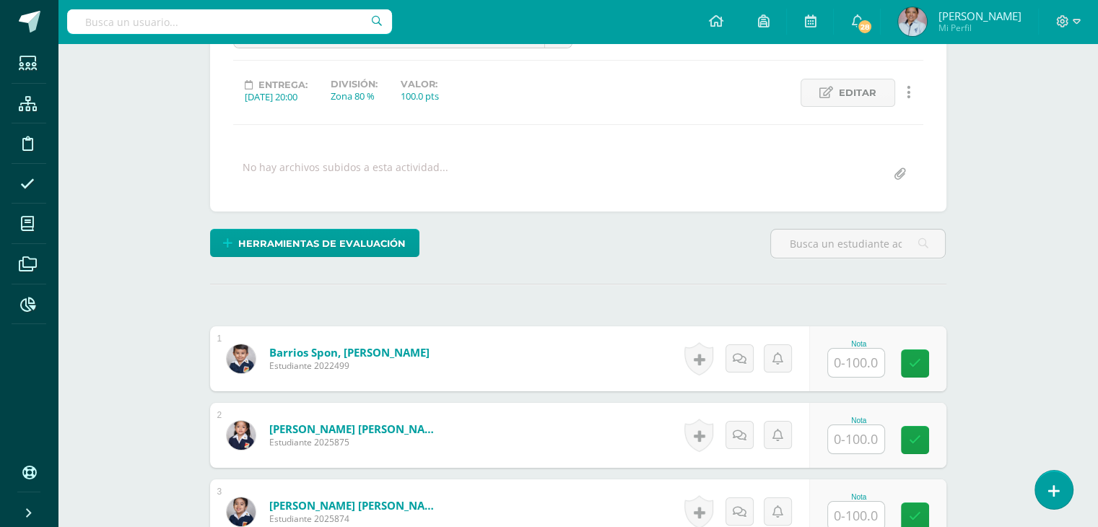
drag, startPoint x: 1104, startPoint y: 128, endPoint x: 1108, endPoint y: 344, distance: 215.9
click at [1097, 344] on html "Estudiantes Estructura Disciplina Asistencia Mis cursos Archivos Reportes Sopor…" at bounding box center [549, 533] width 1098 height 1416
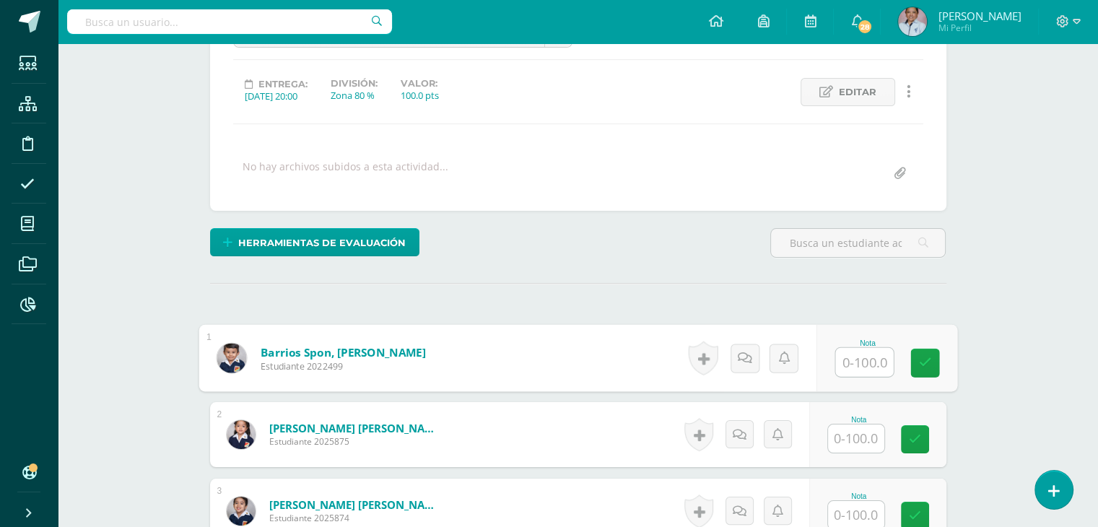
click at [858, 363] on input "text" at bounding box center [864, 362] width 58 height 29
type input "100"
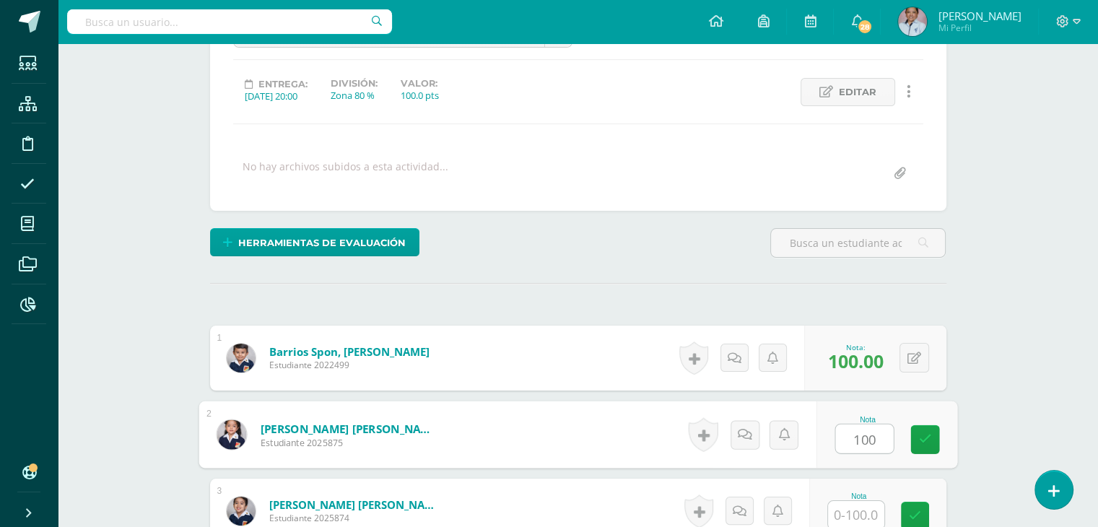
type input "100"
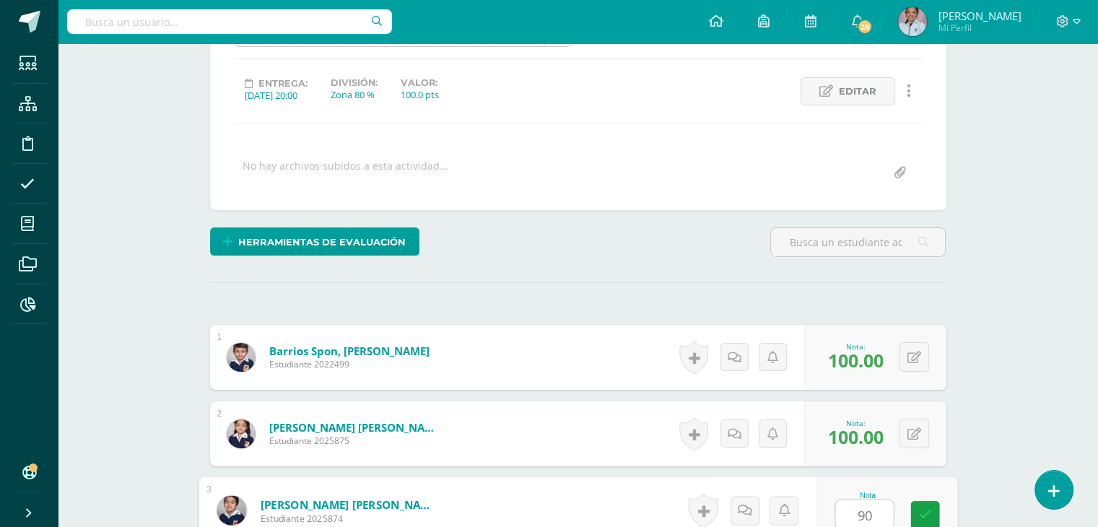
type input "90"
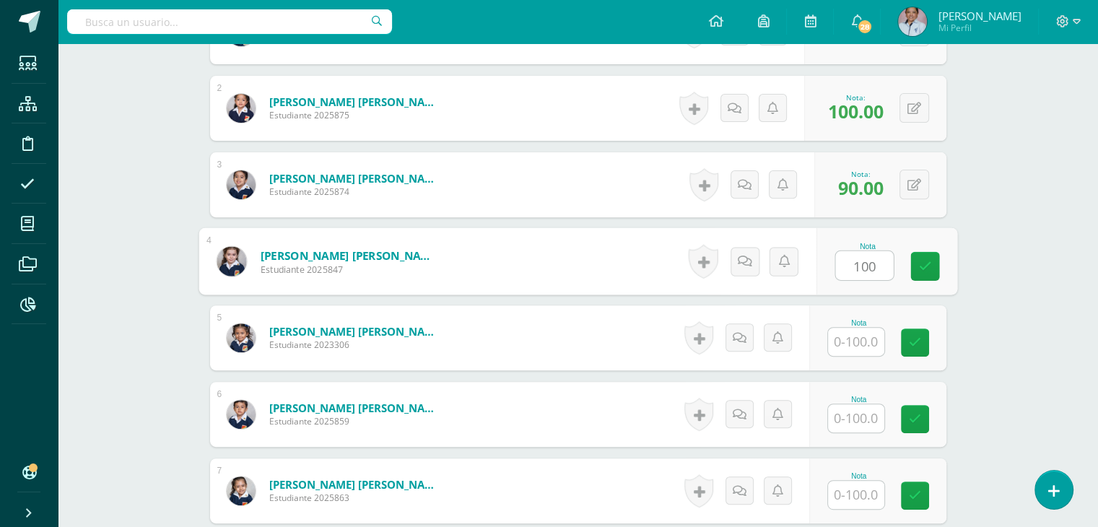
type input "100"
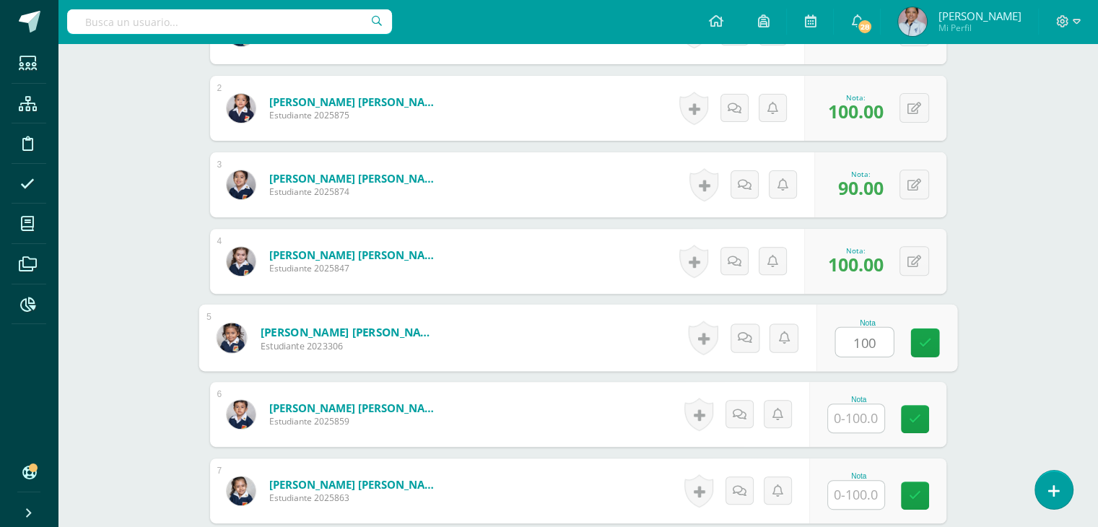
type input "100"
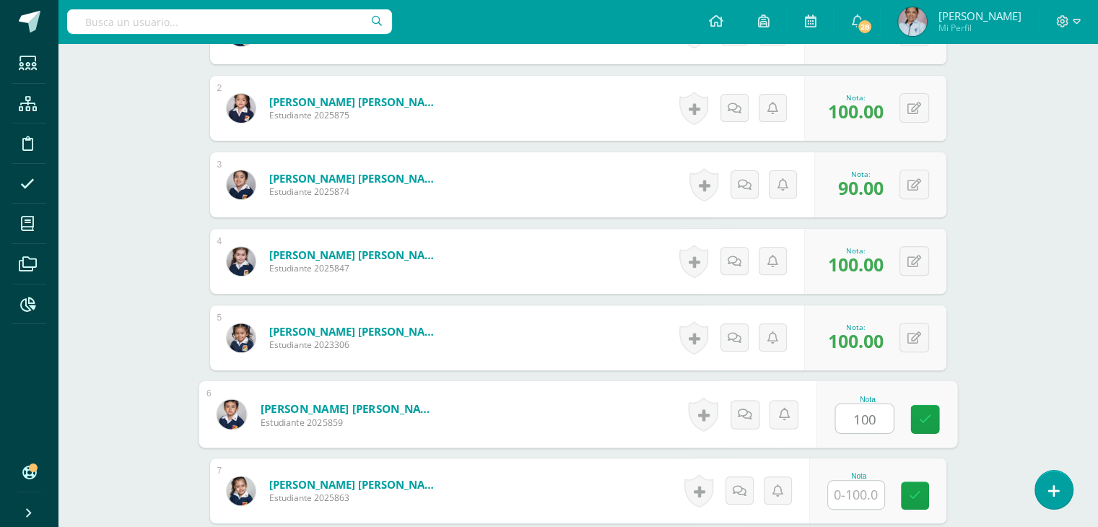
type input "100"
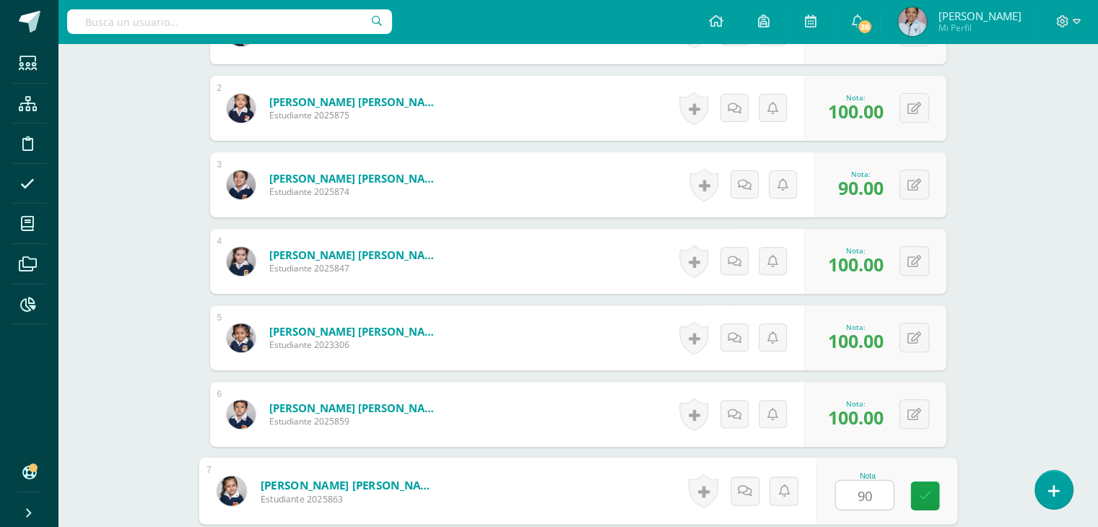
type input "90"
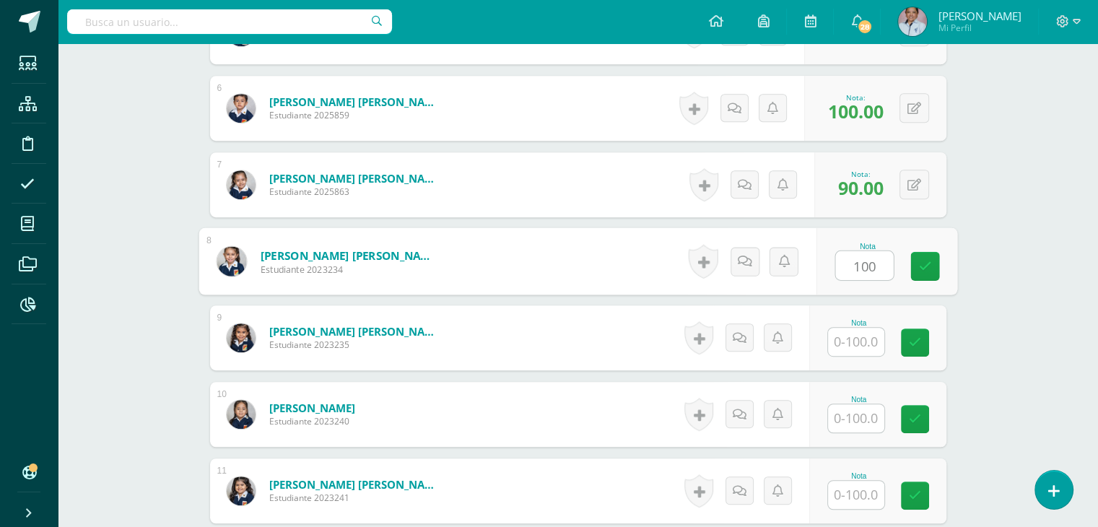
type input "100"
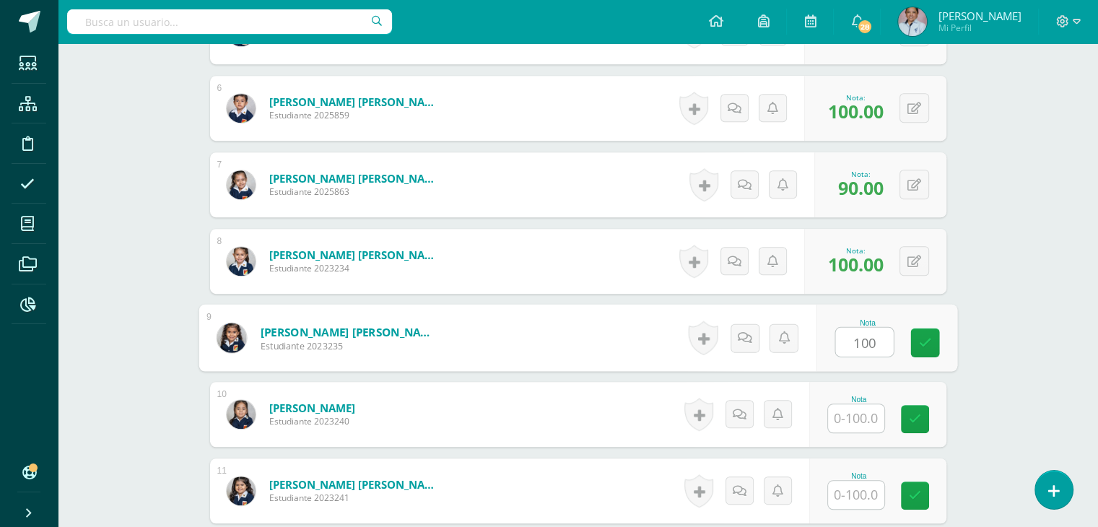
type input "100"
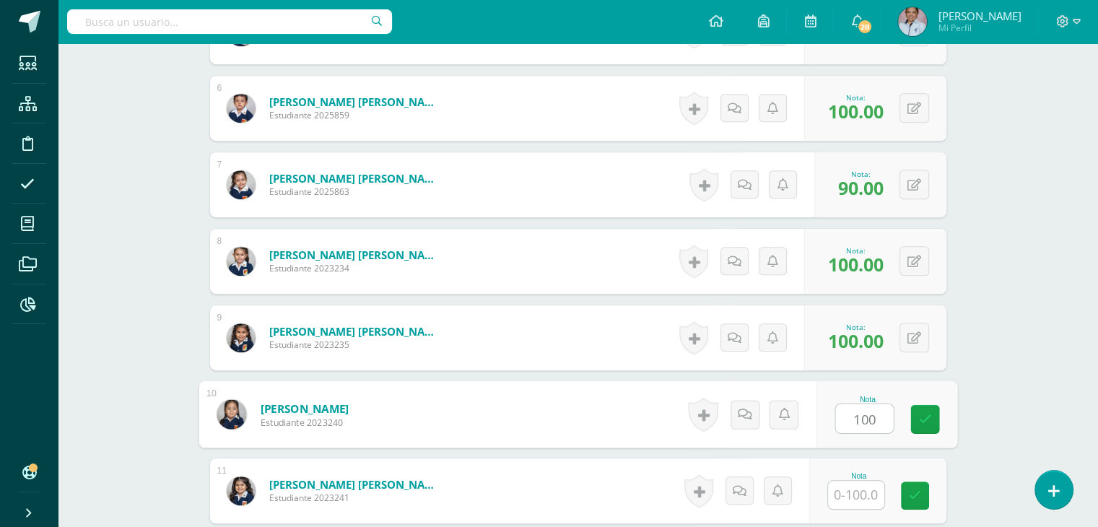
type input "100"
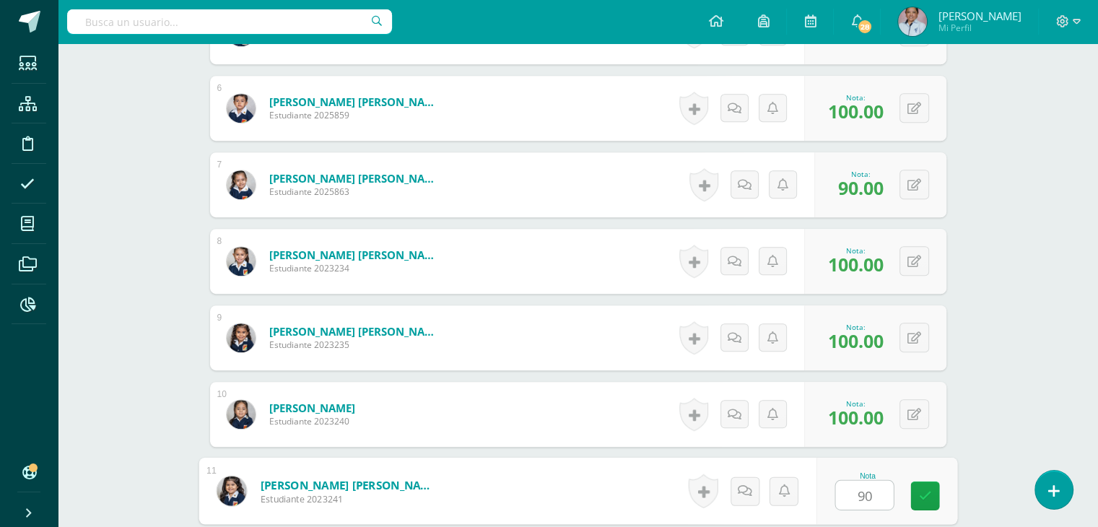
type input "90"
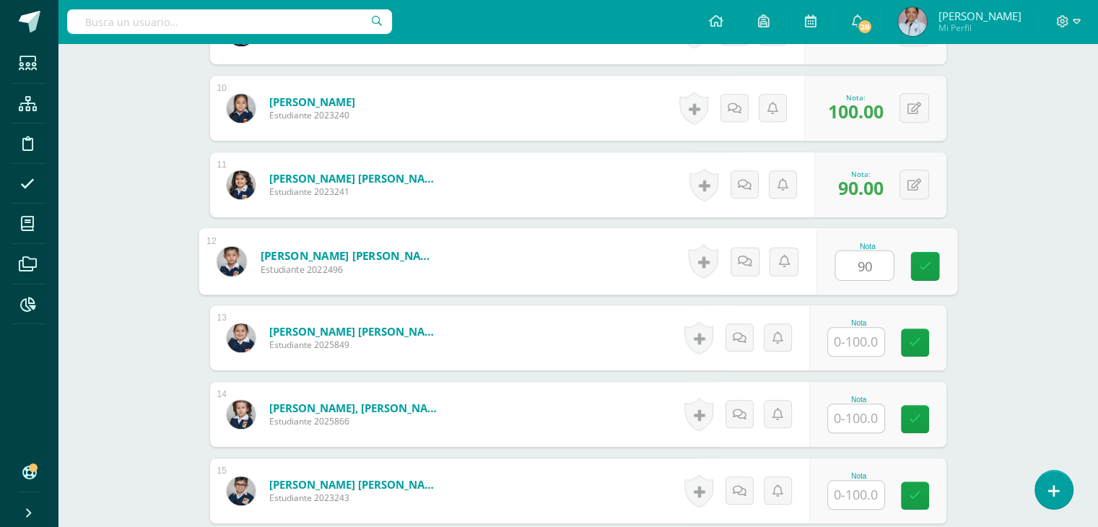
type input "90"
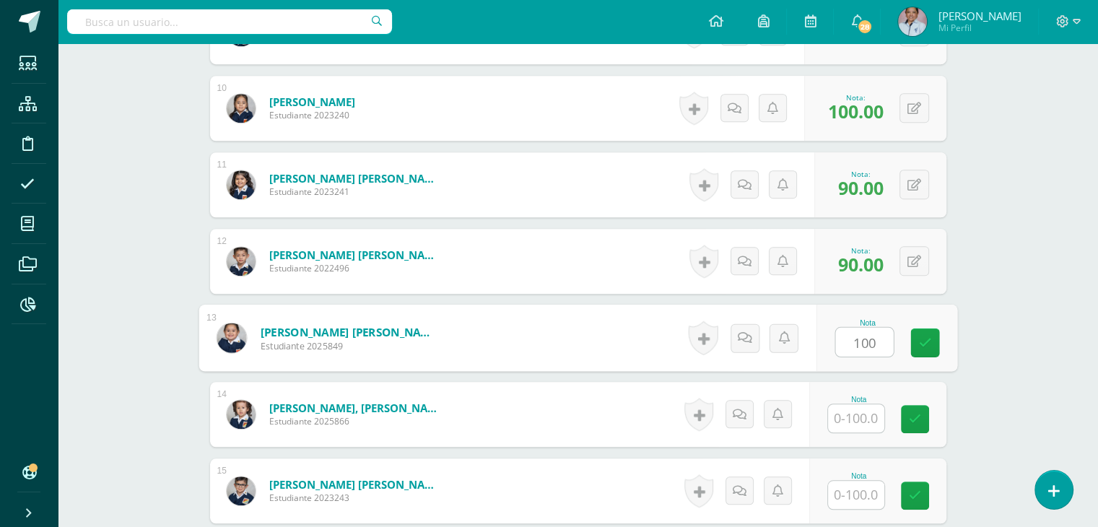
type input "100"
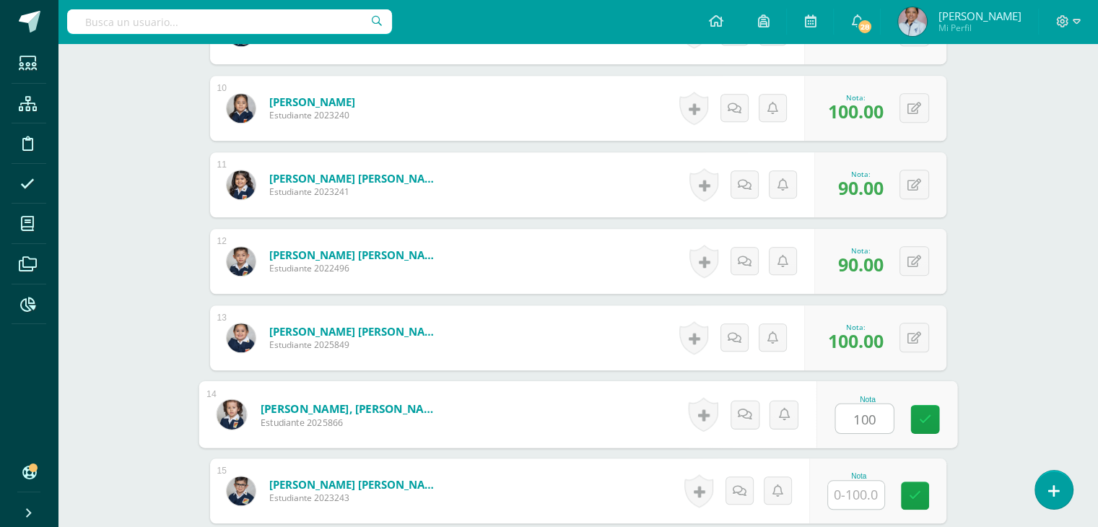
type input "100"
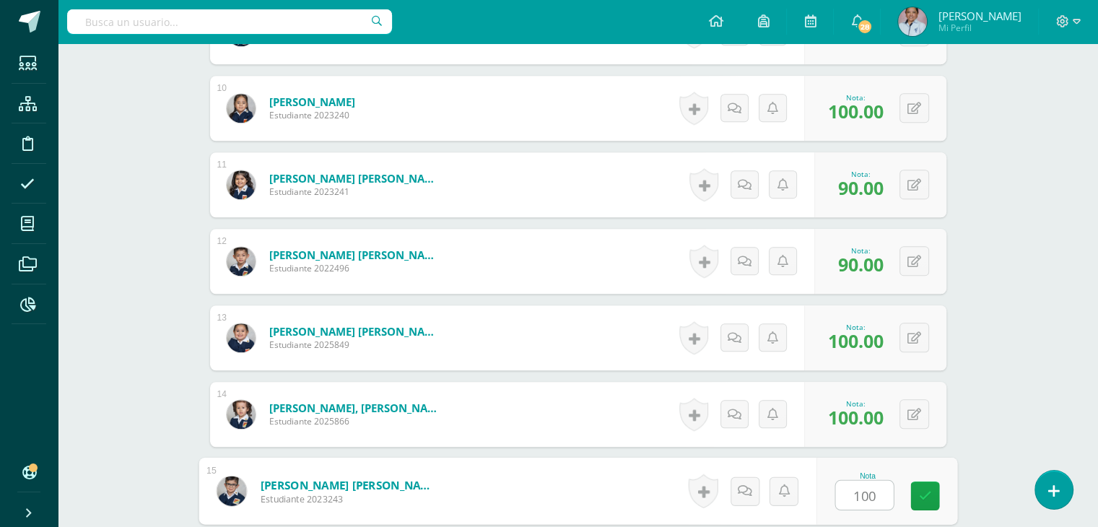
type input "100"
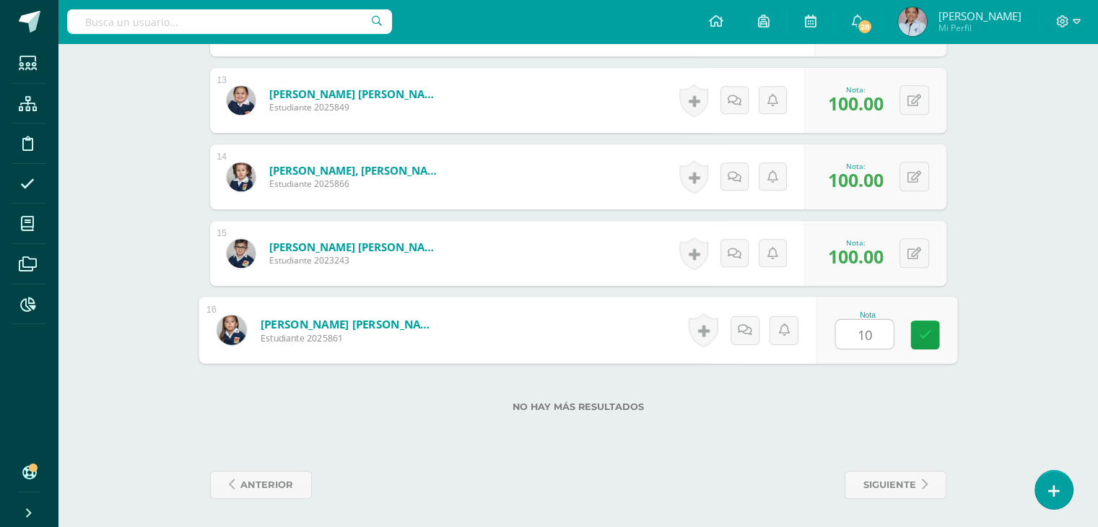
type input "100"
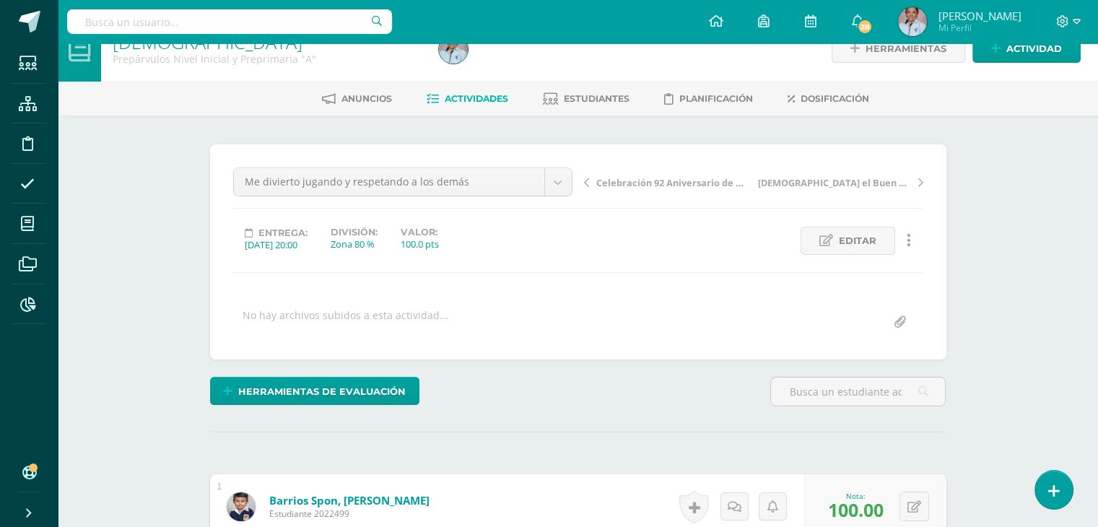
scroll to position [0, 0]
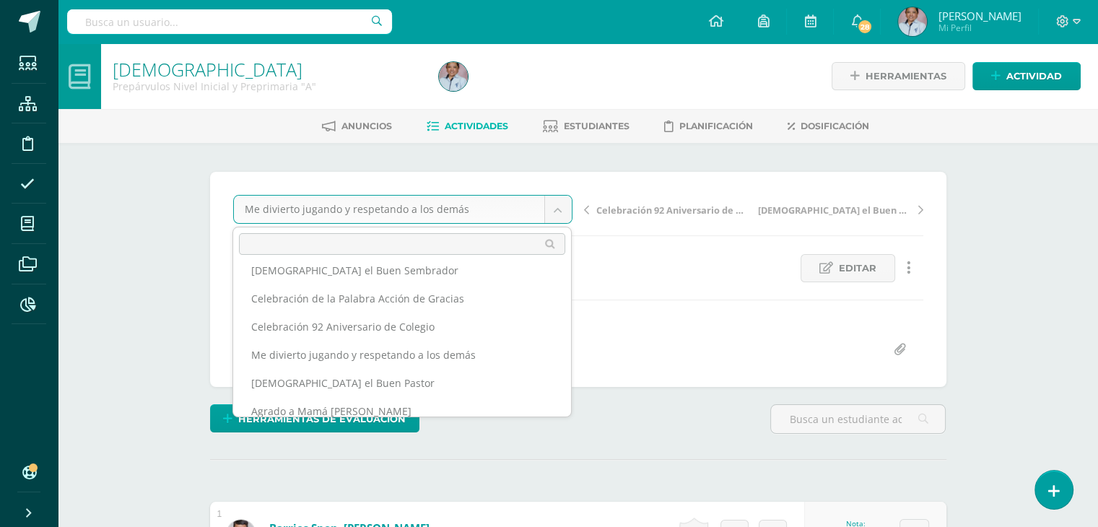
scroll to position [147, 0]
